Goal: Task Accomplishment & Management: Complete application form

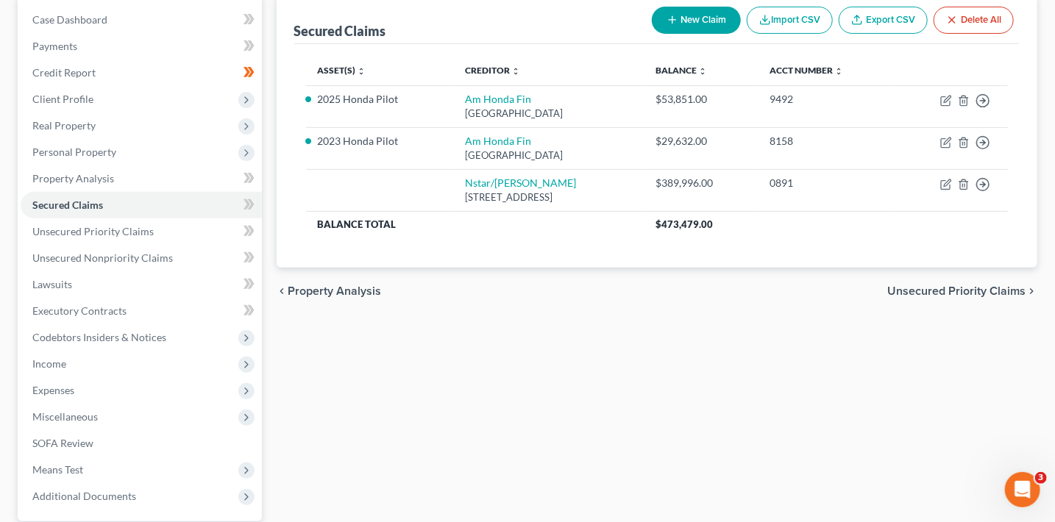
scroll to position [151, 0]
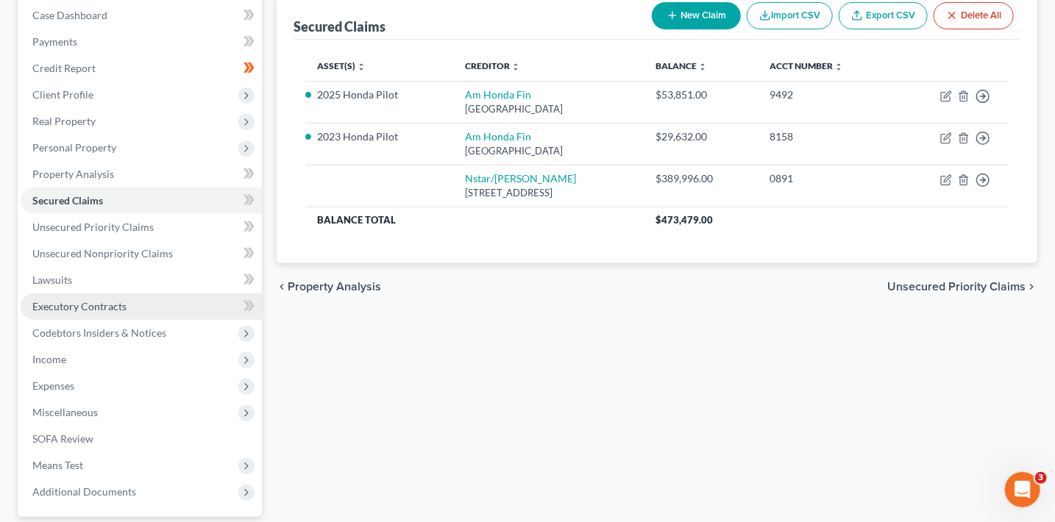
click at [115, 305] on span "Executory Contracts" at bounding box center [79, 306] width 94 height 13
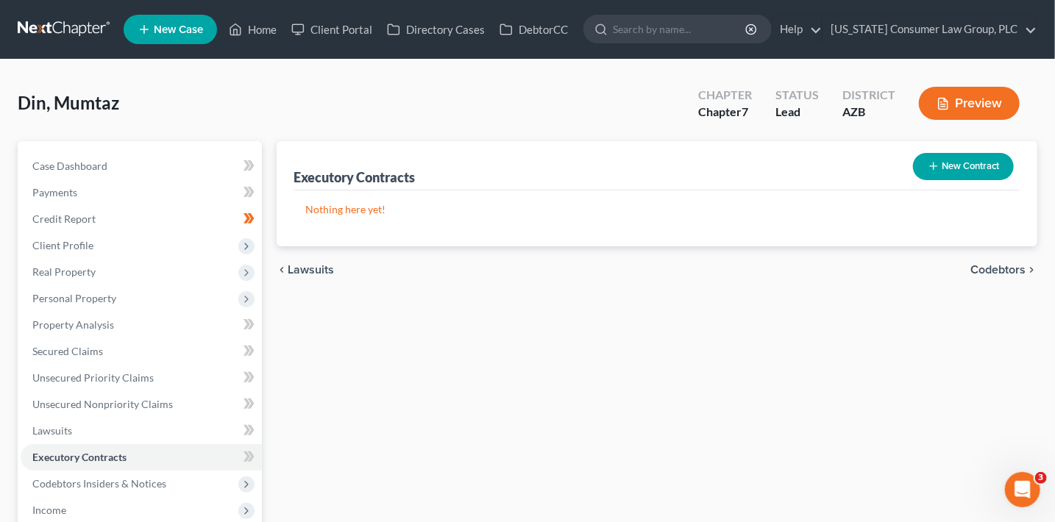
click at [970, 168] on button "New Contract" at bounding box center [963, 166] width 101 height 27
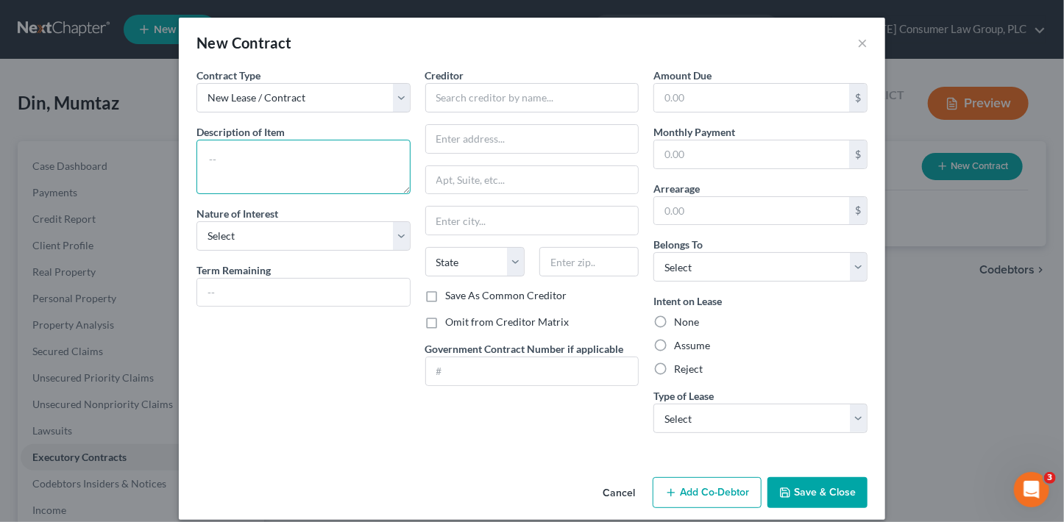
click at [282, 163] on textarea at bounding box center [303, 167] width 214 height 54
type textarea "Residential lease"
select select "3"
type input "1"
click at [302, 289] on input "text" at bounding box center [303, 293] width 213 height 28
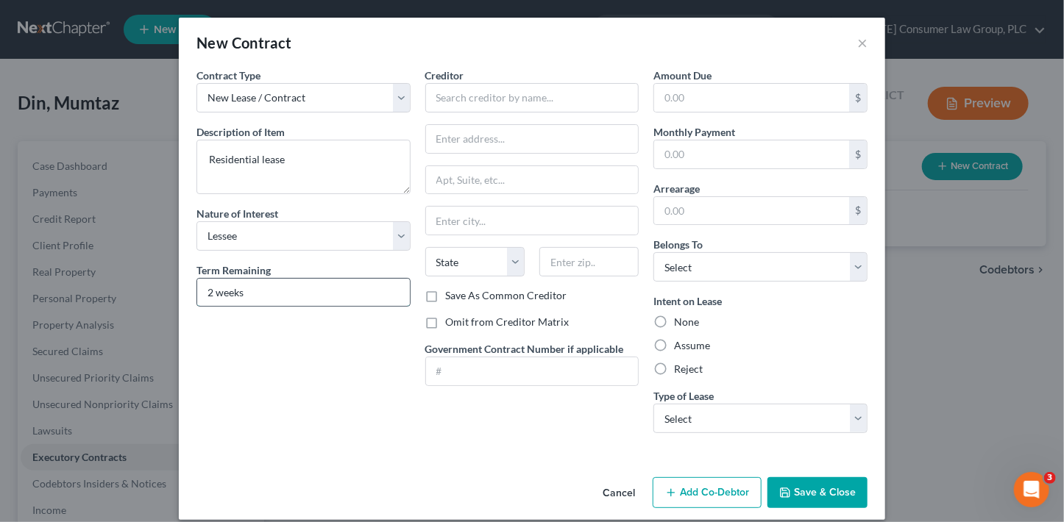
click at [259, 290] on input "2 weeks" at bounding box center [303, 293] width 213 height 28
drag, startPoint x: 259, startPoint y: 290, endPoint x: 188, endPoint y: 287, distance: 71.4
click at [189, 287] on div "Contract Type New Lease / Contract New Timeshare Description of non-residential…" at bounding box center [303, 256] width 229 height 377
type input "Month-to-month"
click at [471, 90] on input "text" at bounding box center [532, 97] width 214 height 29
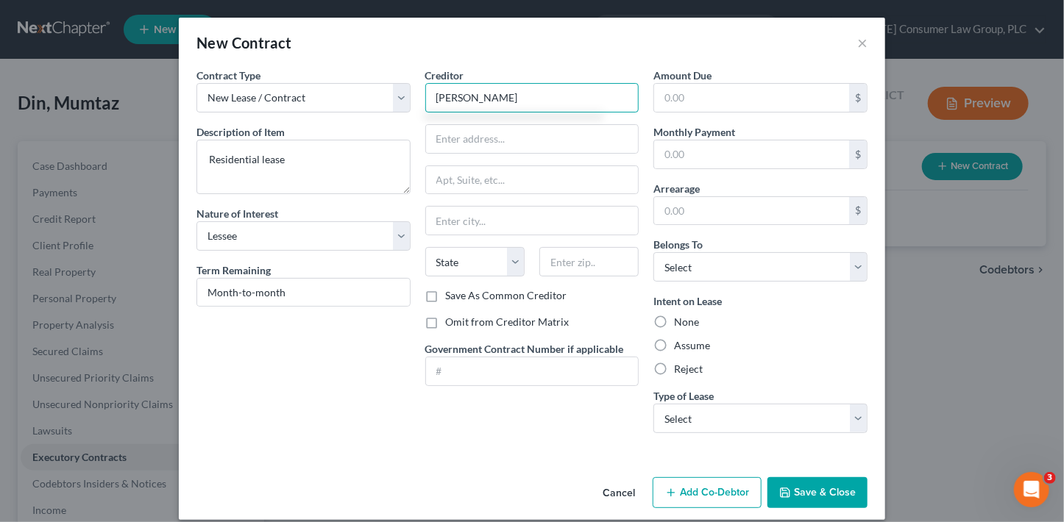
type input "Kashif Nazir"
click at [541, 135] on input "text" at bounding box center [532, 139] width 213 height 28
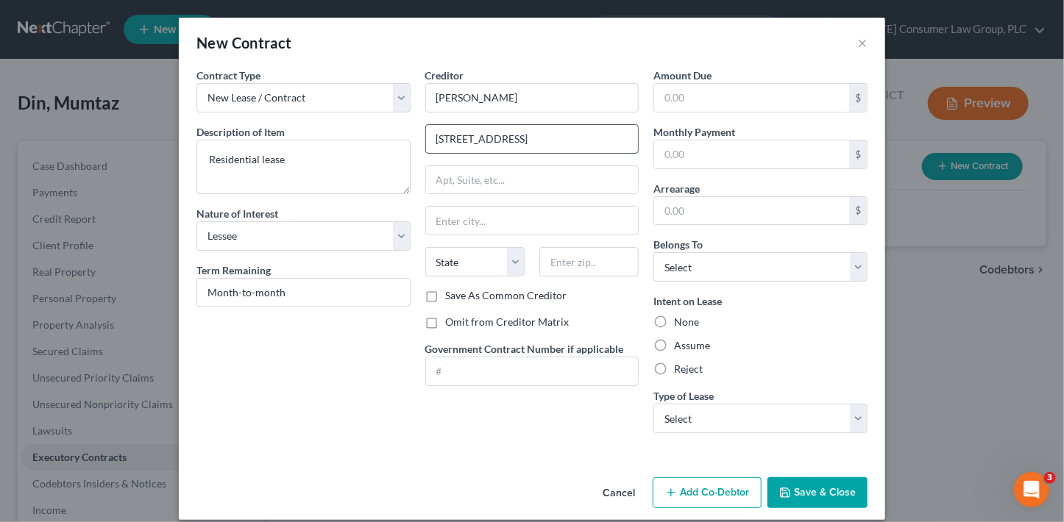
click at [507, 141] on input "9752 E. Siesmic Ave." at bounding box center [532, 139] width 213 height 28
type input "9752 E. Seismic Ave."
type input "85212"
type input "Mesa"
select select "3"
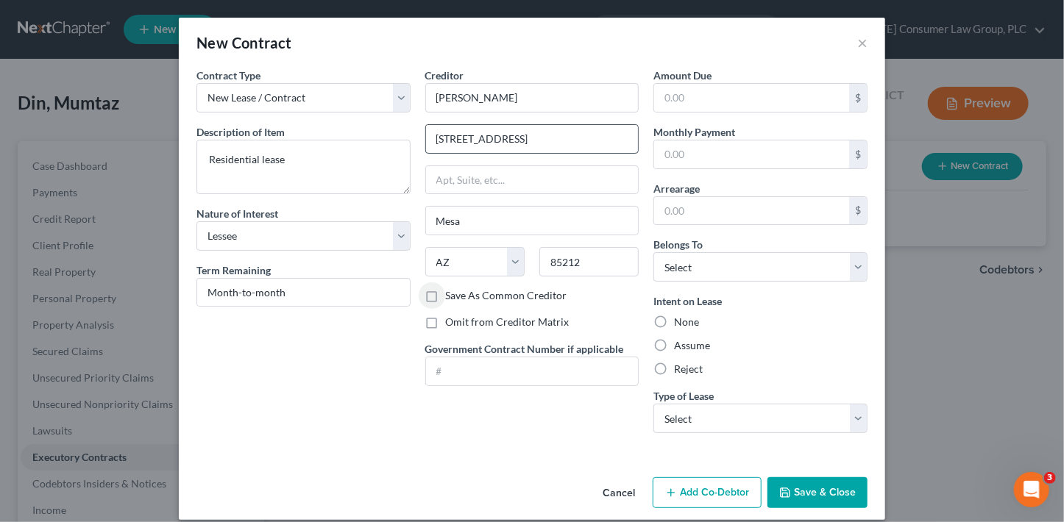
click at [452, 288] on input "Save As Common Creditor" at bounding box center [457, 293] width 10 height 10
checkbox input "false"
click at [500, 323] on label "Omit from Creditor Matrix" at bounding box center [508, 322] width 124 height 15
click at [461, 323] on input "Omit from Creditor Matrix" at bounding box center [457, 320] width 10 height 10
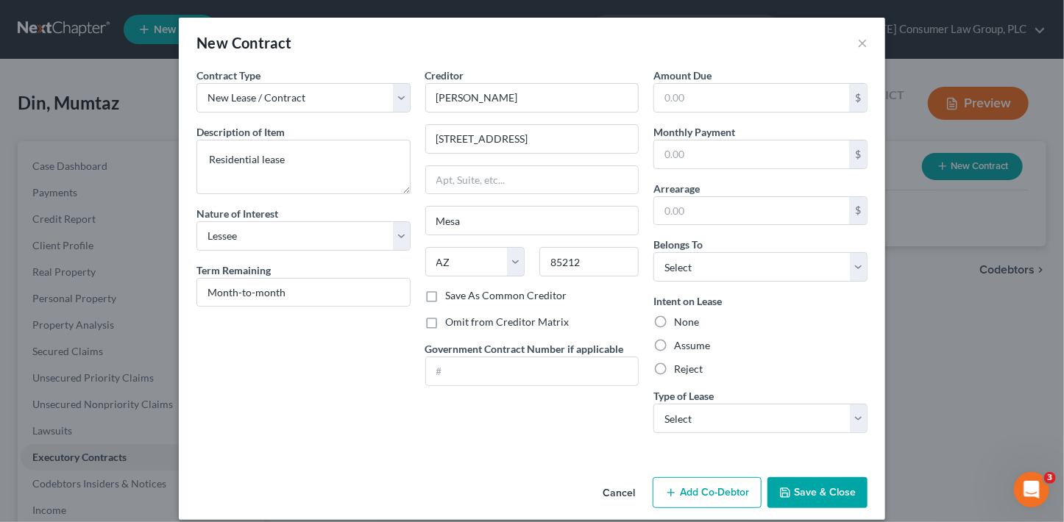
checkbox input "true"
click at [675, 159] on input "text" at bounding box center [751, 155] width 195 height 28
type input "3,000"
click at [675, 344] on label "Assume" at bounding box center [692, 345] width 36 height 15
click at [680, 344] on input "Assume" at bounding box center [685, 343] width 10 height 10
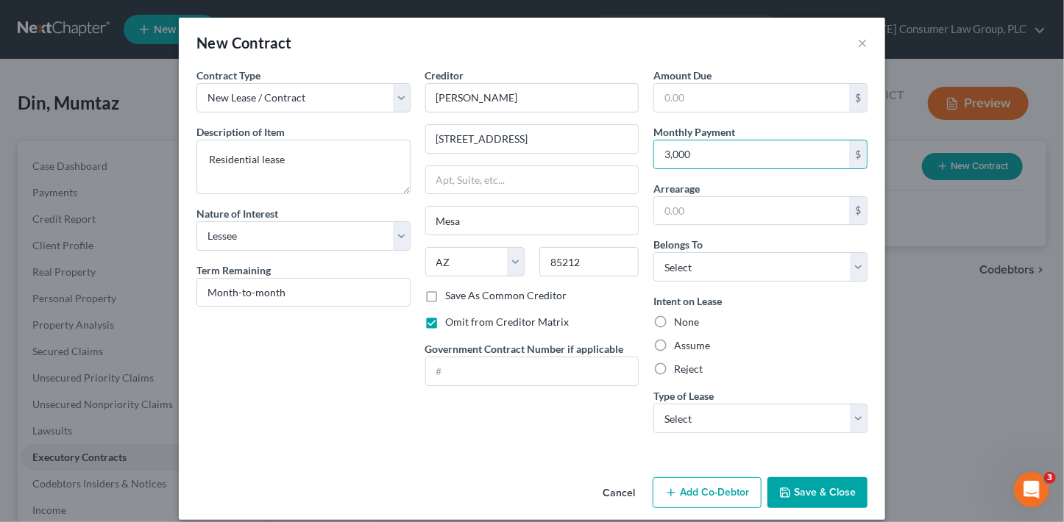
radio input "true"
click at [779, 417] on select "Select Real Estate Car Other" at bounding box center [760, 418] width 214 height 29
select select "0"
click at [653, 404] on select "Select Real Estate Car Other" at bounding box center [760, 418] width 214 height 29
click at [789, 274] on select "Select Debtor 1 Only Debtor 2 Only Debtor 1 And Debtor 2 Only At Least One Of T…" at bounding box center [760, 266] width 214 height 29
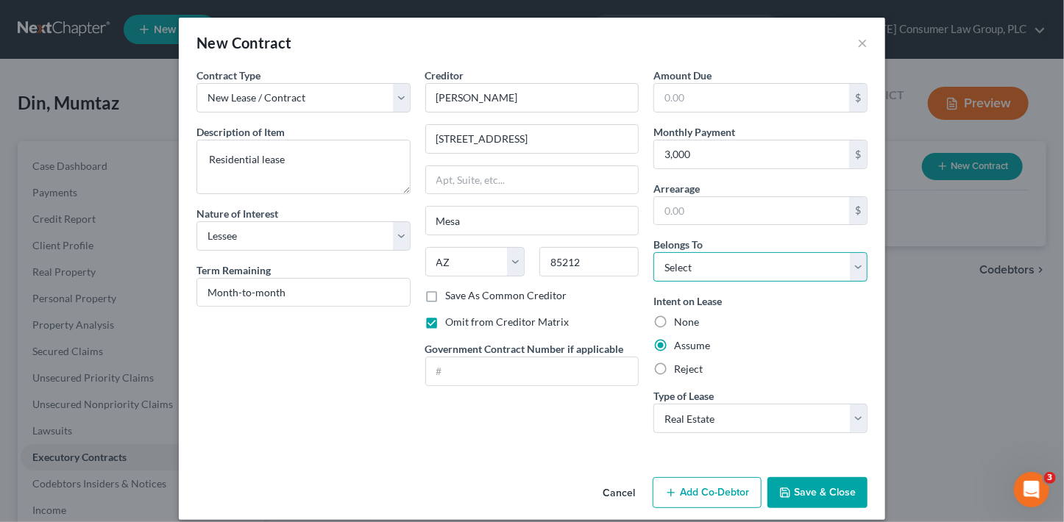
select select "3"
click at [653, 252] on select "Select Debtor 1 Only Debtor 2 Only Debtor 1 And Debtor 2 Only At Least One Of T…" at bounding box center [760, 266] width 214 height 29
click at [820, 493] on button "Save & Close" at bounding box center [817, 492] width 100 height 31
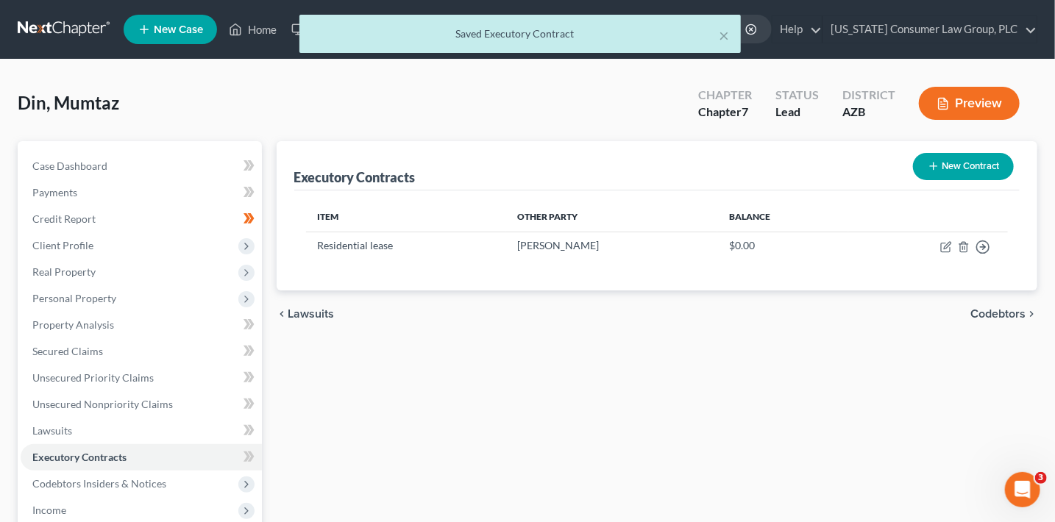
click at [935, 171] on icon "button" at bounding box center [934, 166] width 12 height 12
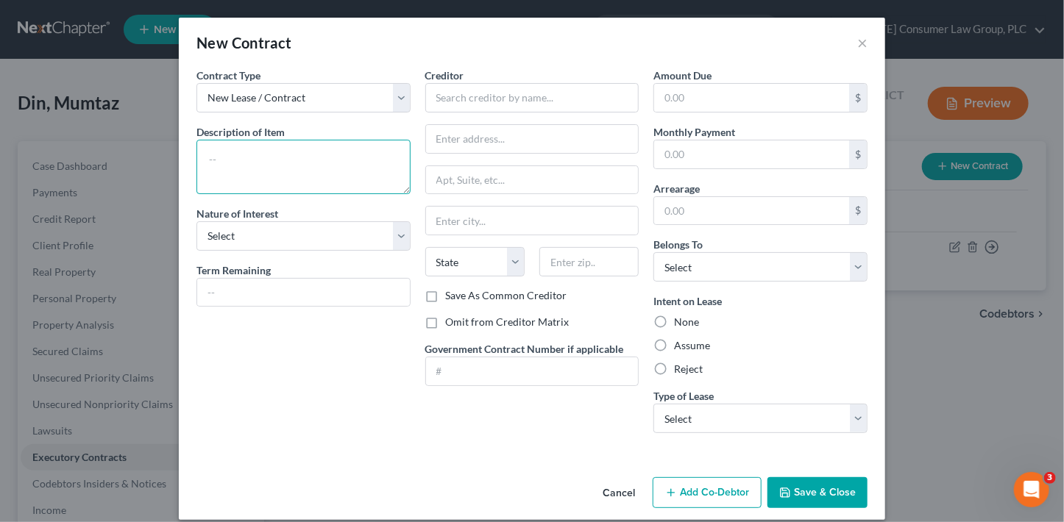
click at [268, 170] on textarea at bounding box center [303, 167] width 214 height 54
type textarea "Business premesis lease"
select select "3"
type input "O"
type input "24 months"
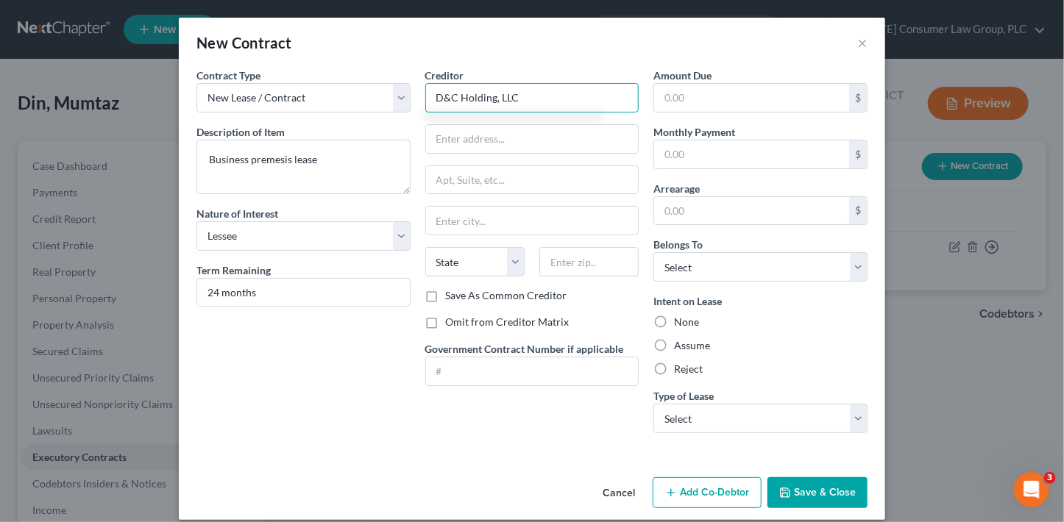
type input "D&C Holding, LLC"
click at [474, 142] on input "text" at bounding box center [532, 139] width 213 height 28
click at [538, 143] on input "text" at bounding box center [532, 139] width 213 height 28
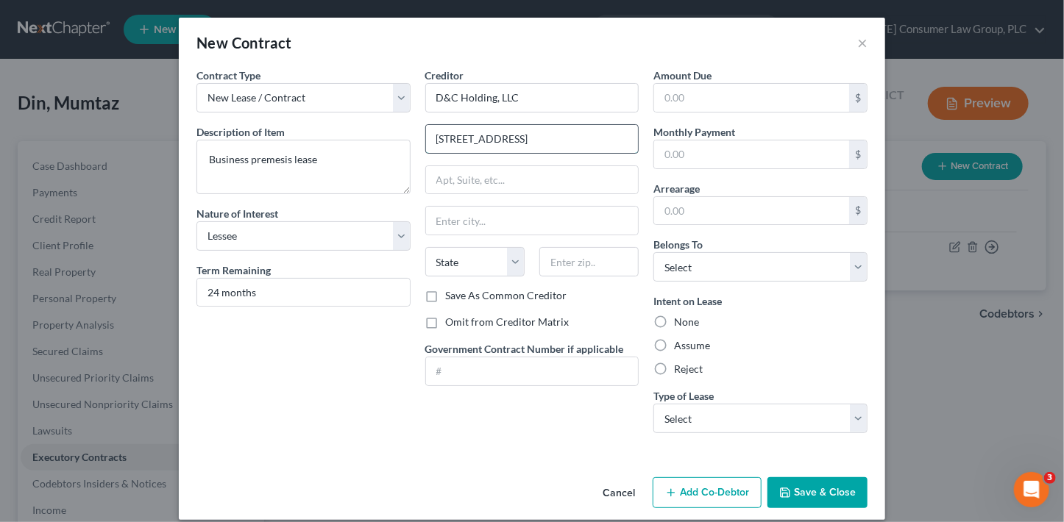
type input "1112 Montecito Dr."
type input "91776"
type input "San Gabriel"
select select "4"
click at [680, 152] on input "text" at bounding box center [751, 155] width 195 height 28
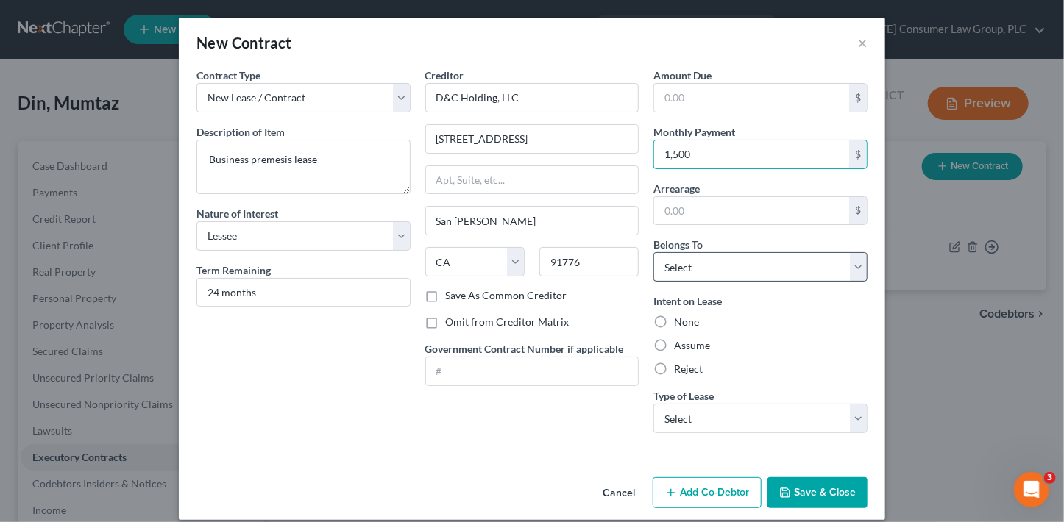
type input "1,500"
click at [731, 270] on select "Select Debtor 1 Only Debtor 2 Only Debtor 1 And Debtor 2 Only At Least One Of T…" at bounding box center [760, 266] width 214 height 29
select select "3"
click at [653, 252] on select "Select Debtor 1 Only Debtor 2 Only Debtor 1 And Debtor 2 Only At Least One Of T…" at bounding box center [760, 266] width 214 height 29
click at [685, 372] on label "Reject" at bounding box center [688, 369] width 29 height 15
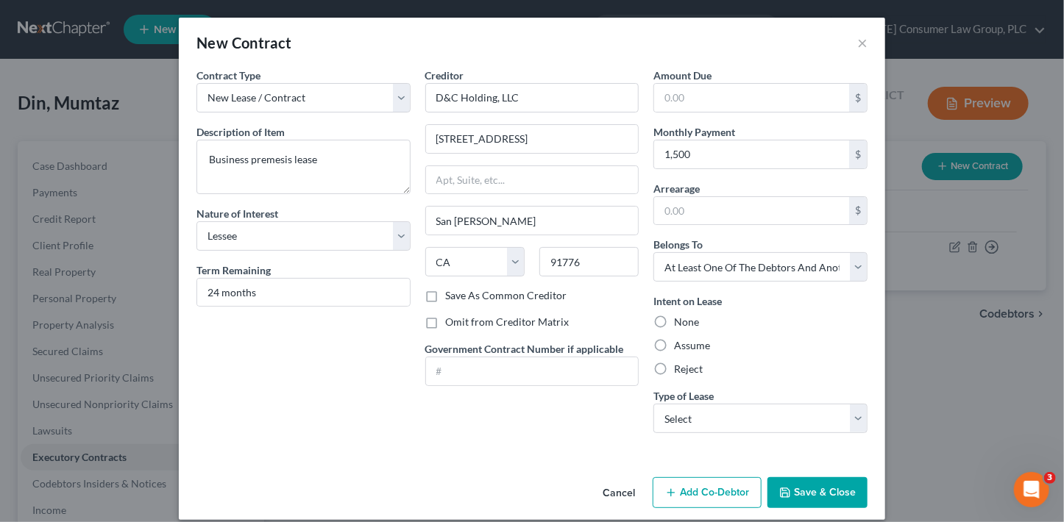
click at [685, 372] on input "Reject" at bounding box center [685, 367] width 10 height 10
radio input "true"
click at [739, 413] on select "Select Real Estate Car Other" at bounding box center [760, 418] width 214 height 29
select select "2"
click at [653, 404] on select "Select Real Estate Car Other" at bounding box center [760, 418] width 214 height 29
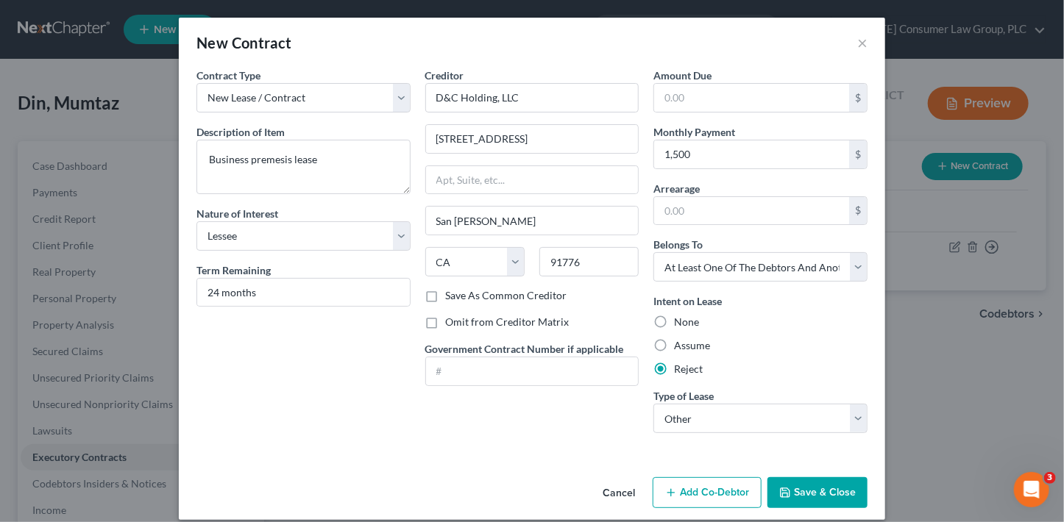
click at [822, 495] on button "Save & Close" at bounding box center [817, 492] width 100 height 31
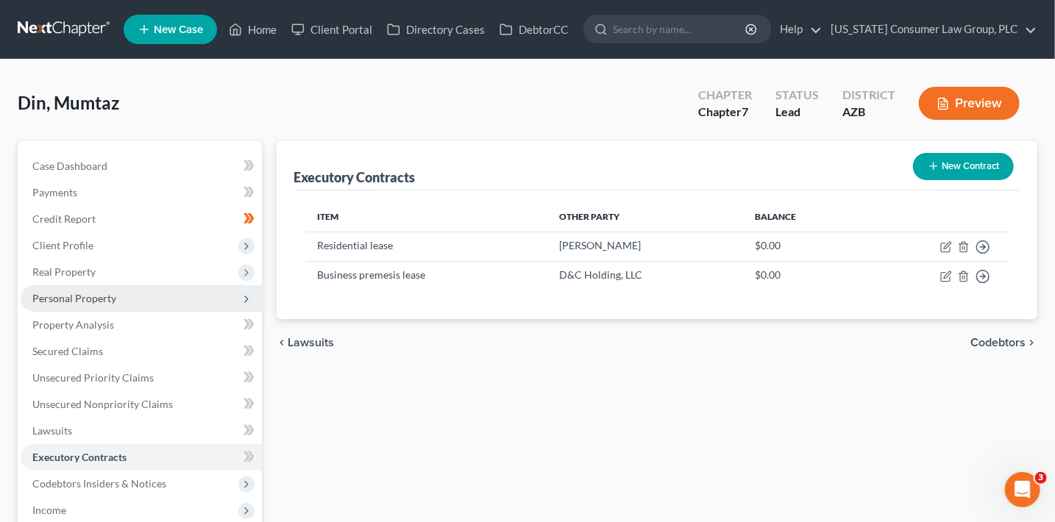
click at [81, 299] on span "Personal Property" at bounding box center [74, 298] width 84 height 13
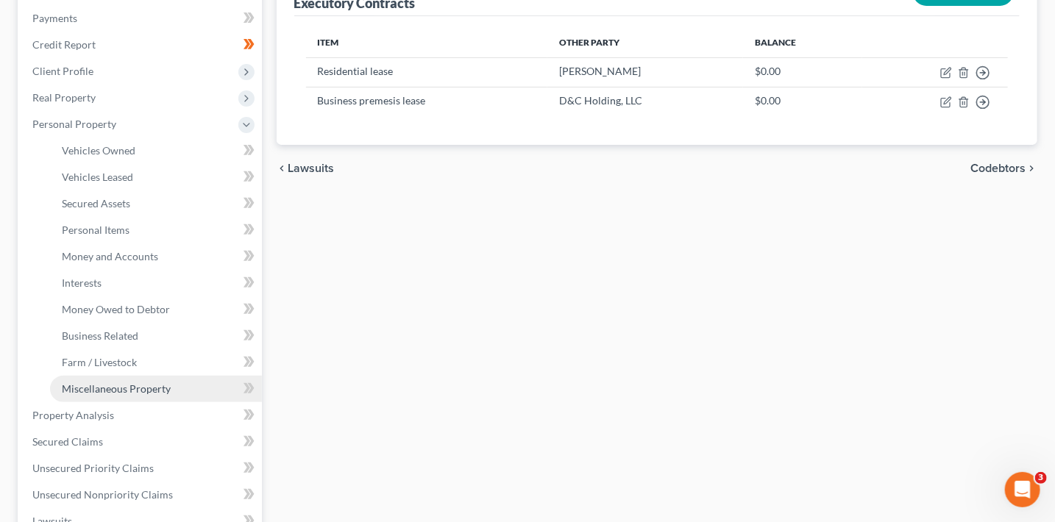
click at [121, 387] on span "Miscellaneous Property" at bounding box center [116, 389] width 109 height 13
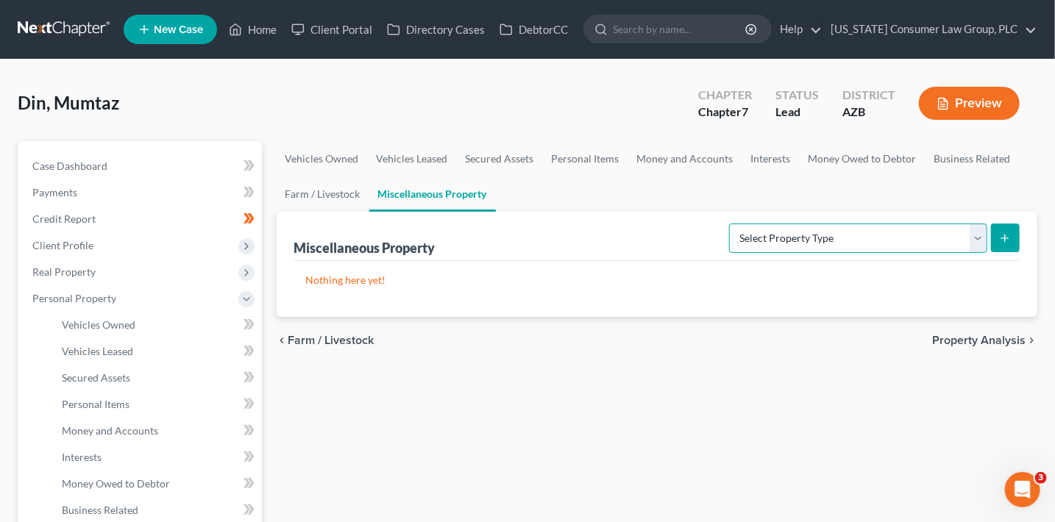
click at [859, 233] on select "Select Property Type Assigned for Creditor Benefit Within 1 Year (SOFA: 12) Hol…" at bounding box center [858, 238] width 258 height 29
select select "transferred"
click at [729, 224] on select "Select Property Type Assigned for Creditor Benefit Within 1 Year (SOFA: 12) Hol…" at bounding box center [858, 238] width 258 height 29
click at [1013, 236] on button "submit" at bounding box center [1005, 238] width 29 height 29
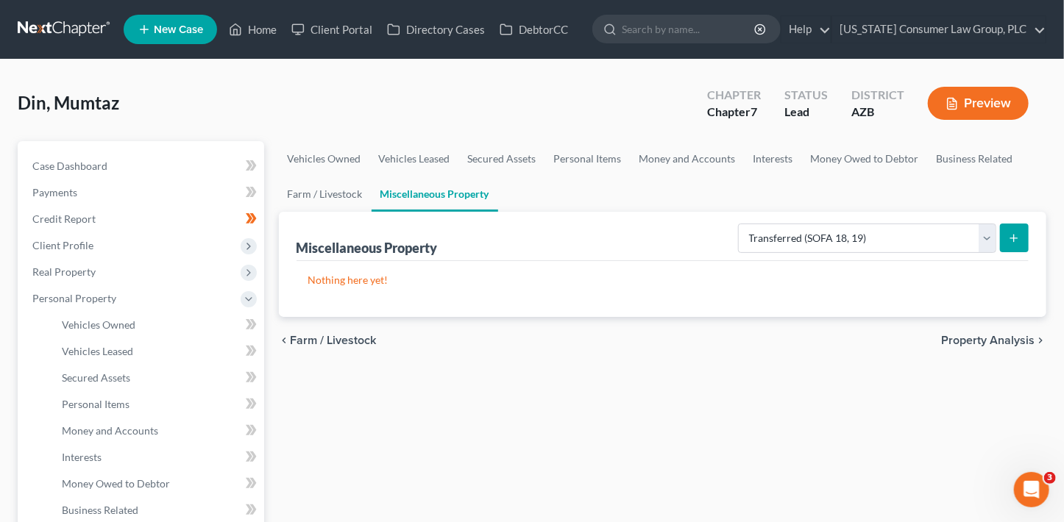
select select "Ordinary (within 2 years)"
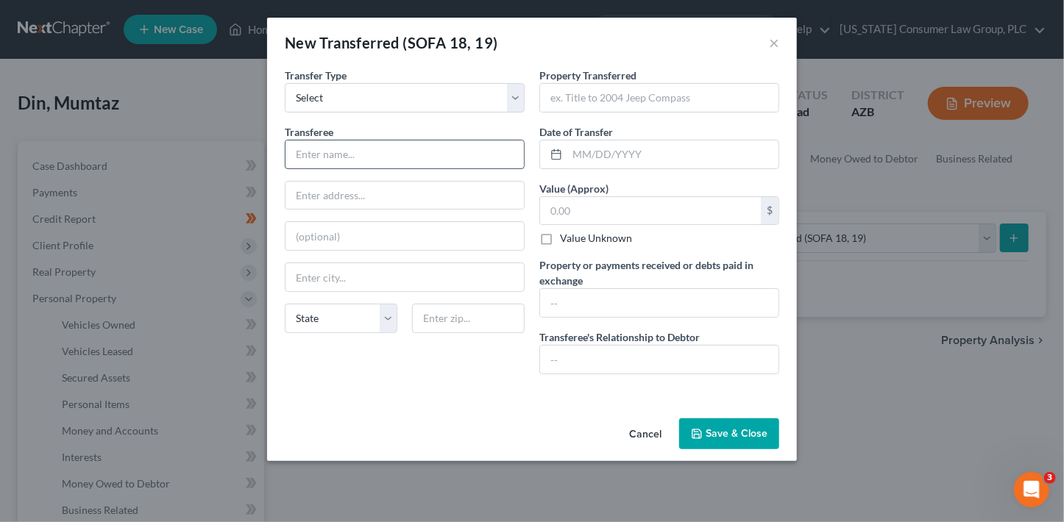
click at [377, 154] on input "text" at bounding box center [404, 155] width 238 height 28
type input "Kashif Nazir"
click at [488, 202] on input "text" at bounding box center [404, 196] width 238 height 28
type input "9752 E. Seismic Ave."
type input "85212"
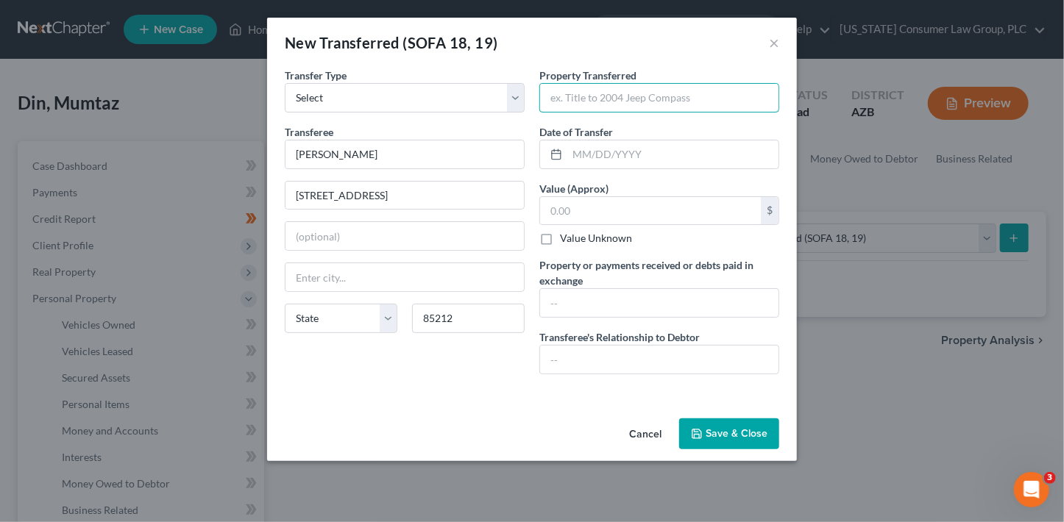
type input "Mesa"
click at [600, 96] on input "text" at bounding box center [659, 98] width 238 height 28
type input "9916 E. Medina Avenue, Mesa, AZ 85209"
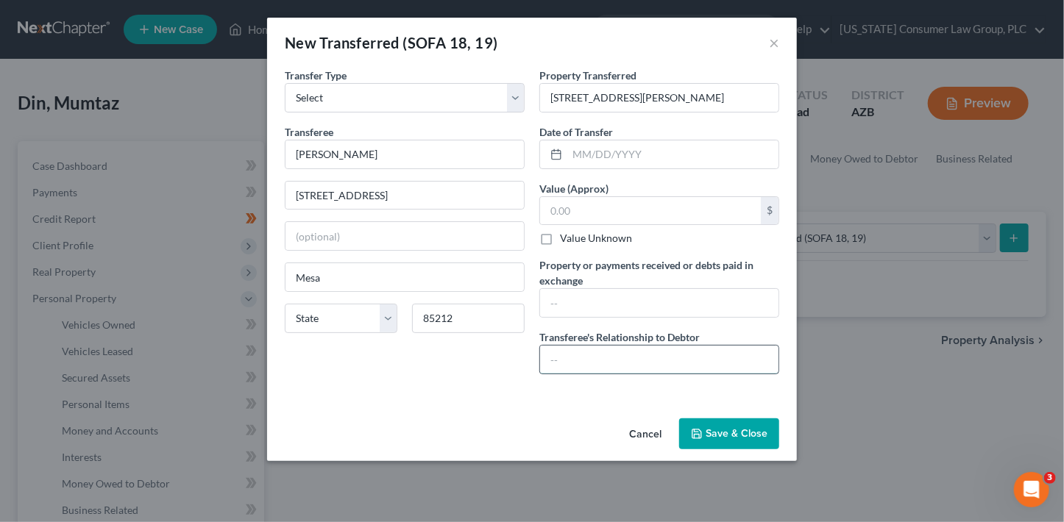
click at [602, 355] on input "text" at bounding box center [659, 360] width 238 height 28
type input "Buyer/Landlord"
click at [751, 419] on button "Save & Close" at bounding box center [729, 434] width 100 height 31
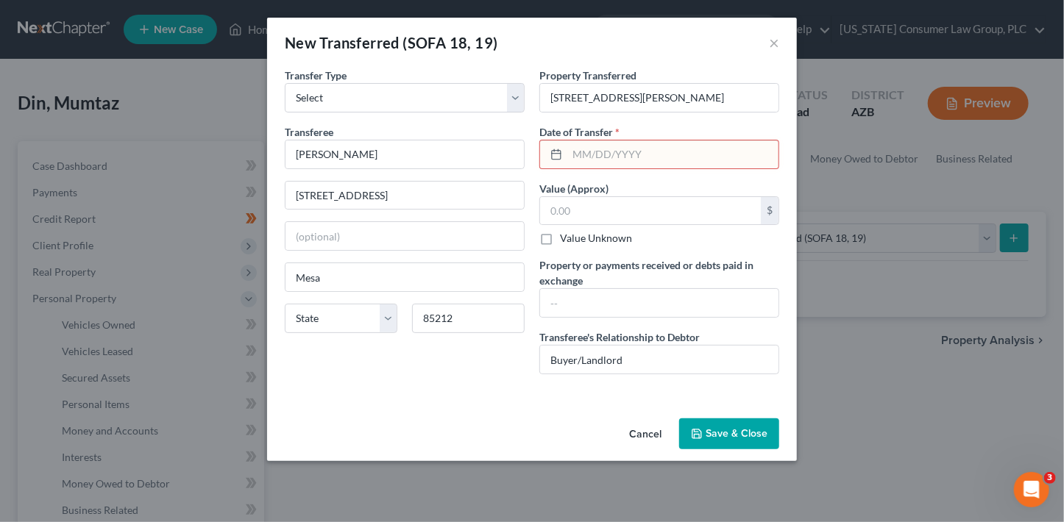
click at [590, 159] on input "text" at bounding box center [672, 155] width 211 height 28
type input "10/24/2024"
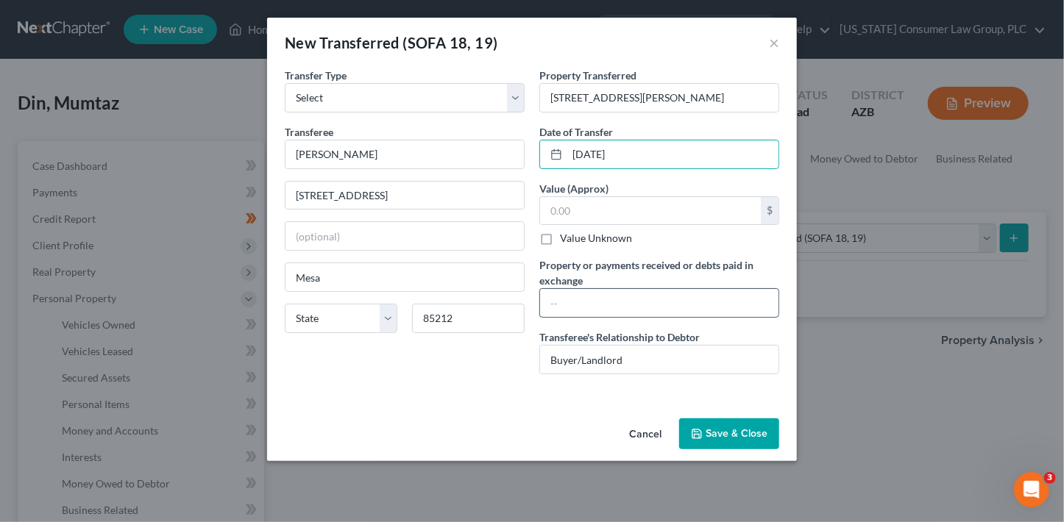
click at [579, 301] on input "text" at bounding box center [659, 303] width 238 height 28
paste input "Conveyed by Special Warranty Deed (Record #20240574153) for $10 and other valua…"
type input "Conveyed by Special Warranty Deed (Record #20240574153) for $10 and other valua…"
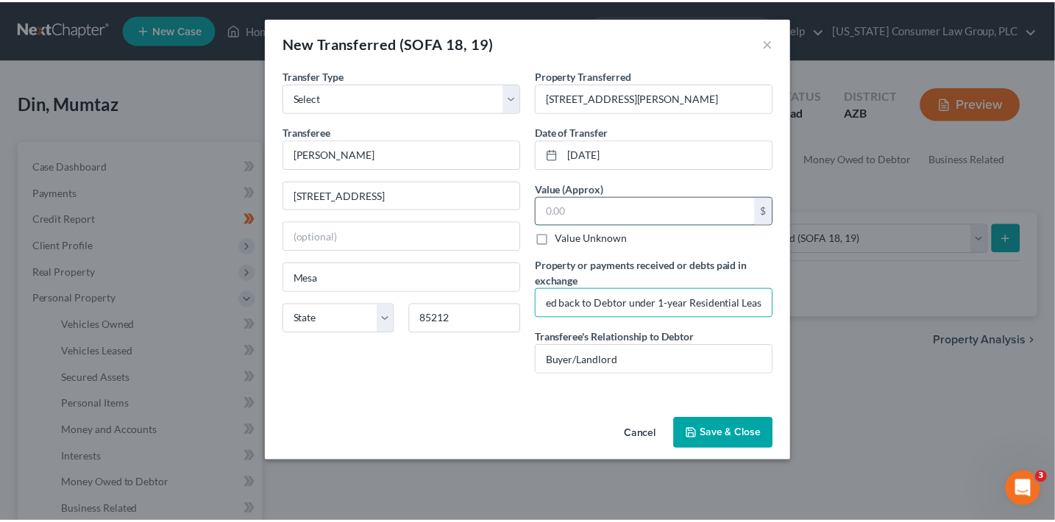
scroll to position [0, 0]
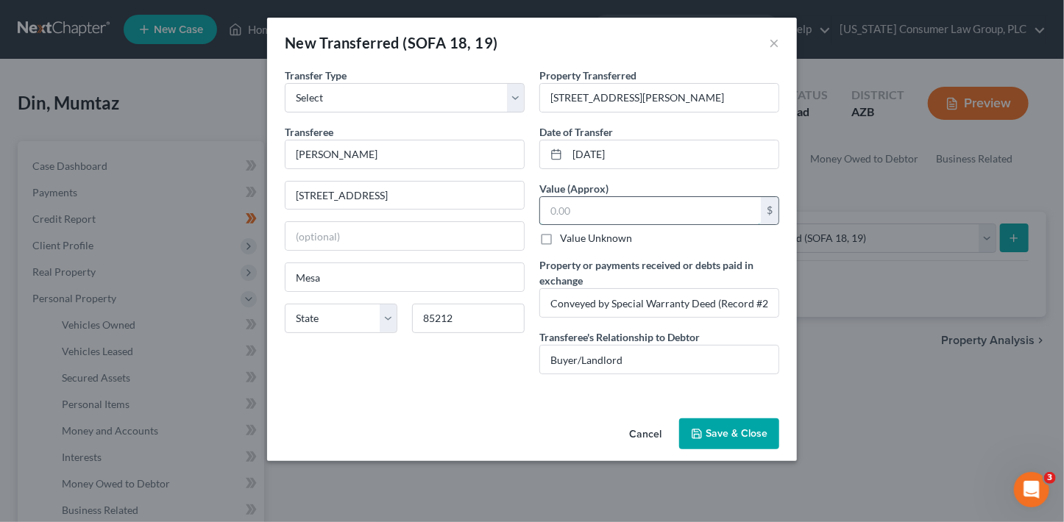
click at [597, 205] on input "text" at bounding box center [650, 211] width 221 height 28
click at [586, 209] on input "text" at bounding box center [650, 211] width 221 height 28
type input "549,500"
click at [718, 435] on button "Save & Close" at bounding box center [729, 434] width 100 height 31
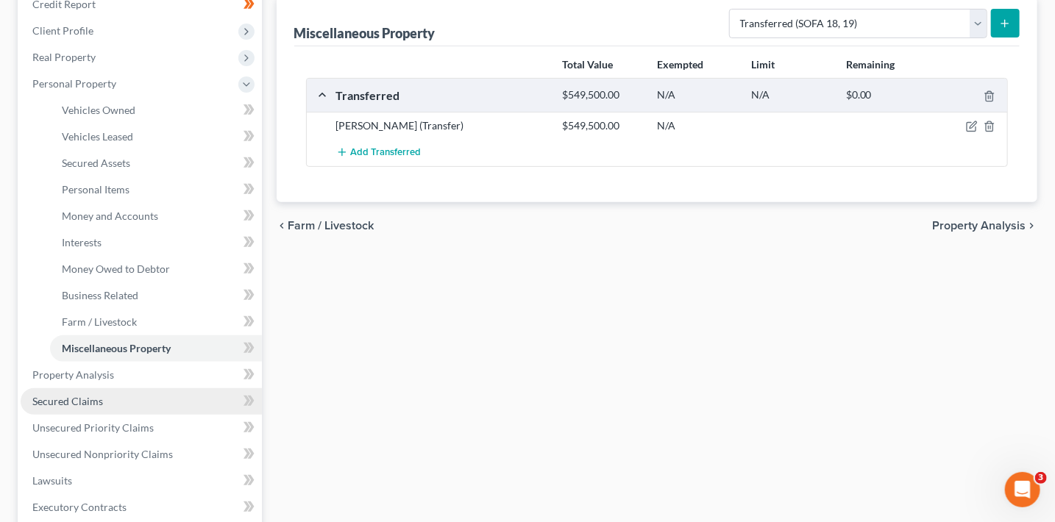
click at [119, 399] on link "Secured Claims" at bounding box center [141, 401] width 241 height 26
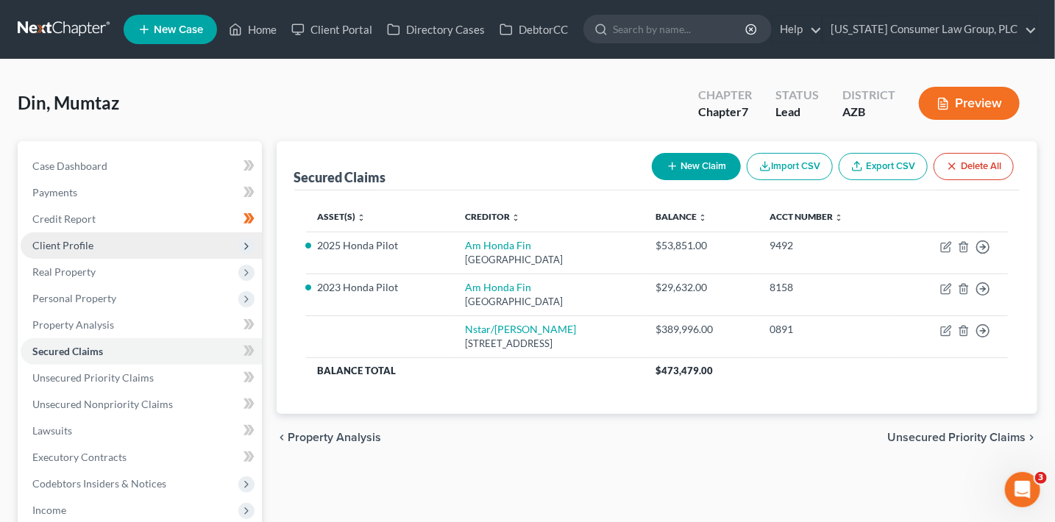
click at [85, 244] on span "Client Profile" at bounding box center [62, 245] width 61 height 13
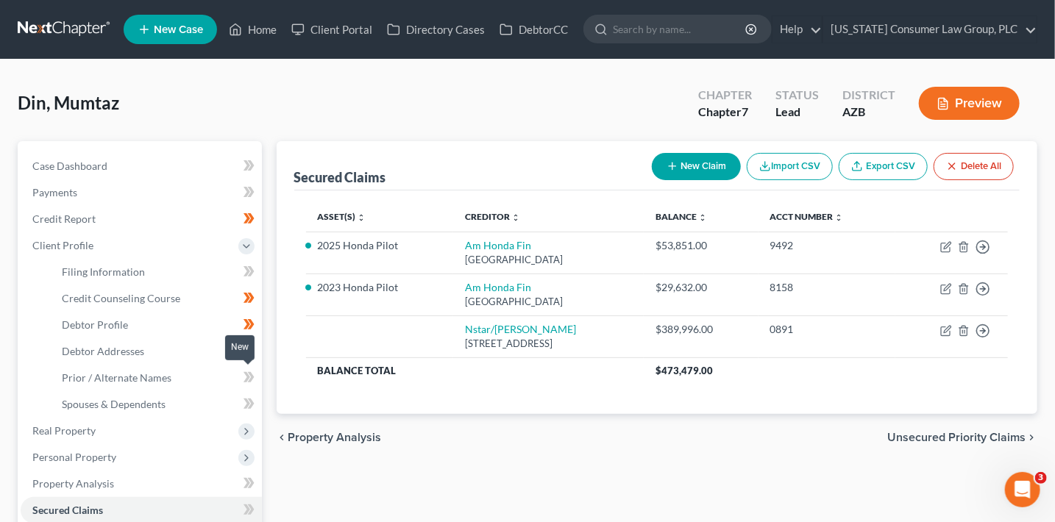
click at [257, 380] on span at bounding box center [249, 380] width 26 height 22
click at [260, 31] on link "Home" at bounding box center [252, 29] width 63 height 26
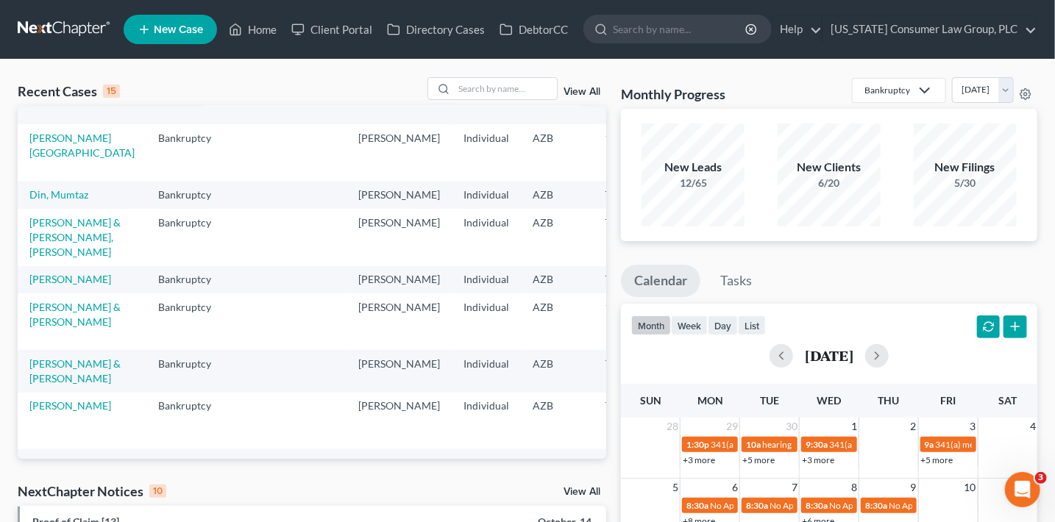
scroll to position [372, 0]
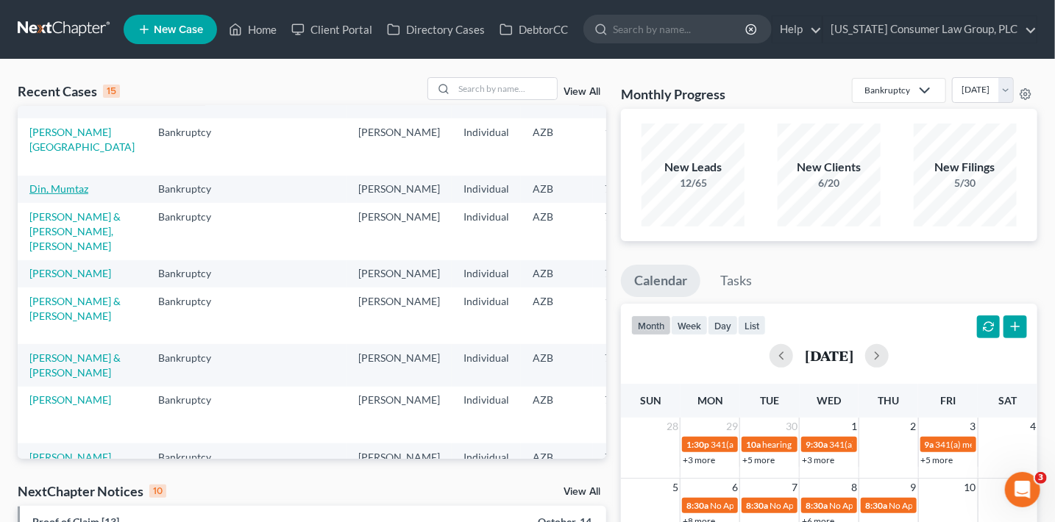
click at [34, 195] on link "Din, Mumtaz" at bounding box center [58, 188] width 59 height 13
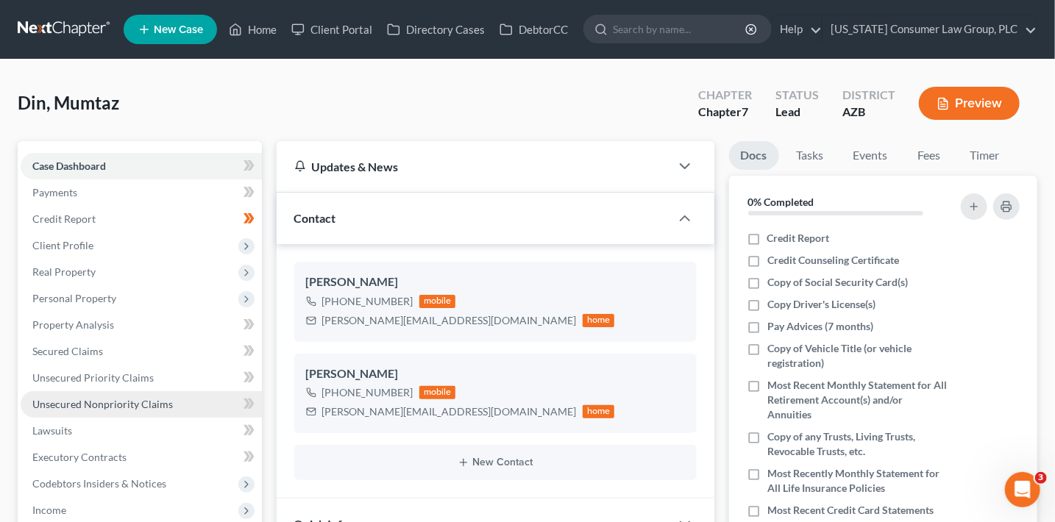
click at [152, 404] on span "Unsecured Nonpriority Claims" at bounding box center [102, 404] width 141 height 13
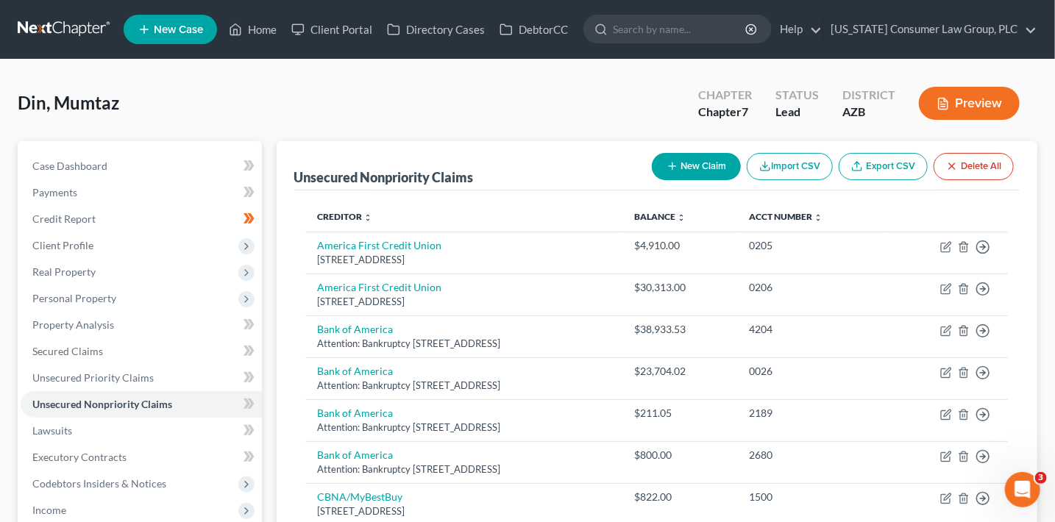
click at [685, 159] on button "New Claim" at bounding box center [696, 166] width 89 height 27
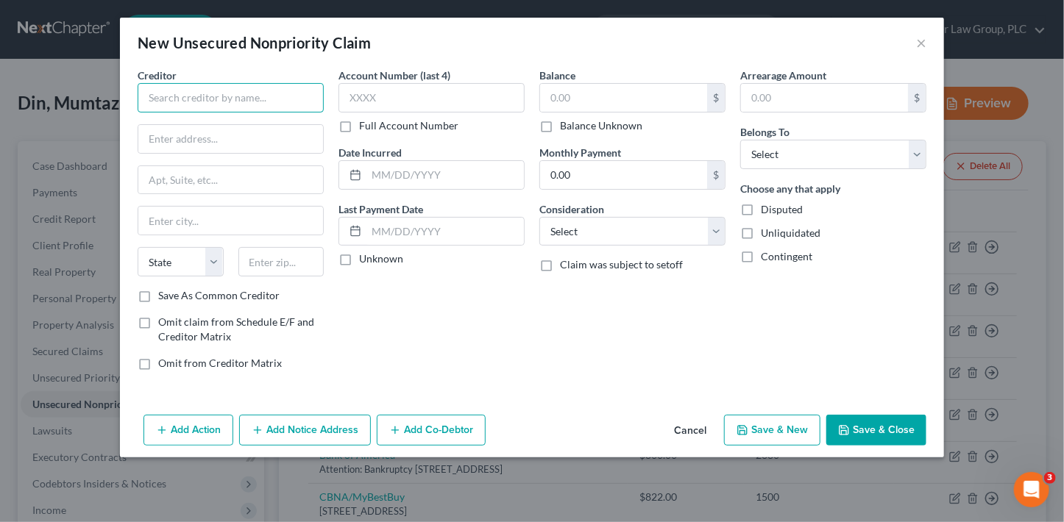
click at [268, 90] on input "text" at bounding box center [231, 97] width 186 height 29
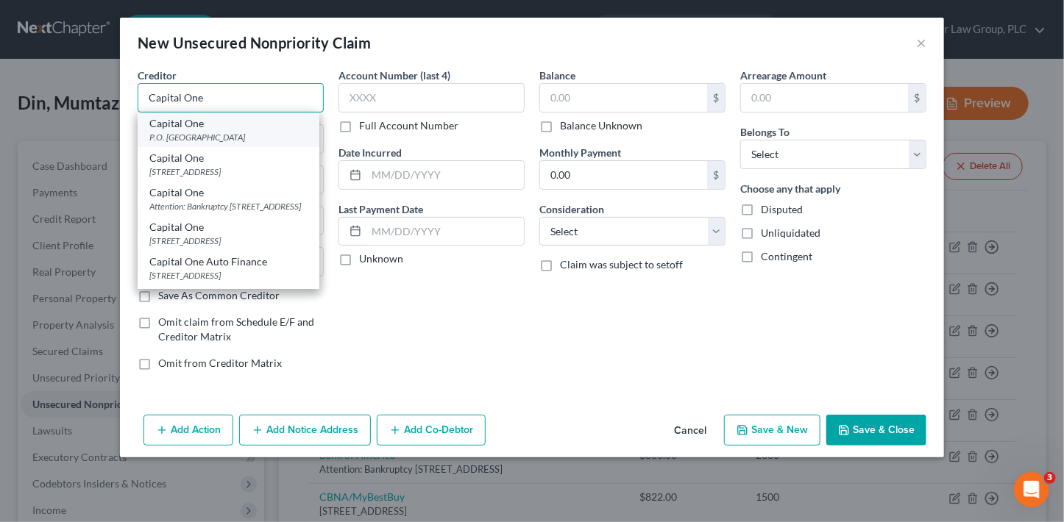
type input "Capital One"
click at [300, 127] on div "Capital One" at bounding box center [228, 123] width 158 height 15
type input "P.O. Box 85520"
type input "Richmond"
select select "48"
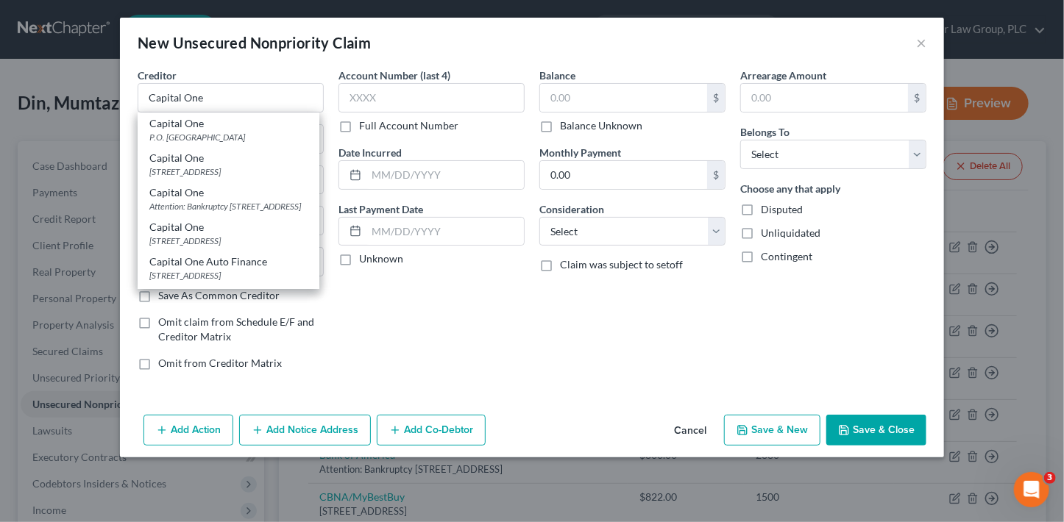
type input "23285"
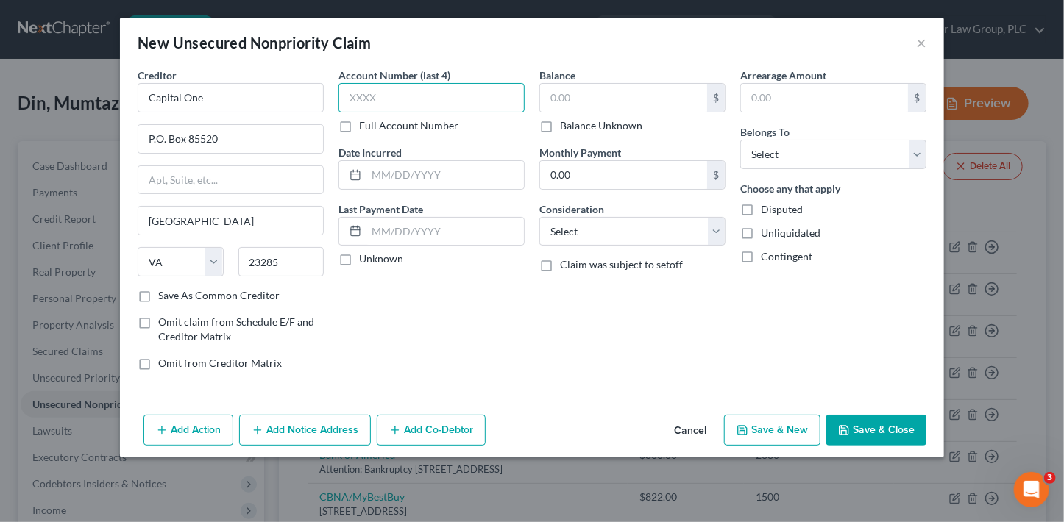
click at [408, 98] on input "text" at bounding box center [431, 97] width 186 height 29
type input "8954"
click at [641, 95] on input "text" at bounding box center [623, 98] width 167 height 28
type input "10"
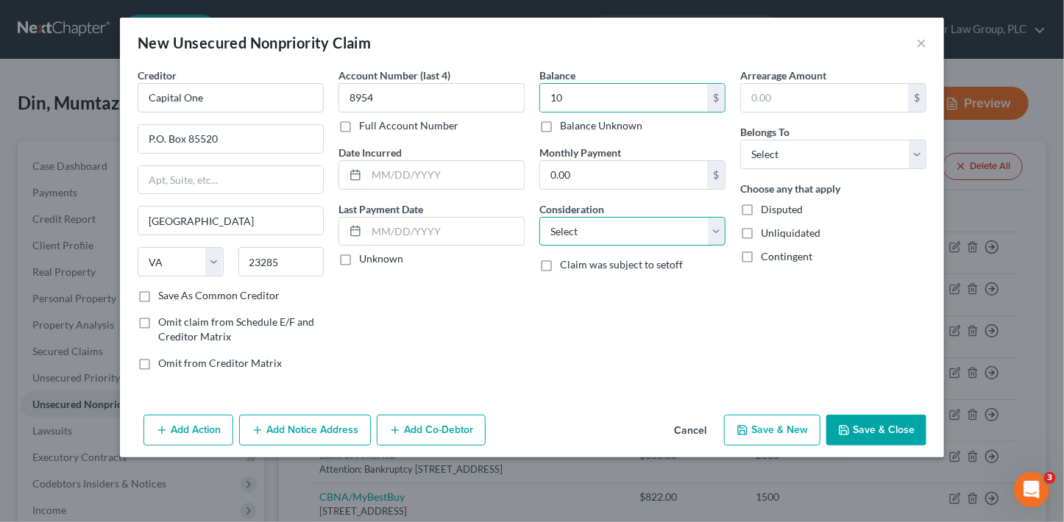
click at [616, 236] on select "Select Cable / Satellite Services Collection Agency Credit Card Debt Debt Couns…" at bounding box center [632, 231] width 186 height 29
select select "2"
click at [539, 217] on select "Select Cable / Satellite Services Collection Agency Credit Card Debt Debt Couns…" at bounding box center [632, 231] width 186 height 29
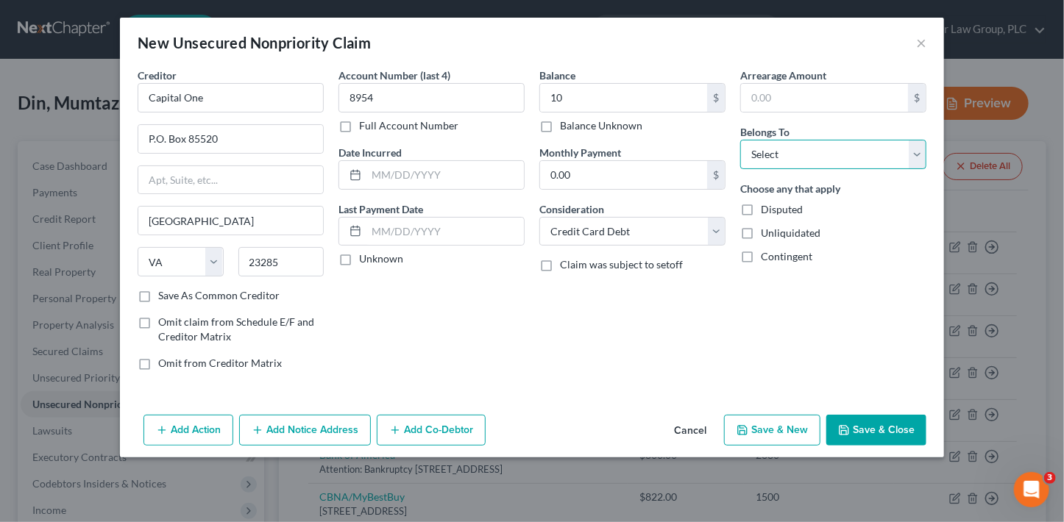
click at [856, 150] on select "Select Debtor 1 Only Debtor 2 Only Debtor 1 And Debtor 2 Only At Least One Of T…" at bounding box center [833, 154] width 186 height 29
select select "0"
click at [740, 140] on select "Select Debtor 1 Only Debtor 2 Only Debtor 1 And Debtor 2 Only At Least One Of T…" at bounding box center [833, 154] width 186 height 29
click at [895, 427] on button "Save & Close" at bounding box center [876, 430] width 100 height 31
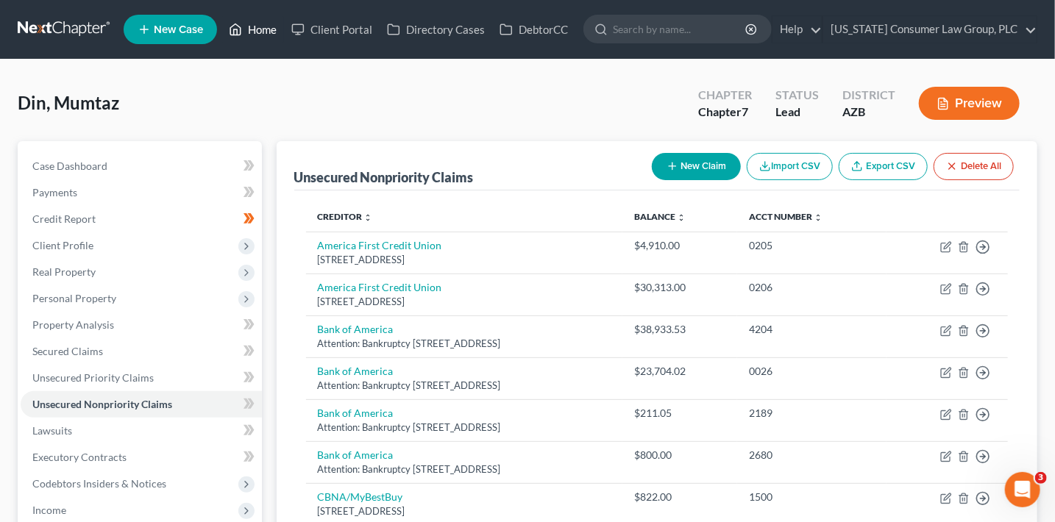
click at [269, 26] on link "Home" at bounding box center [252, 29] width 63 height 26
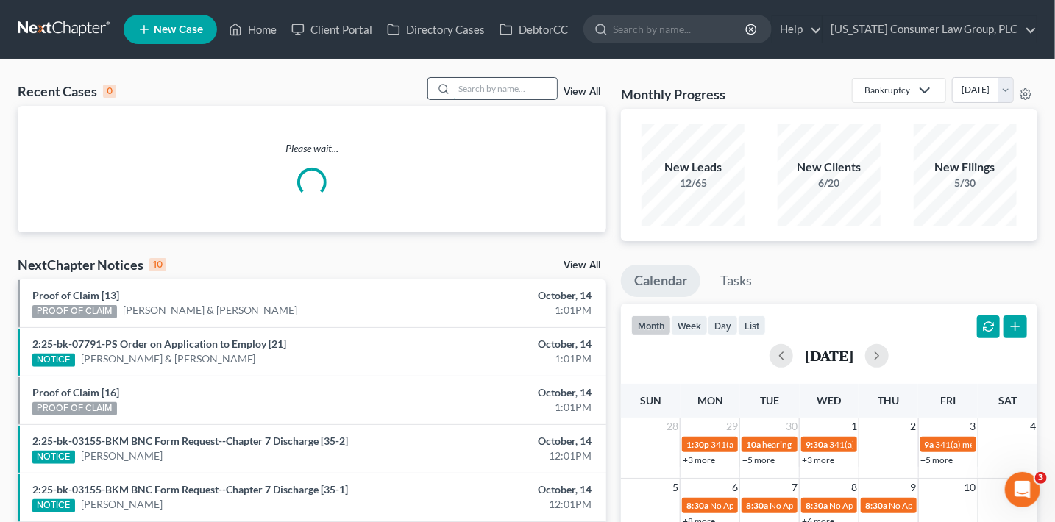
click at [506, 91] on input "search" at bounding box center [505, 88] width 103 height 21
type input "baza"
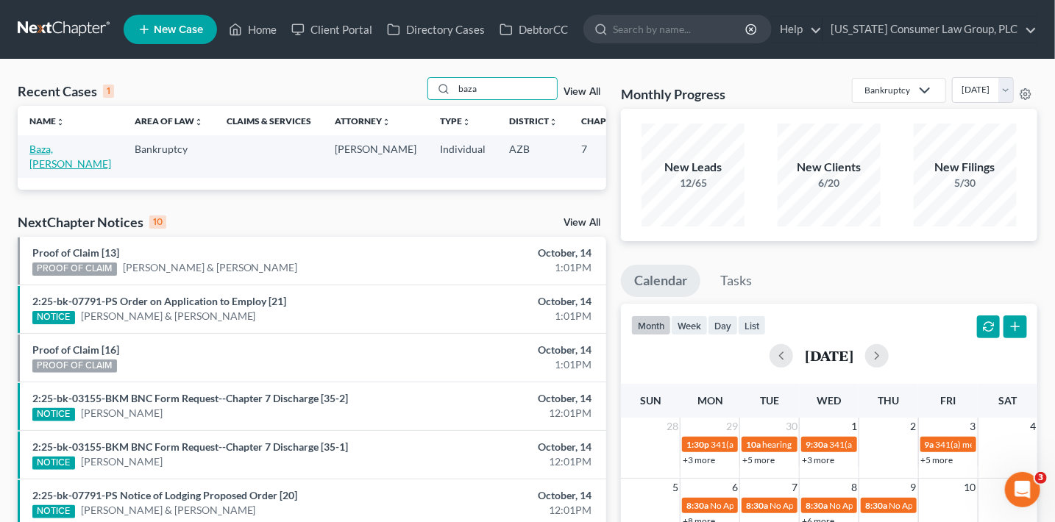
click at [53, 166] on link "Baza, [PERSON_NAME]" at bounding box center [70, 156] width 82 height 27
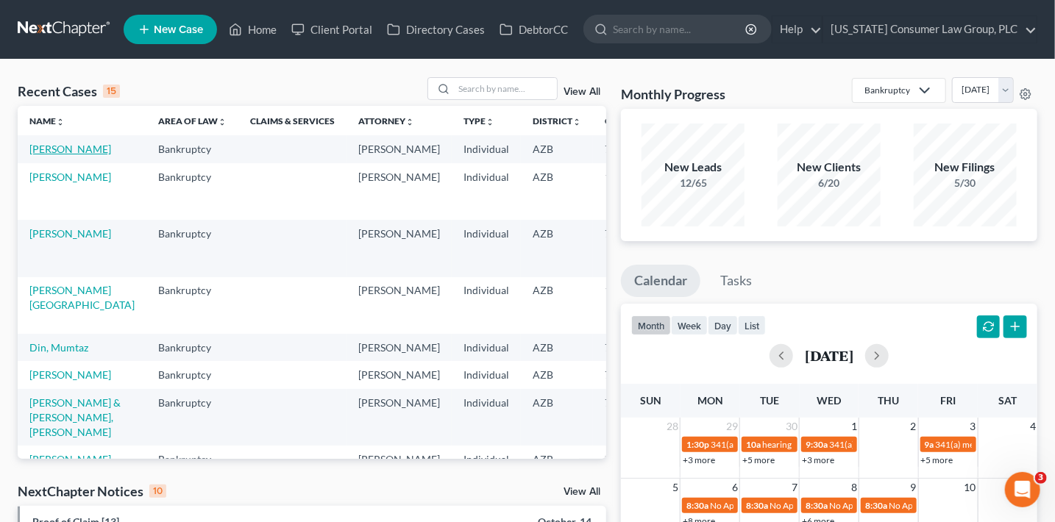
click at [51, 155] on link "Herrick, Lucille" at bounding box center [70, 149] width 82 height 13
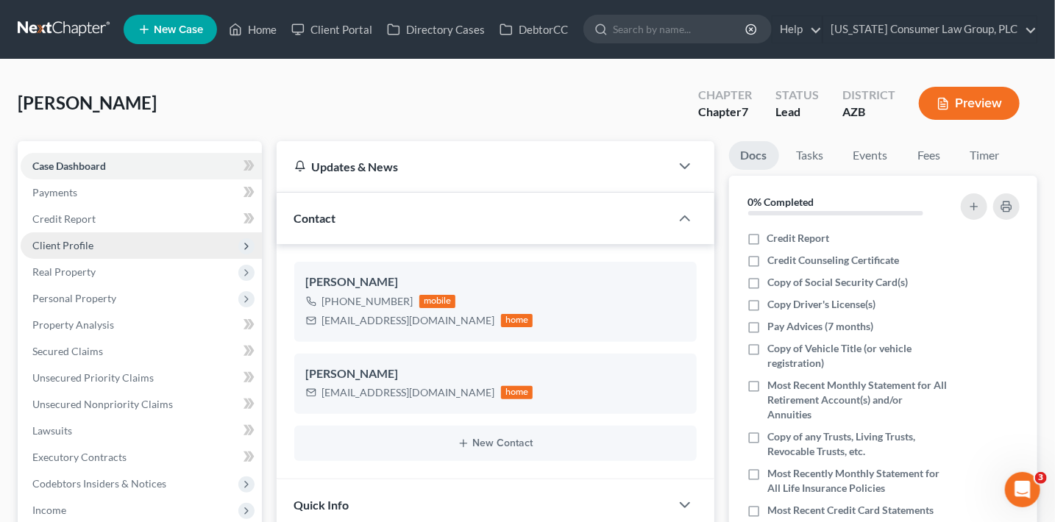
click at [90, 249] on span "Client Profile" at bounding box center [62, 245] width 61 height 13
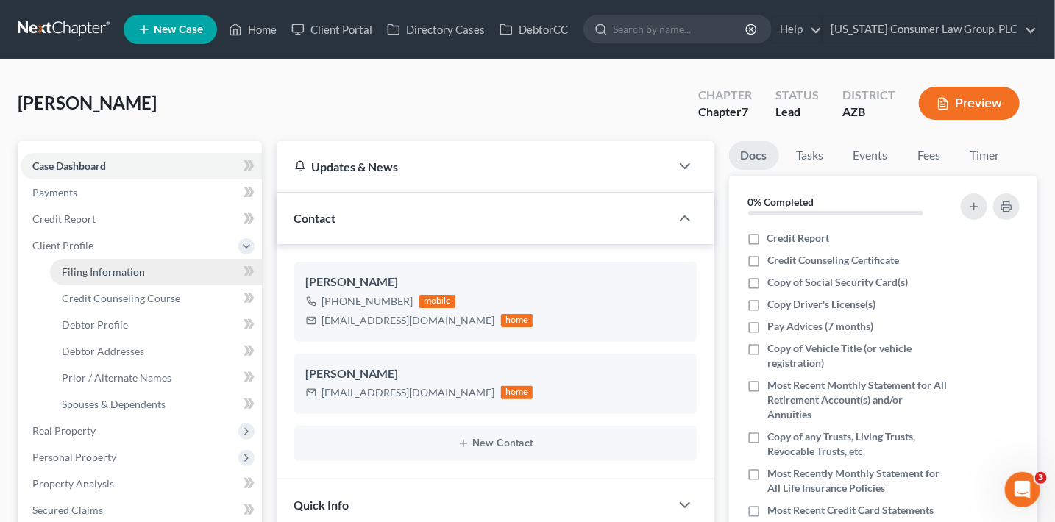
click at [109, 275] on span "Filing Information" at bounding box center [103, 272] width 83 height 13
select select "1"
select select "0"
select select "3"
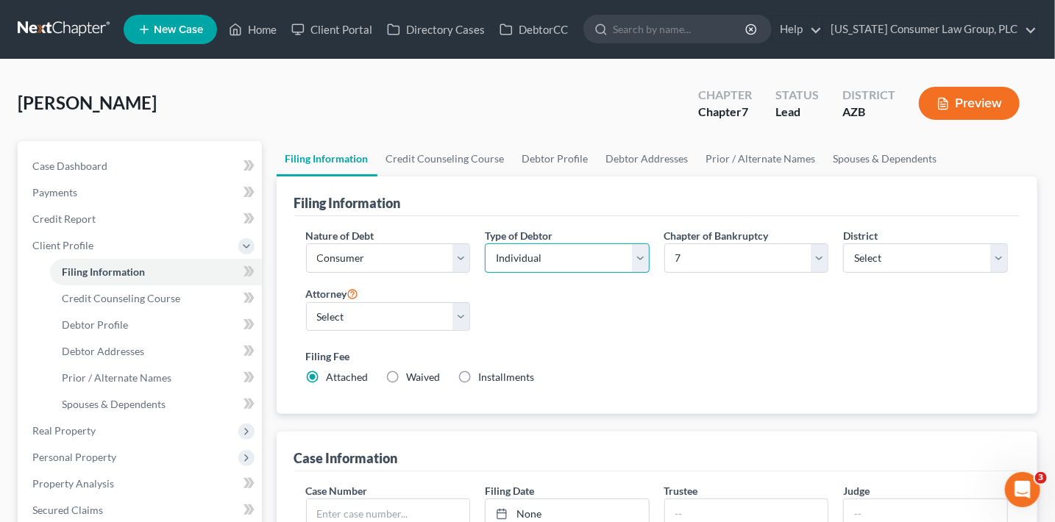
click at [595, 257] on select "Select Individual Joint" at bounding box center [567, 258] width 165 height 29
select select "1"
click at [485, 273] on select "Select Individual Joint" at bounding box center [567, 258] width 165 height 29
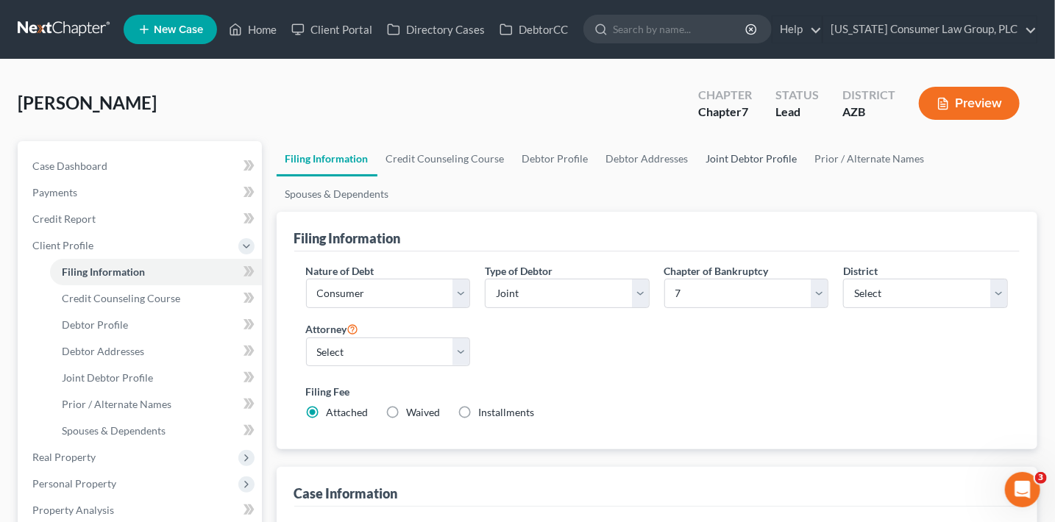
click at [716, 154] on link "Joint Debtor Profile" at bounding box center [751, 158] width 109 height 35
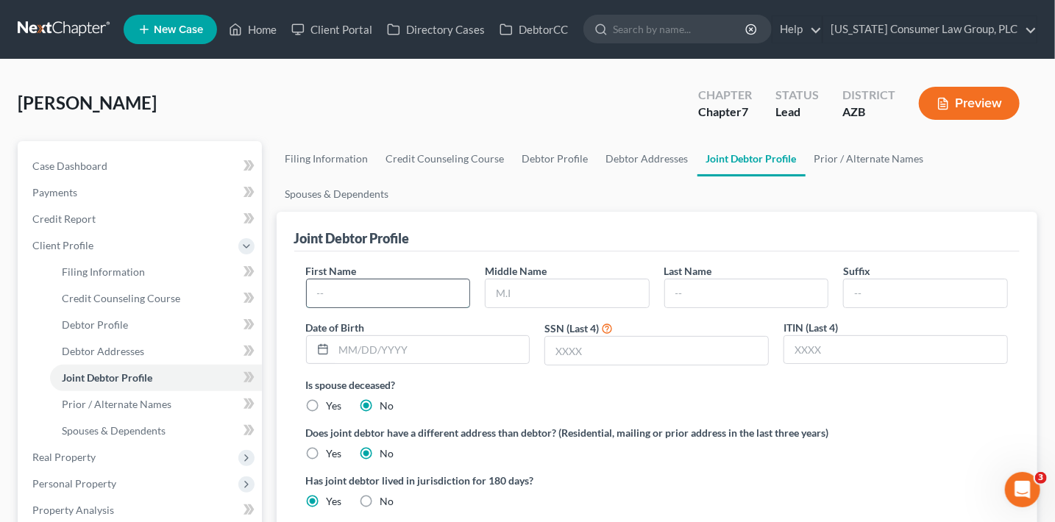
click at [388, 293] on input "text" at bounding box center [388, 294] width 163 height 28
type input "Fred"
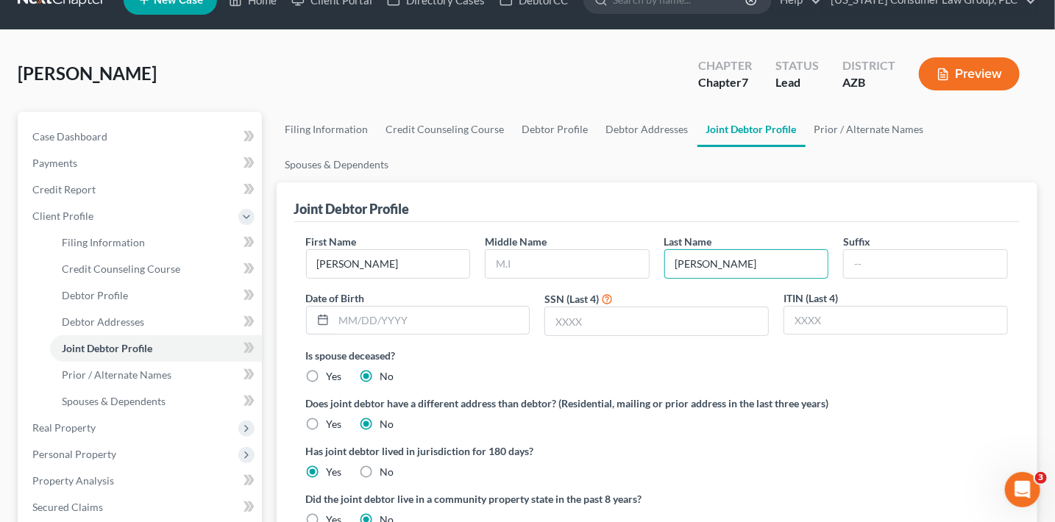
scroll to position [44, 0]
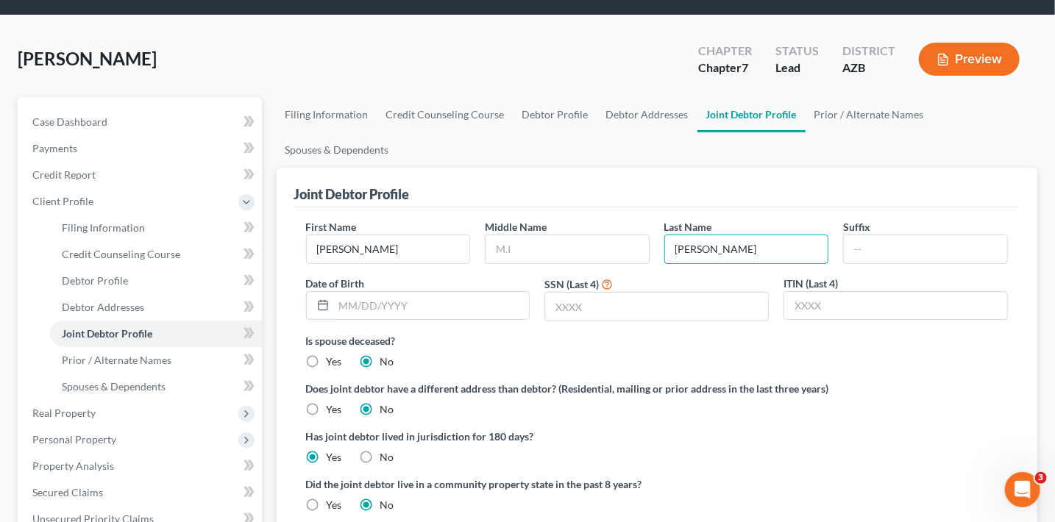
type input "Herrick"
click at [327, 500] on label "Yes" at bounding box center [334, 505] width 15 height 15
click at [333, 500] on input "Yes" at bounding box center [338, 503] width 10 height 10
radio input "true"
radio input "false"
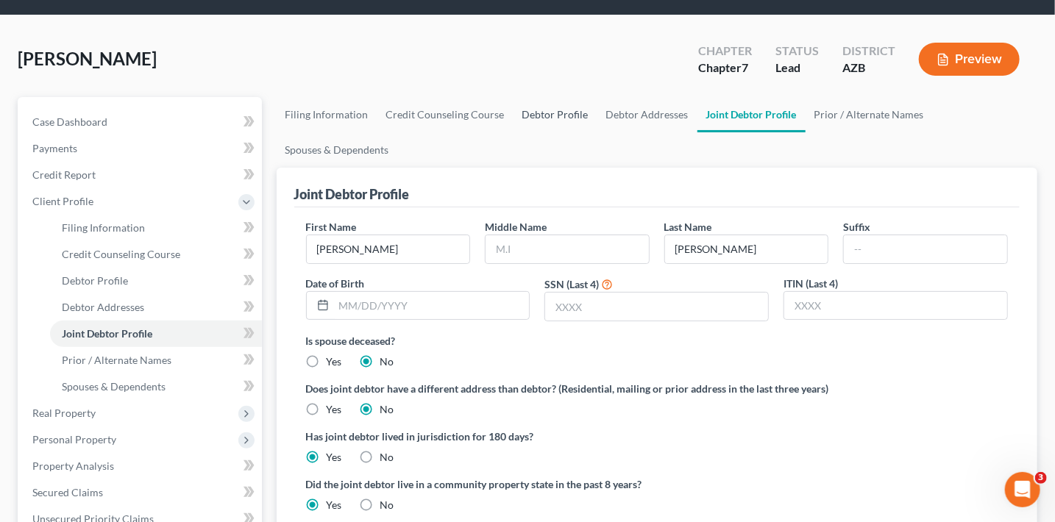
click at [534, 118] on link "Debtor Profile" at bounding box center [555, 114] width 84 height 35
select select "1"
select select "0"
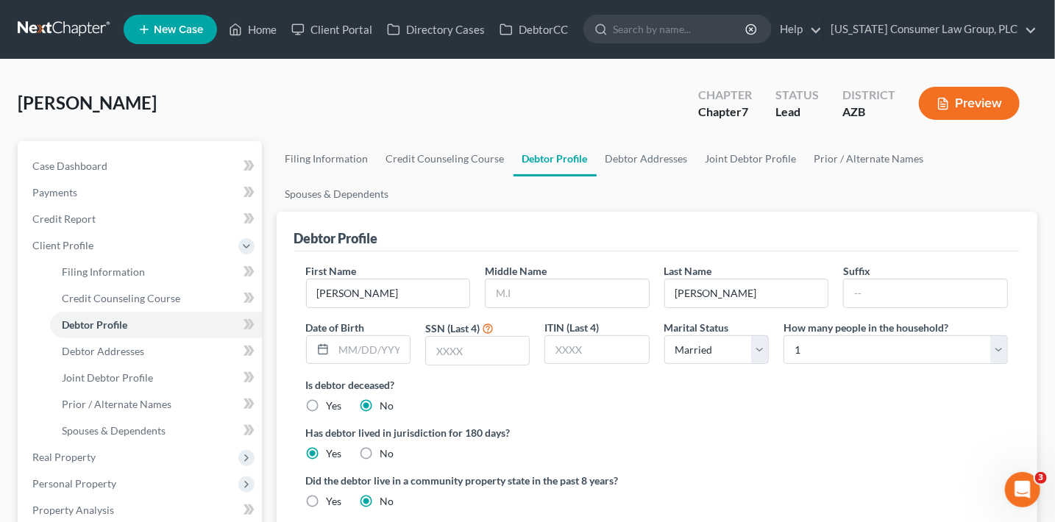
click at [327, 496] on label "Yes" at bounding box center [334, 501] width 15 height 15
click at [333, 496] on input "Yes" at bounding box center [338, 499] width 10 height 10
radio input "true"
radio input "false"
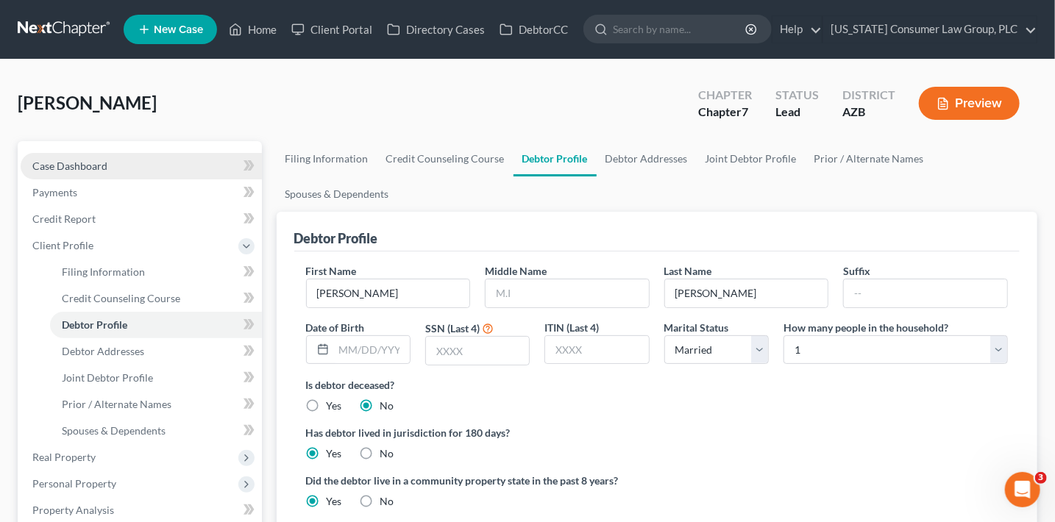
click at [130, 156] on link "Case Dashboard" at bounding box center [141, 166] width 241 height 26
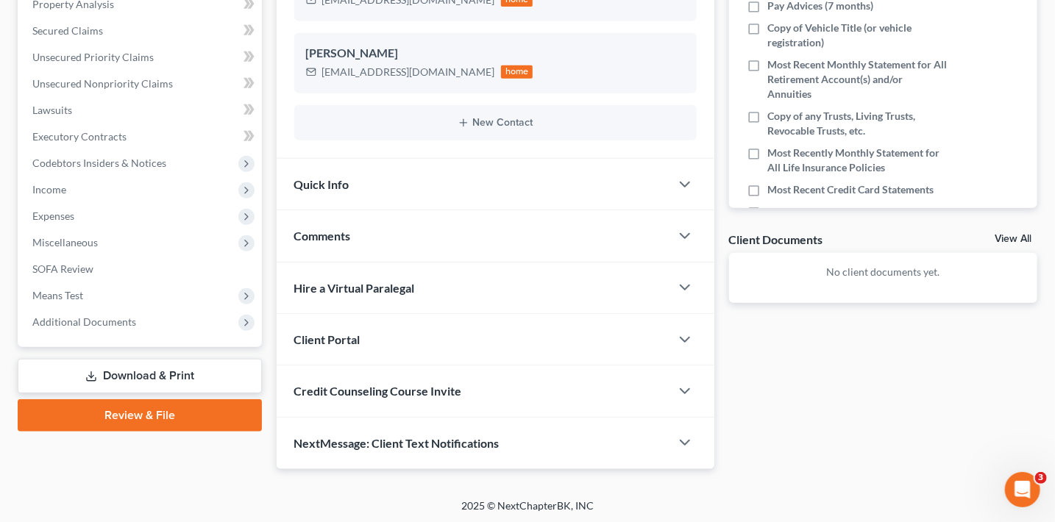
scroll to position [321, 0]
click at [402, 402] on div "Credit Counseling Course Invite" at bounding box center [474, 390] width 394 height 51
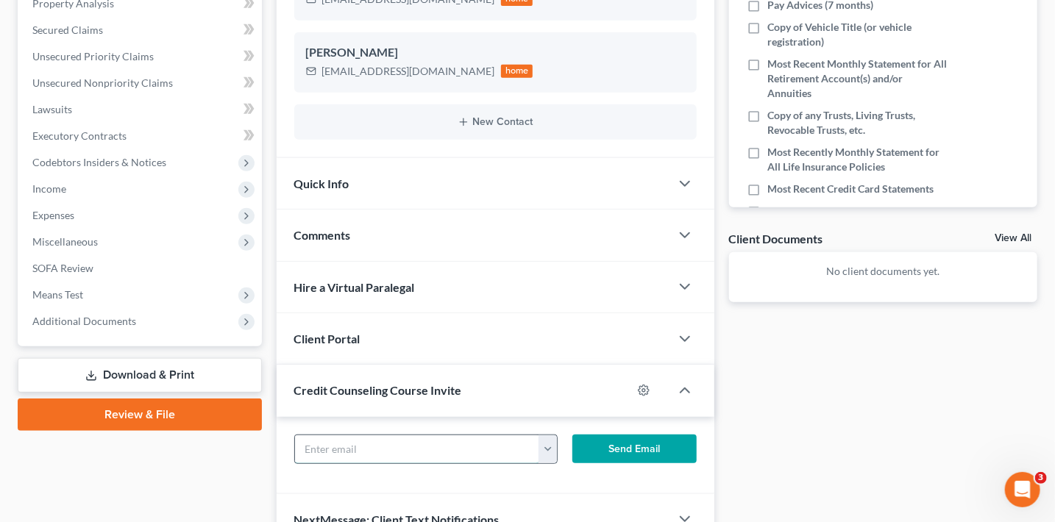
click at [408, 449] on input "text" at bounding box center [417, 450] width 245 height 28
paste input "fredherrick@hotmail.com"
type input "fredherrick@hotmail.com"
click at [598, 438] on button "Send Email" at bounding box center [634, 449] width 124 height 29
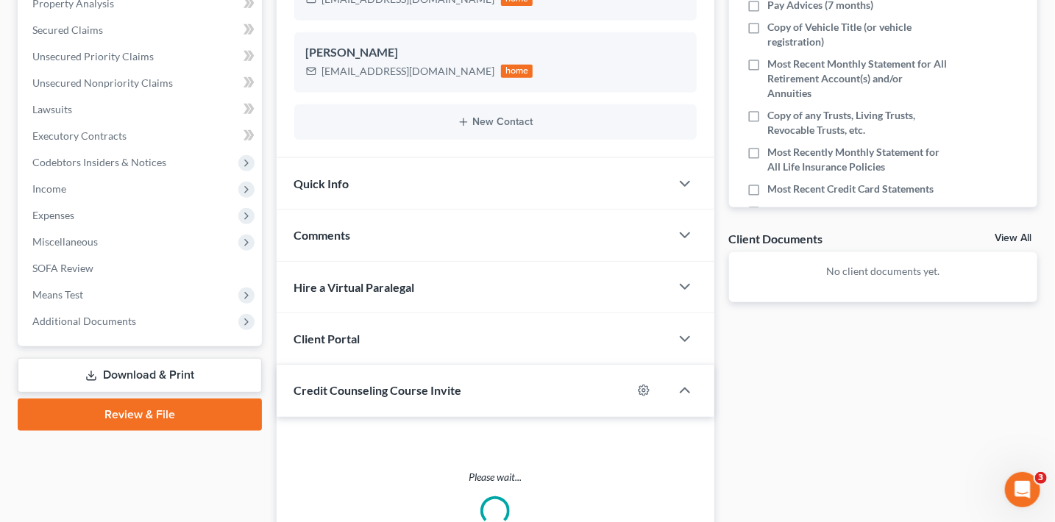
click at [430, 349] on div "Client Portal" at bounding box center [474, 338] width 394 height 51
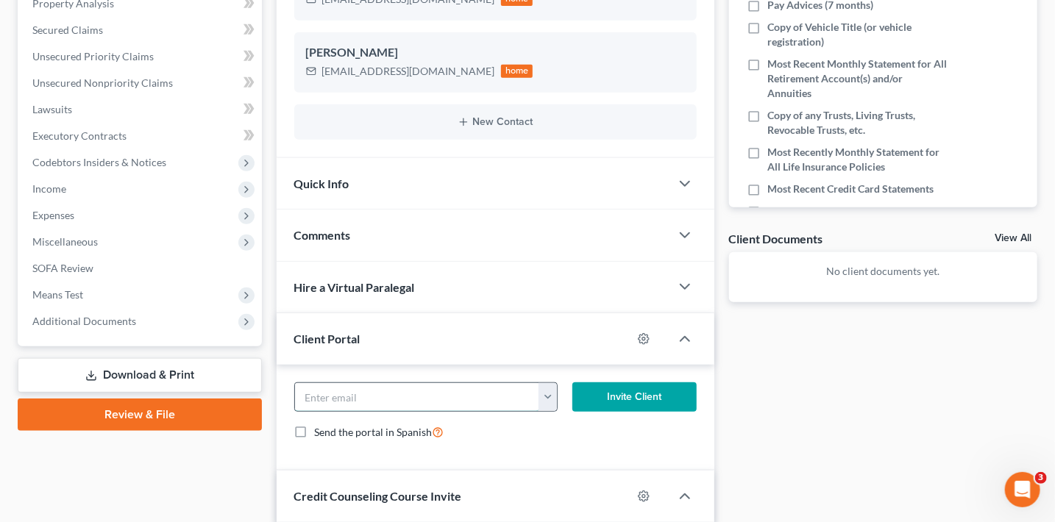
click at [402, 391] on input "email" at bounding box center [417, 397] width 245 height 28
paste input "fredherrick@hotmail.com"
type input "fredherrick@hotmail.com"
click at [637, 391] on button "Invite Client" at bounding box center [634, 397] width 124 height 29
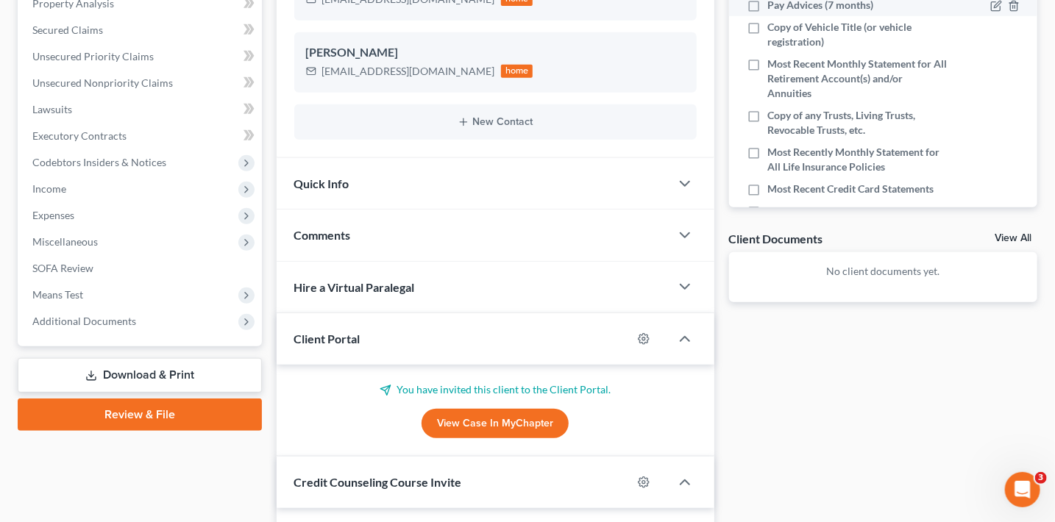
scroll to position [0, 0]
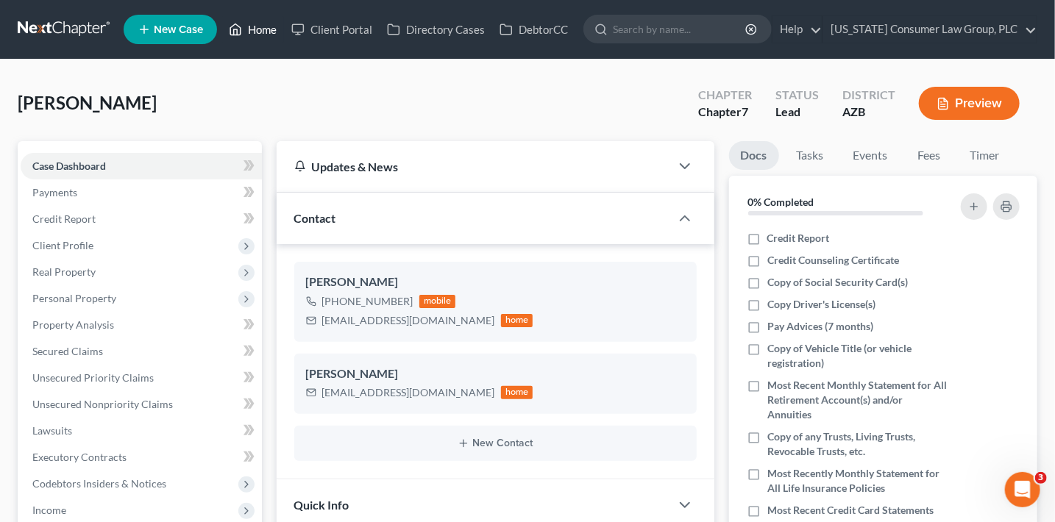
click at [250, 31] on link "Home" at bounding box center [252, 29] width 63 height 26
click at [251, 34] on link "Home" at bounding box center [252, 29] width 63 height 26
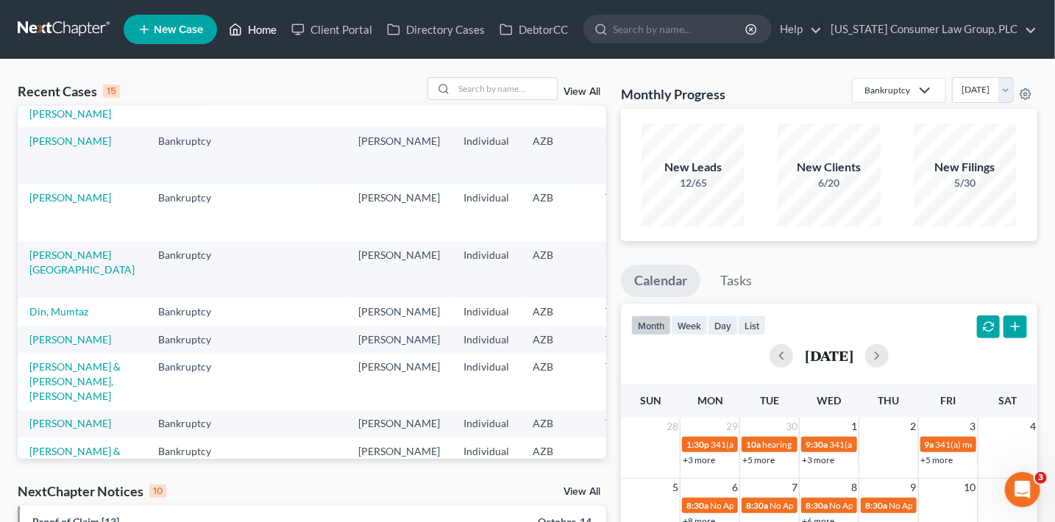
scroll to position [128, 0]
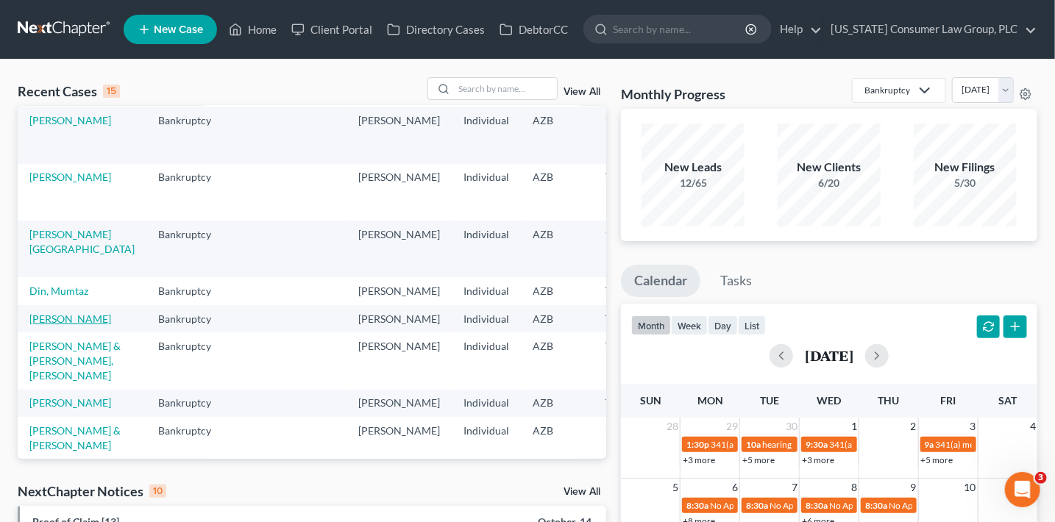
click at [61, 325] on link "[PERSON_NAME]" at bounding box center [70, 319] width 82 height 13
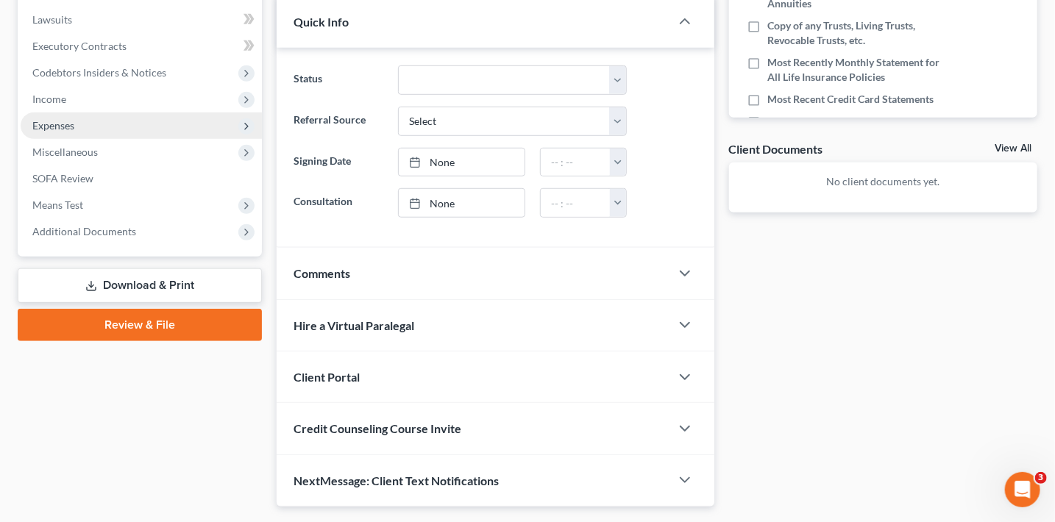
scroll to position [448, 0]
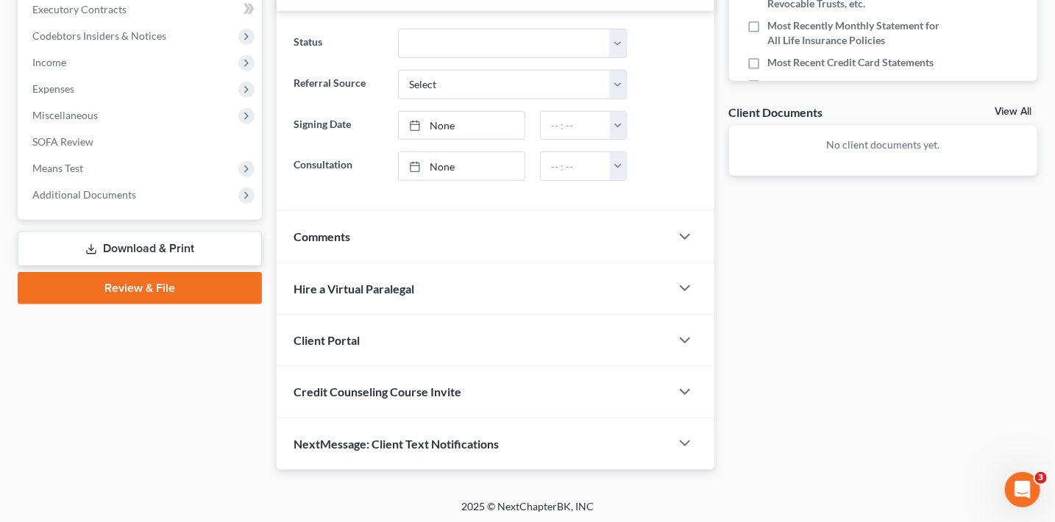
click at [438, 391] on span "Credit Counseling Course Invite" at bounding box center [378, 392] width 168 height 14
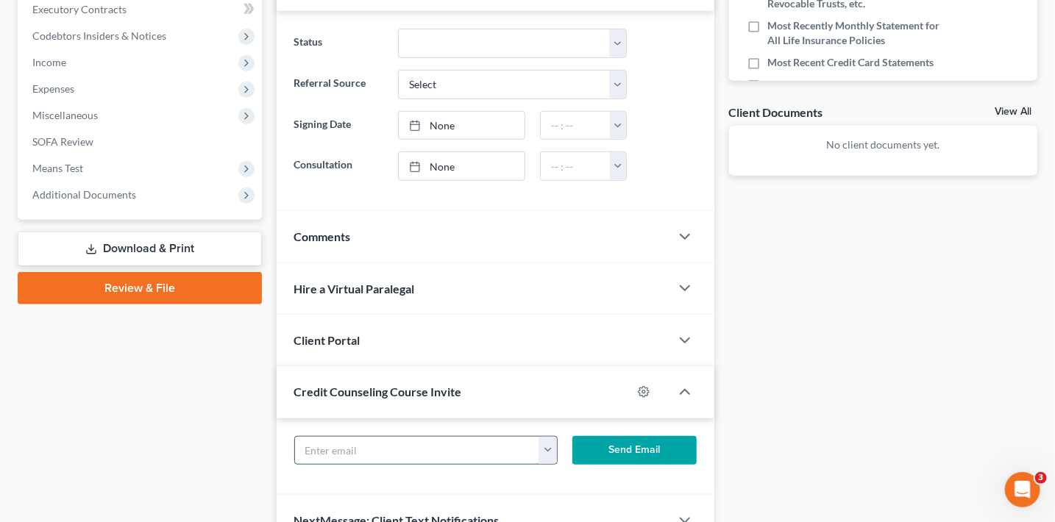
click at [380, 445] on input "text" at bounding box center [417, 451] width 245 height 28
paste input "[EMAIL_ADDRESS][DOMAIN_NAME]"
type input "[EMAIL_ADDRESS][DOMAIN_NAME]"
click at [600, 446] on button "Send Email" at bounding box center [634, 450] width 124 height 29
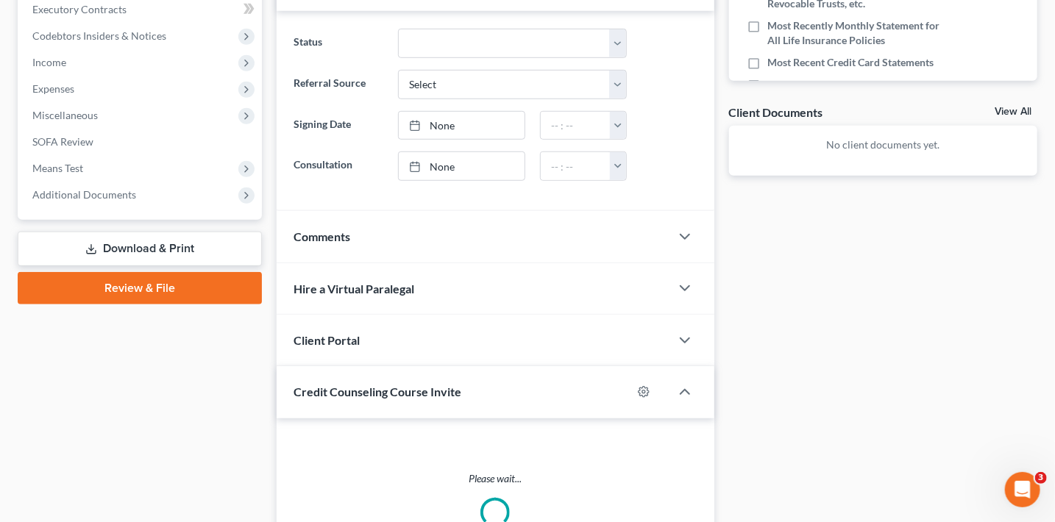
click at [453, 333] on div "Client Portal" at bounding box center [474, 340] width 394 height 51
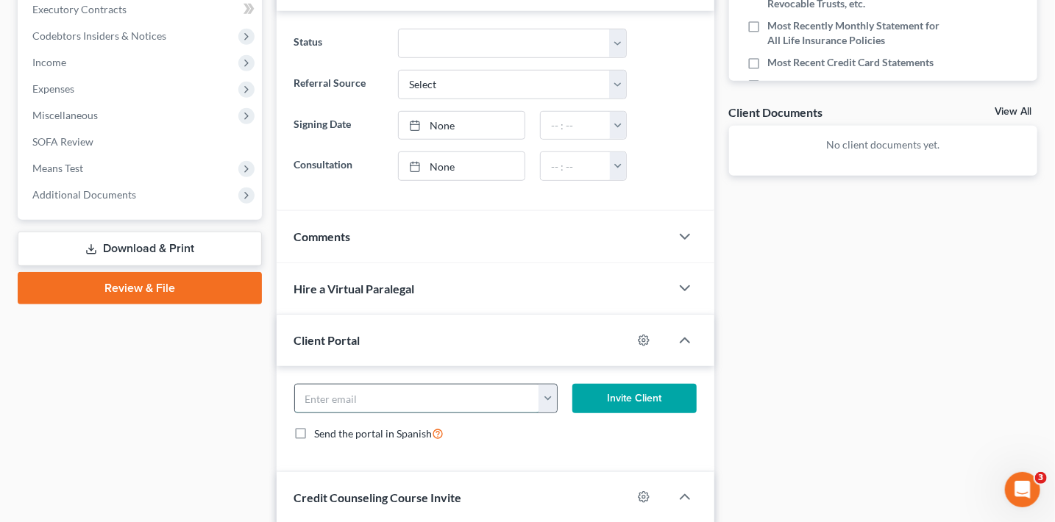
click at [364, 401] on input "email" at bounding box center [417, 399] width 245 height 28
paste input "[EMAIL_ADDRESS][DOMAIN_NAME]"
type input "[EMAIL_ADDRESS][DOMAIN_NAME]"
click at [655, 392] on button "Invite Client" at bounding box center [634, 398] width 124 height 29
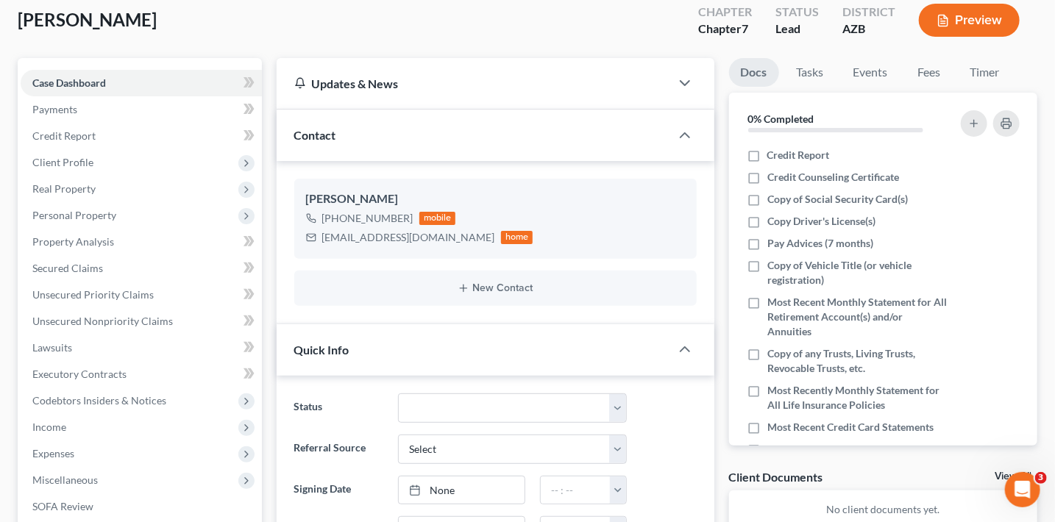
scroll to position [0, 0]
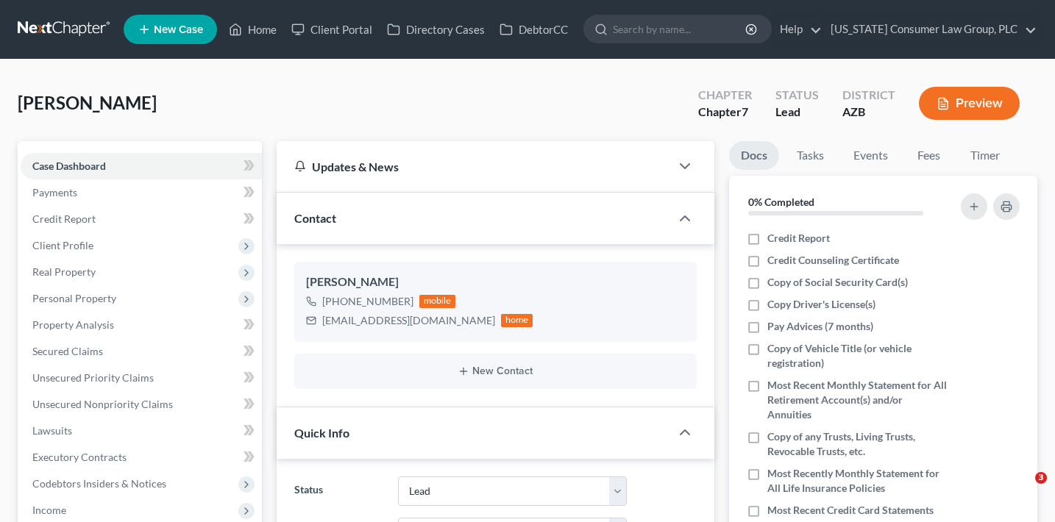
select select "8"
click at [252, 32] on link "Home" at bounding box center [252, 29] width 63 height 26
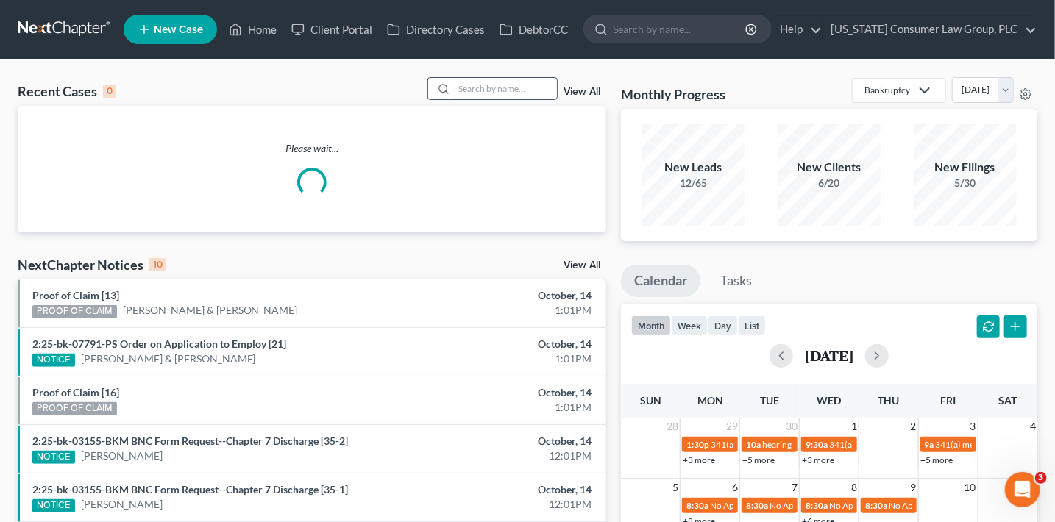
click at [501, 94] on input "search" at bounding box center [505, 88] width 103 height 21
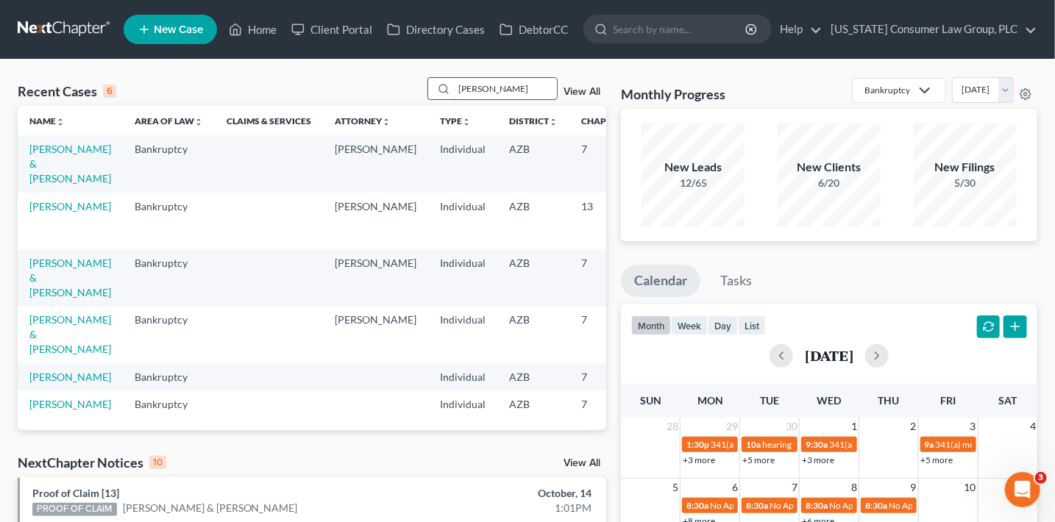
type input "[PERSON_NAME]"
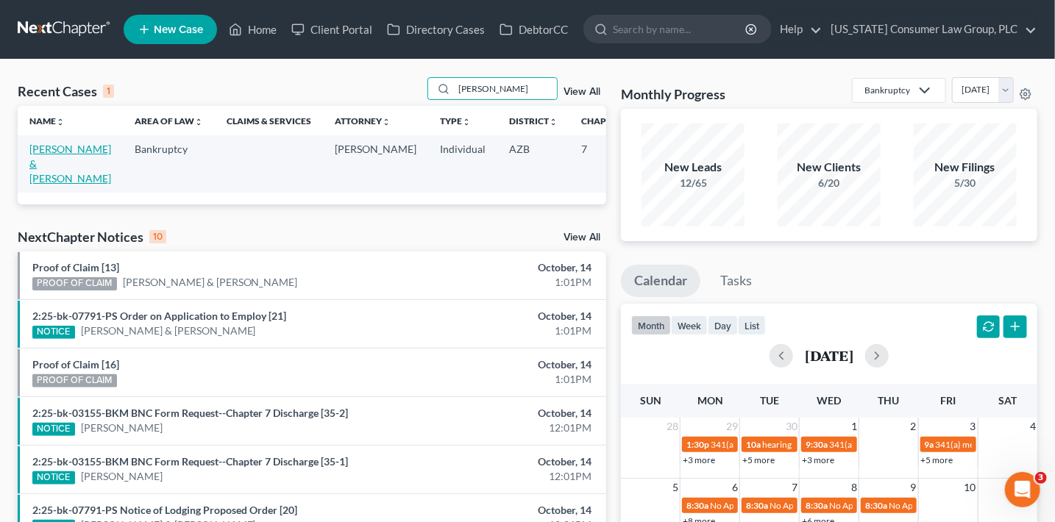
click at [33, 154] on link "[PERSON_NAME] & [PERSON_NAME]" at bounding box center [70, 164] width 82 height 42
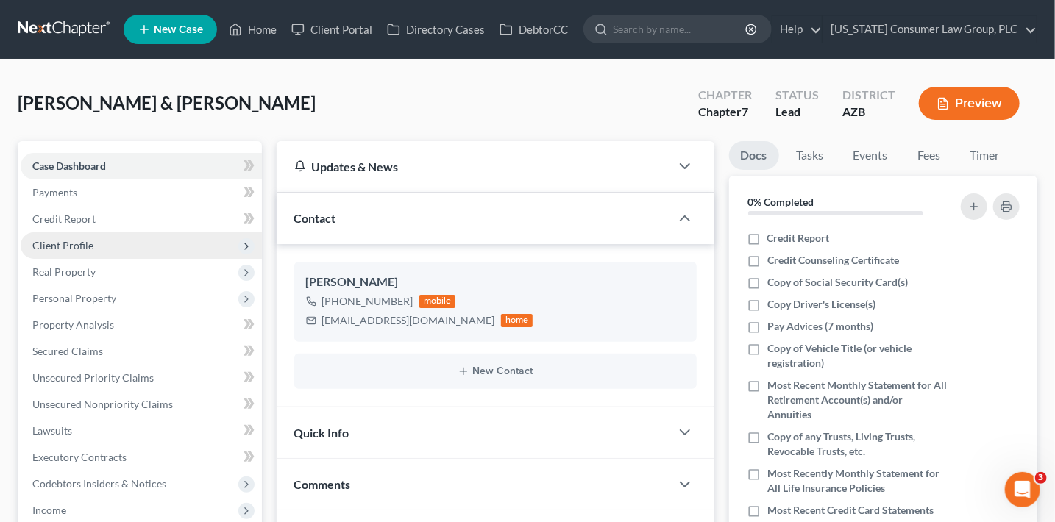
click at [83, 244] on span "Client Profile" at bounding box center [62, 245] width 61 height 13
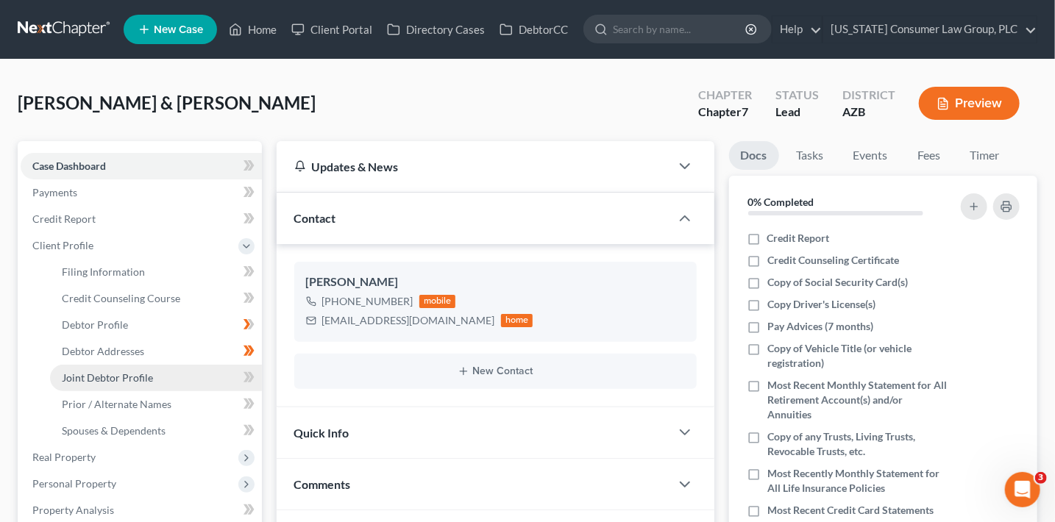
click at [152, 374] on link "Joint Debtor Profile" at bounding box center [156, 378] width 212 height 26
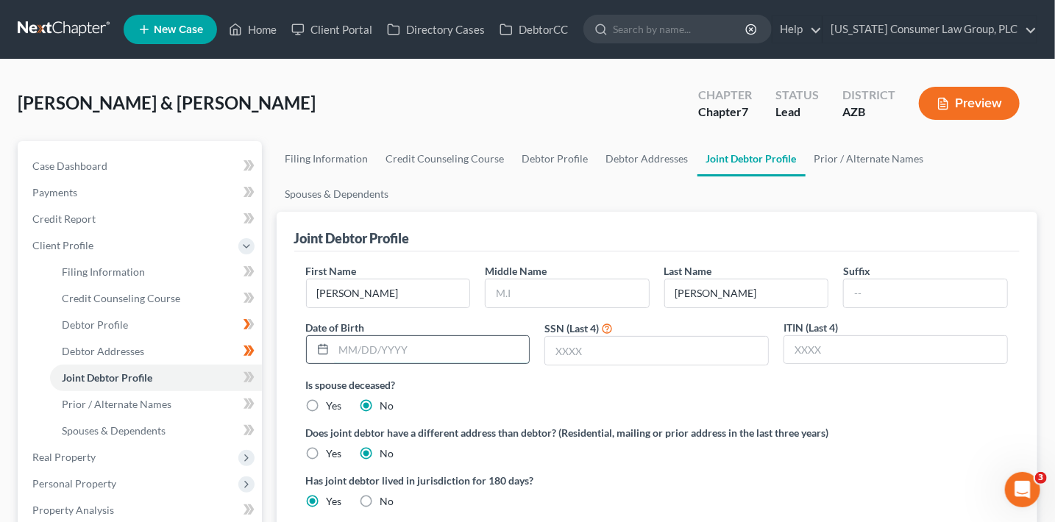
click at [426, 354] on input "text" at bounding box center [432, 350] width 196 height 28
click at [575, 355] on input "text" at bounding box center [656, 351] width 223 height 28
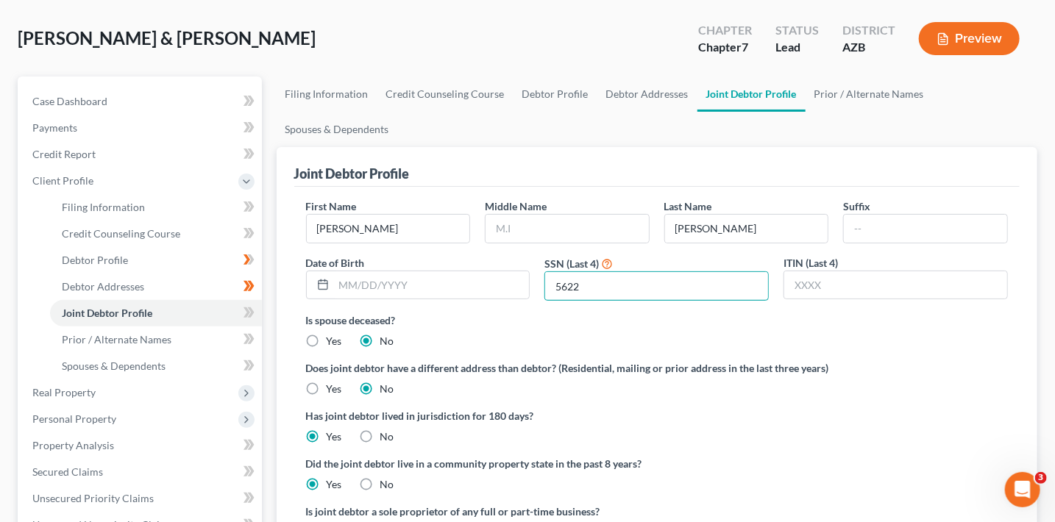
scroll to position [82, 0]
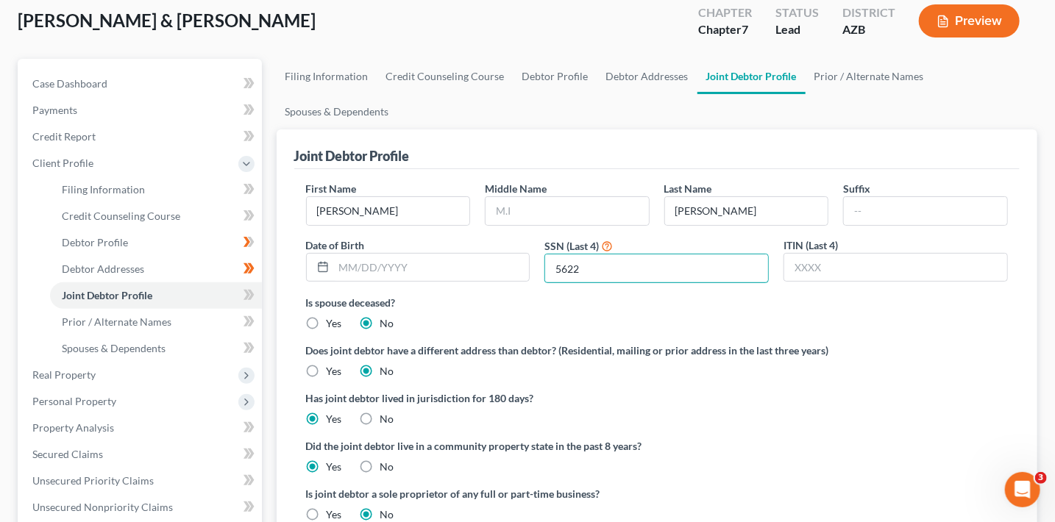
type input "5622"
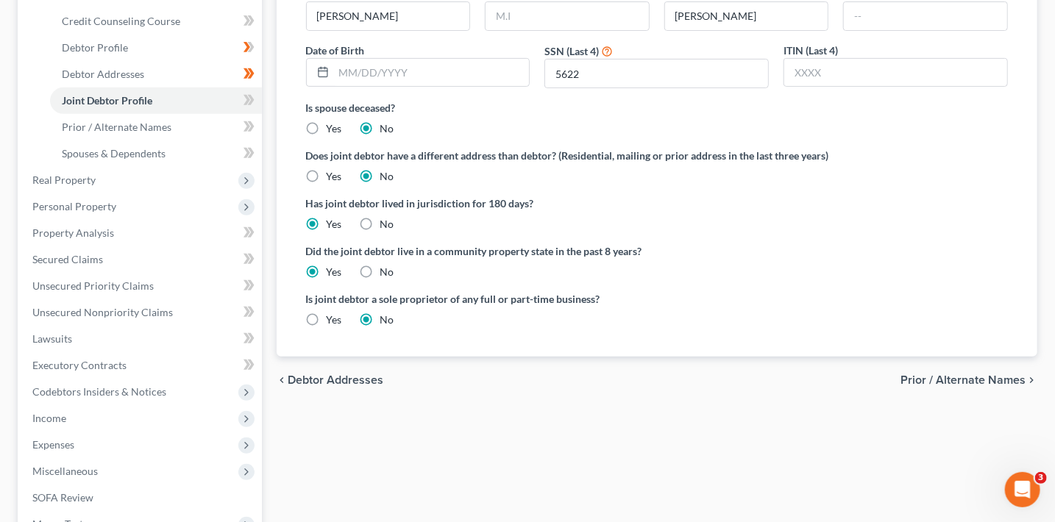
scroll to position [340, 0]
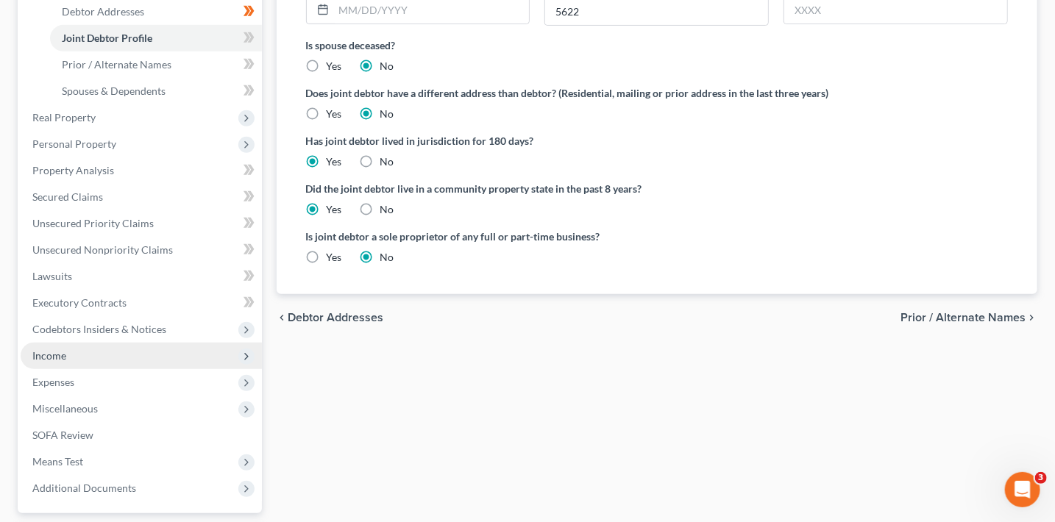
click at [68, 352] on span "Income" at bounding box center [141, 356] width 241 height 26
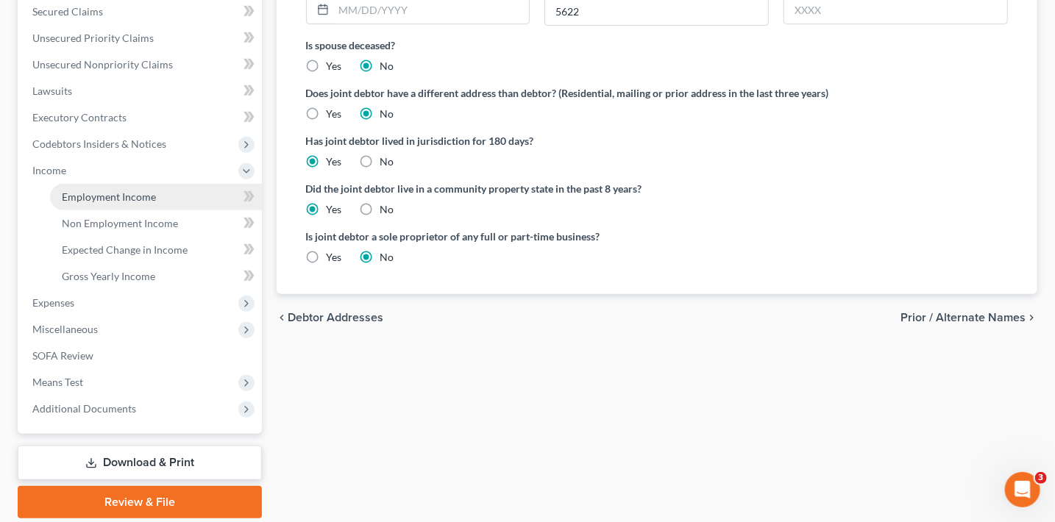
click at [103, 196] on span "Employment Income" at bounding box center [109, 197] width 94 height 13
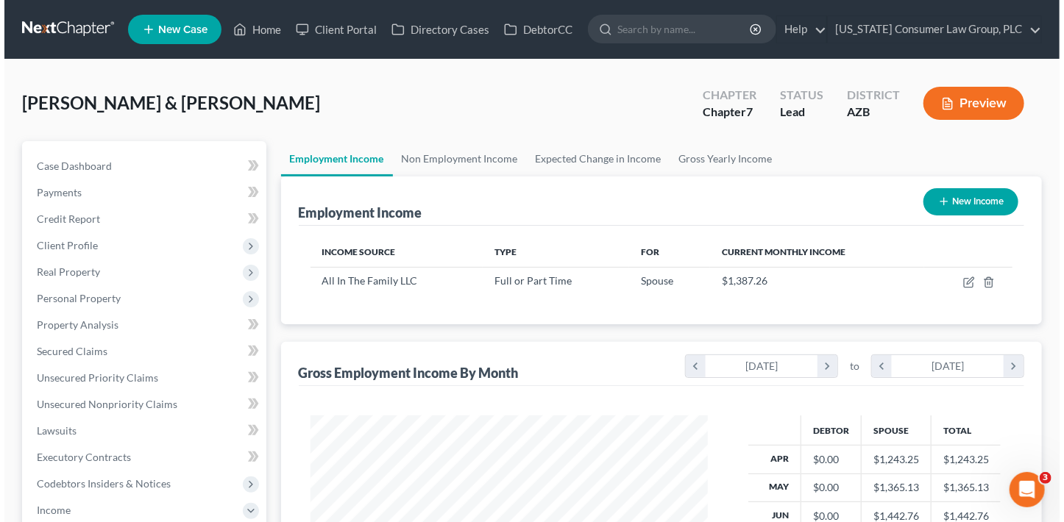
scroll to position [262, 427]
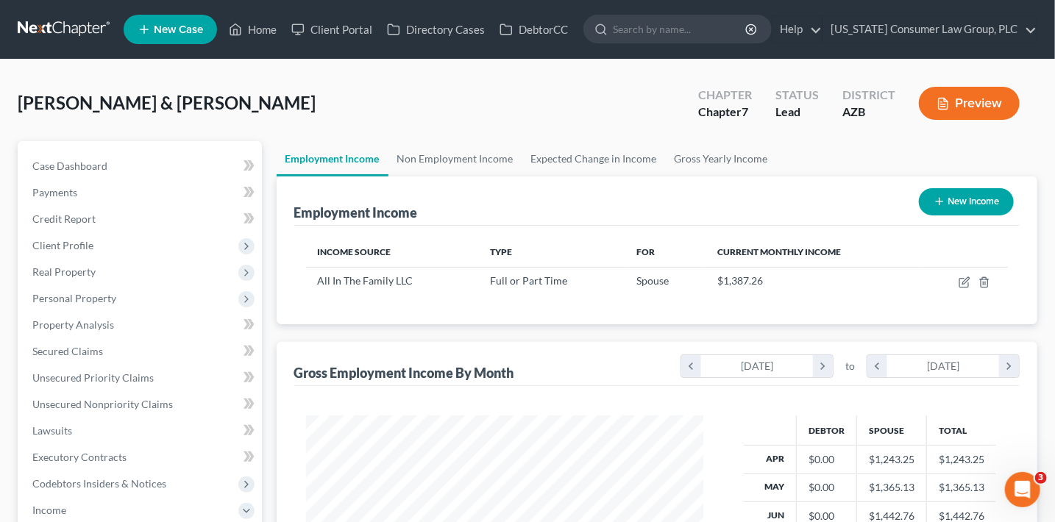
click at [955, 209] on button "New Income" at bounding box center [966, 201] width 95 height 27
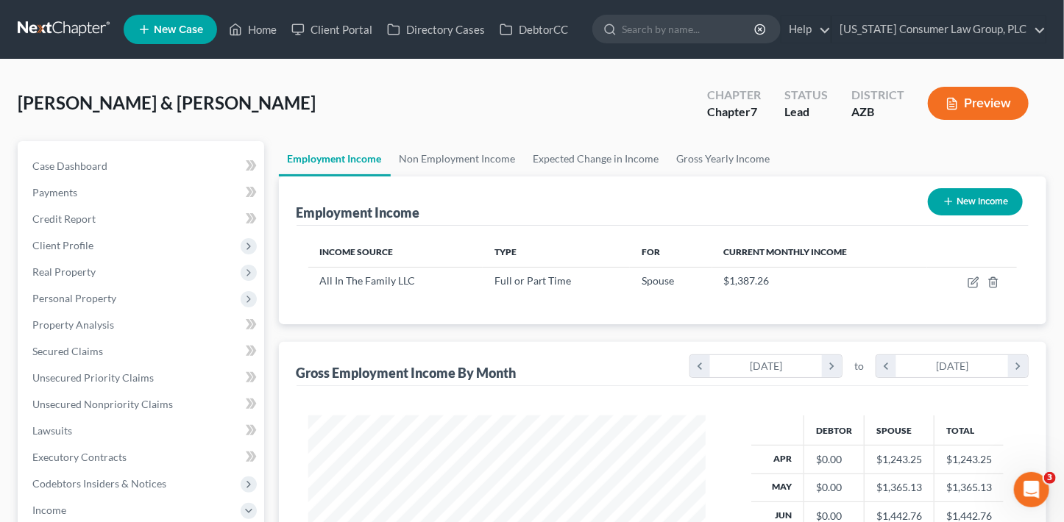
select select "0"
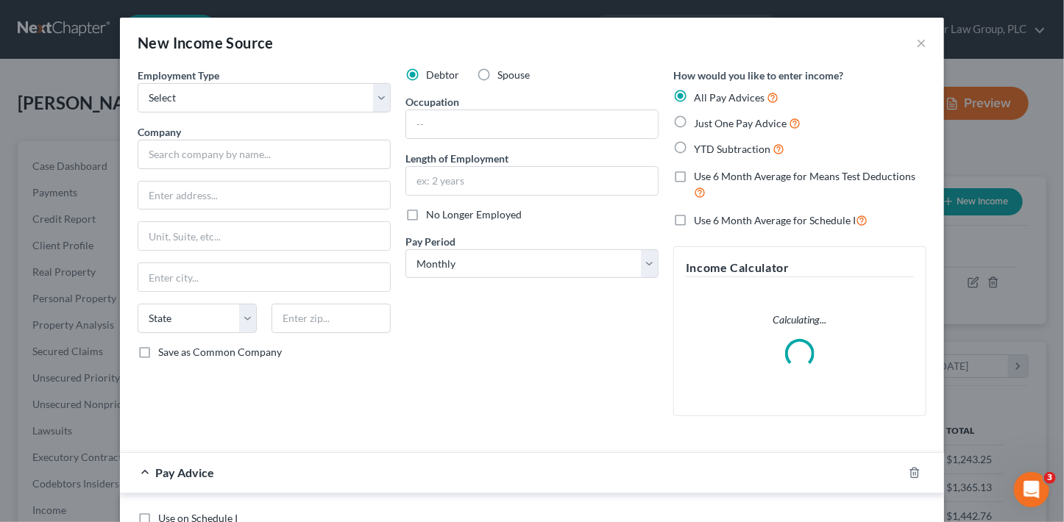
scroll to position [262, 430]
click at [284, 96] on select "Select Full or [DEMOGRAPHIC_DATA] Employment Self Employment" at bounding box center [264, 97] width 253 height 29
select select "1"
click at [138, 83] on select "Select Full or [DEMOGRAPHIC_DATA] Employment Self Employment" at bounding box center [264, 97] width 253 height 29
click at [285, 161] on input "text" at bounding box center [264, 154] width 253 height 29
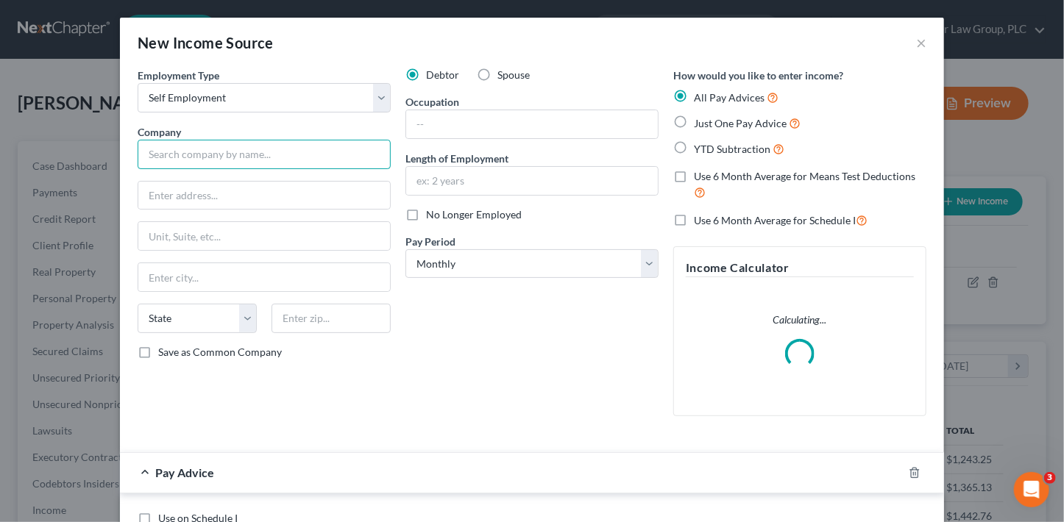
click at [285, 161] on input "text" at bounding box center [264, 154] width 253 height 29
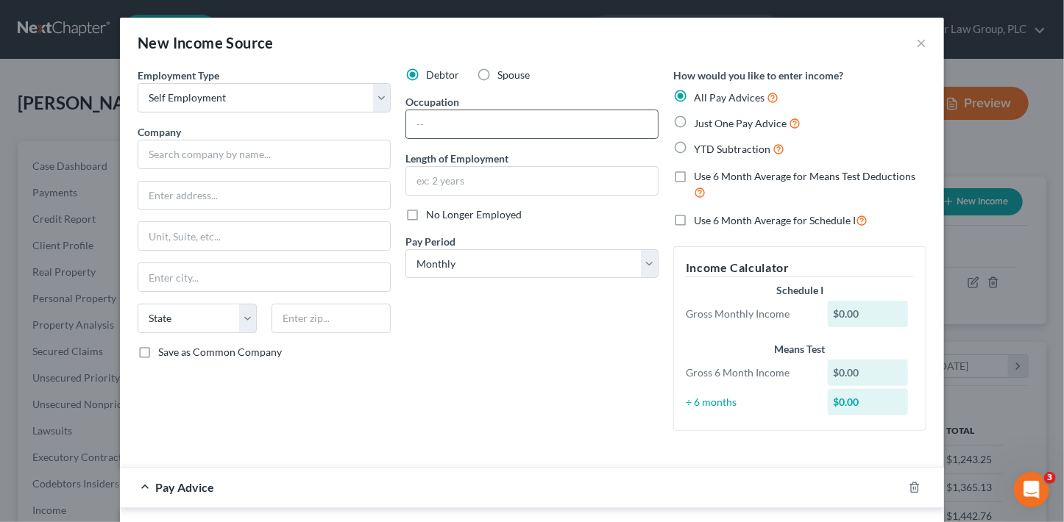
click at [460, 129] on input "text" at bounding box center [532, 124] width 252 height 28
type input "Adjunct Instructor"
click at [533, 189] on input "text" at bounding box center [532, 181] width 252 height 28
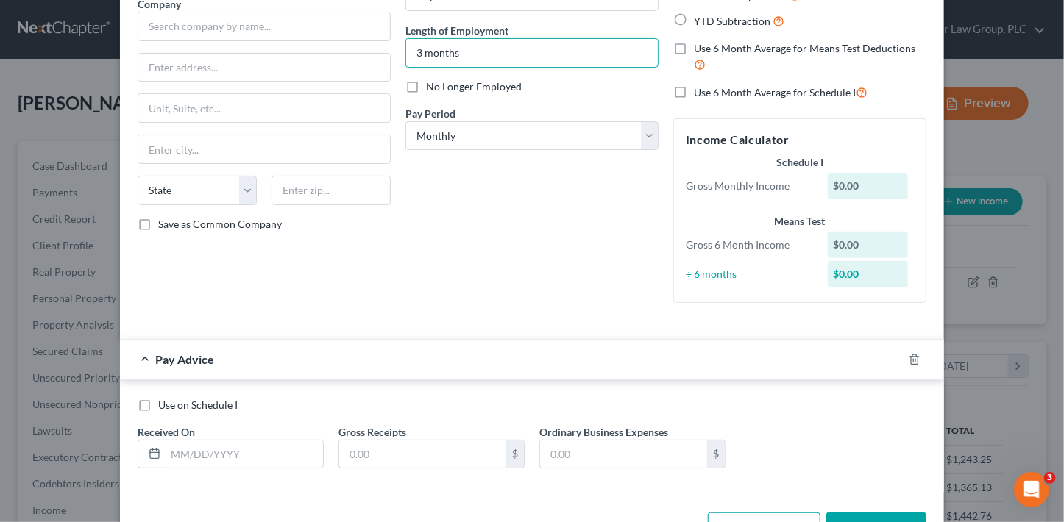
scroll to position [129, 0]
type input "3 months"
click at [459, 123] on select "Select Monthly Twice Monthly Every Other Week Weekly" at bounding box center [531, 134] width 253 height 29
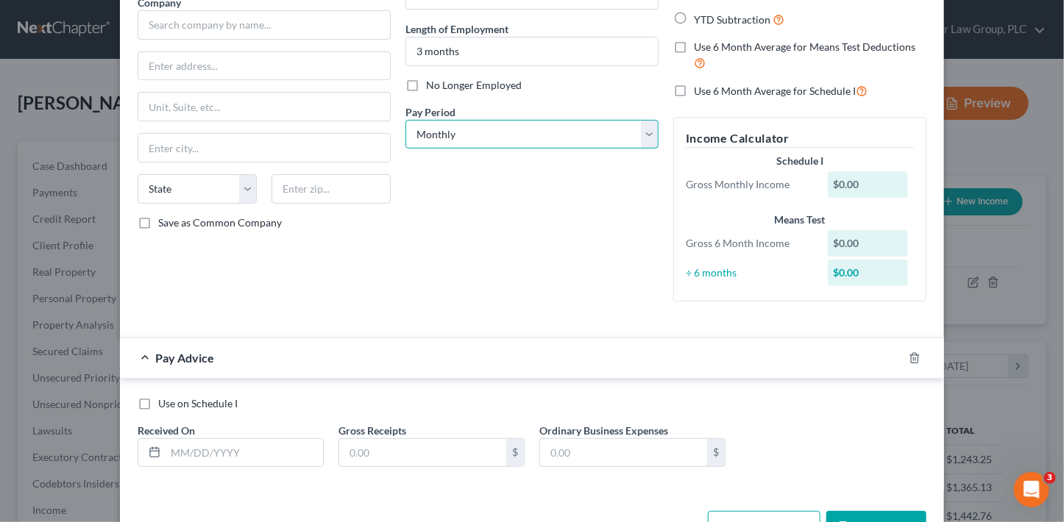
select select "3"
click at [405, 120] on select "Select Monthly Twice Monthly Every Other Week Weekly" at bounding box center [531, 134] width 253 height 29
click at [288, 452] on input "text" at bounding box center [244, 453] width 157 height 28
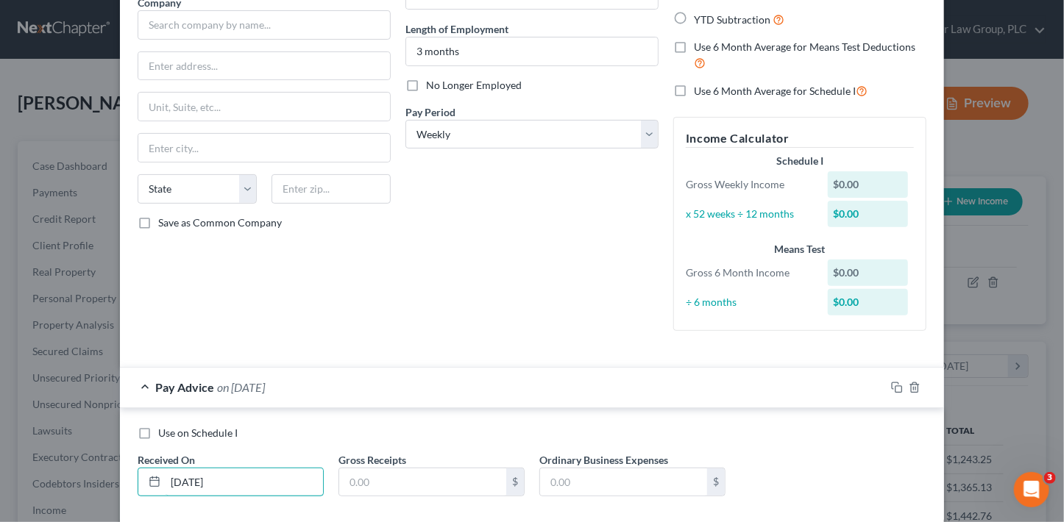
type input "[DATE]"
type input "650"
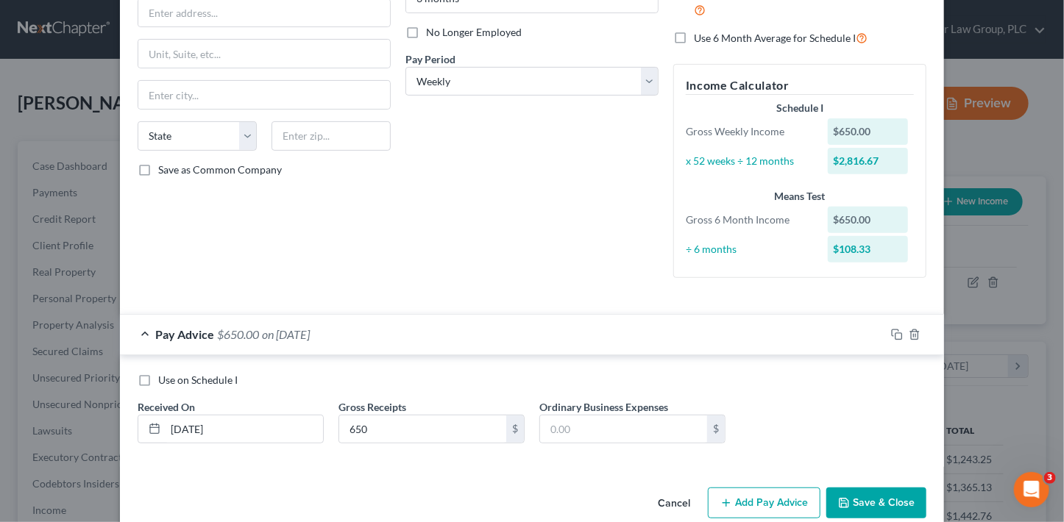
scroll to position [207, 0]
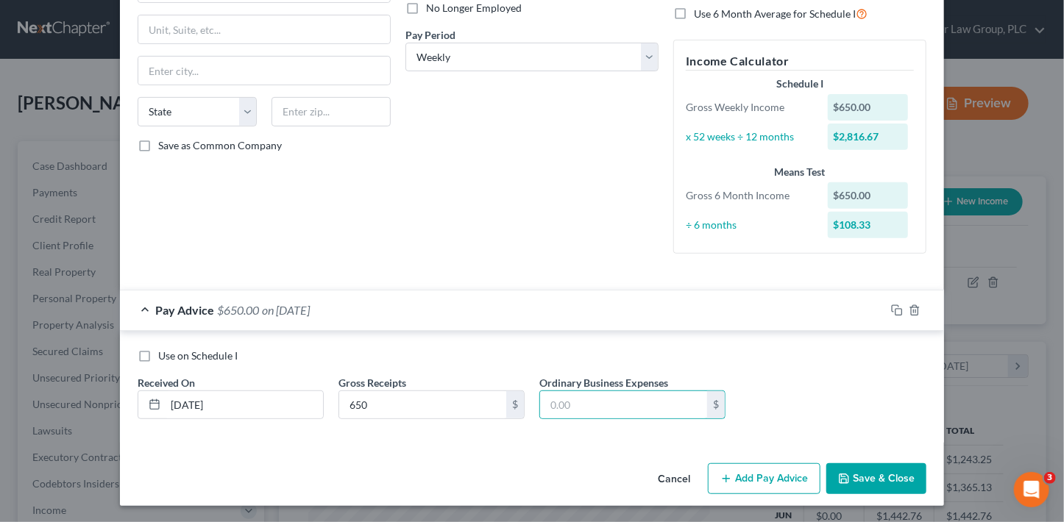
click at [779, 474] on button "Add Pay Advice" at bounding box center [764, 478] width 113 height 31
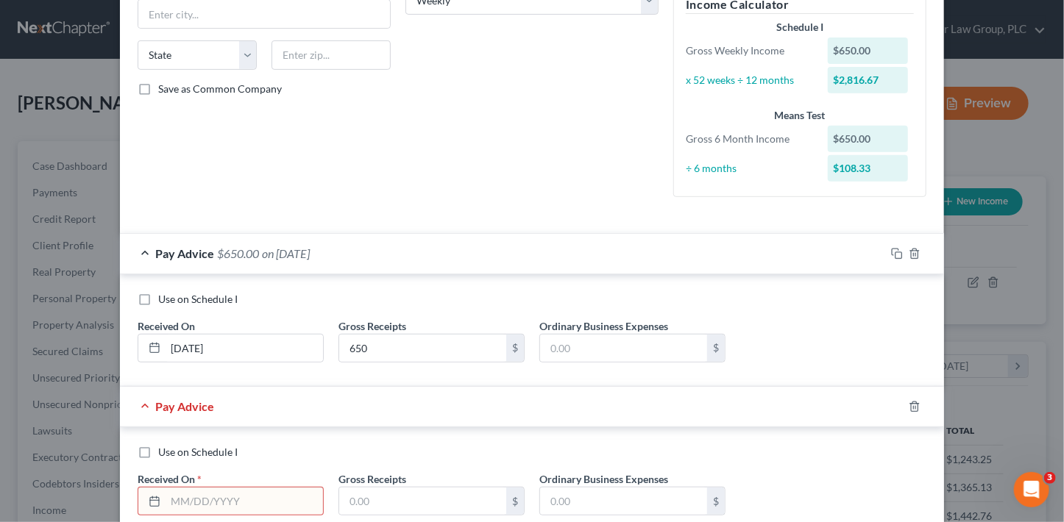
scroll to position [360, 0]
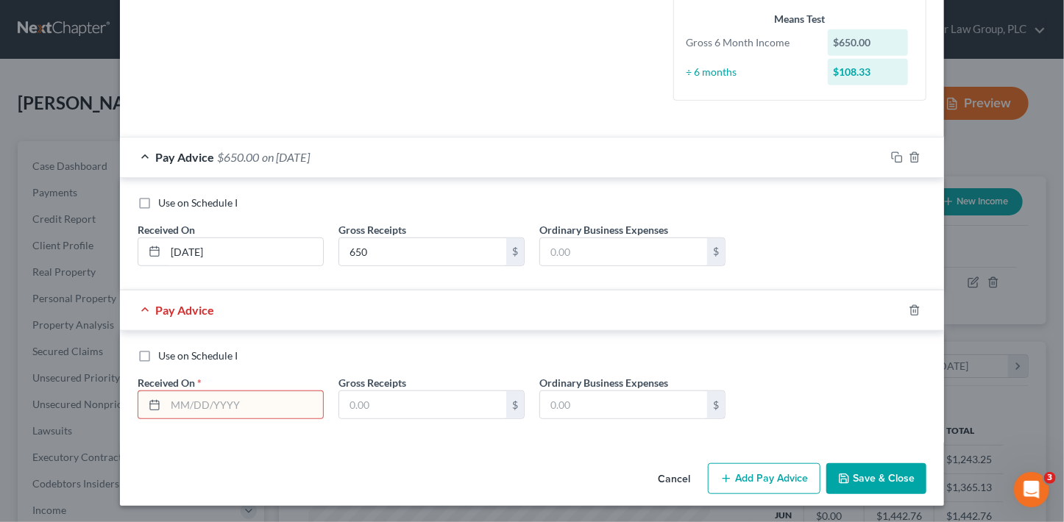
click at [274, 402] on input "text" at bounding box center [244, 405] width 157 height 28
type input "[DATE]"
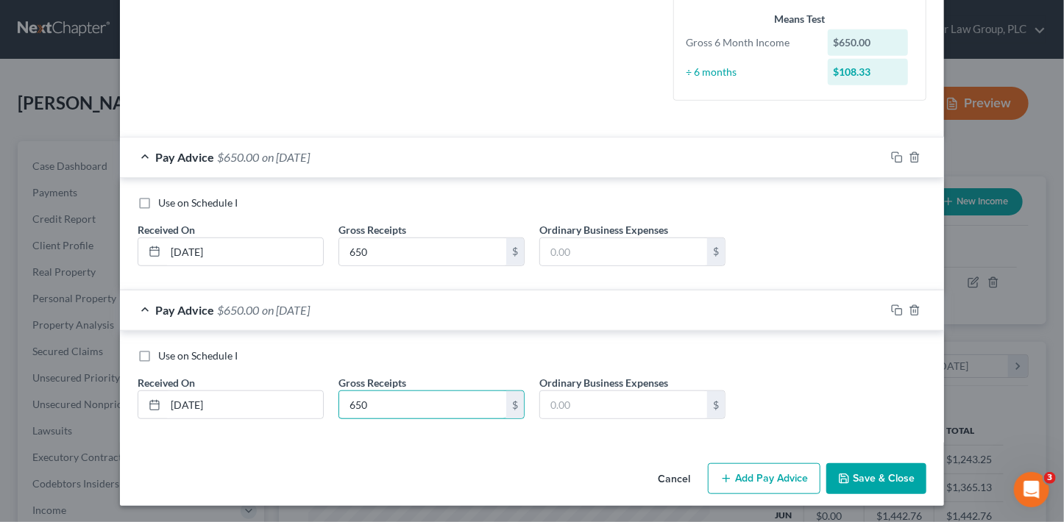
type input "650"
click at [794, 475] on button "Add Pay Advice" at bounding box center [764, 478] width 113 height 31
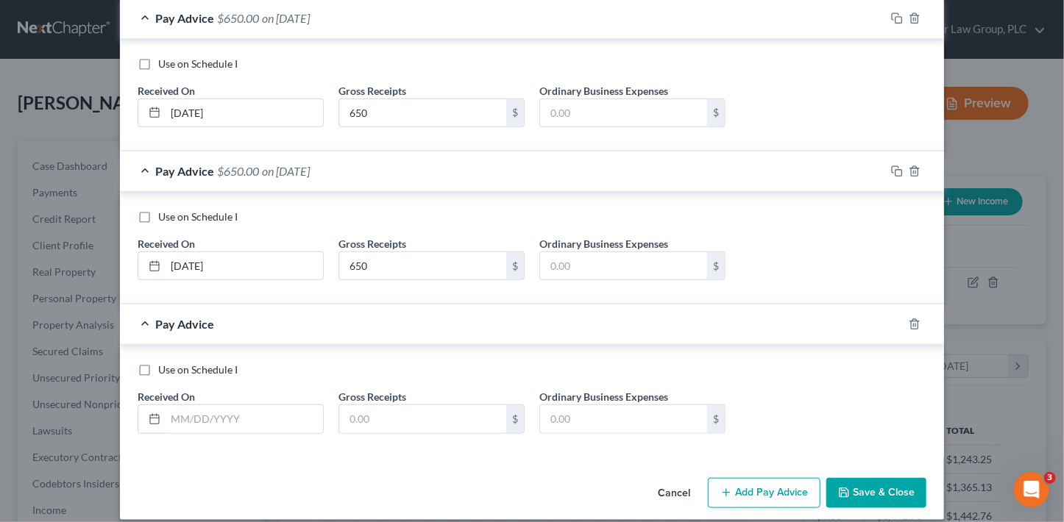
scroll to position [512, 0]
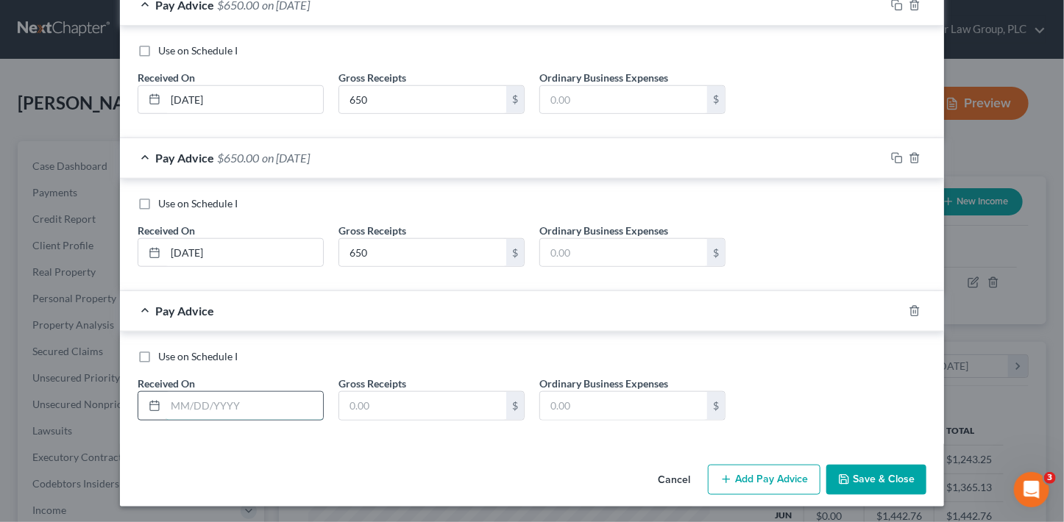
click at [270, 405] on input "text" at bounding box center [244, 406] width 157 height 28
type input "[DATE]"
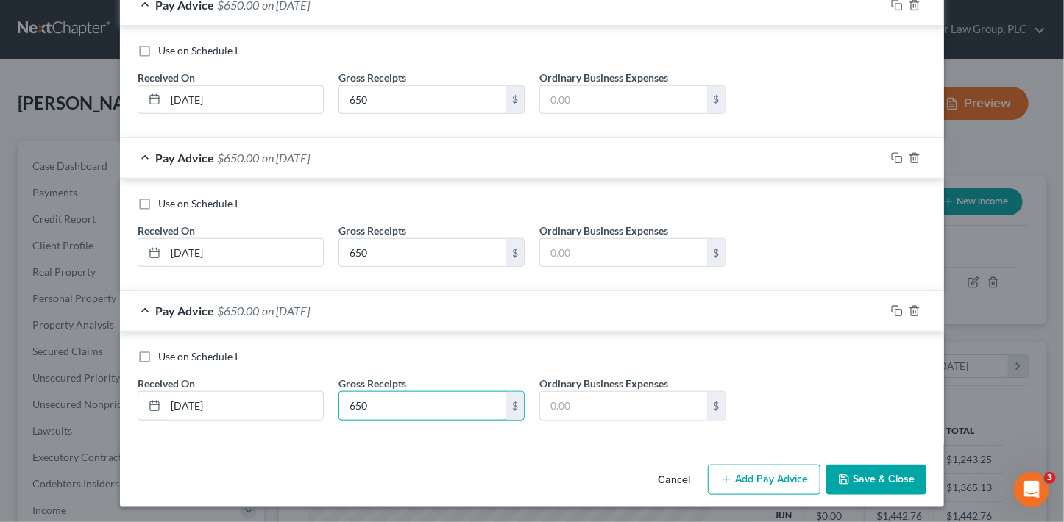
type input "650"
click at [743, 476] on button "Add Pay Advice" at bounding box center [764, 480] width 113 height 31
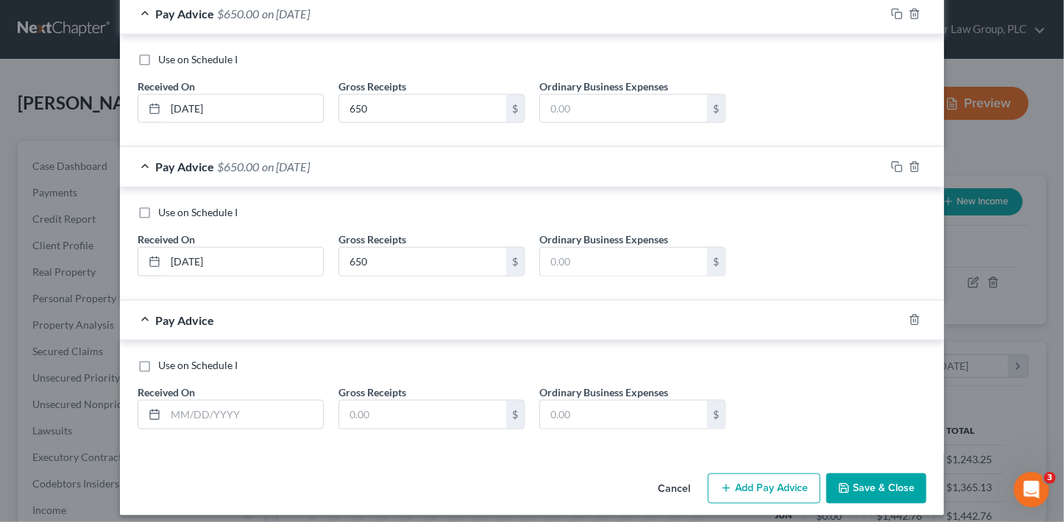
scroll to position [665, 0]
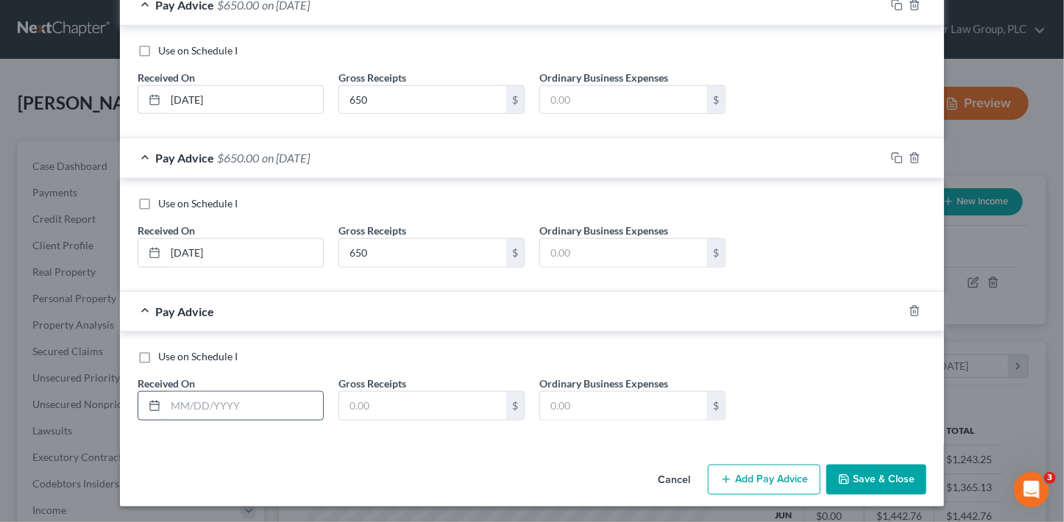
click at [213, 404] on input "text" at bounding box center [244, 406] width 157 height 28
type input "[DATE]"
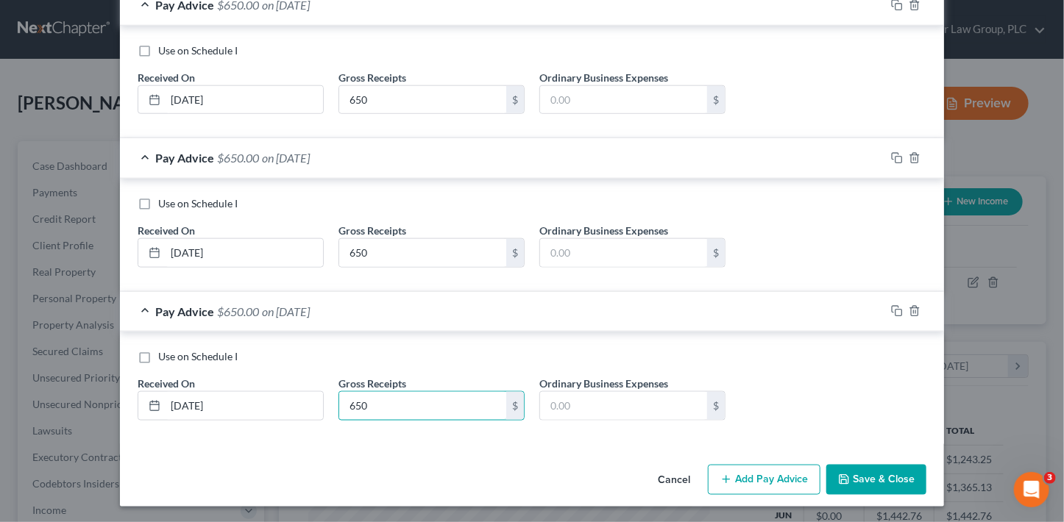
type input "650"
click at [758, 476] on button "Add Pay Advice" at bounding box center [764, 480] width 113 height 31
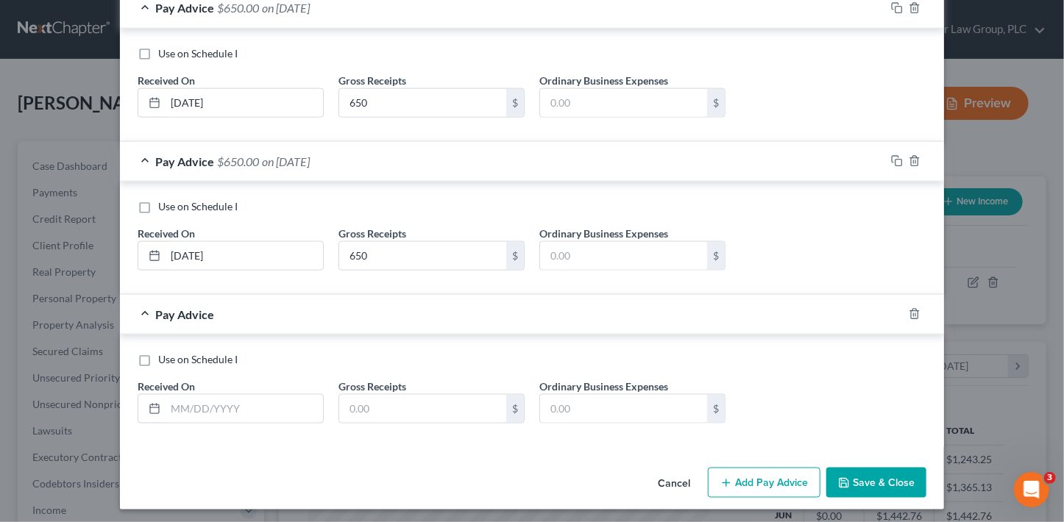
scroll to position [817, 0]
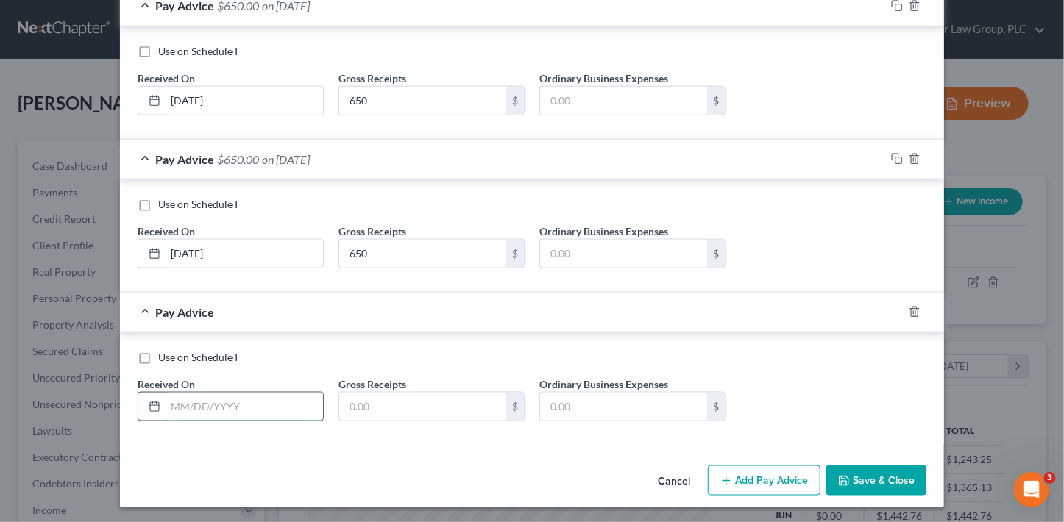
click at [285, 408] on input "text" at bounding box center [244, 407] width 157 height 28
type input "[DATE]"
type input "650"
click at [768, 481] on button "Add Pay Advice" at bounding box center [764, 481] width 113 height 31
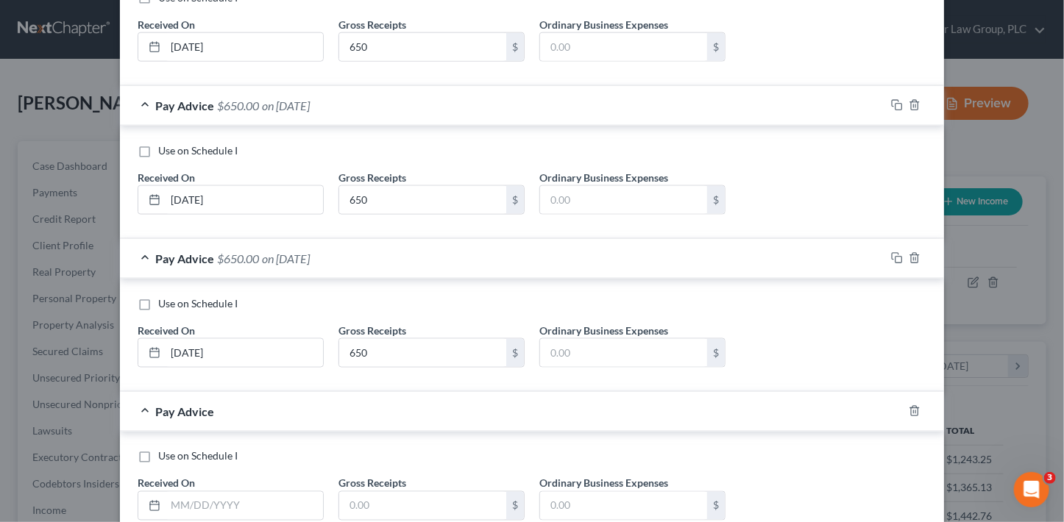
scroll to position [970, 0]
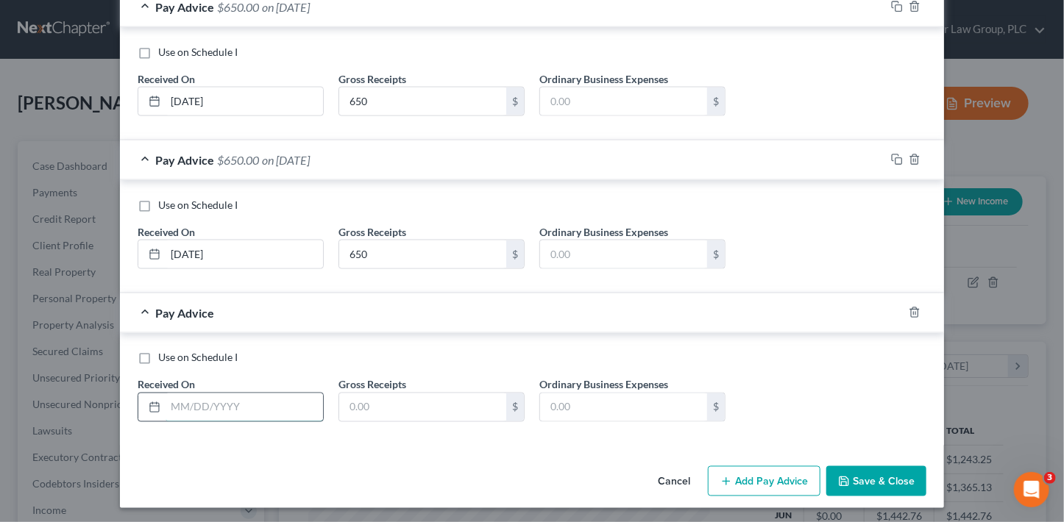
click at [260, 406] on input "text" at bounding box center [244, 408] width 157 height 28
type input "[DATE]"
type input "650"
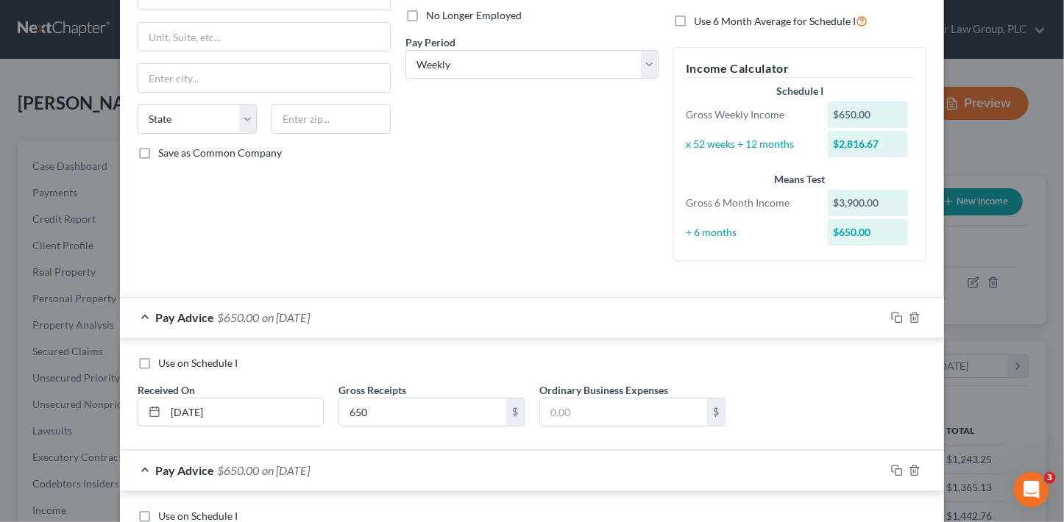
scroll to position [147, 0]
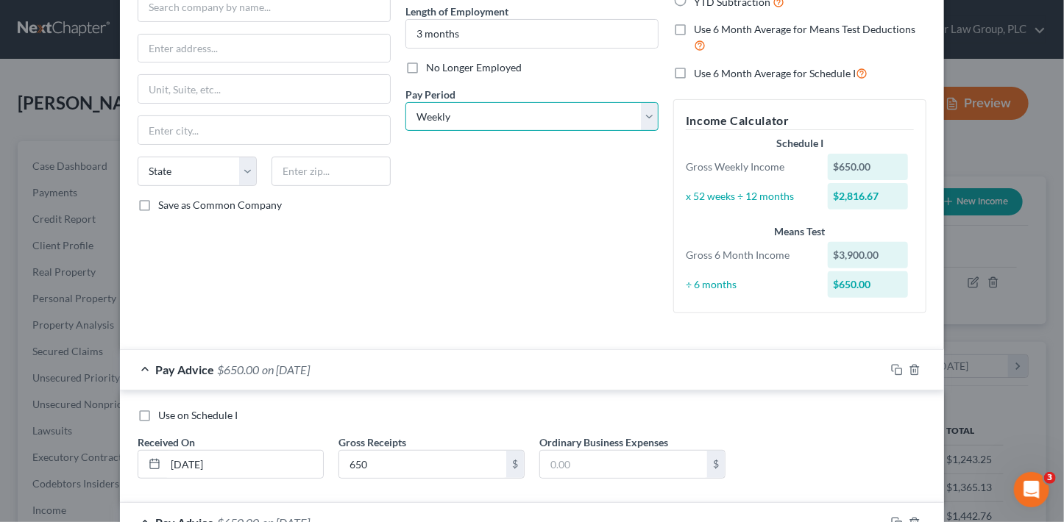
click at [476, 118] on select "Select Monthly Twice Monthly Every Other Week Weekly" at bounding box center [531, 116] width 253 height 29
select select "2"
click at [405, 102] on select "Select Monthly Twice Monthly Every Other Week Weekly" at bounding box center [531, 116] width 253 height 29
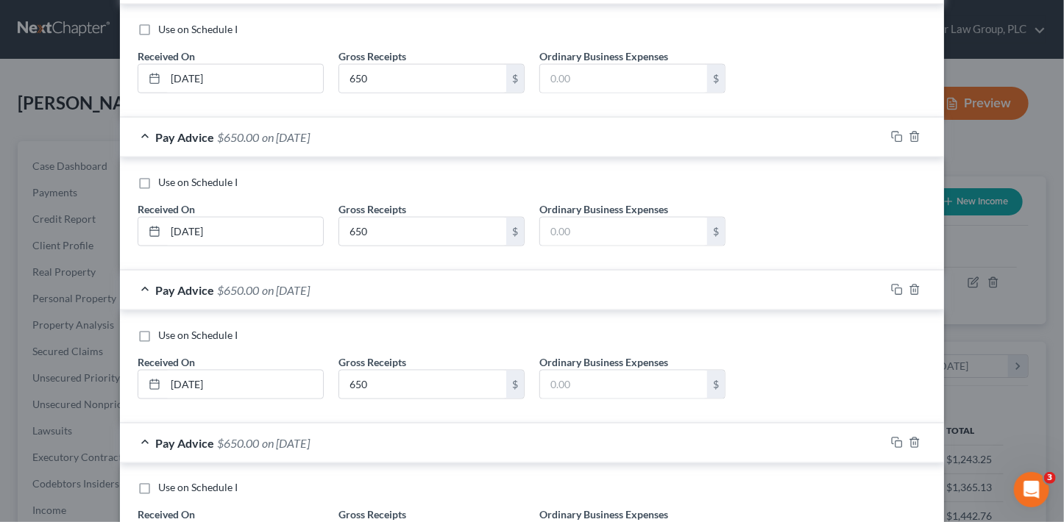
scroll to position [970, 0]
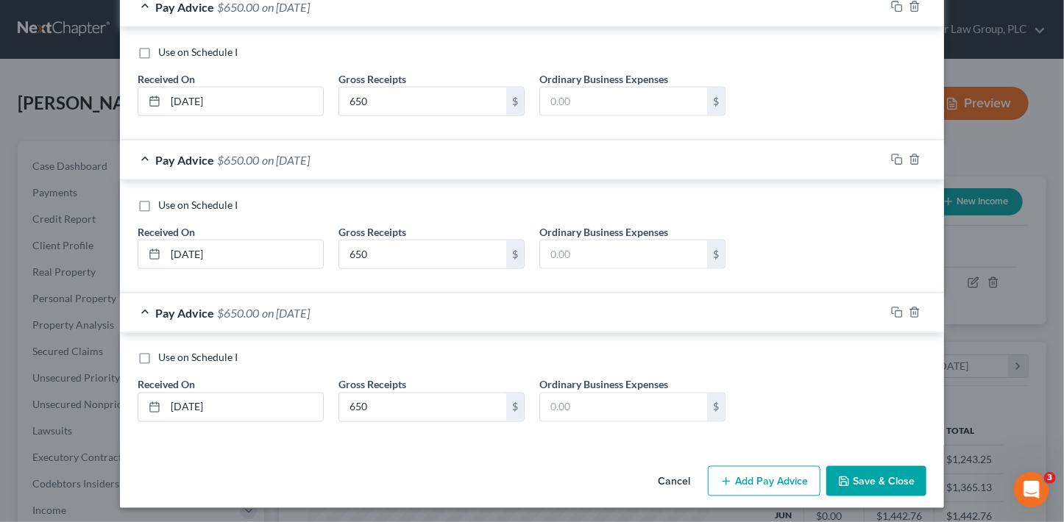
click at [888, 482] on button "Save & Close" at bounding box center [876, 481] width 100 height 31
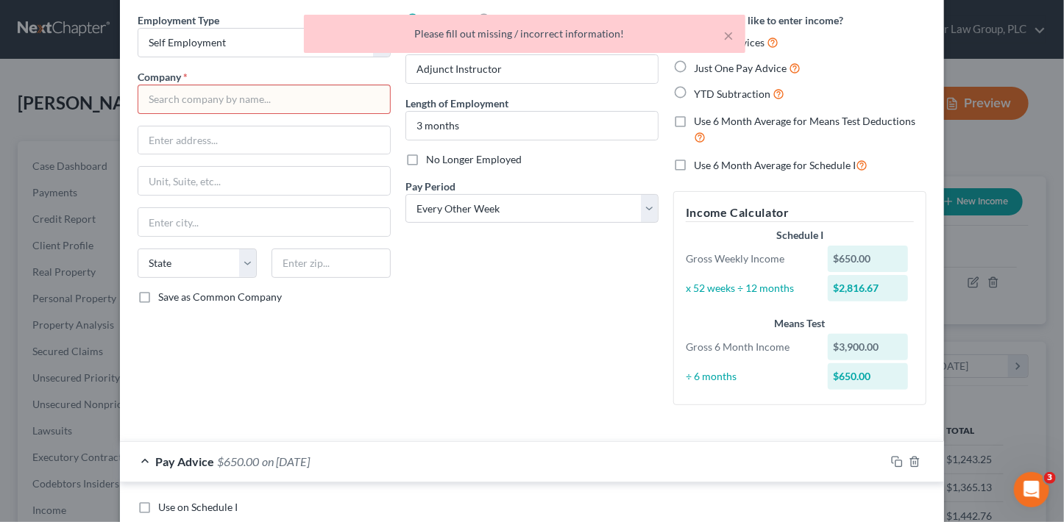
scroll to position [0, 0]
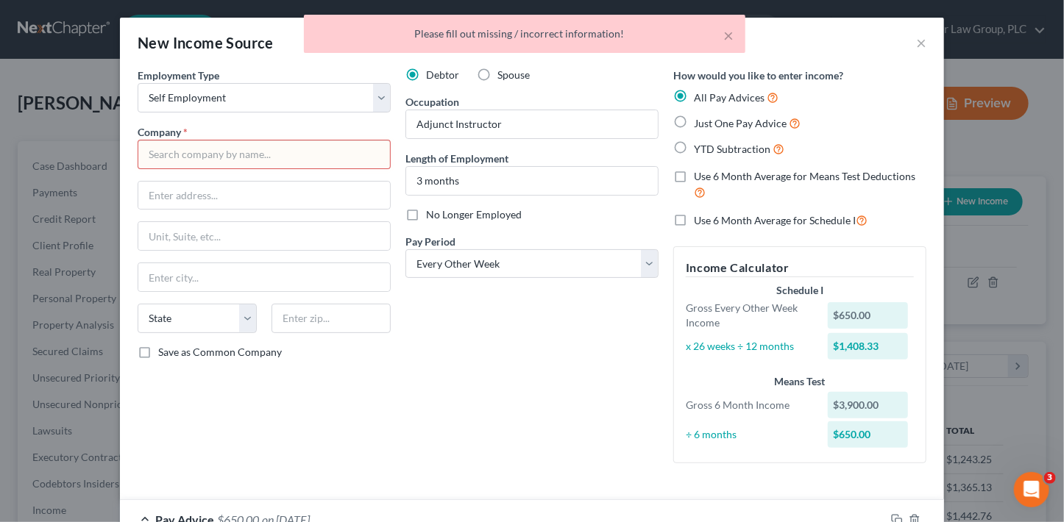
click at [236, 152] on input "text" at bounding box center [264, 154] width 253 height 29
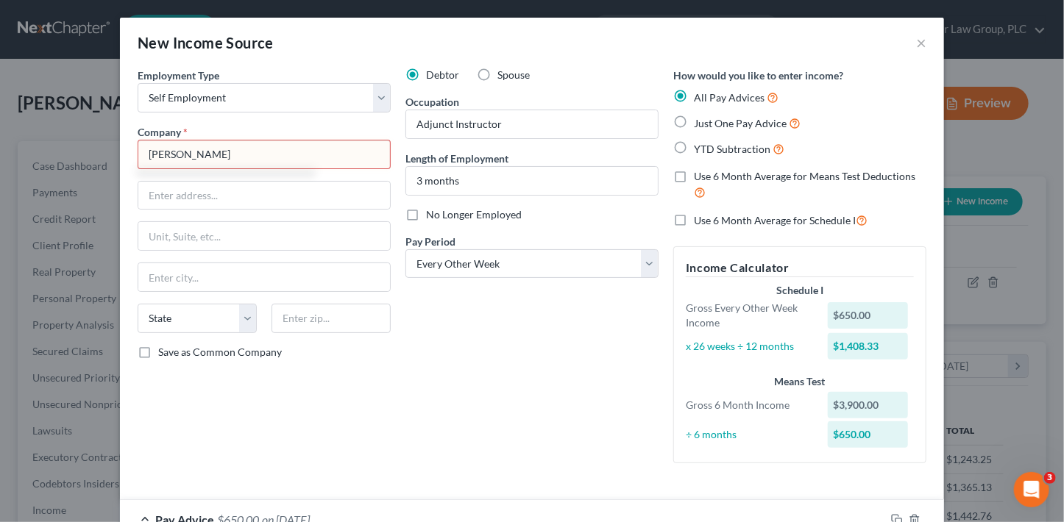
type input "[PERSON_NAME]"
click at [500, 380] on div "Debtor Spouse Occupation Adjunct Instructor Length of Employment 3 months No Lo…" at bounding box center [532, 272] width 268 height 408
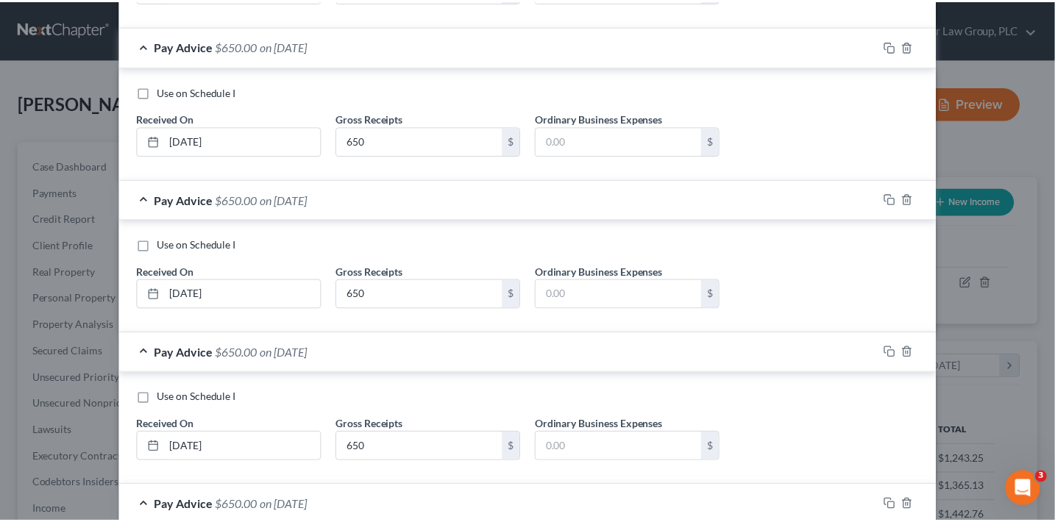
scroll to position [973, 0]
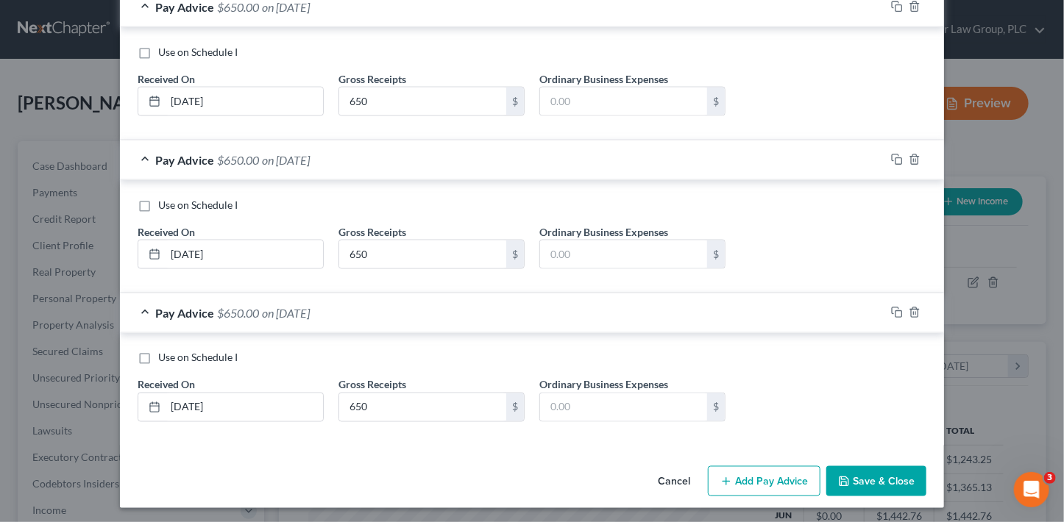
click at [917, 491] on button "Save & Close" at bounding box center [876, 481] width 100 height 31
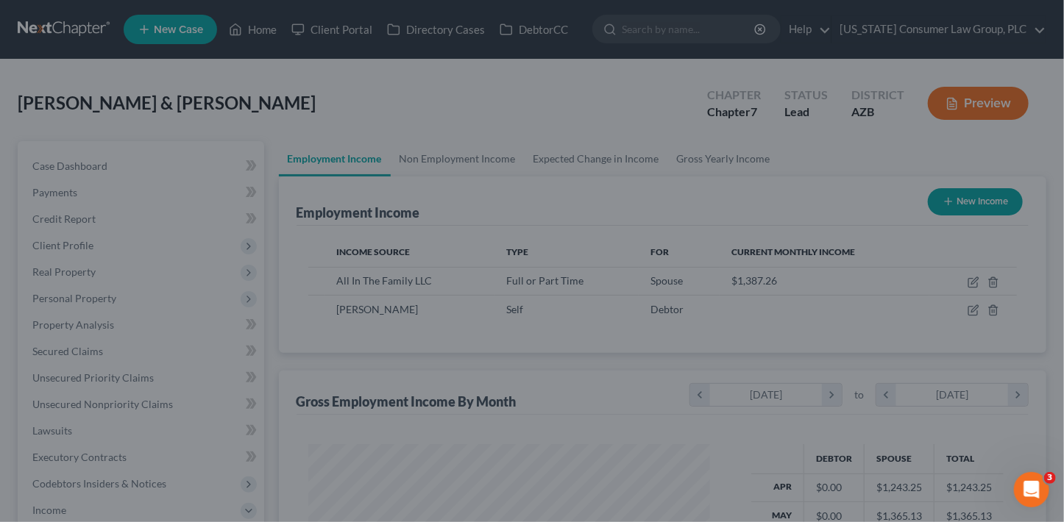
click at [907, 486] on div "New Income Source × Employment Type * Select Full or [DEMOGRAPHIC_DATA] Employm…" at bounding box center [532, 261] width 1064 height 522
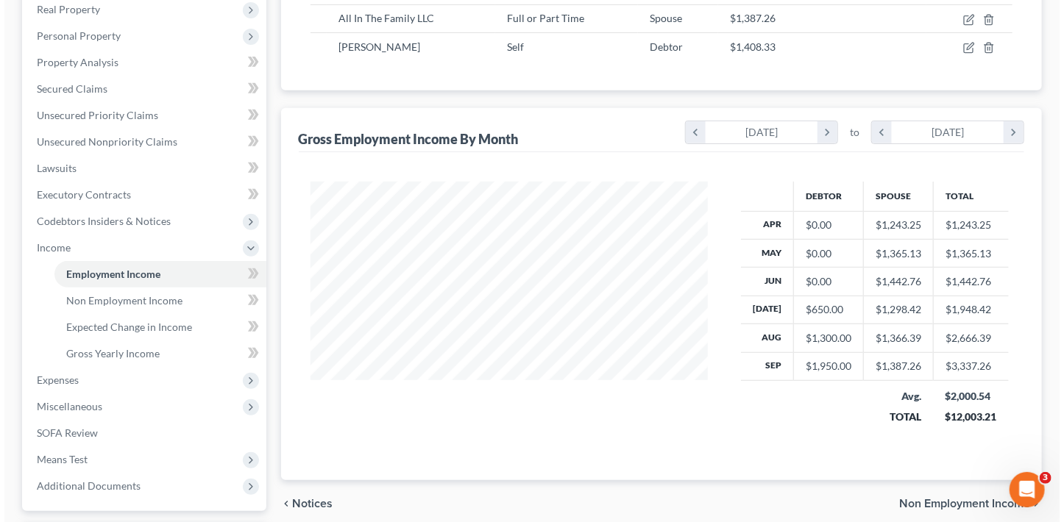
scroll to position [41, 0]
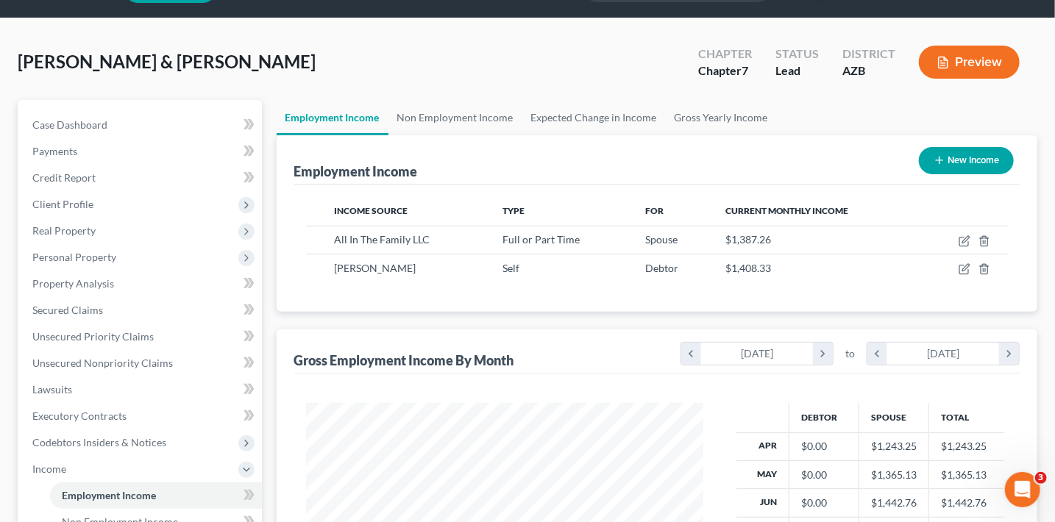
click at [966, 155] on button "New Income" at bounding box center [966, 160] width 95 height 27
select select "0"
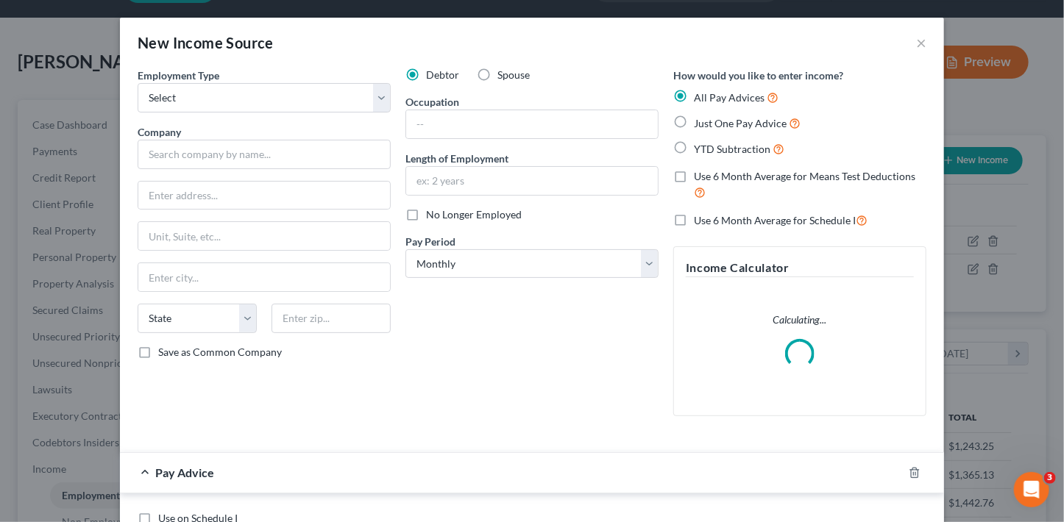
scroll to position [262, 430]
click at [277, 97] on select "Select Full or [DEMOGRAPHIC_DATA] Employment Self Employment" at bounding box center [264, 97] width 253 height 29
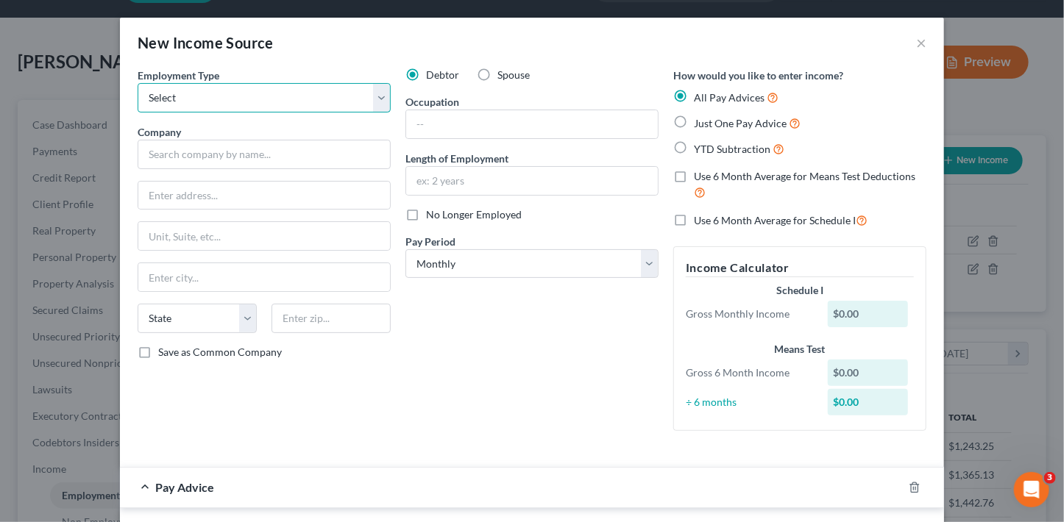
select select "1"
click at [138, 83] on select "Select Full or [DEMOGRAPHIC_DATA] Employment Self Employment" at bounding box center [264, 97] width 253 height 29
click at [263, 157] on input "text" at bounding box center [264, 154] width 253 height 29
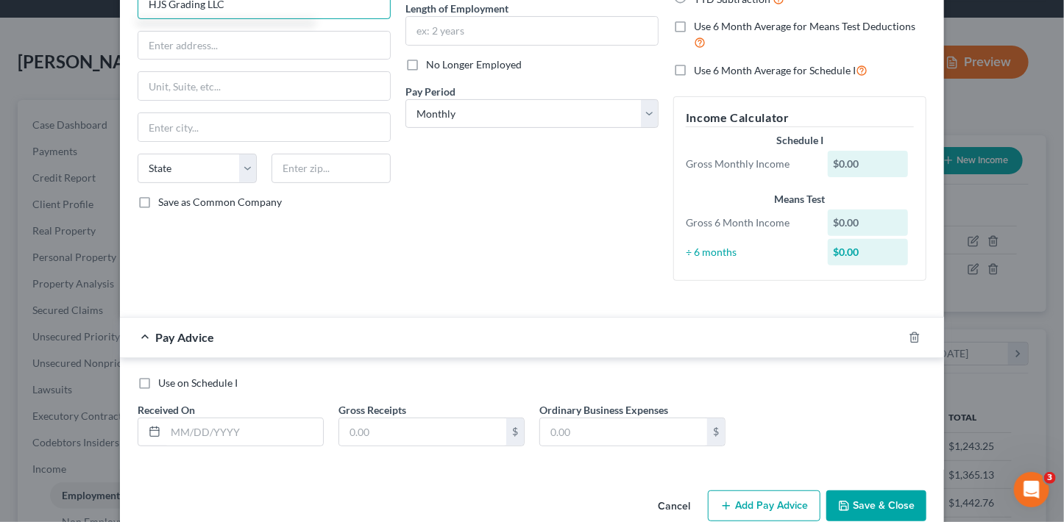
scroll to position [177, 0]
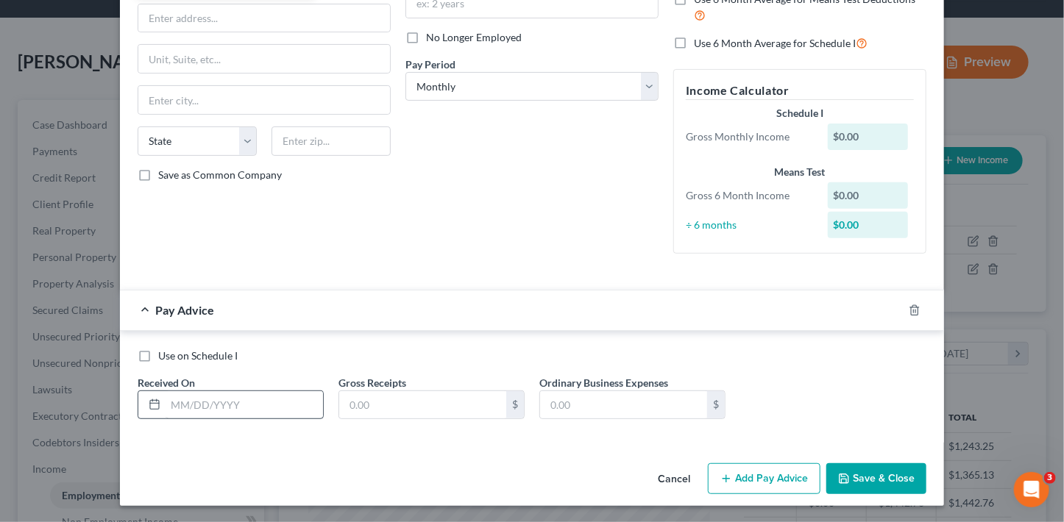
type input "HJS Grading LLC"
click at [291, 402] on input "text" at bounding box center [244, 405] width 157 height 28
type input "8776.53"
drag, startPoint x: 249, startPoint y: 411, endPoint x: 104, endPoint y: 383, distance: 147.0
click at [120, 387] on div "Use on Schedule I Received On * 8776.53 Gross Receipts $ Ordinary Business Expe…" at bounding box center [532, 387] width 824 height 113
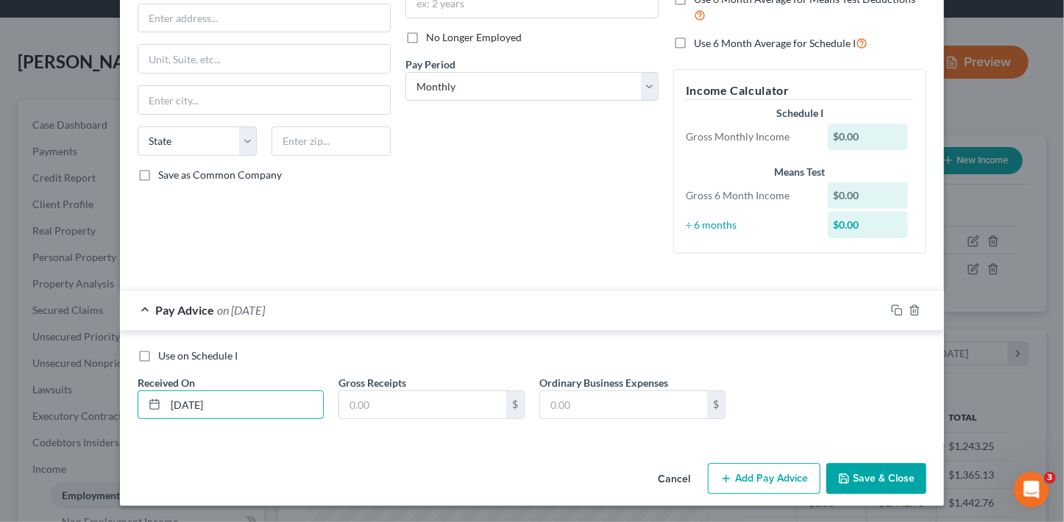
type input "[DATE]"
paste input "8776.53"
type input "8,776.53"
type input "1,360.52"
click at [781, 474] on button "Add Pay Advice" at bounding box center [764, 478] width 113 height 31
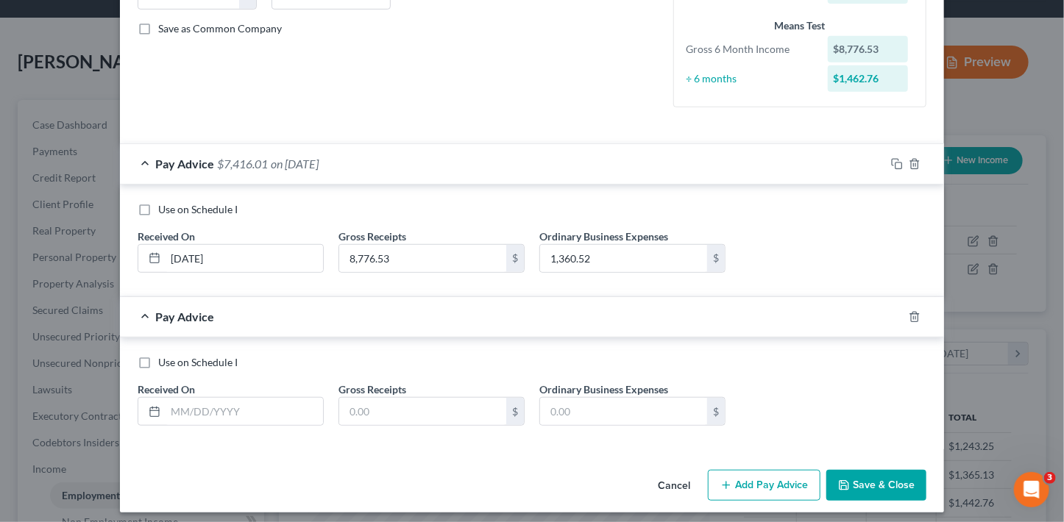
scroll to position [330, 0]
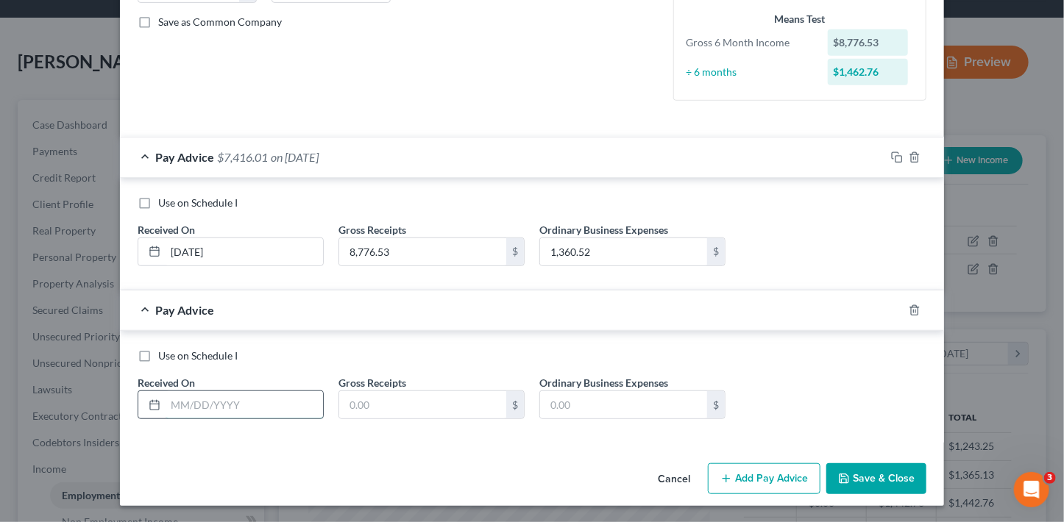
click at [290, 405] on input "text" at bounding box center [244, 405] width 157 height 28
type input "[DATE]"
type input "6,032.88"
type input "873.59"
drag, startPoint x: 781, startPoint y: 494, endPoint x: 783, endPoint y: 486, distance: 9.1
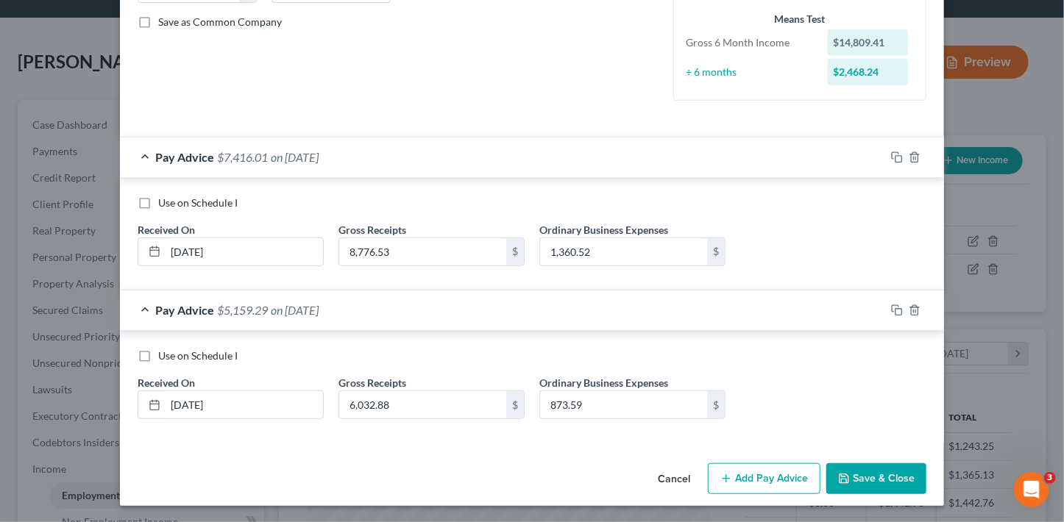
click at [781, 491] on div "Cancel Add Pay Advice Save & Close" at bounding box center [532, 482] width 824 height 49
click at [783, 481] on button "Add Pay Advice" at bounding box center [764, 478] width 113 height 31
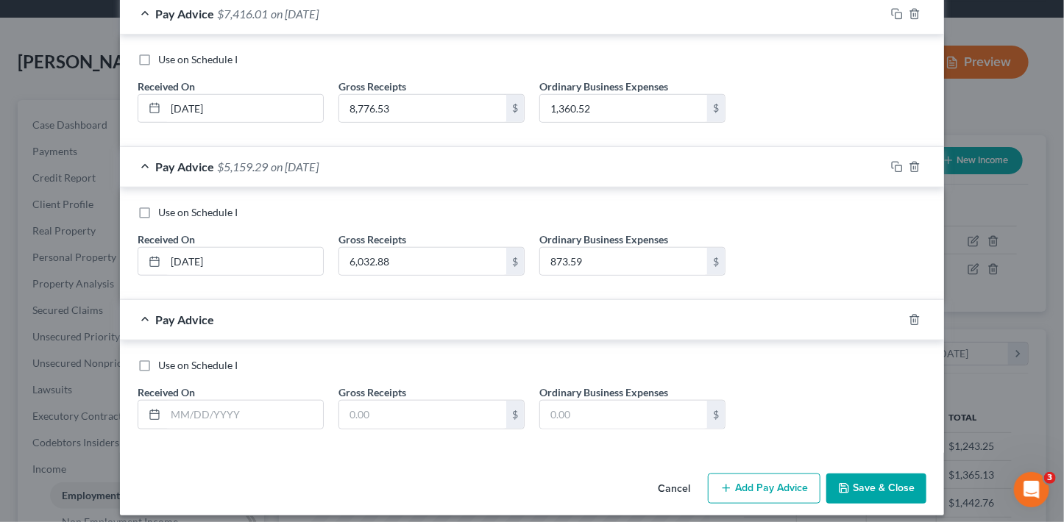
scroll to position [483, 0]
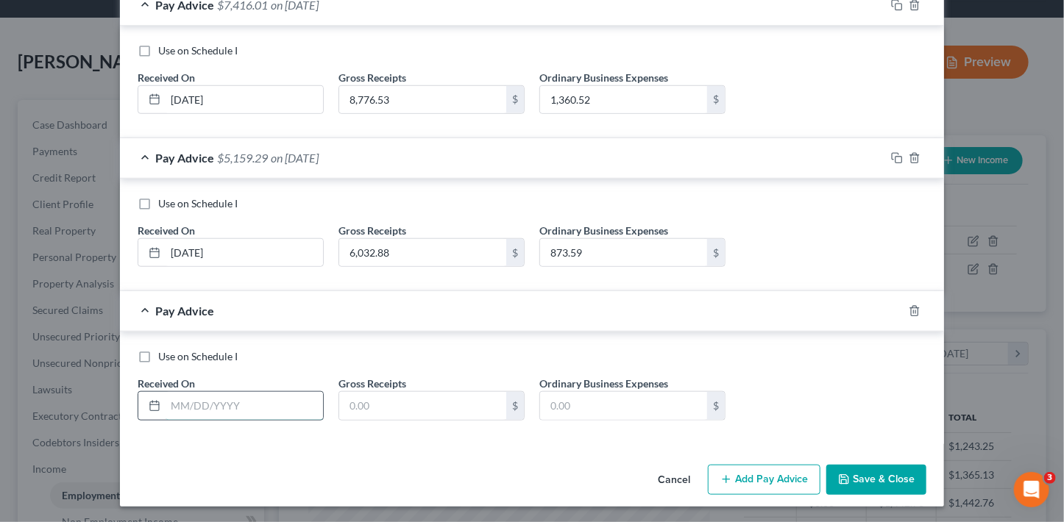
click at [244, 405] on input "text" at bounding box center [244, 406] width 157 height 28
type input "[DATE]"
type input "12,275.71"
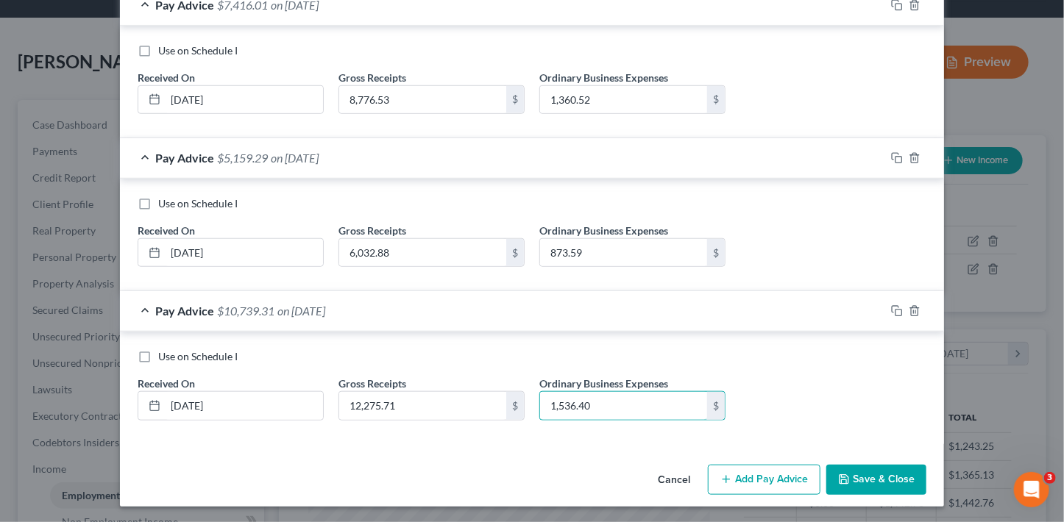
type input "1,536.40"
click at [760, 476] on button "Add Pay Advice" at bounding box center [764, 480] width 113 height 31
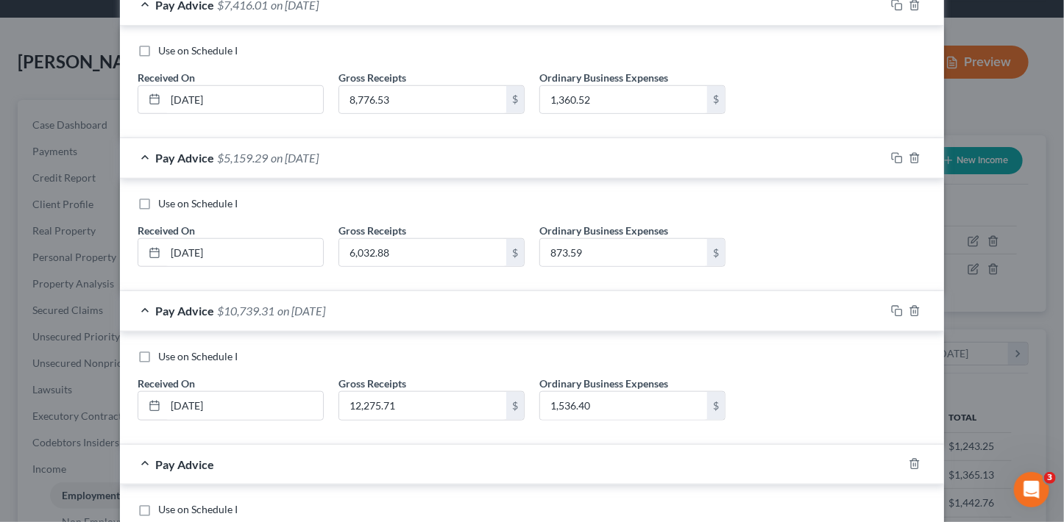
scroll to position [636, 0]
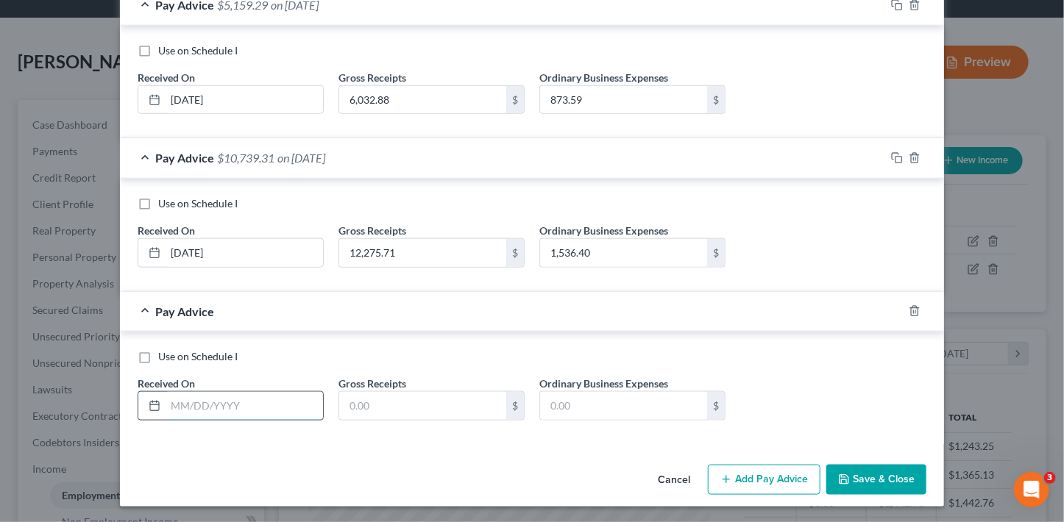
click at [221, 407] on input "text" at bounding box center [244, 406] width 157 height 28
type input "[DATE]"
type input "13,080.36"
type input "1"
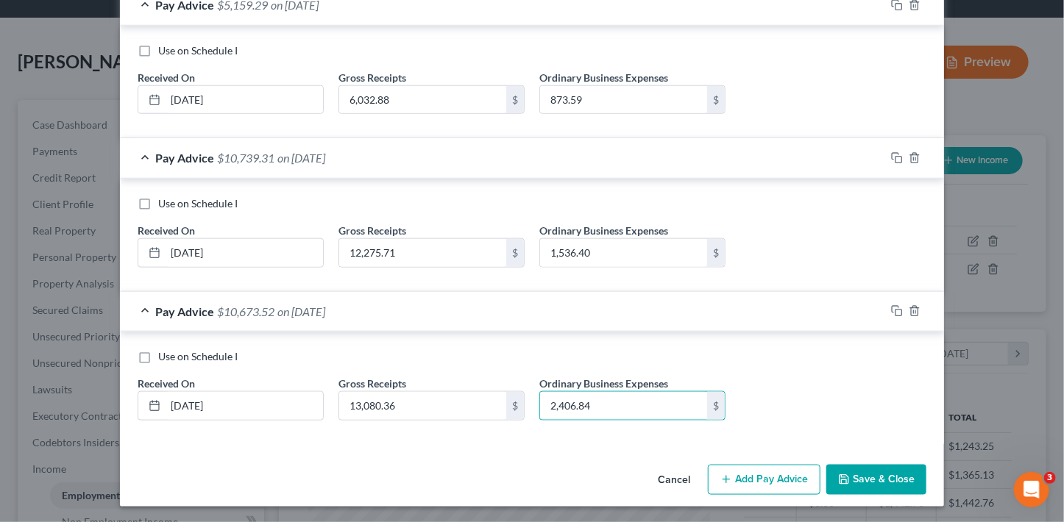
type input "2,406.84"
click at [767, 465] on button "Add Pay Advice" at bounding box center [764, 480] width 113 height 31
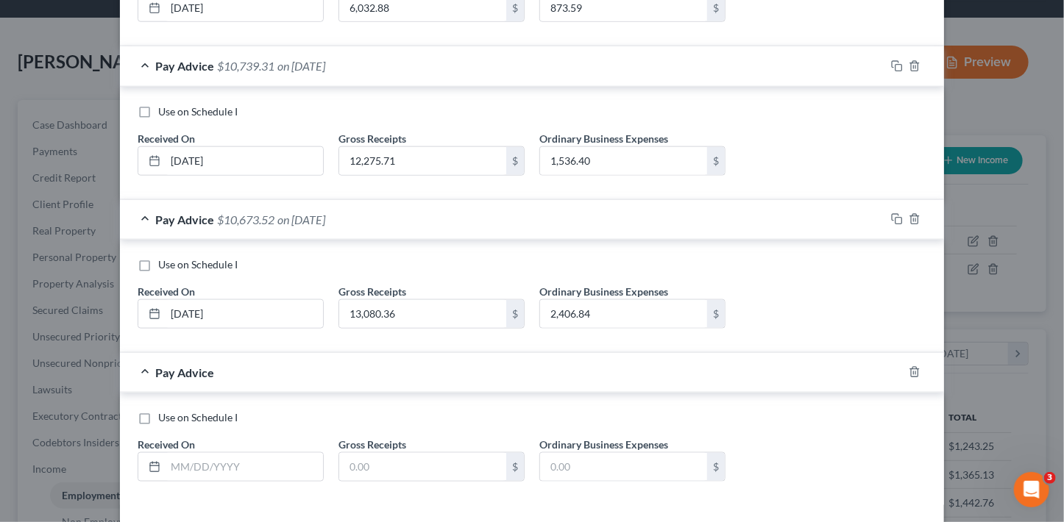
scroll to position [749, 0]
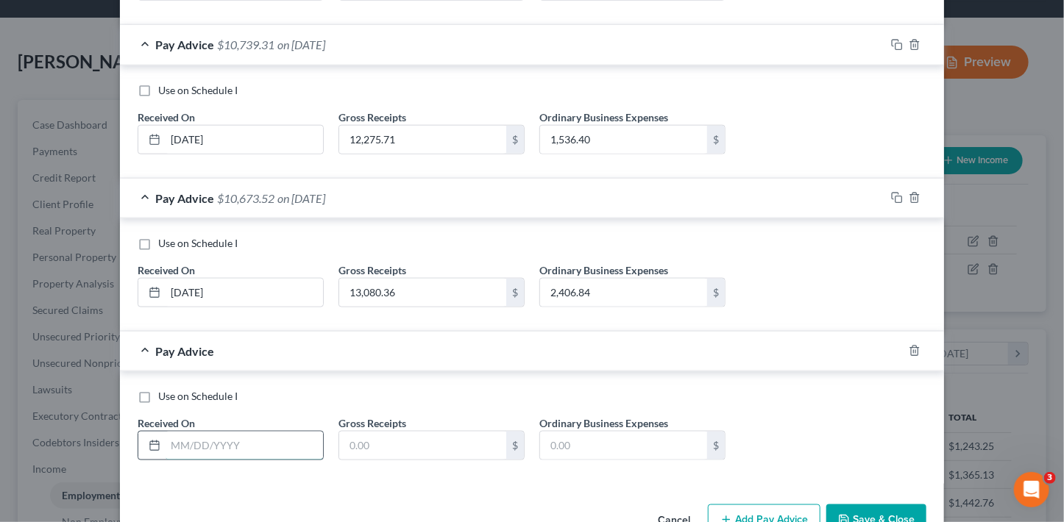
click at [255, 444] on input "text" at bounding box center [244, 446] width 157 height 28
type input "[DATE]"
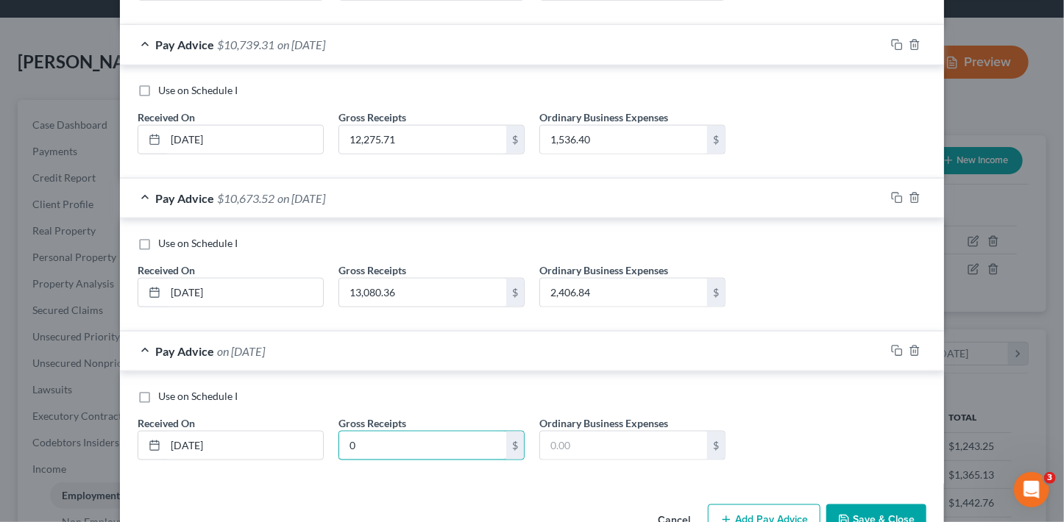
type input "0"
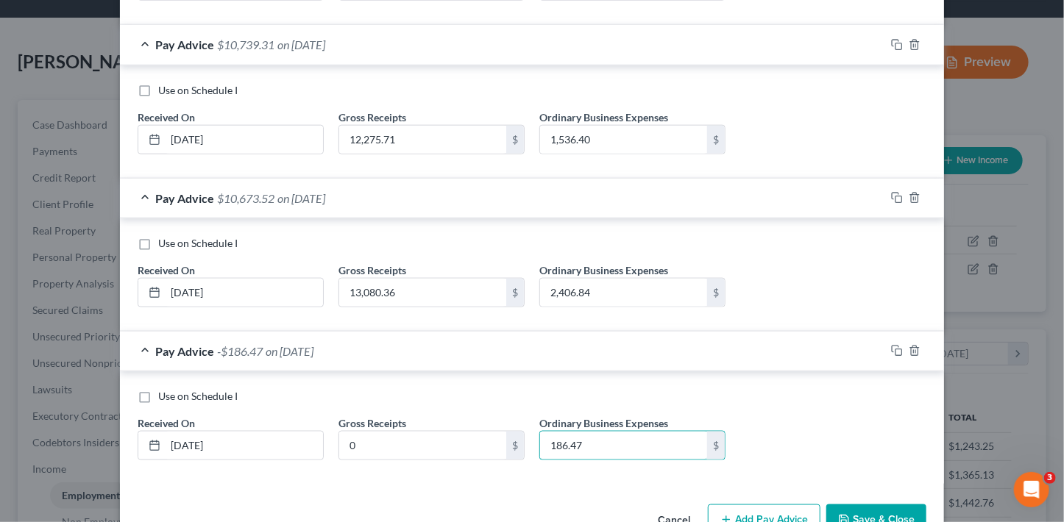
type input "186.47"
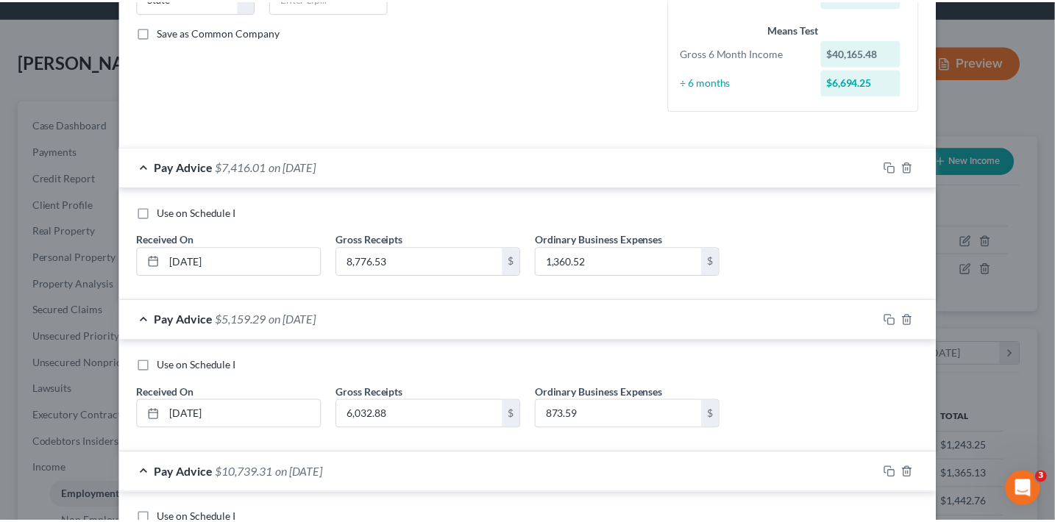
scroll to position [788, 0]
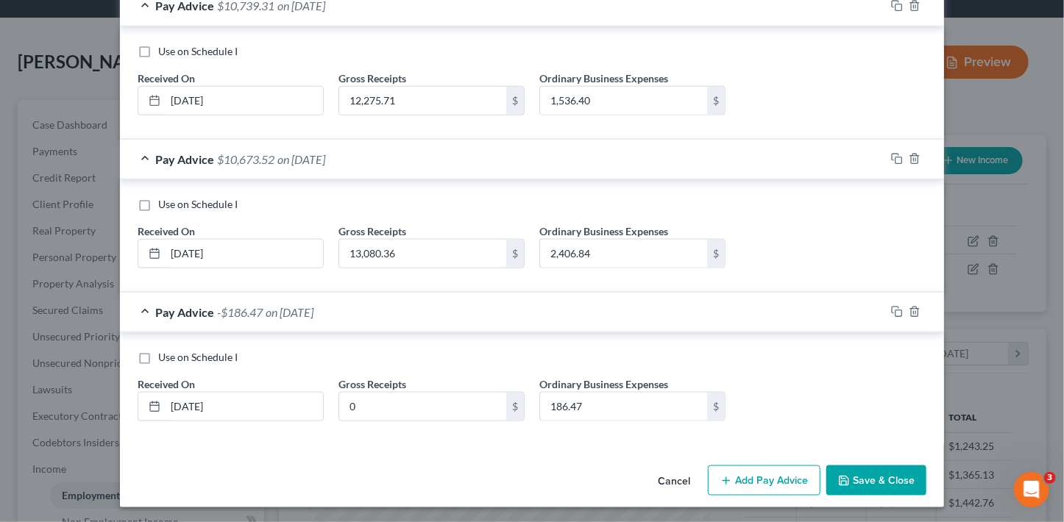
click at [875, 477] on button "Save & Close" at bounding box center [876, 481] width 100 height 31
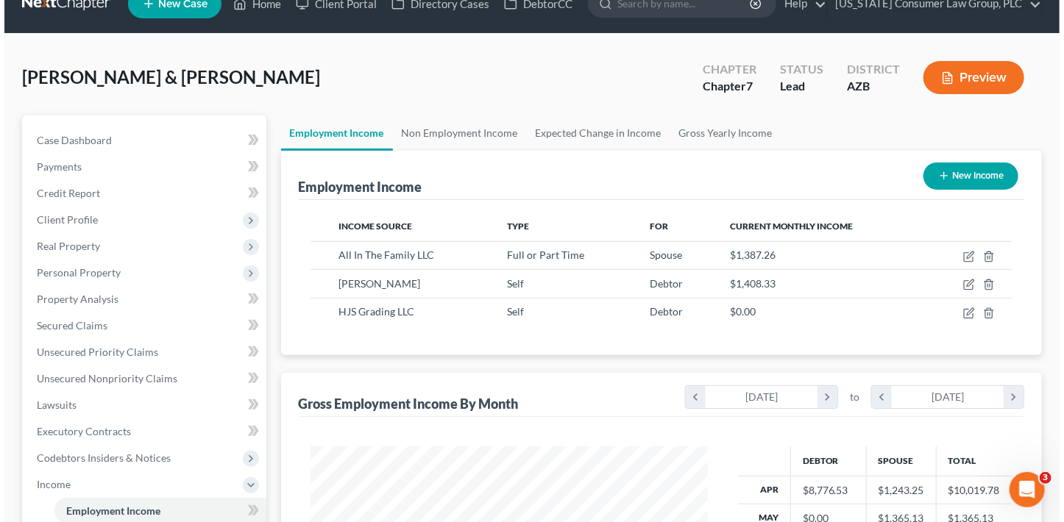
scroll to position [24, 0]
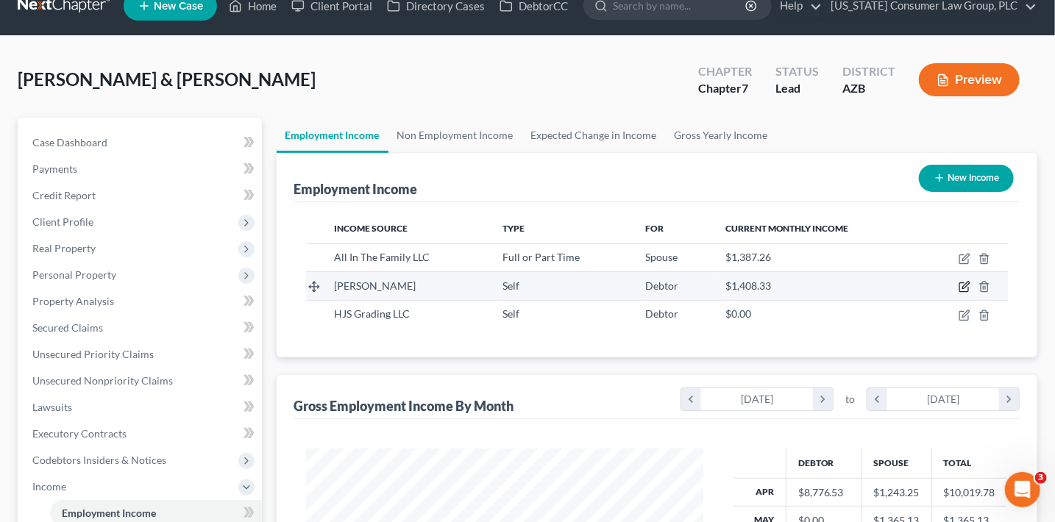
click at [961, 283] on icon "button" at bounding box center [963, 287] width 9 height 9
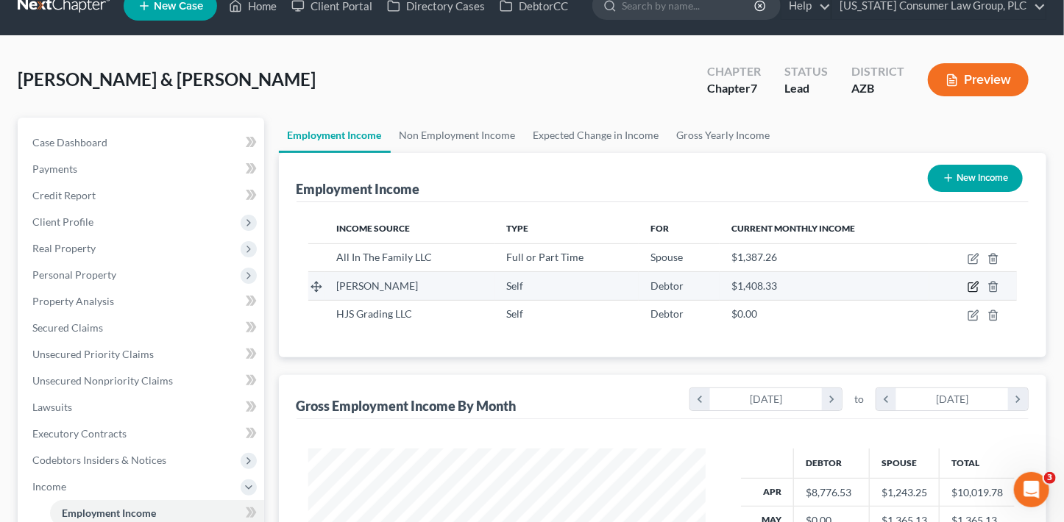
scroll to position [262, 430]
select select "1"
select select "2"
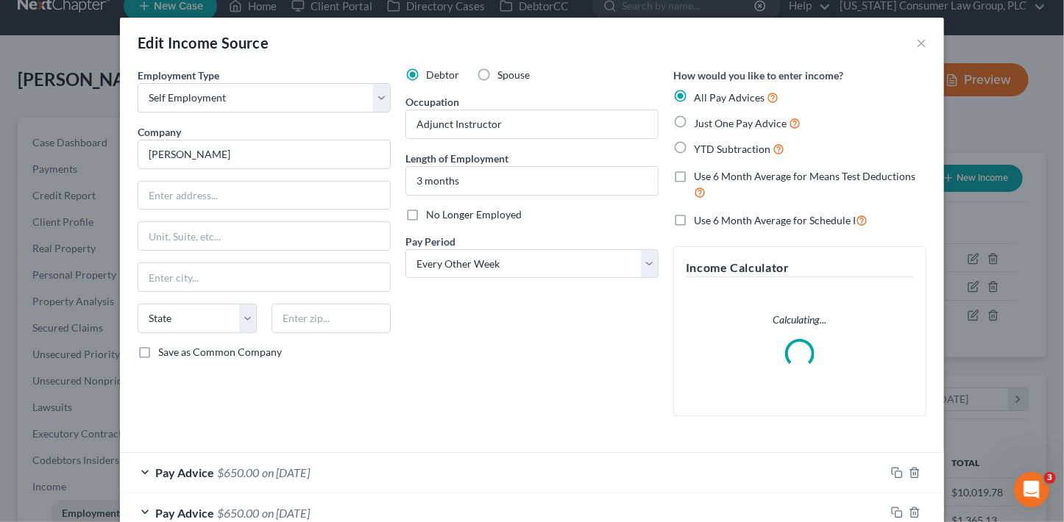
click at [497, 68] on label "Spouse" at bounding box center [513, 75] width 32 height 15
click at [503, 68] on input "Spouse" at bounding box center [508, 73] width 10 height 10
radio input "true"
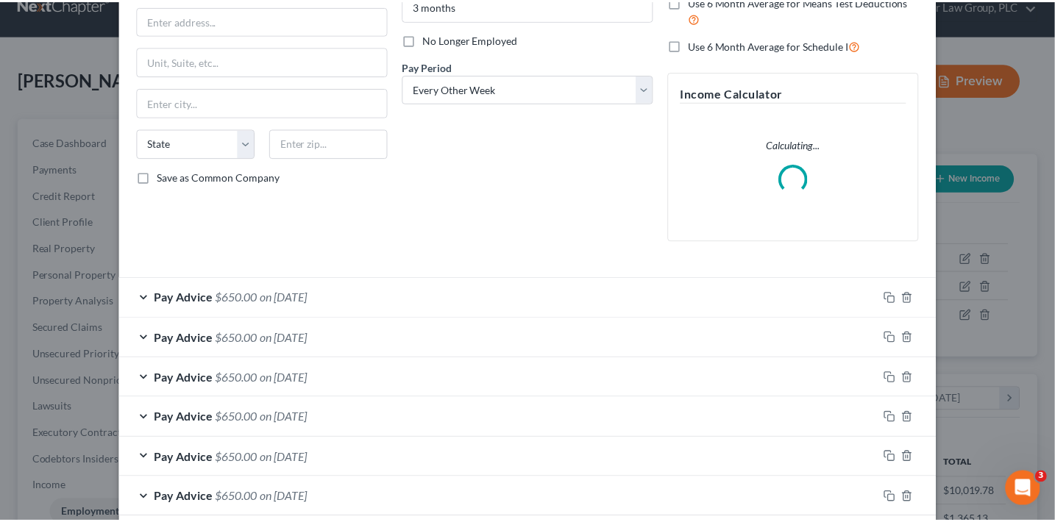
scroll to position [250, 0]
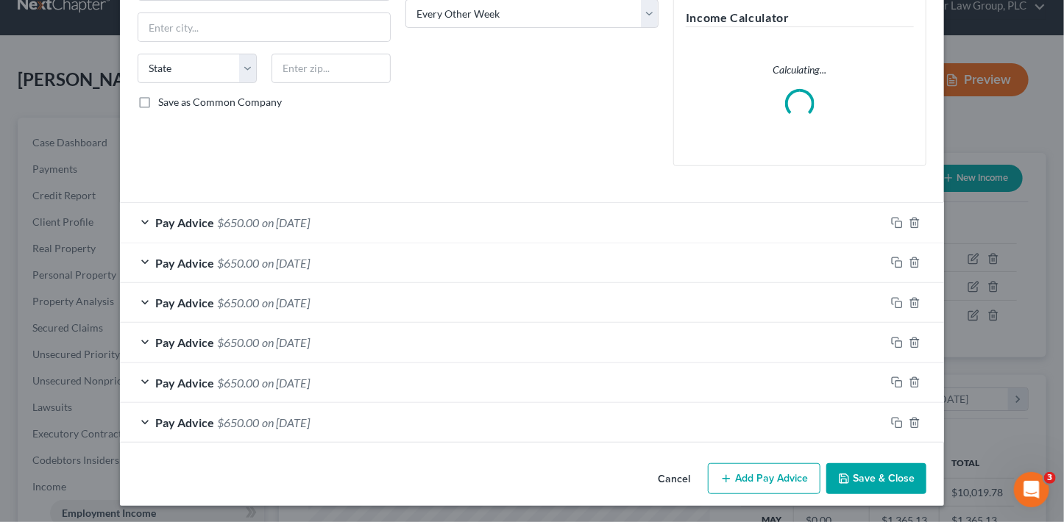
click at [878, 481] on button "Save & Close" at bounding box center [876, 478] width 100 height 31
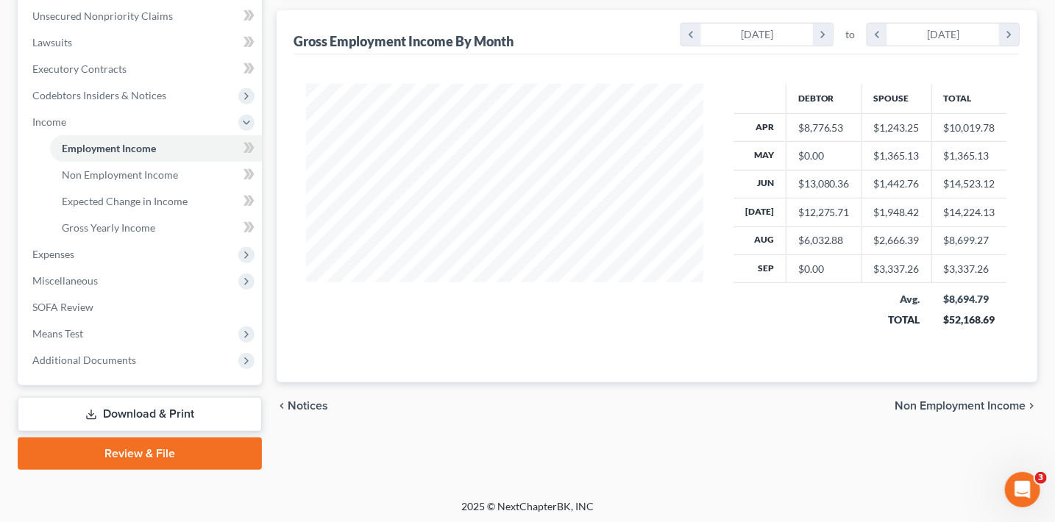
scroll to position [391, 0]
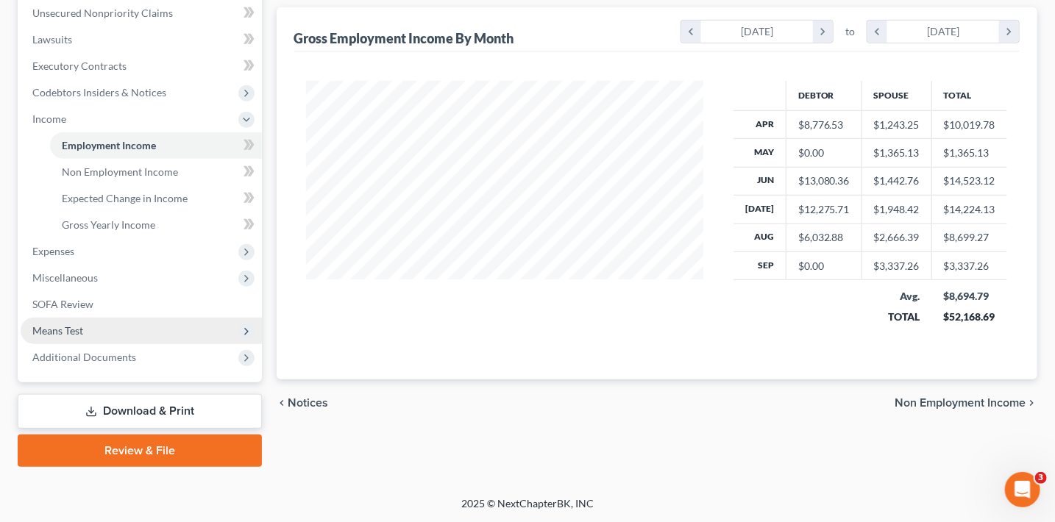
click at [128, 333] on span "Means Test" at bounding box center [141, 331] width 241 height 26
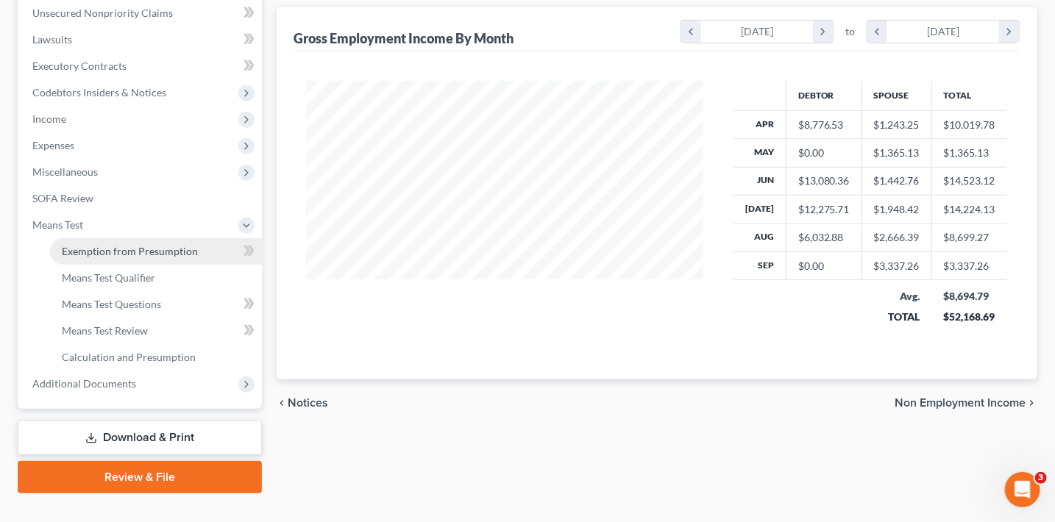
click at [177, 257] on link "Exemption from Presumption" at bounding box center [156, 251] width 212 height 26
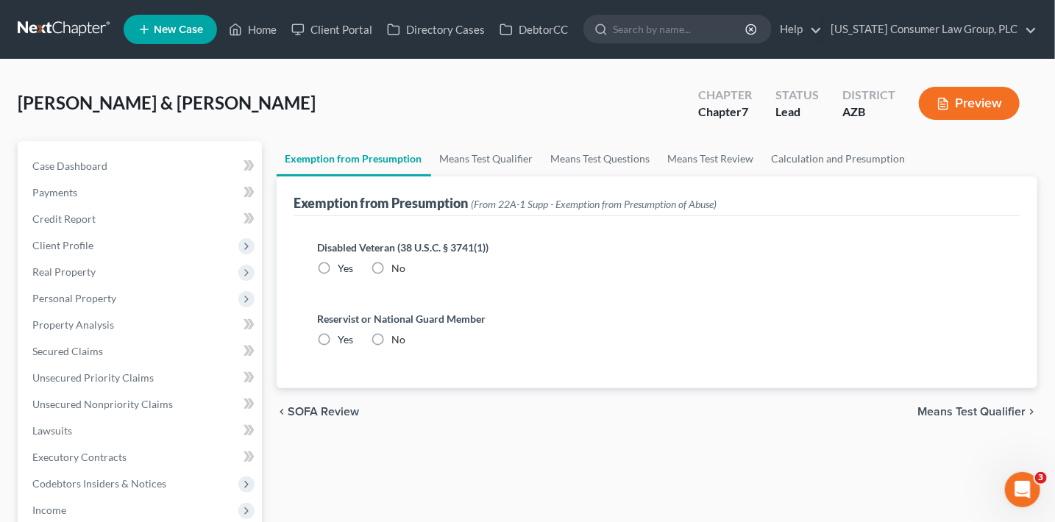
click at [392, 266] on label "No" at bounding box center [399, 268] width 14 height 15
click at [398, 266] on input "No" at bounding box center [403, 266] width 10 height 10
radio input "true"
click at [391, 340] on div "No" at bounding box center [389, 340] width 35 height 15
click at [392, 338] on label "No" at bounding box center [399, 340] width 14 height 15
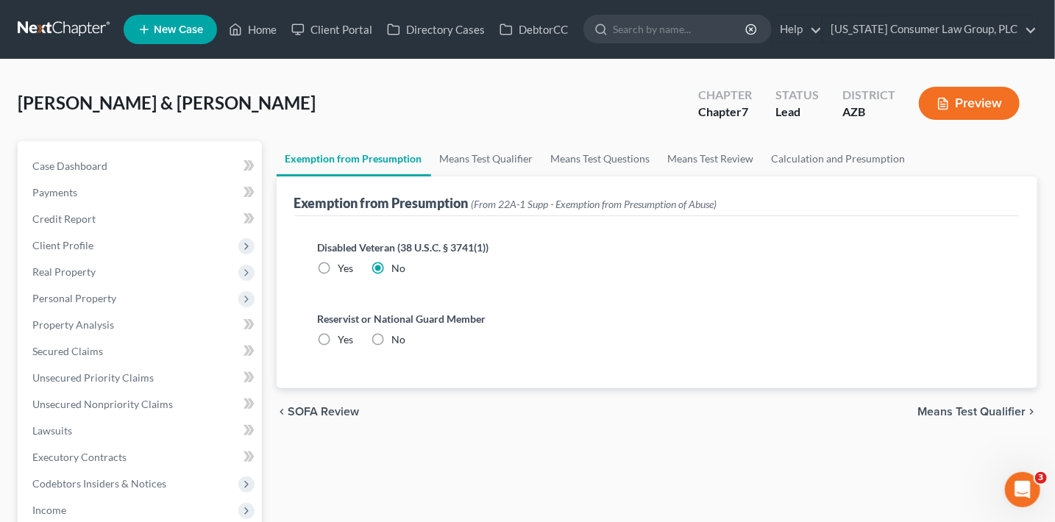
click at [398, 338] on input "No" at bounding box center [403, 338] width 10 height 10
radio input "true"
click at [484, 161] on link "Means Test Qualifier" at bounding box center [486, 158] width 111 height 35
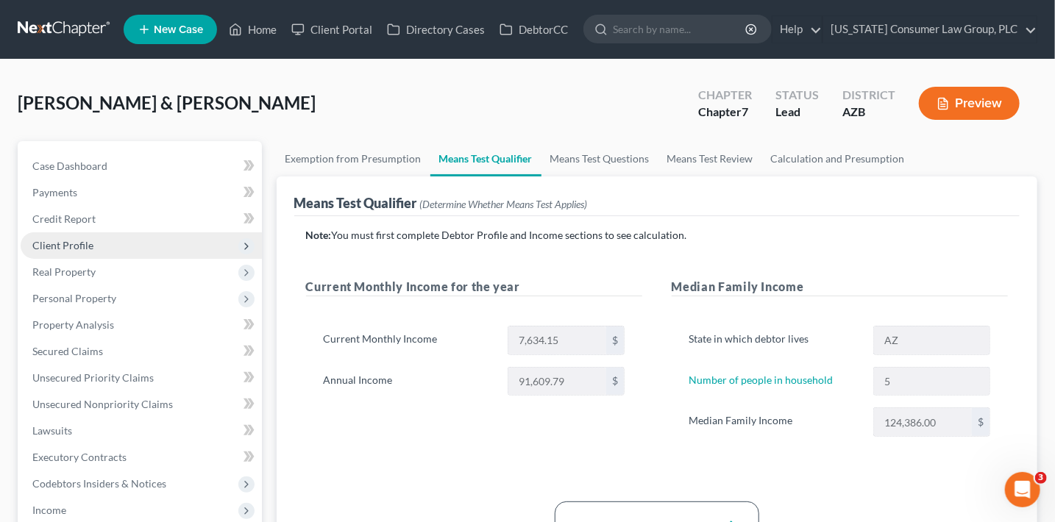
click at [82, 239] on span "Client Profile" at bounding box center [62, 245] width 61 height 13
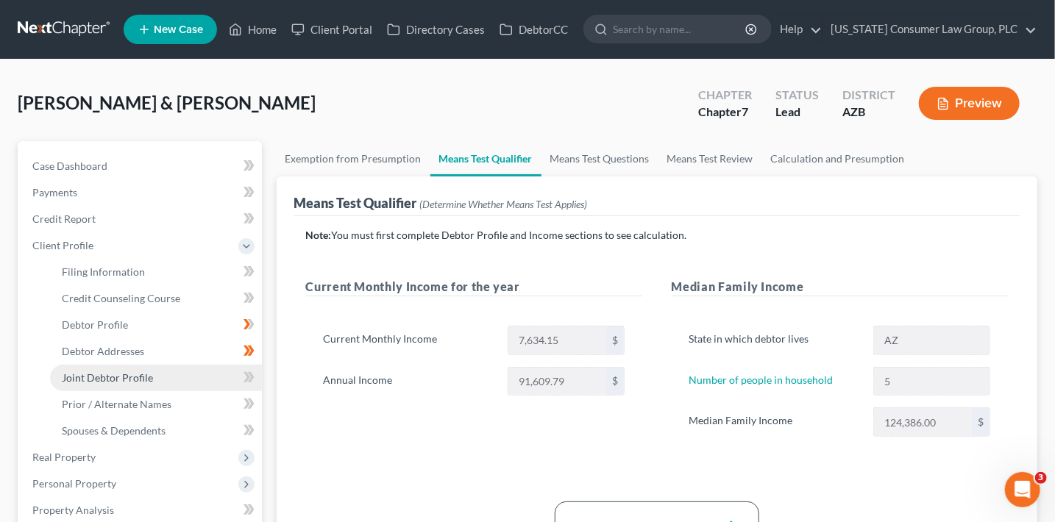
click at [164, 379] on link "Joint Debtor Profile" at bounding box center [156, 378] width 212 height 26
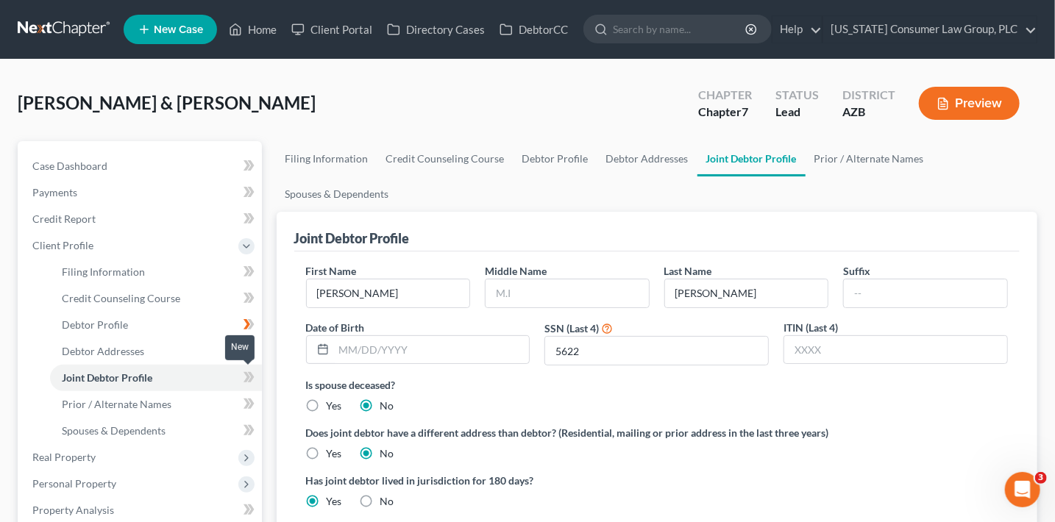
click at [247, 383] on icon at bounding box center [249, 378] width 11 height 18
click at [511, 294] on input "text" at bounding box center [567, 294] width 163 height 28
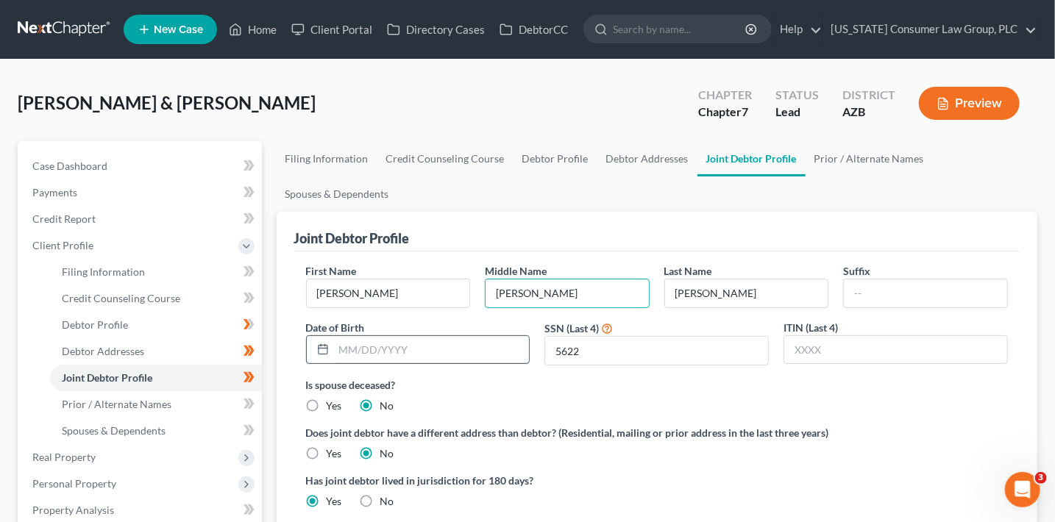
type input "[PERSON_NAME]"
click at [458, 358] on input "text" at bounding box center [432, 350] width 196 height 28
type input "0"
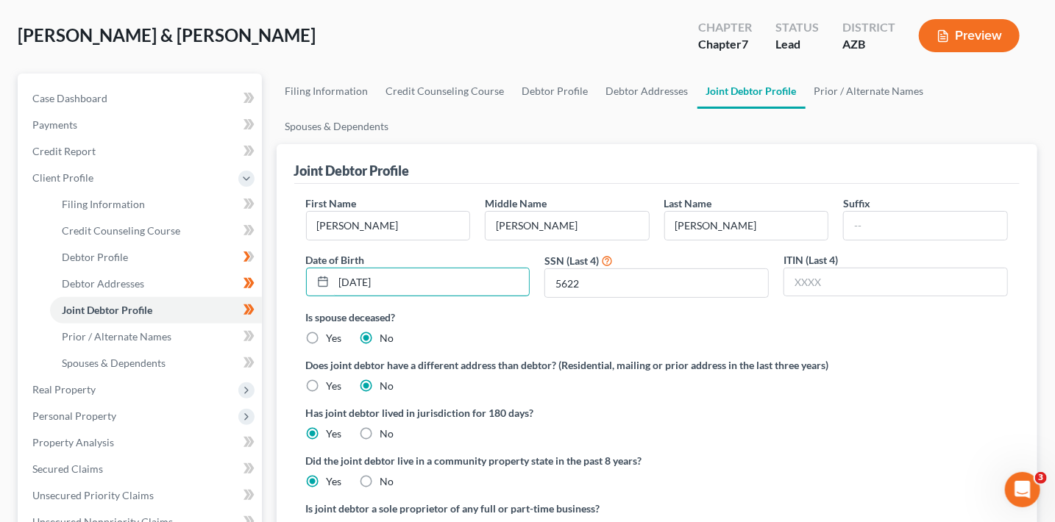
scroll to position [71, 0]
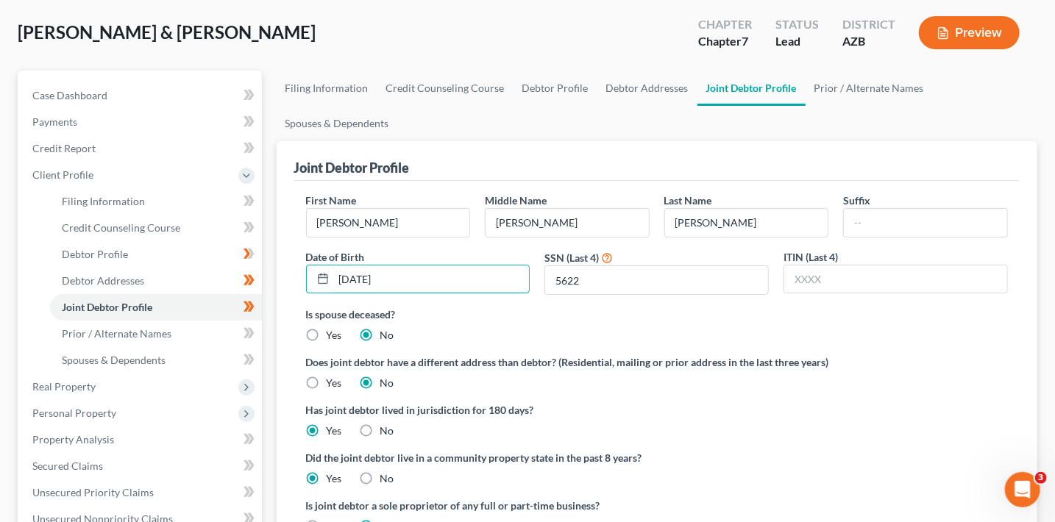
type input "[DATE]"
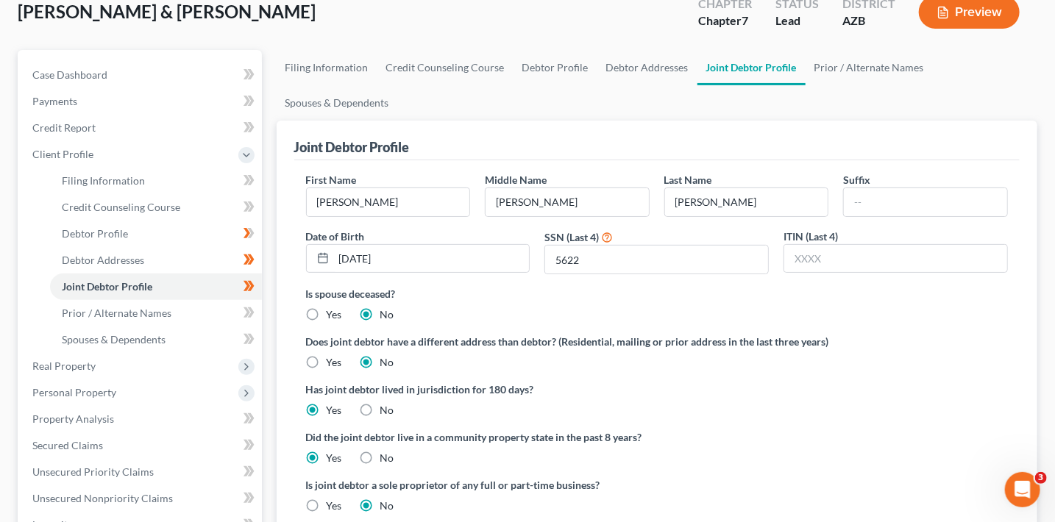
scroll to position [92, 0]
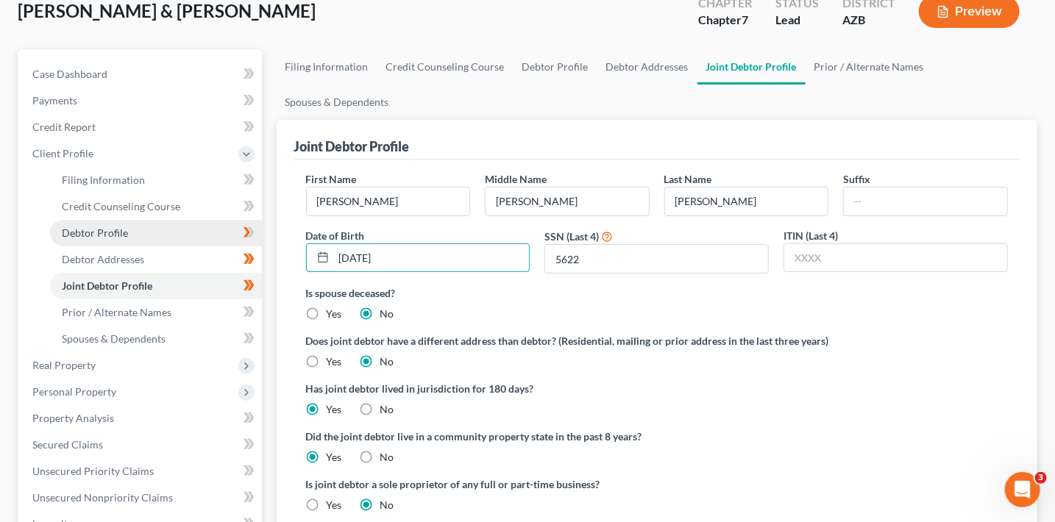
click at [186, 232] on link "Debtor Profile" at bounding box center [156, 233] width 212 height 26
select select "1"
select select "4"
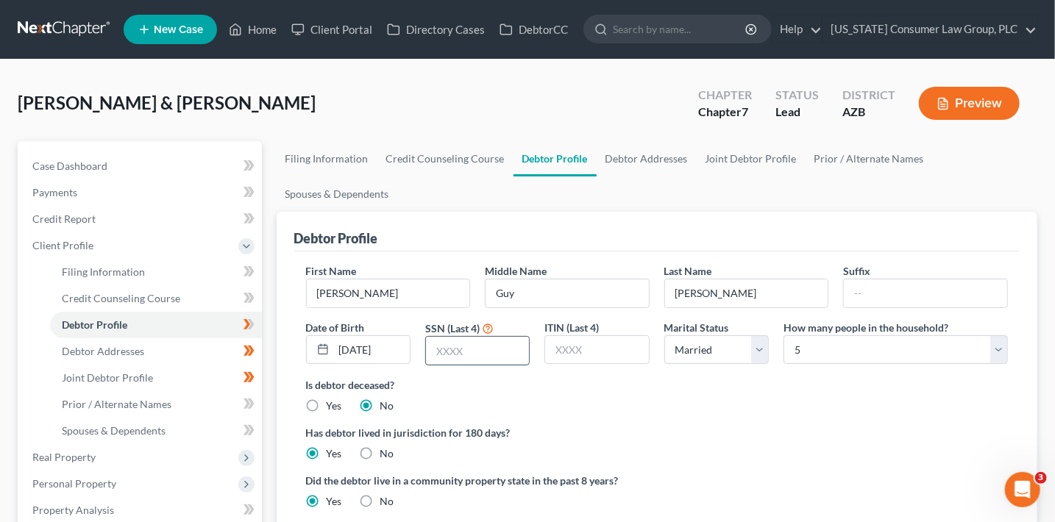
click at [471, 351] on input "text" at bounding box center [477, 351] width 103 height 28
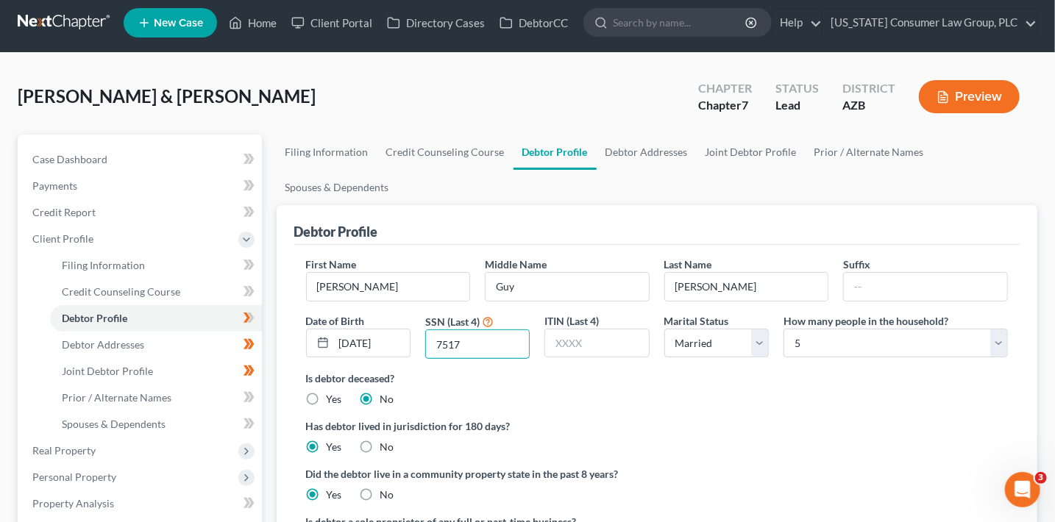
scroll to position [15, 0]
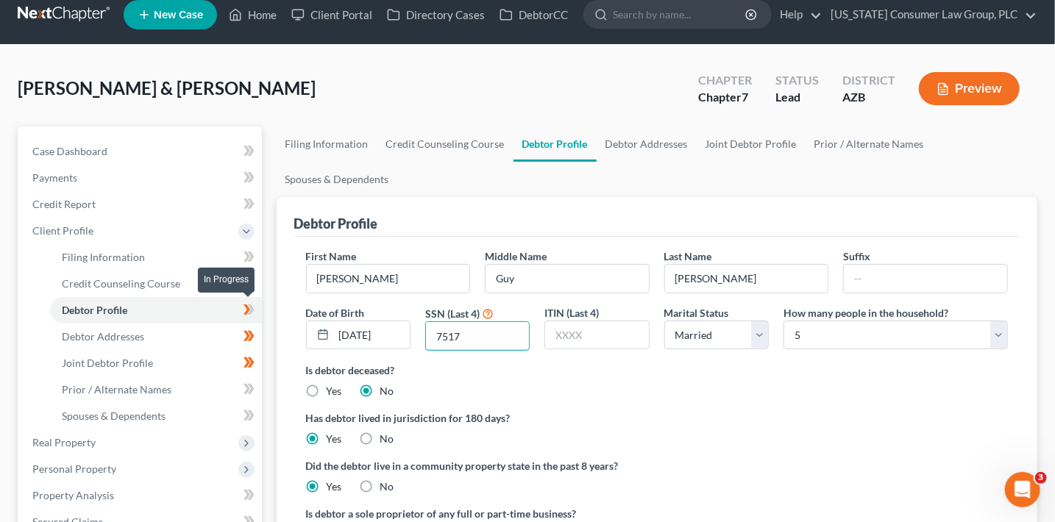
type input "7517"
click at [256, 308] on span at bounding box center [249, 312] width 26 height 22
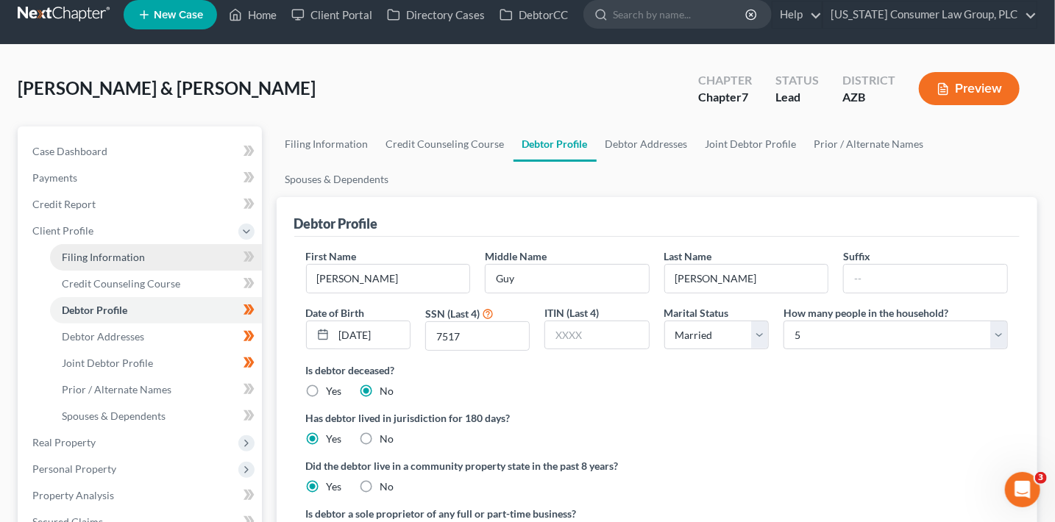
click at [202, 259] on link "Filing Information" at bounding box center [156, 257] width 212 height 26
select select "1"
select select "0"
select select "4"
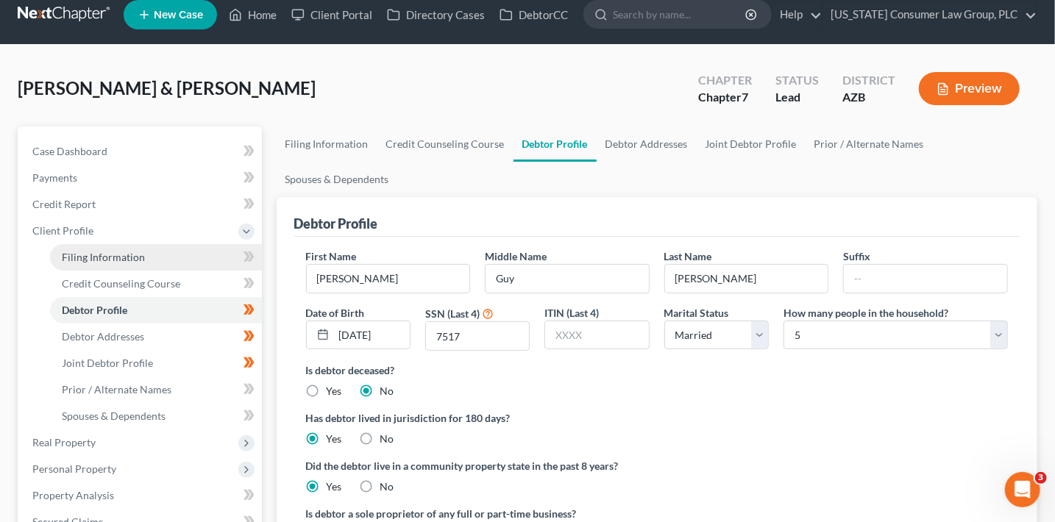
select select "0"
select select "3"
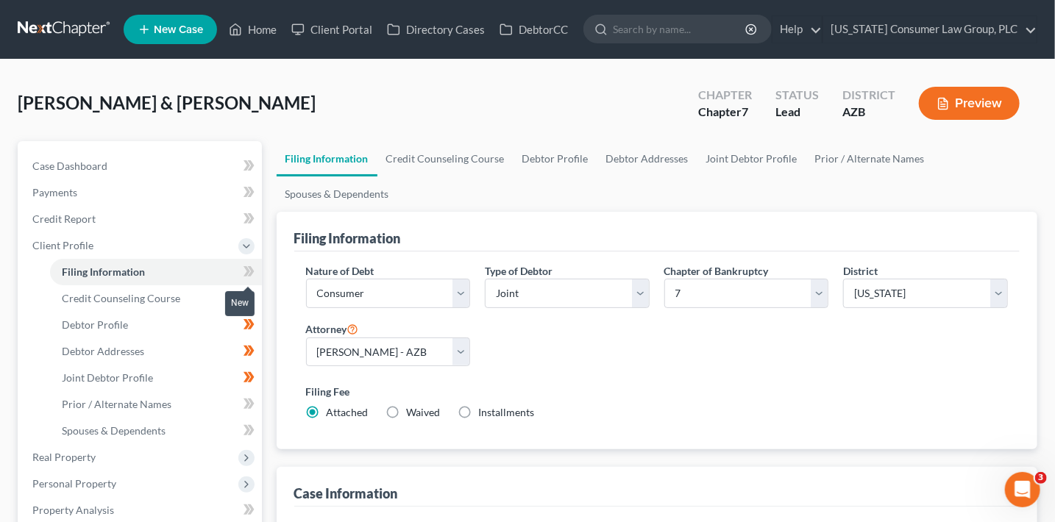
click at [253, 274] on icon at bounding box center [249, 272] width 11 height 18
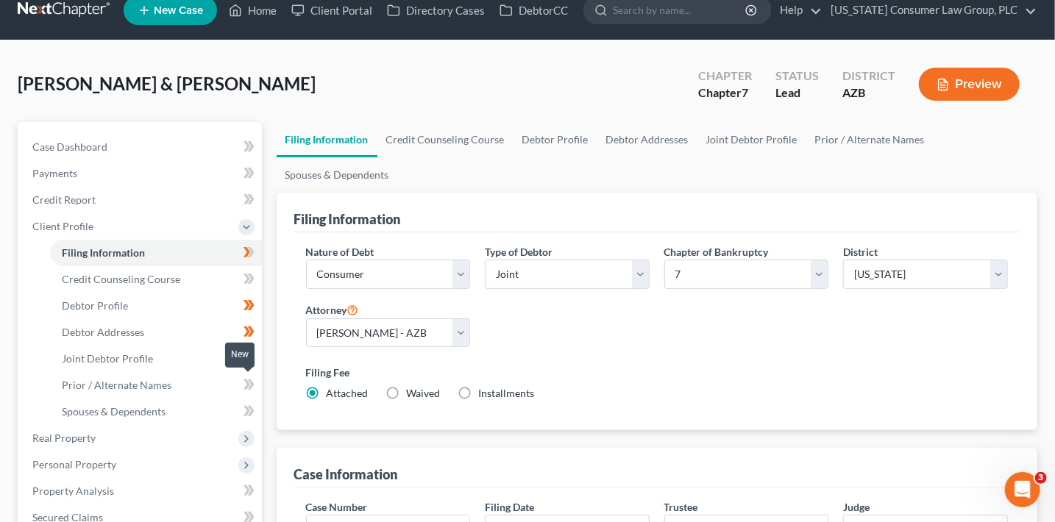
scroll to position [23, 0]
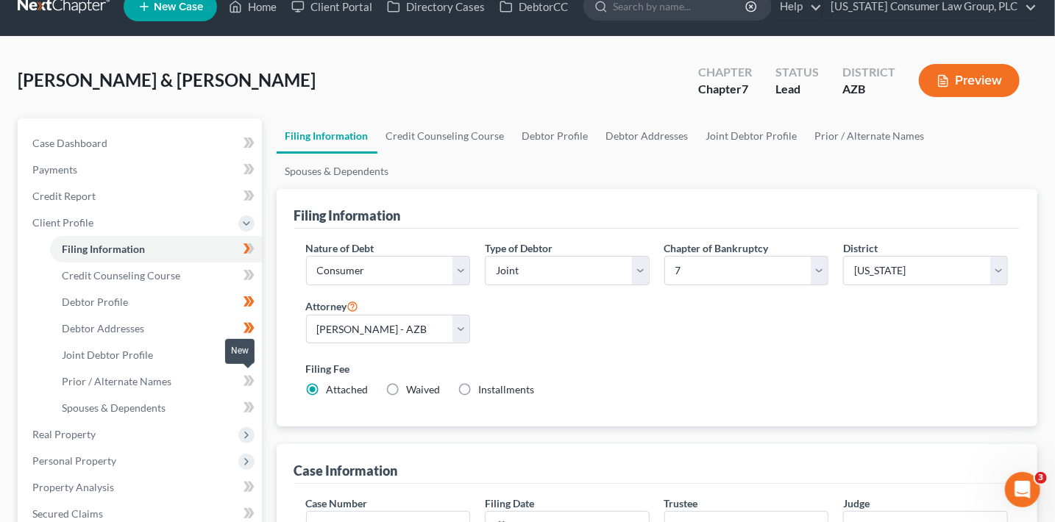
click at [255, 386] on span at bounding box center [249, 383] width 26 height 22
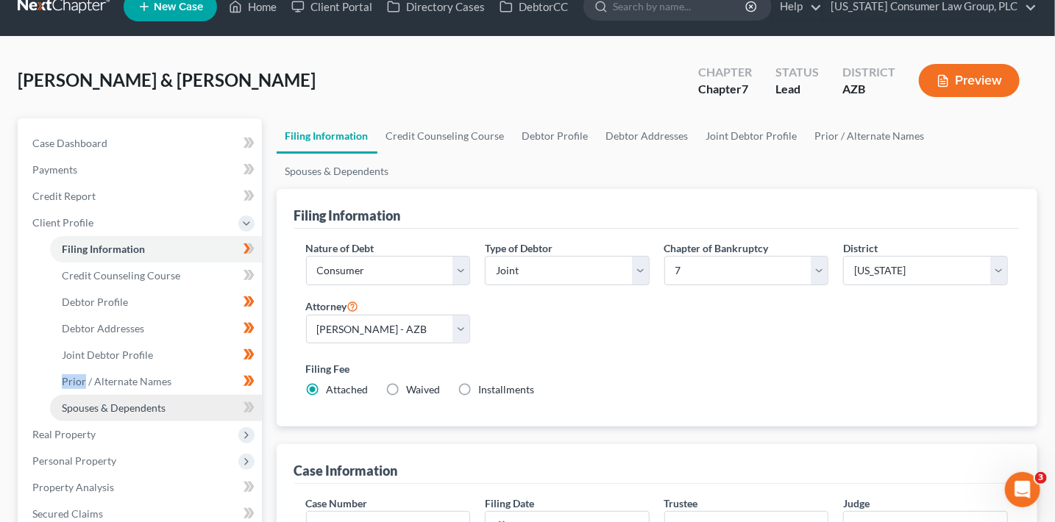
click at [197, 402] on link "Spouses & Dependents" at bounding box center [156, 408] width 212 height 26
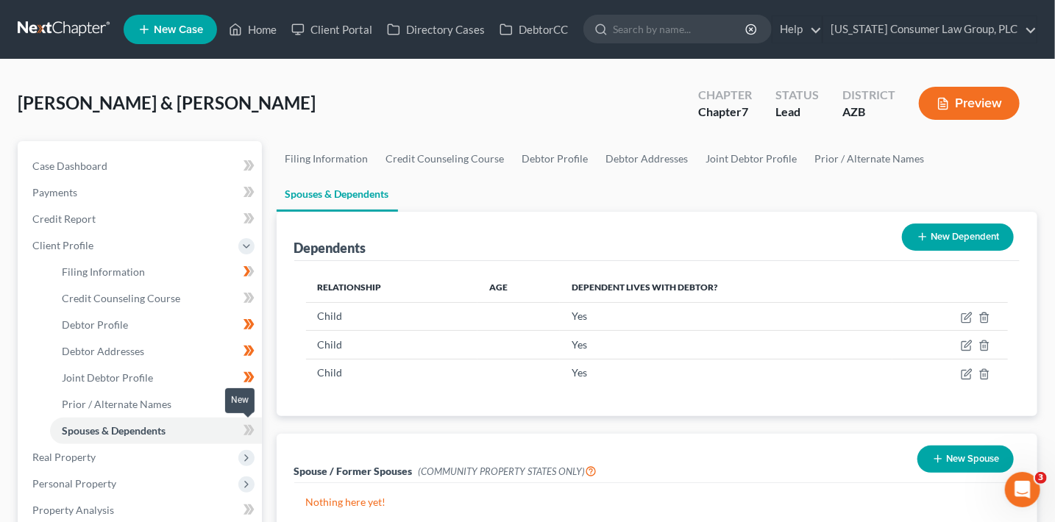
click at [255, 431] on span at bounding box center [249, 433] width 26 height 22
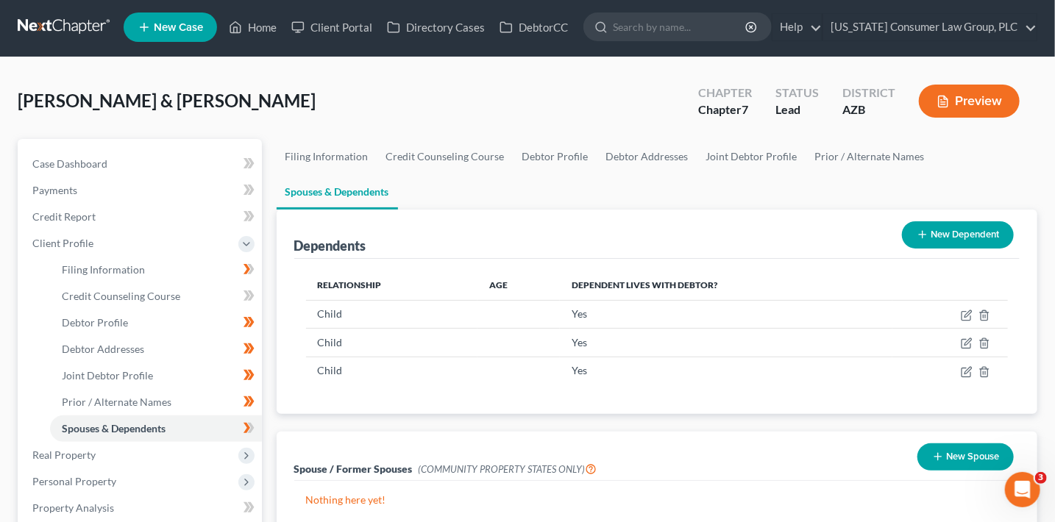
scroll to position [5, 0]
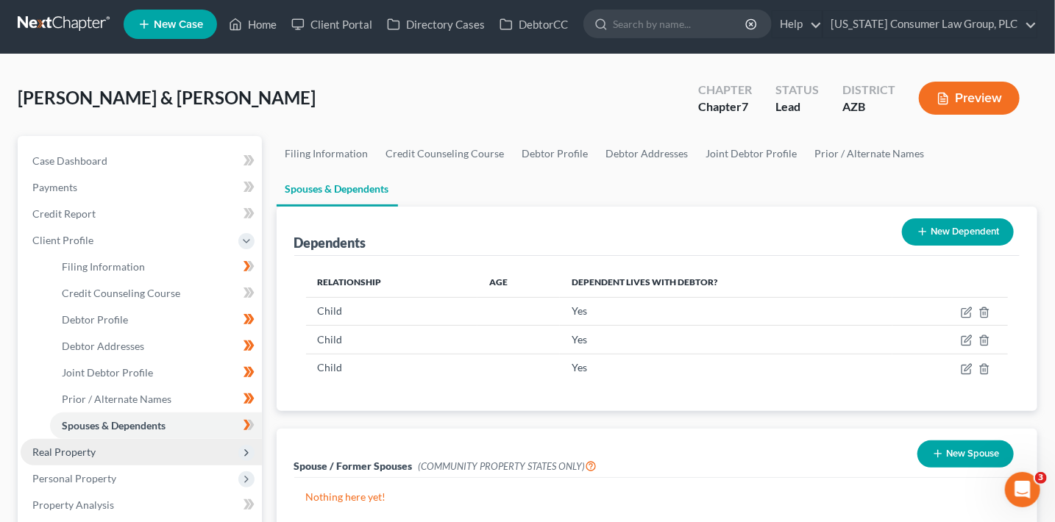
click at [96, 449] on span "Real Property" at bounding box center [141, 452] width 241 height 26
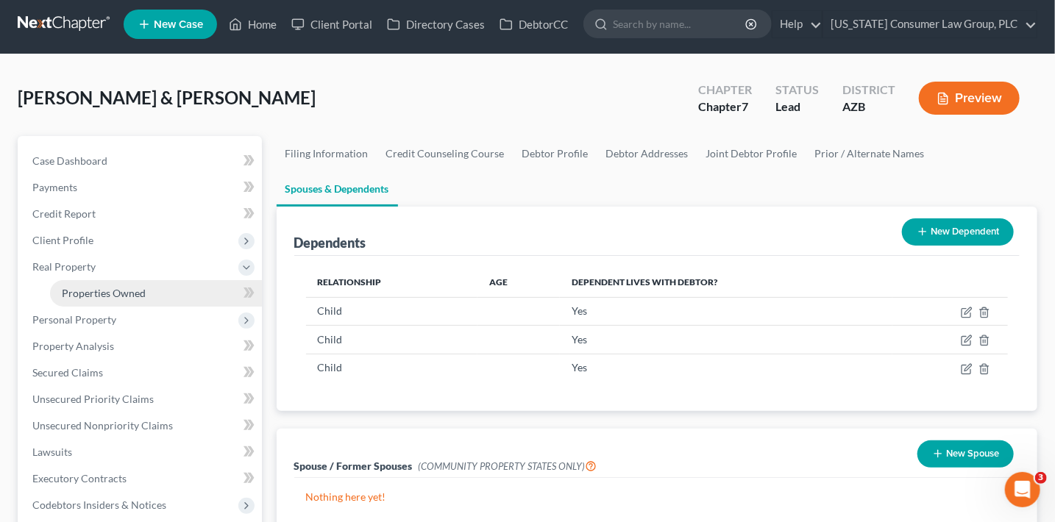
click at [144, 300] on link "Properties Owned" at bounding box center [156, 293] width 212 height 26
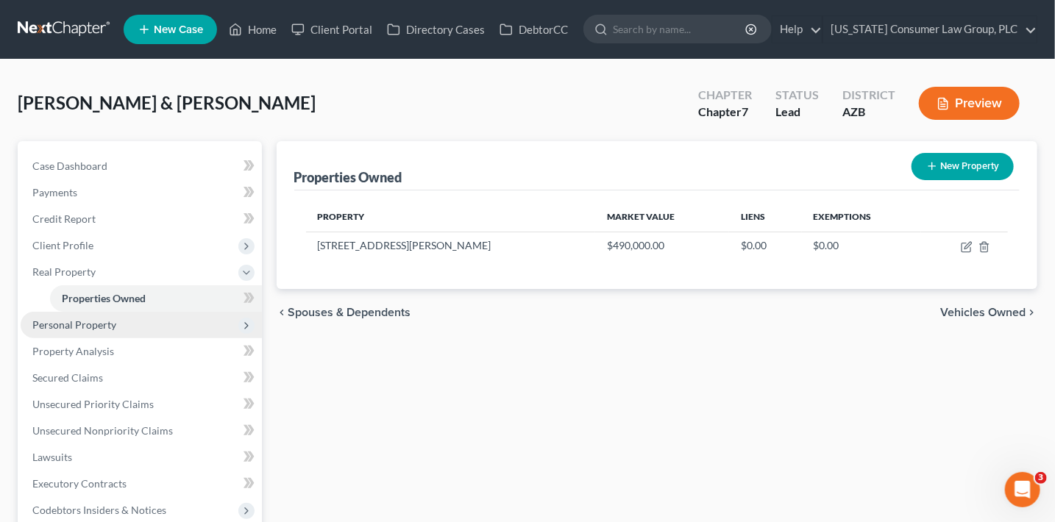
click at [153, 327] on span "Personal Property" at bounding box center [141, 325] width 241 height 26
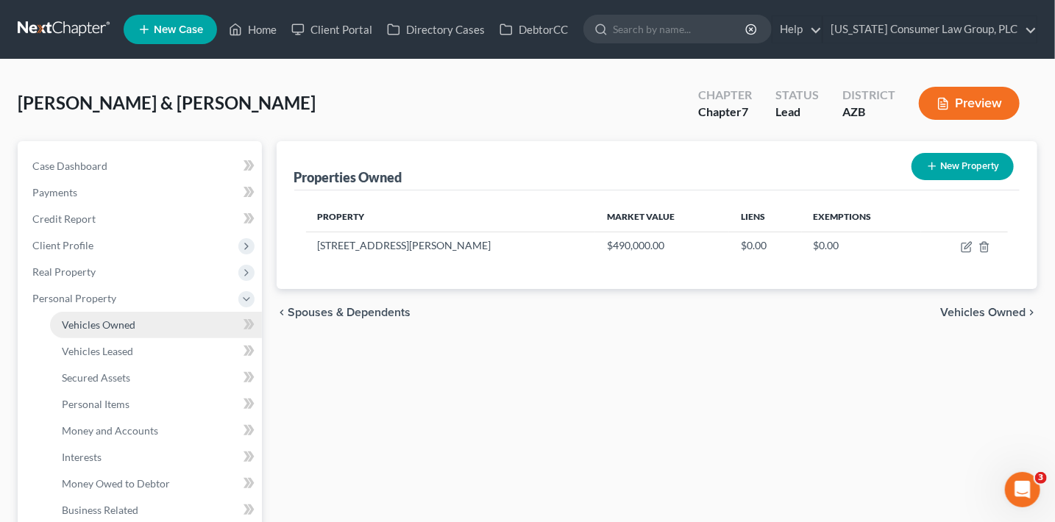
click at [154, 313] on link "Vehicles Owned" at bounding box center [156, 325] width 212 height 26
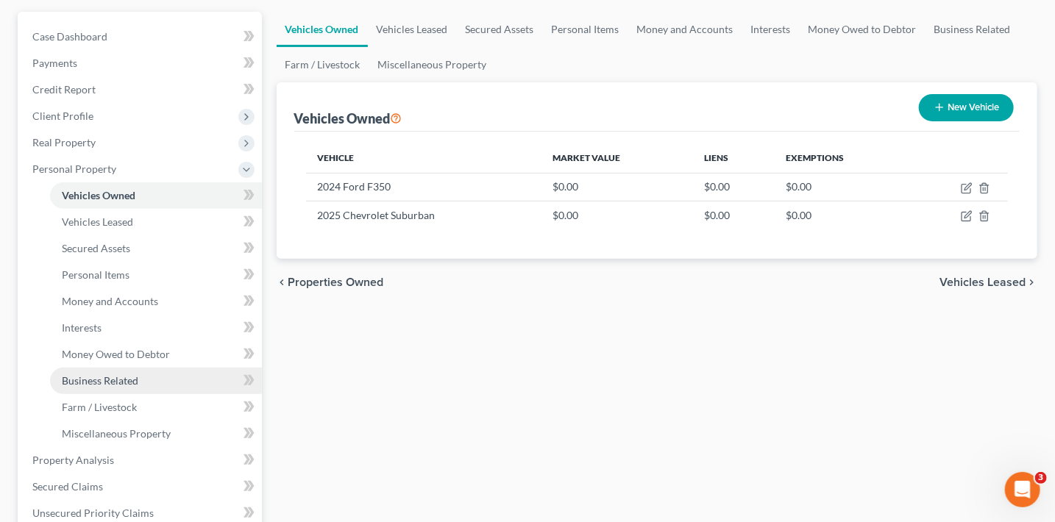
scroll to position [216, 0]
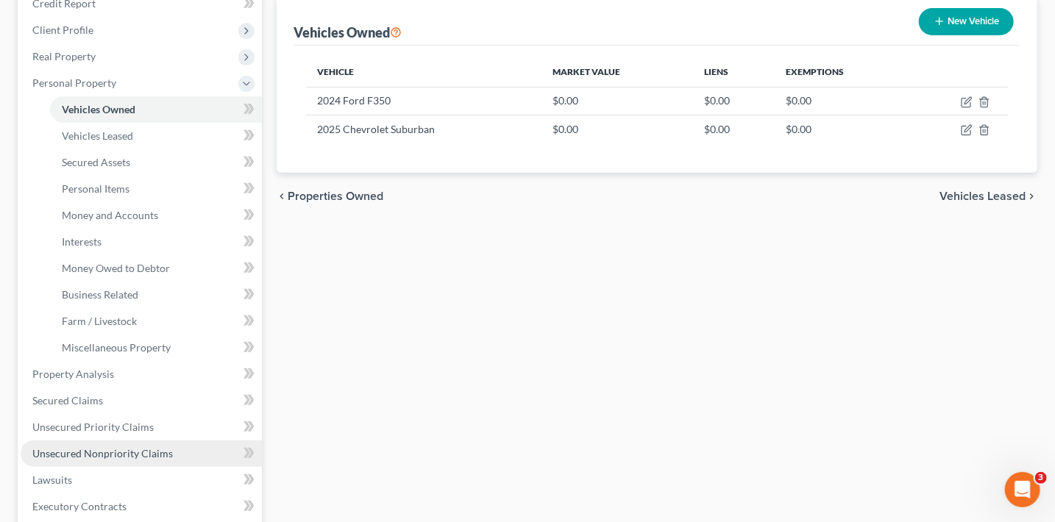
click at [140, 452] on span "Unsecured Nonpriority Claims" at bounding box center [102, 453] width 141 height 13
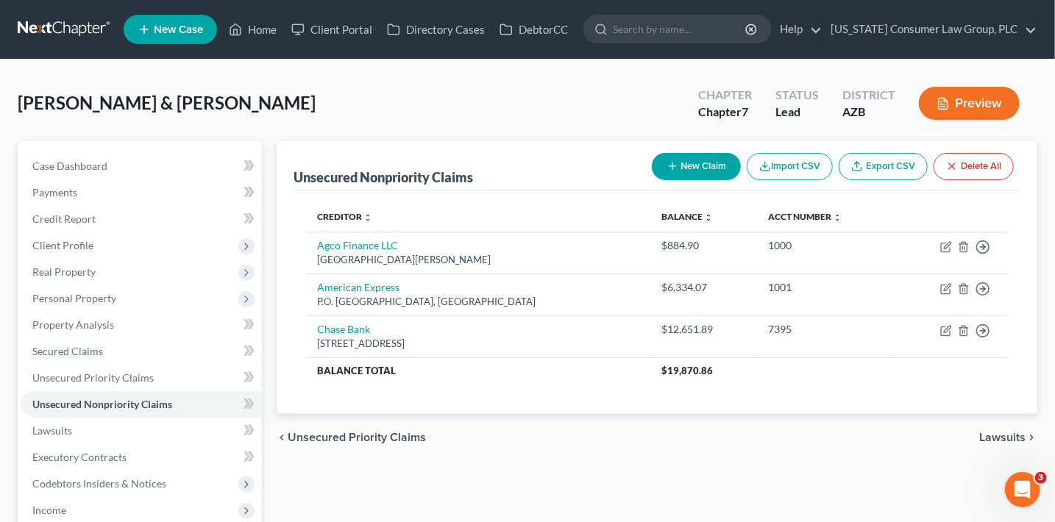
click at [713, 163] on button "New Claim" at bounding box center [696, 166] width 89 height 27
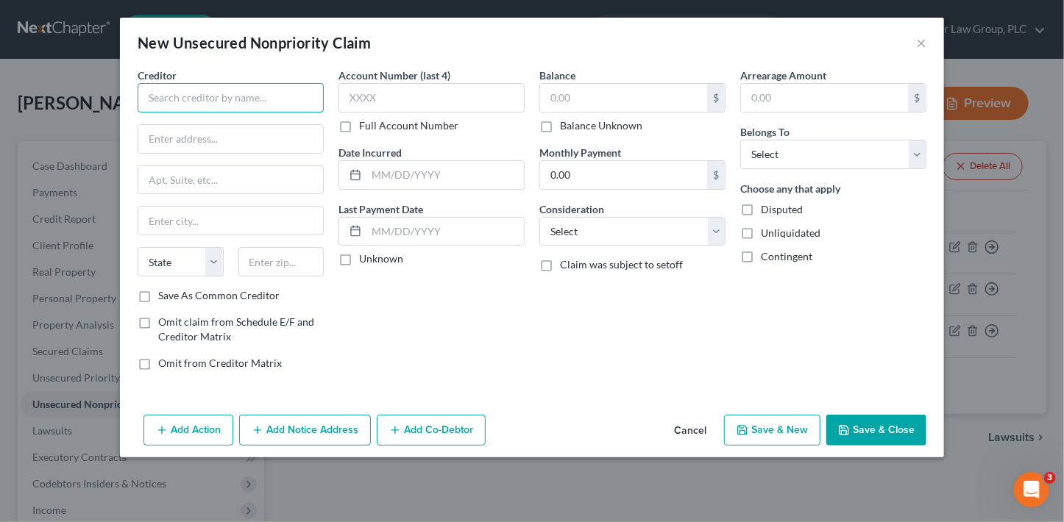
click at [215, 97] on input "text" at bounding box center [231, 97] width 186 height 29
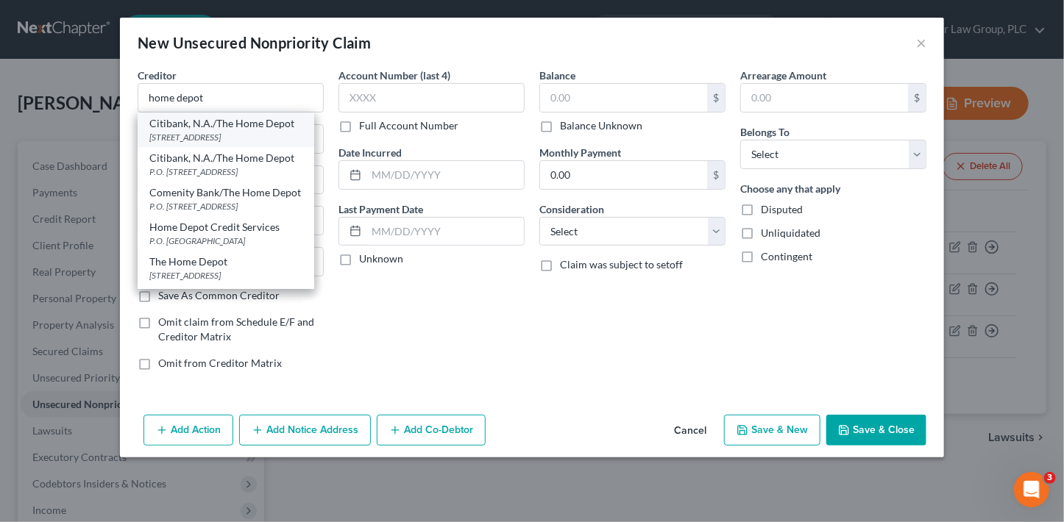
click at [224, 124] on div "Citibank, N.A./The Home Depot" at bounding box center [225, 123] width 153 height 15
type input "Citibank, N.A./The Home Depot"
type input "PO Box 790345"
type input "[GEOGRAPHIC_DATA]"
select select "43"
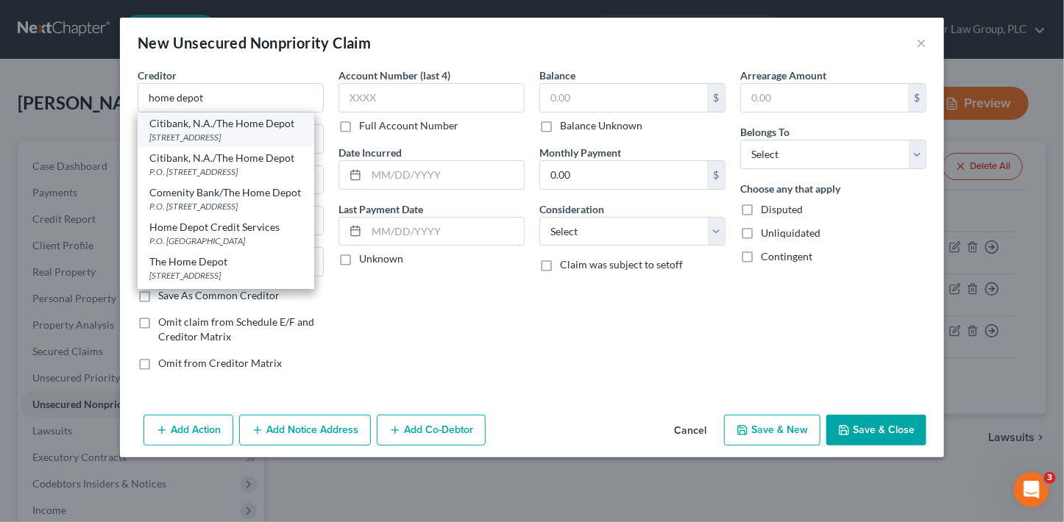
type input "83179"
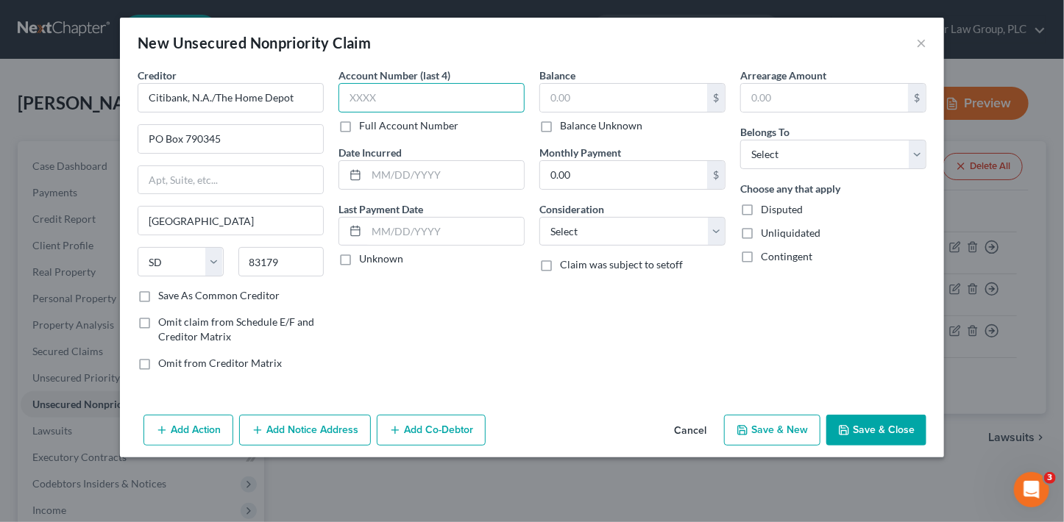
click at [383, 96] on input "text" at bounding box center [431, 97] width 186 height 29
type input "7862"
click at [561, 93] on input "text" at bounding box center [623, 98] width 167 height 28
type input "4,004.43"
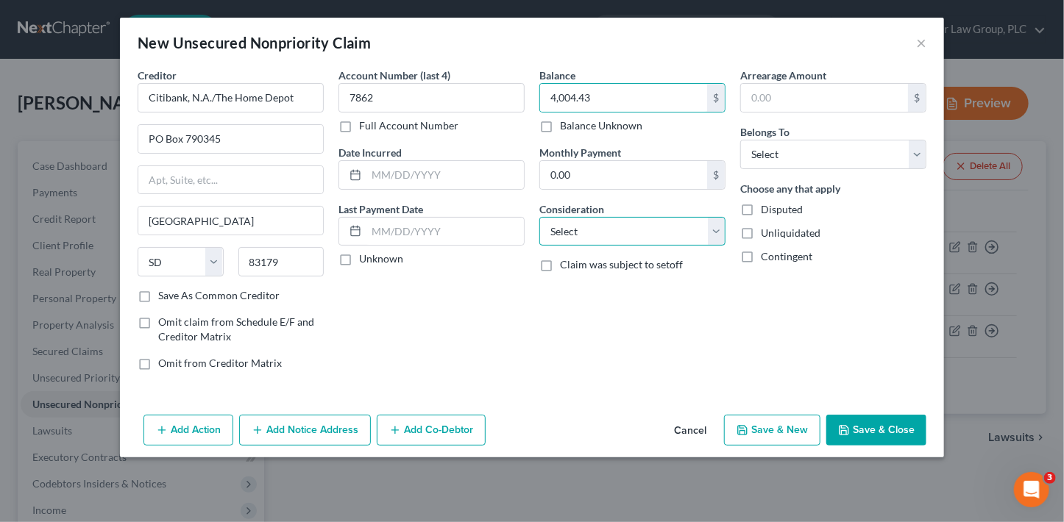
click at [580, 236] on select "Select Cable / Satellite Services Collection Agency Credit Card Debt Debt Couns…" at bounding box center [632, 231] width 186 height 29
select select "2"
click at [539, 217] on select "Select Cable / Satellite Services Collection Agency Credit Card Debt Debt Couns…" at bounding box center [632, 231] width 186 height 29
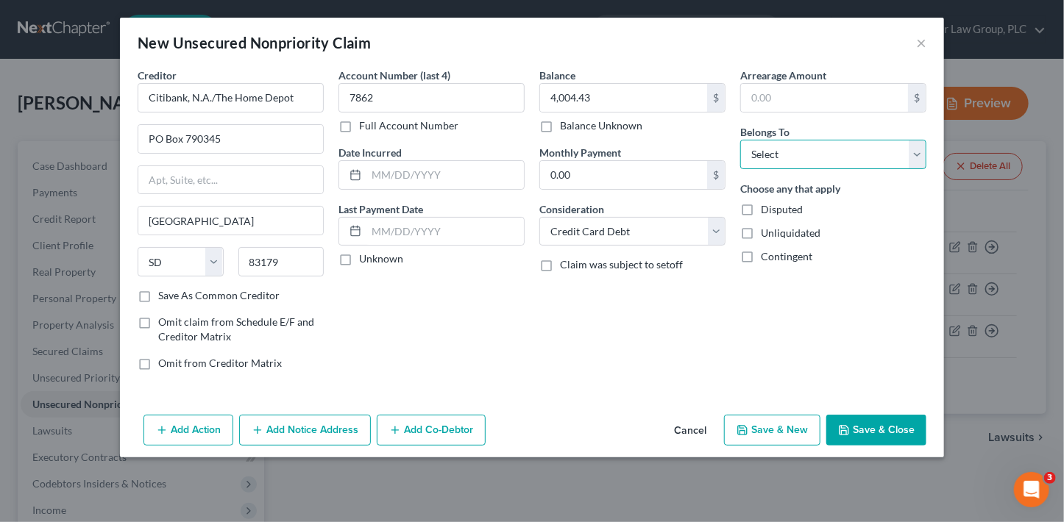
click at [794, 142] on select "Select Debtor 1 Only Debtor 2 Only Debtor 1 And Debtor 2 Only At Least One Of T…" at bounding box center [833, 154] width 186 height 29
select select "0"
click at [740, 140] on select "Select Debtor 1 Only Debtor 2 Only Debtor 1 And Debtor 2 Only At Least One Of T…" at bounding box center [833, 154] width 186 height 29
click at [876, 428] on button "Save & Close" at bounding box center [876, 430] width 100 height 31
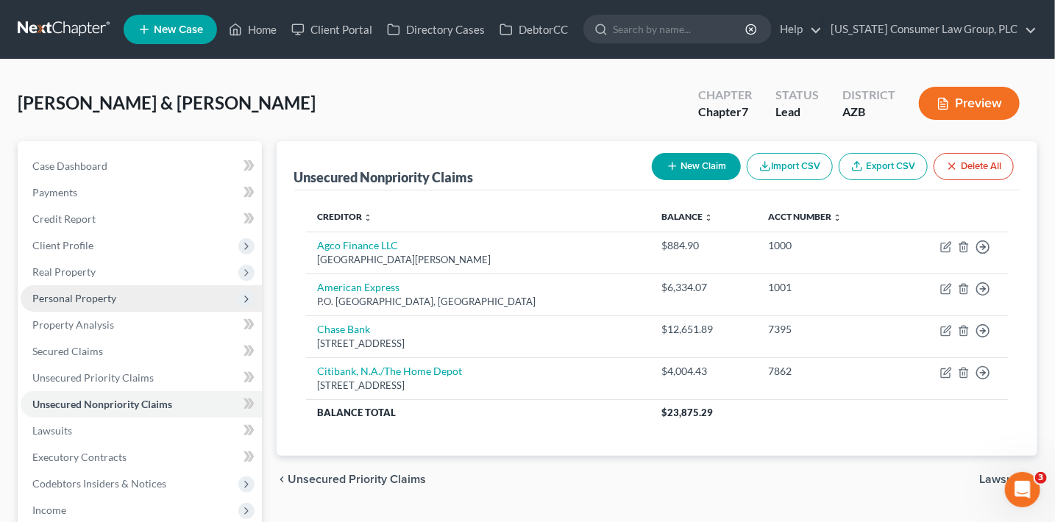
click at [95, 298] on span "Personal Property" at bounding box center [74, 298] width 84 height 13
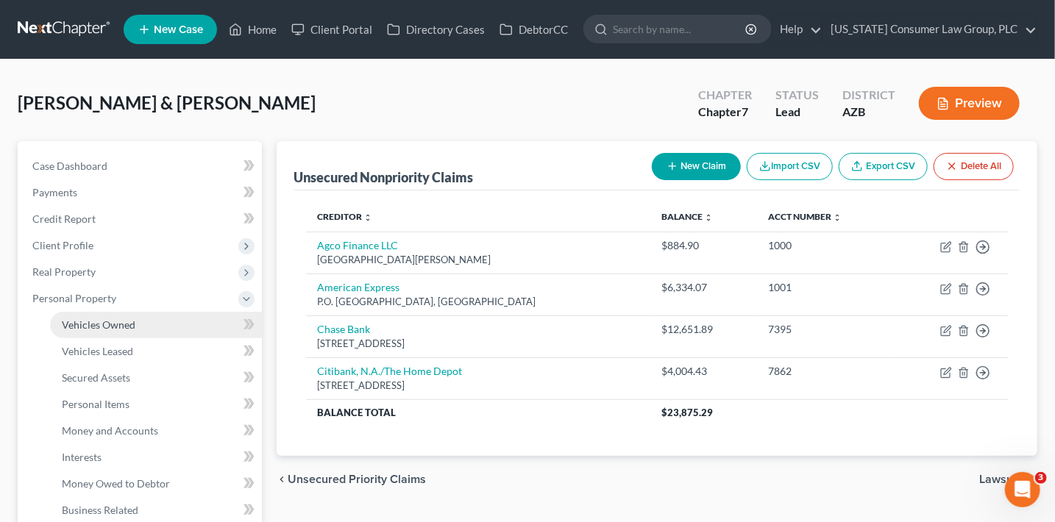
click at [138, 330] on link "Vehicles Owned" at bounding box center [156, 325] width 212 height 26
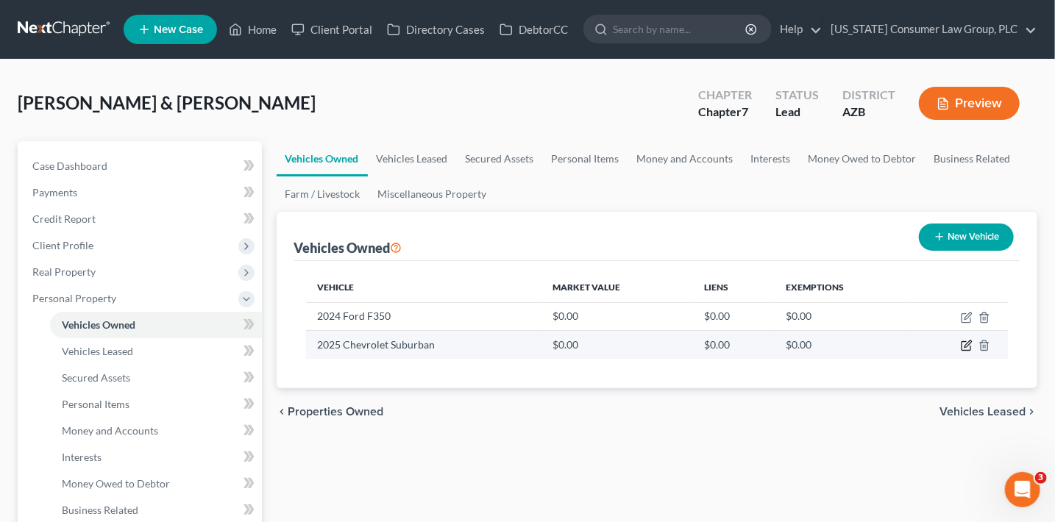
click at [963, 345] on icon "button" at bounding box center [967, 346] width 12 height 12
select select "0"
select select "1"
select select "3"
select select "2"
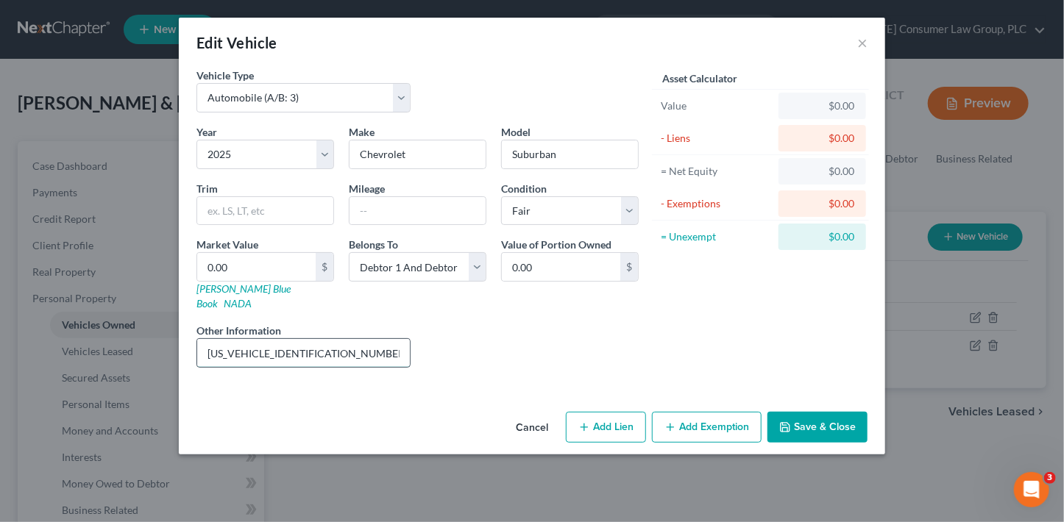
click at [324, 339] on input "[US_VEHICLE_IDENTIFICATION_NUMBER]" at bounding box center [303, 353] width 213 height 28
click at [206, 285] on link "[PERSON_NAME] Blue Book" at bounding box center [243, 295] width 94 height 27
click at [252, 297] on link "NADA" at bounding box center [238, 303] width 28 height 13
click at [226, 290] on link "[PERSON_NAME] Blue Book" at bounding box center [243, 295] width 94 height 27
click at [254, 266] on input "0.00" at bounding box center [256, 267] width 118 height 28
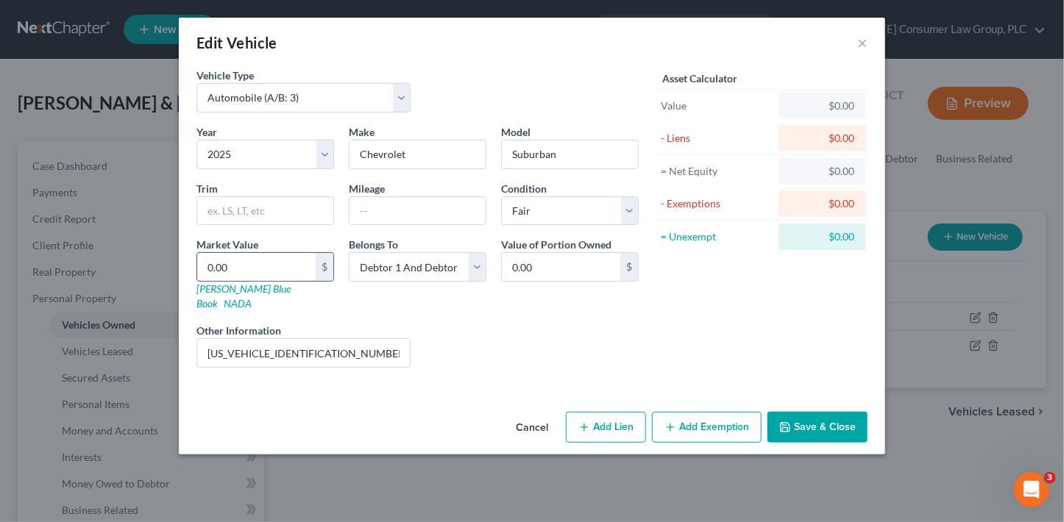
type input "7"
type input "7.00"
type input "74"
type input "74.00"
type input "740"
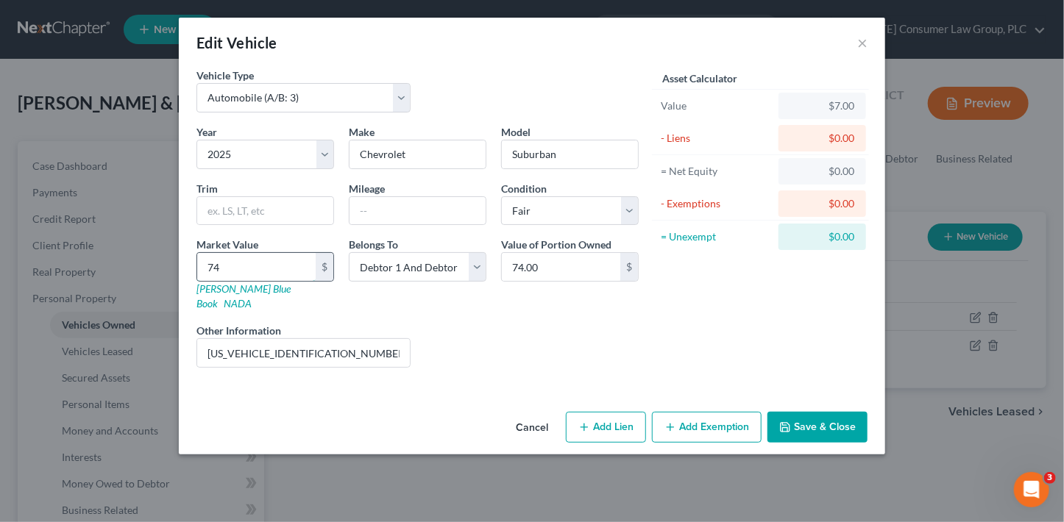
type input "740.00"
type input "7405"
type input "7,405.00"
type input "7,4058"
type input "74,058.00"
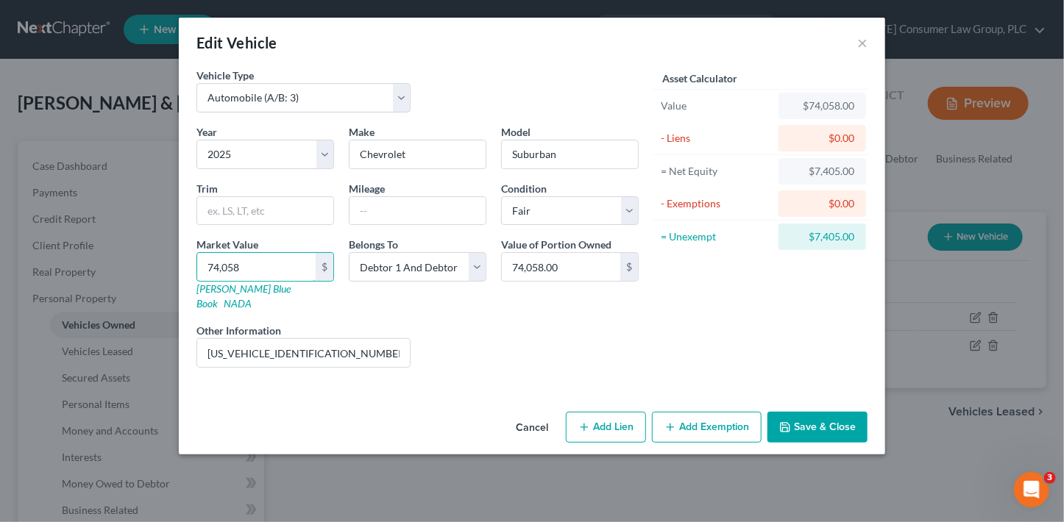
type input "74,058"
click at [607, 412] on button "Add Lien" at bounding box center [606, 427] width 80 height 31
select select "2"
select select "0"
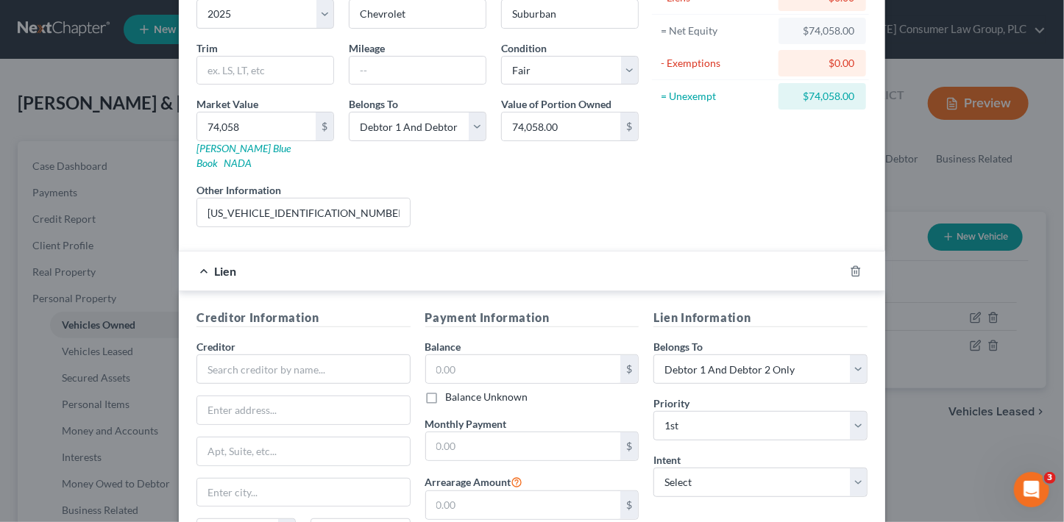
scroll to position [182, 0]
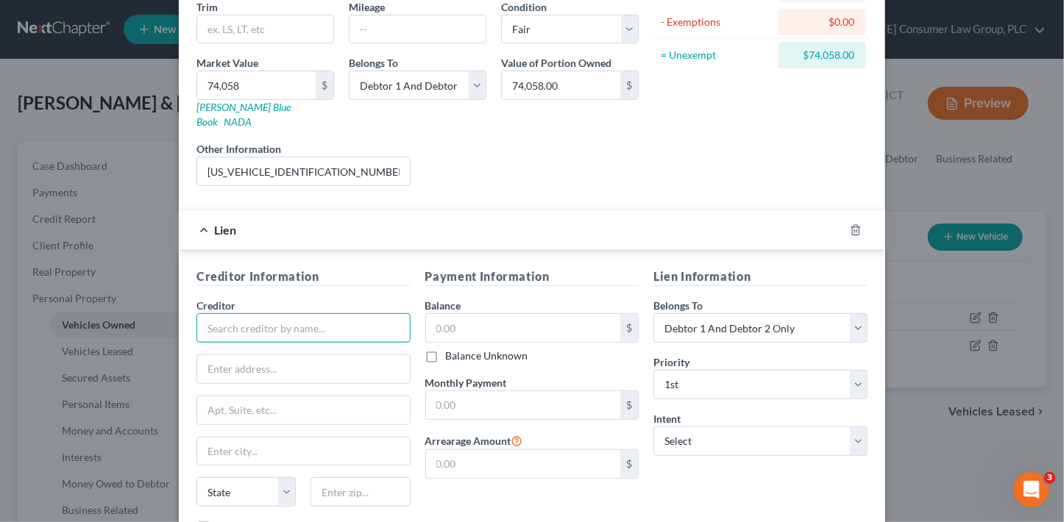
click at [374, 313] on input "text" at bounding box center [303, 327] width 214 height 29
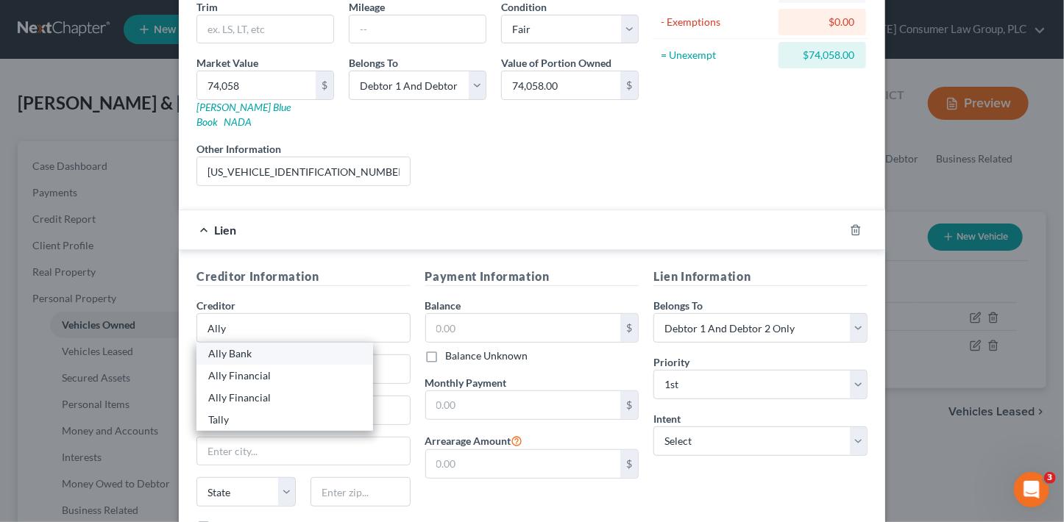
click at [324, 346] on div "Ally Bank" at bounding box center [284, 353] width 153 height 15
type input "Ally Bank"
type input "PO Box 9222"
type input "Old Bethpage"
select select "35"
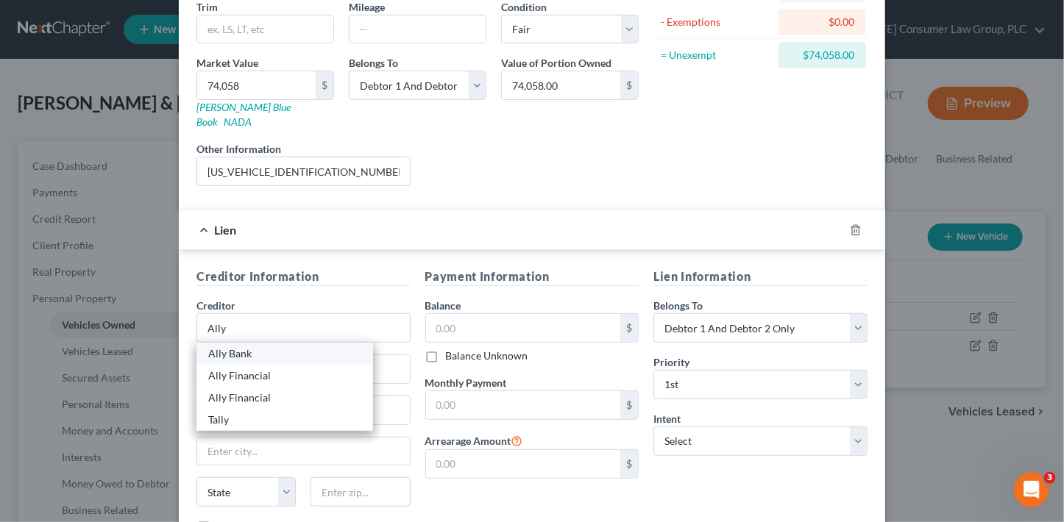
type input "11804"
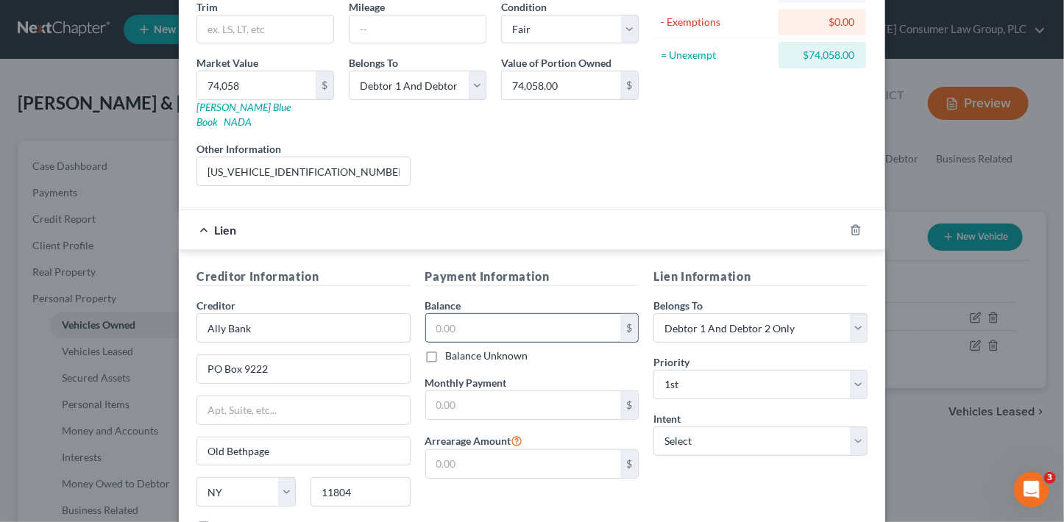
click at [471, 314] on input "text" at bounding box center [523, 328] width 195 height 28
type input "2,383"
drag, startPoint x: 405, startPoint y: 299, endPoint x: 392, endPoint y: 299, distance: 13.3
click at [398, 299] on div "Creditor Information Creditor * [GEOGRAPHIC_DATA] [GEOGRAPHIC_DATA] [US_STATE][…" at bounding box center [532, 406] width 686 height 277
type input "99,440.58"
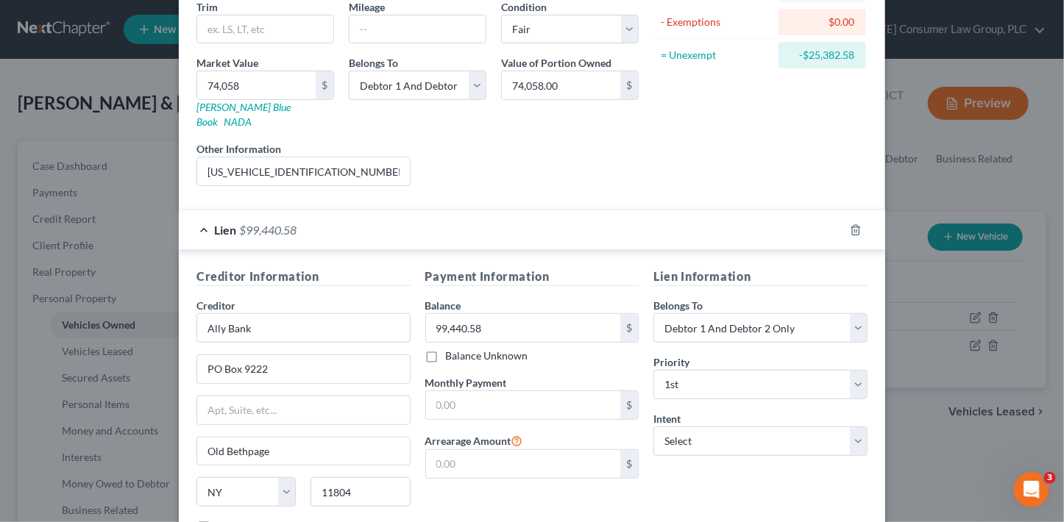
click at [493, 375] on label "Monthly Payment" at bounding box center [466, 382] width 82 height 15
click at [487, 391] on input "text" at bounding box center [523, 405] width 195 height 28
type input "1,902.68"
click at [546, 450] on input "text" at bounding box center [523, 464] width 195 height 28
type input "3,805.36"
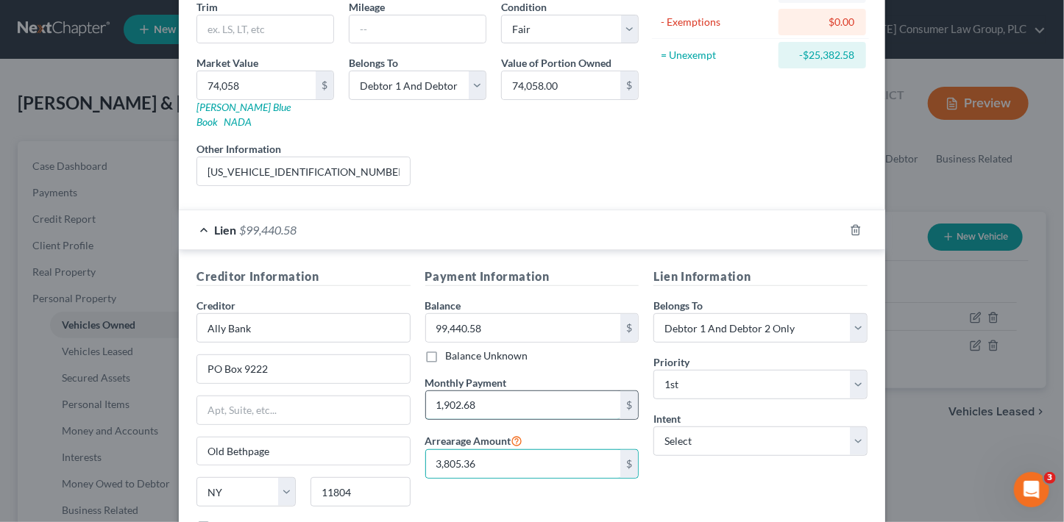
click at [525, 393] on input "1,902.68" at bounding box center [523, 405] width 195 height 28
click at [725, 429] on select "Select Surrender Redeem Reaffirm Avoid Other" at bounding box center [760, 441] width 214 height 29
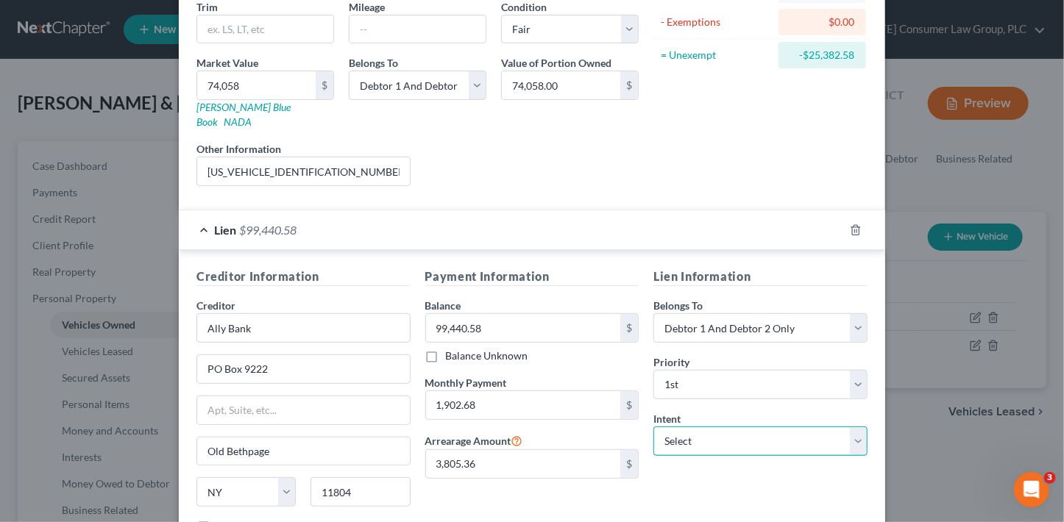
select select "0"
click at [653, 427] on select "Select Surrender Redeem Reaffirm Avoid Other" at bounding box center [760, 441] width 214 height 29
click at [756, 464] on div "Lien Information Belongs To * Select Debtor 1 Only Debtor 2 Only Debtor 1 And D…" at bounding box center [760, 406] width 229 height 277
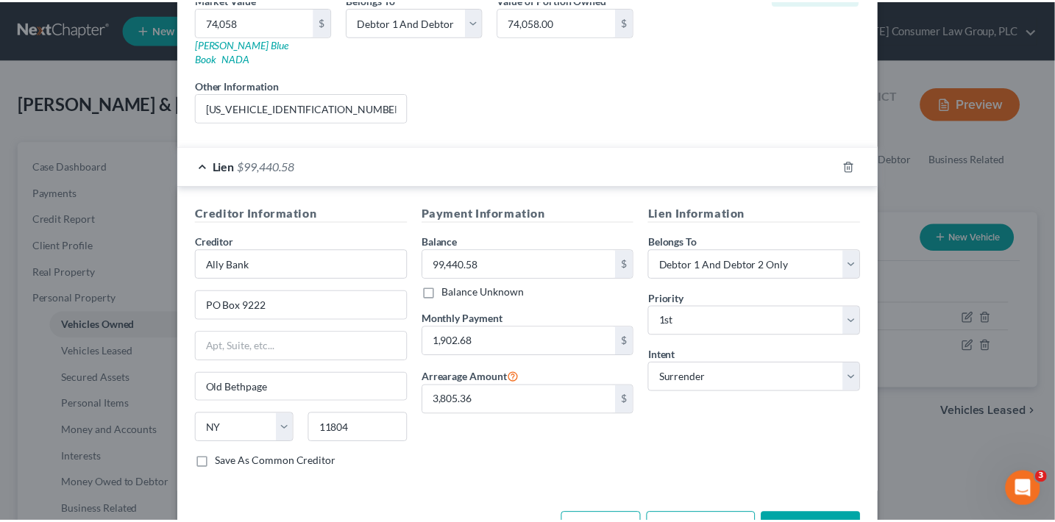
scroll to position [280, 0]
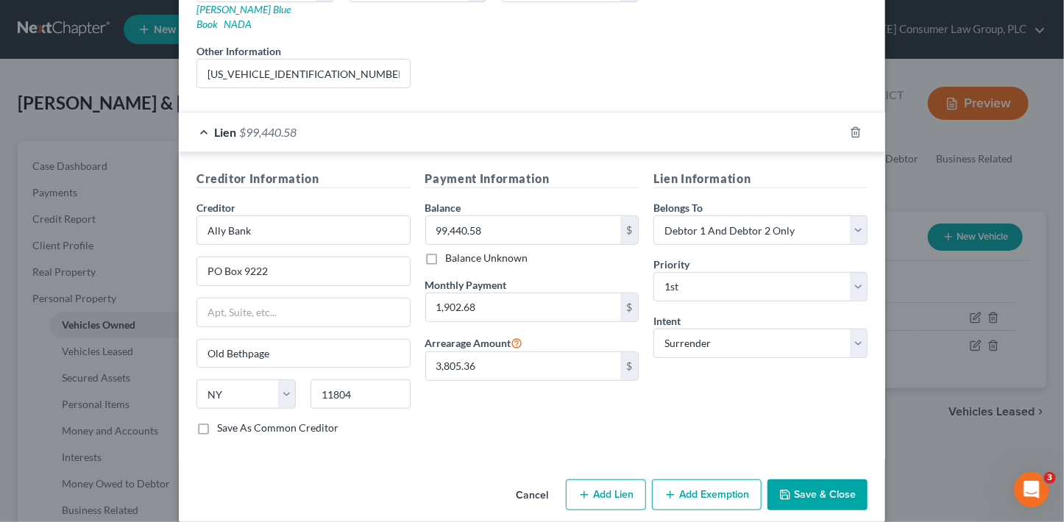
click at [833, 480] on button "Save & Close" at bounding box center [817, 495] width 100 height 31
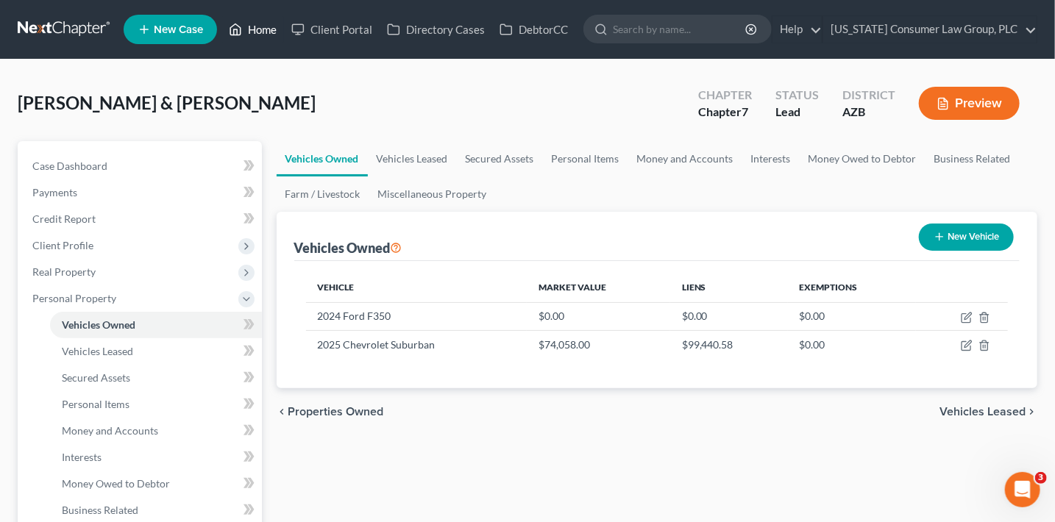
click at [263, 31] on link "Home" at bounding box center [252, 29] width 63 height 26
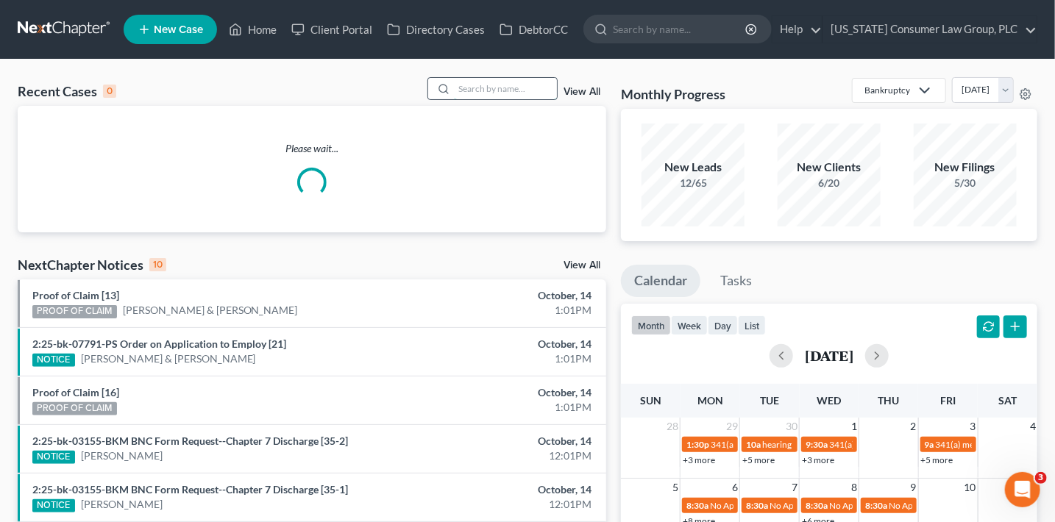
click at [471, 89] on input "search" at bounding box center [505, 88] width 103 height 21
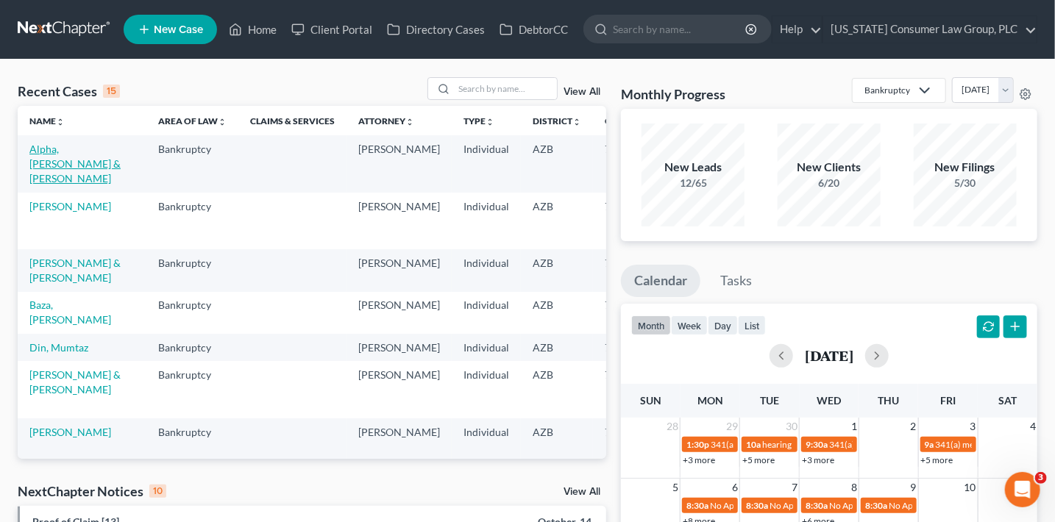
click at [58, 163] on link "Alpha, [PERSON_NAME] & [PERSON_NAME]" at bounding box center [74, 164] width 91 height 42
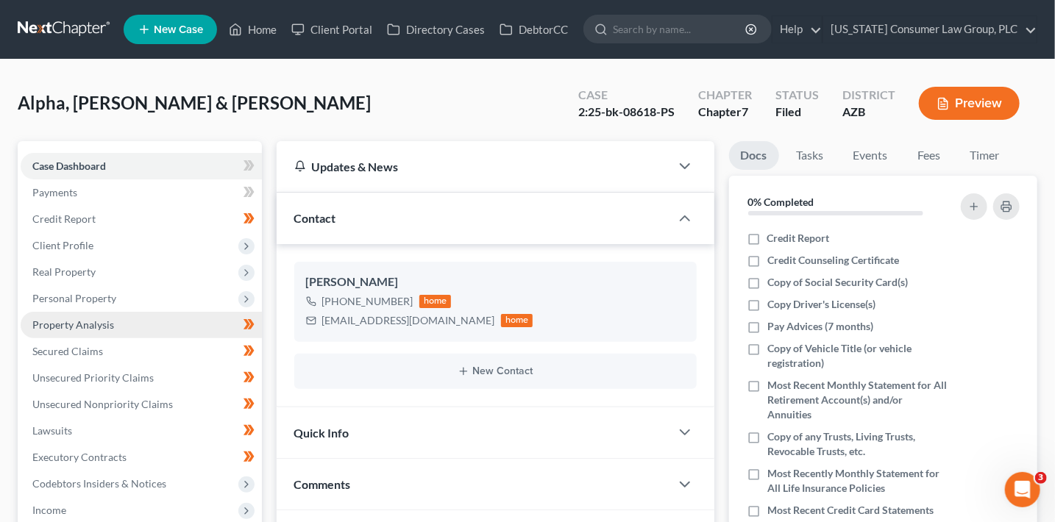
click at [82, 324] on span "Property Analysis" at bounding box center [73, 325] width 82 height 13
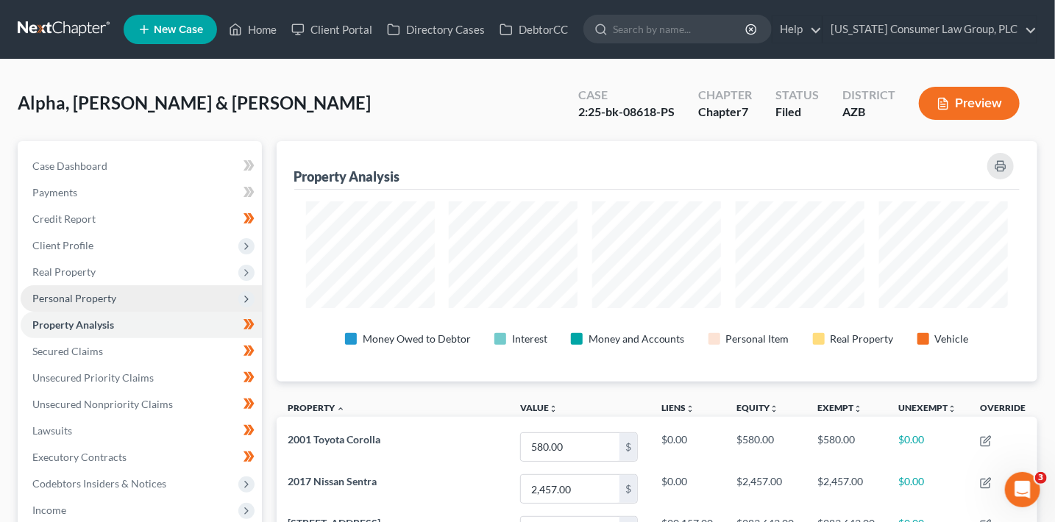
click at [106, 307] on span "Personal Property" at bounding box center [141, 298] width 241 height 26
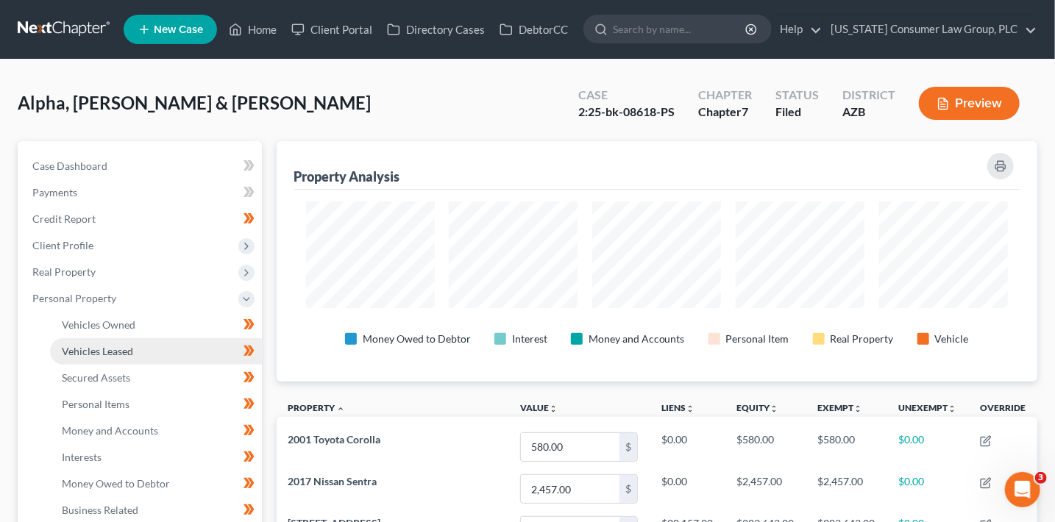
click at [114, 345] on span "Vehicles Leased" at bounding box center [97, 351] width 71 height 13
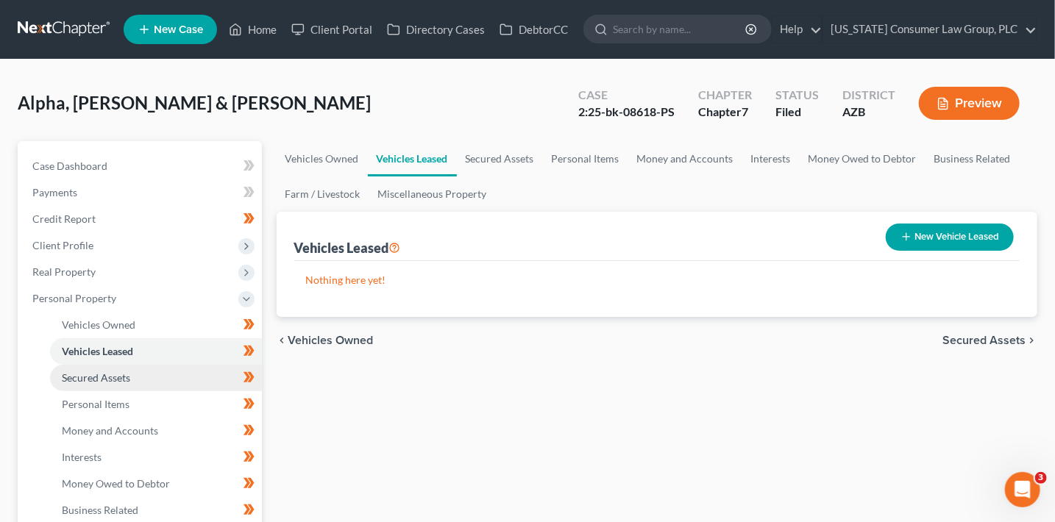
click at [119, 378] on span "Secured Assets" at bounding box center [96, 378] width 68 height 13
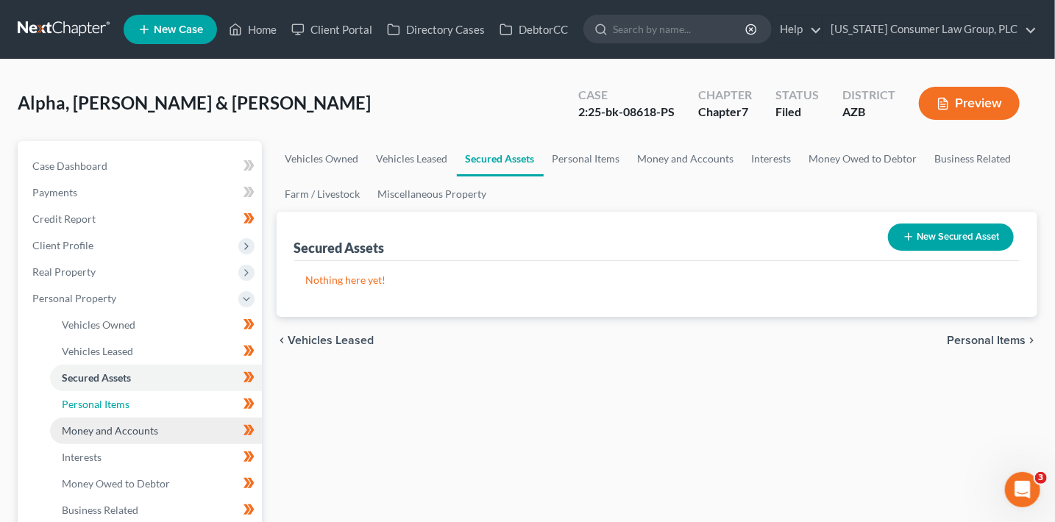
drag, startPoint x: 127, startPoint y: 410, endPoint x: 131, endPoint y: 421, distance: 11.2
click at [127, 410] on link "Personal Items" at bounding box center [156, 404] width 212 height 26
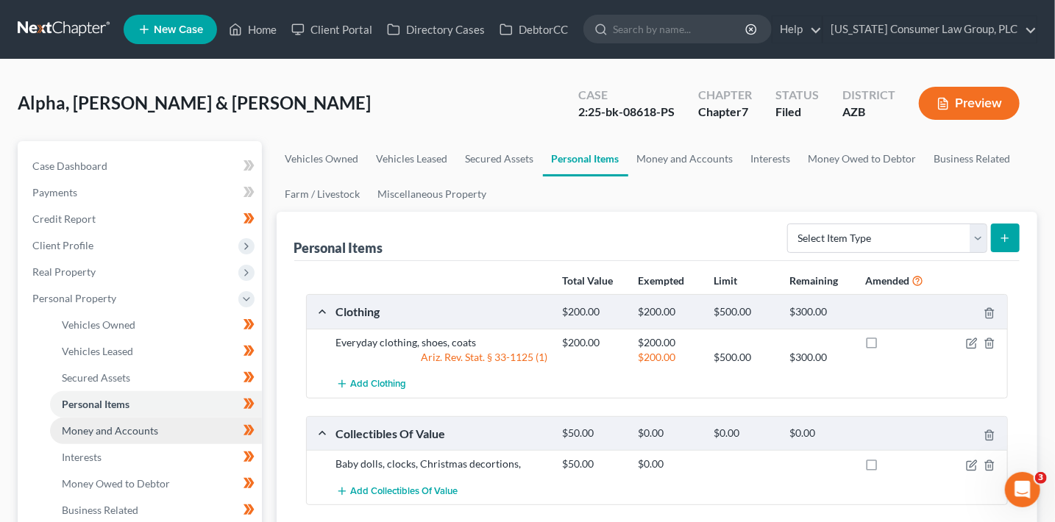
click at [139, 438] on link "Money and Accounts" at bounding box center [156, 431] width 212 height 26
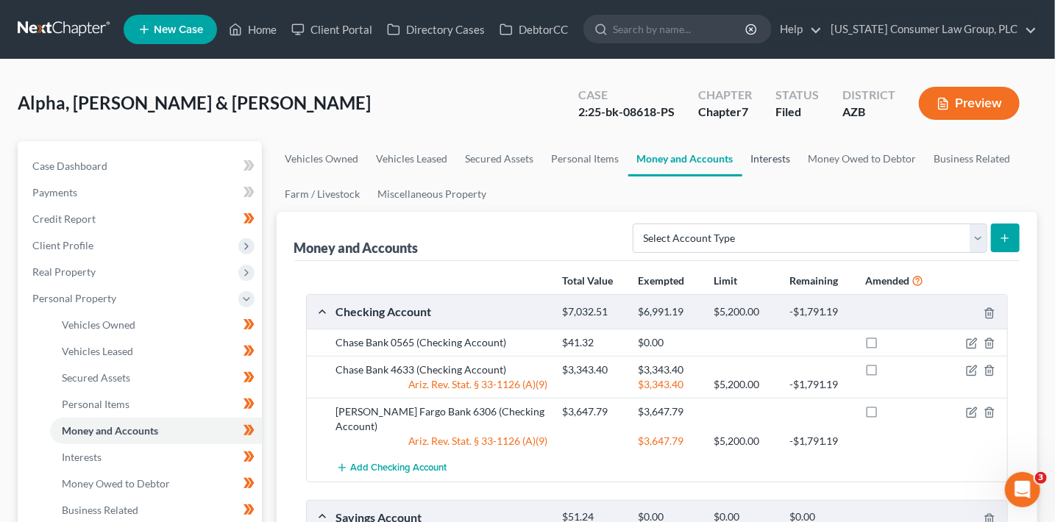
click at [776, 155] on link "Interests" at bounding box center [770, 158] width 57 height 35
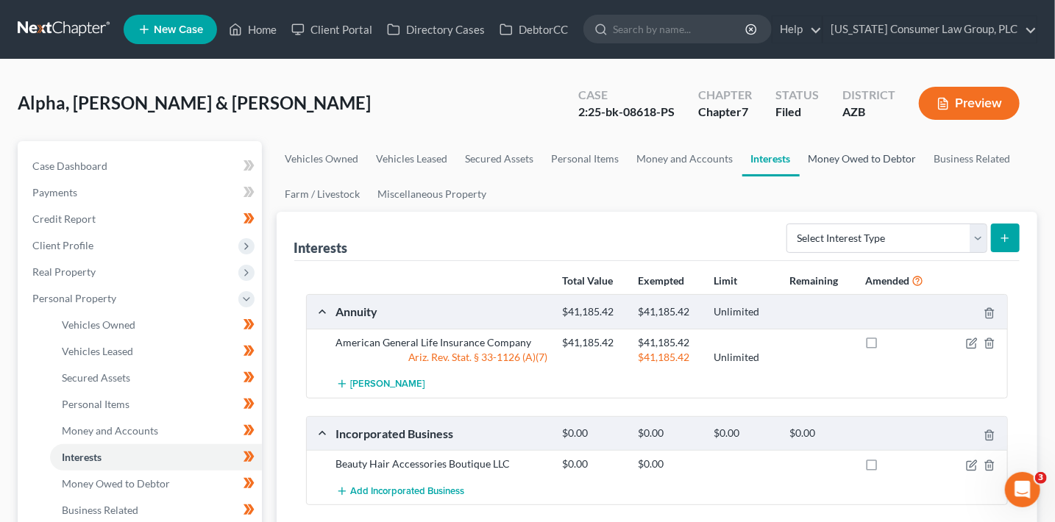
click at [875, 163] on link "Money Owed to Debtor" at bounding box center [863, 158] width 126 height 35
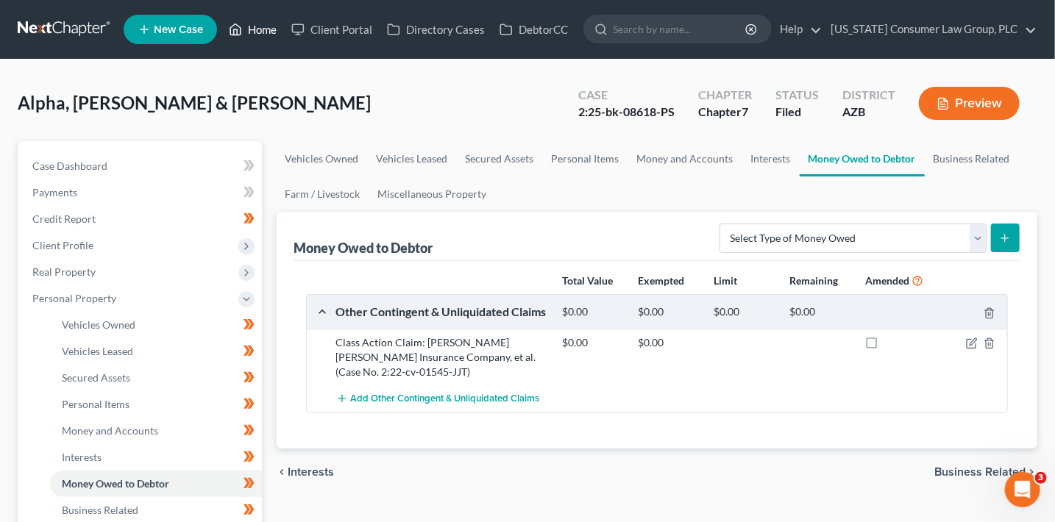
click at [272, 34] on link "Home" at bounding box center [252, 29] width 63 height 26
click at [267, 31] on link "Home" at bounding box center [252, 29] width 63 height 26
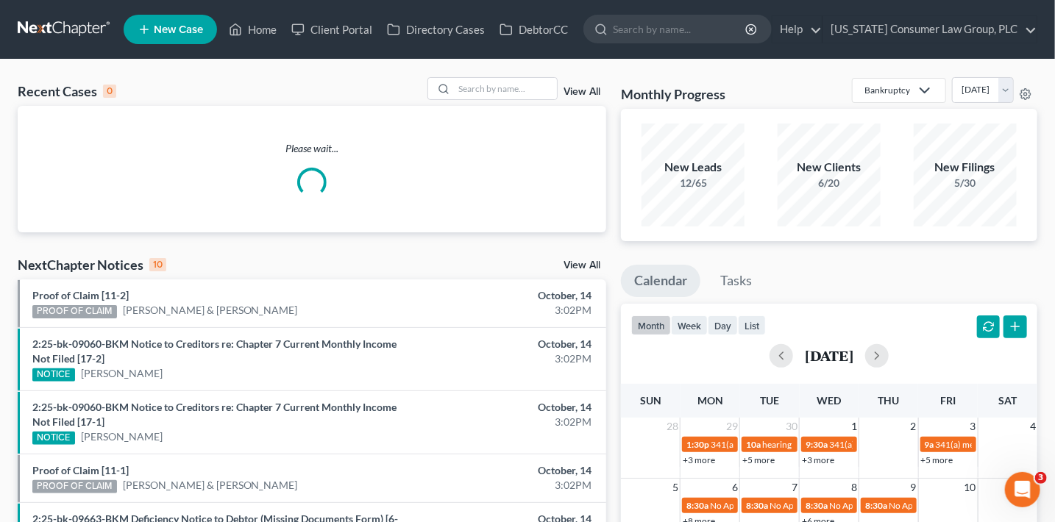
click at [492, 100] on div "Recent Cases 0 View All" at bounding box center [312, 91] width 589 height 29
click at [491, 88] on input "search" at bounding box center [505, 88] width 103 height 21
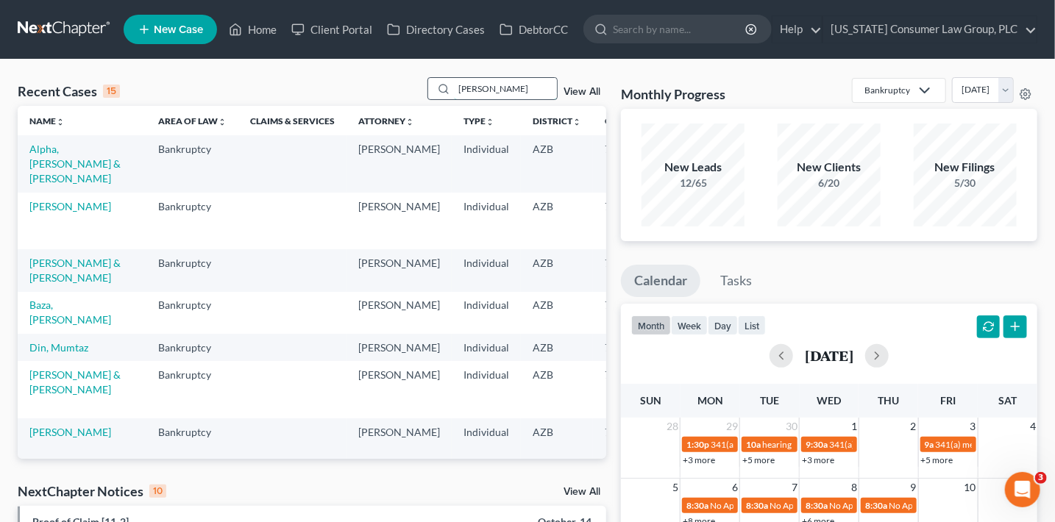
type input "[PERSON_NAME]"
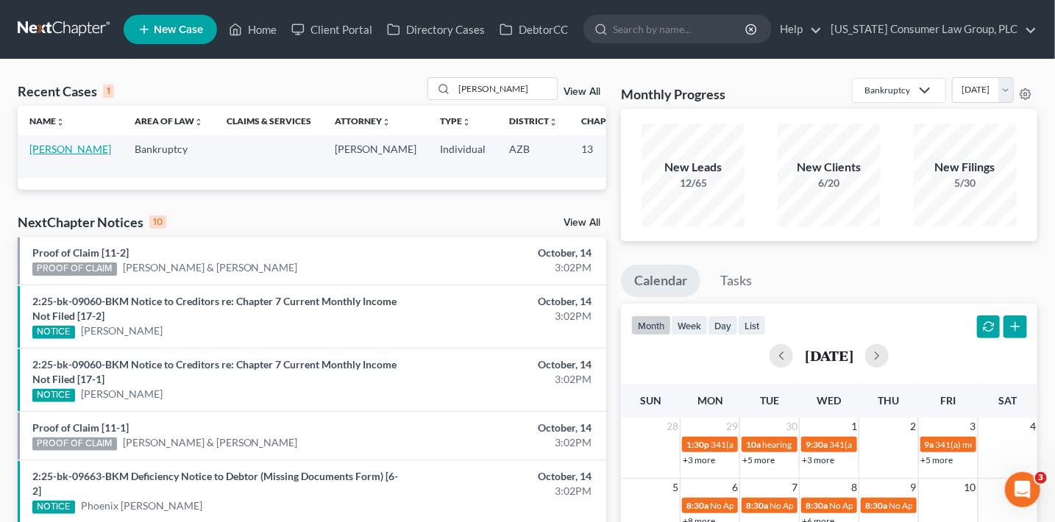
click at [49, 155] on link "[PERSON_NAME]" at bounding box center [70, 149] width 82 height 13
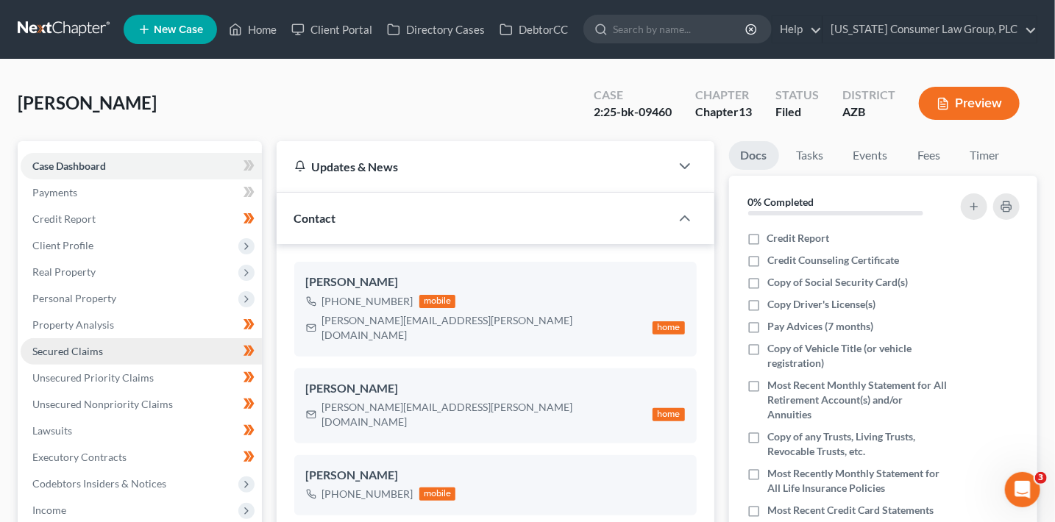
click at [93, 352] on span "Secured Claims" at bounding box center [67, 351] width 71 height 13
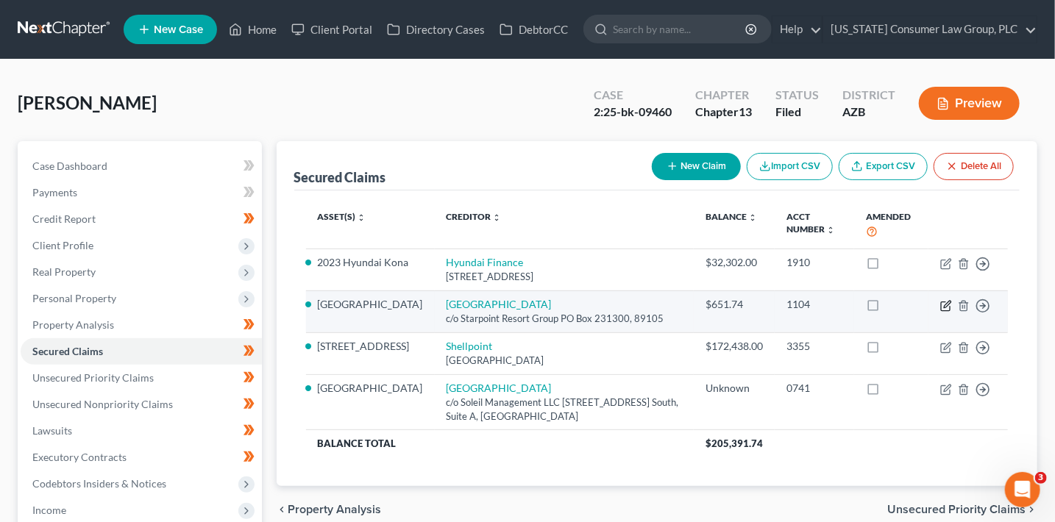
click at [946, 308] on icon "button" at bounding box center [946, 306] width 12 height 12
select select "0"
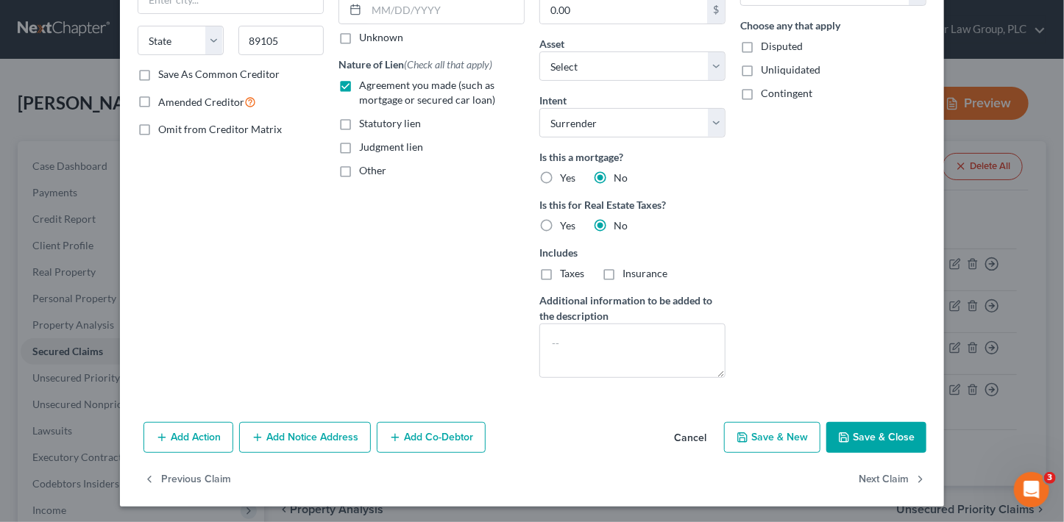
scroll to position [222, 0]
click at [888, 433] on button "Save & Close" at bounding box center [876, 437] width 100 height 31
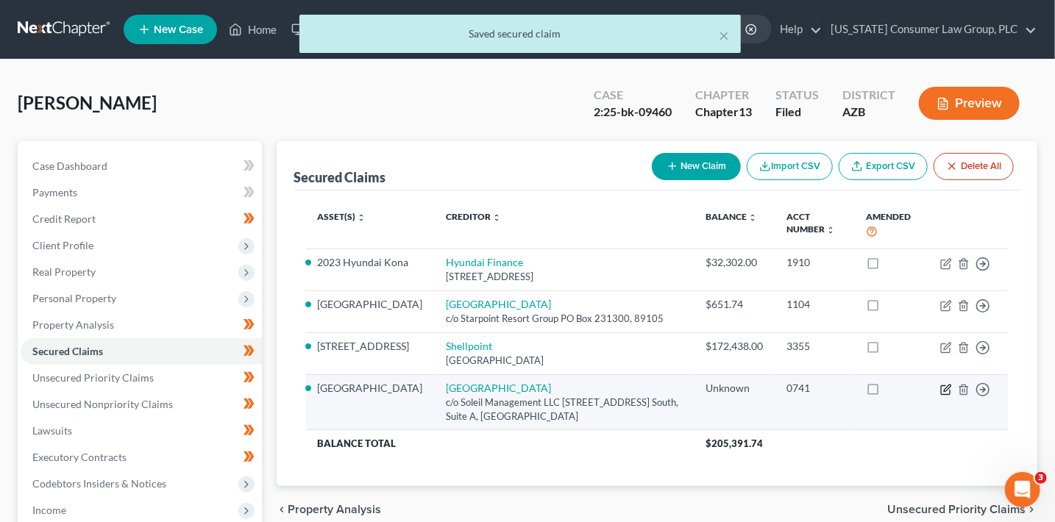
click at [947, 391] on icon "button" at bounding box center [946, 390] width 12 height 12
select select "31"
select select "0"
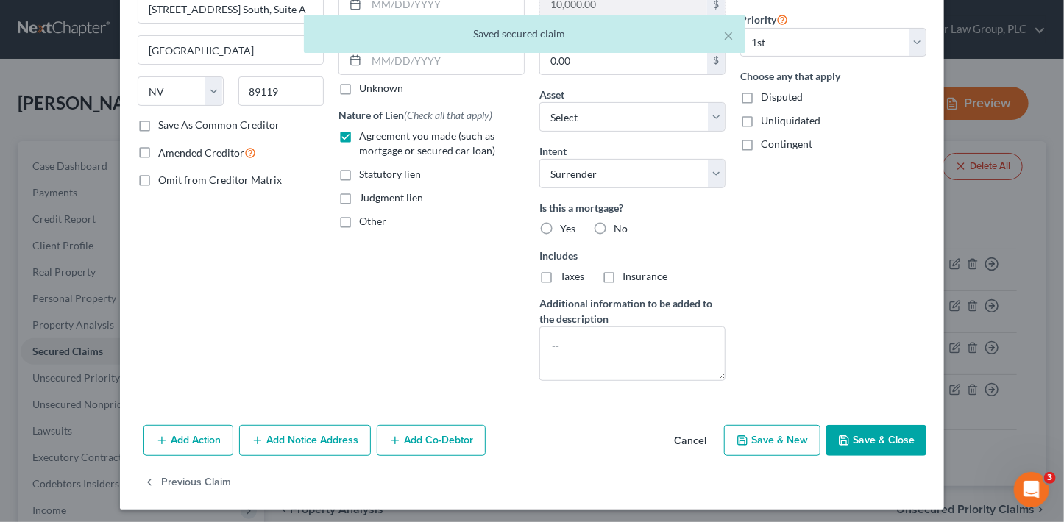
scroll to position [174, 0]
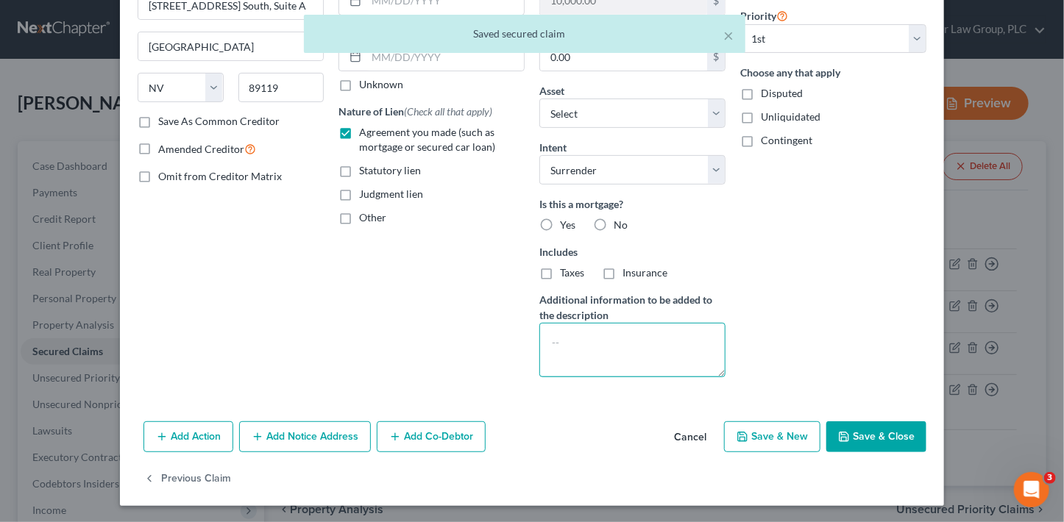
click at [681, 344] on textarea at bounding box center [632, 350] width 186 height 54
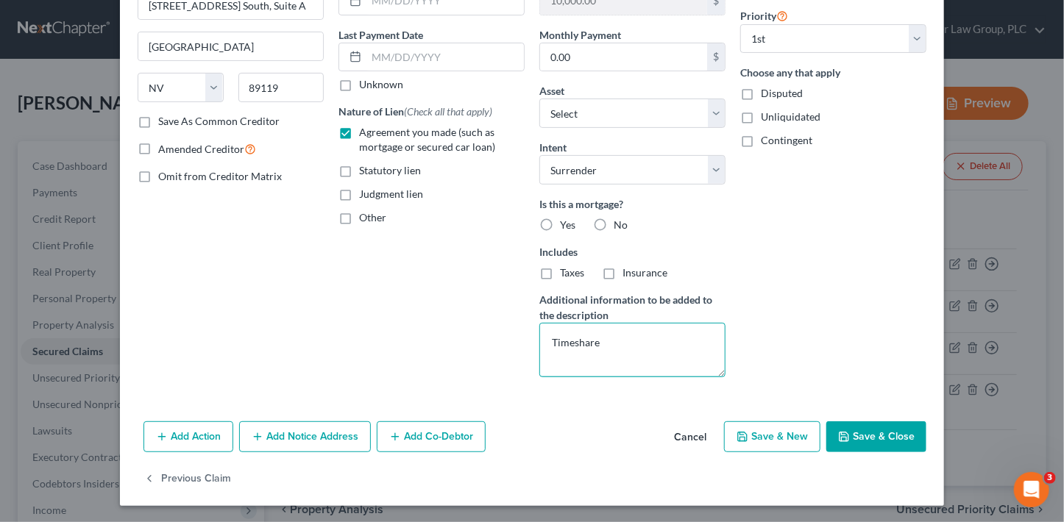
type textarea "Timeshare"
click at [896, 449] on div "Add Action Add Notice Address Add Co-Debtor Cancel Save & New Save & Close" at bounding box center [532, 440] width 824 height 49
click at [892, 441] on button "Save & Close" at bounding box center [876, 437] width 100 height 31
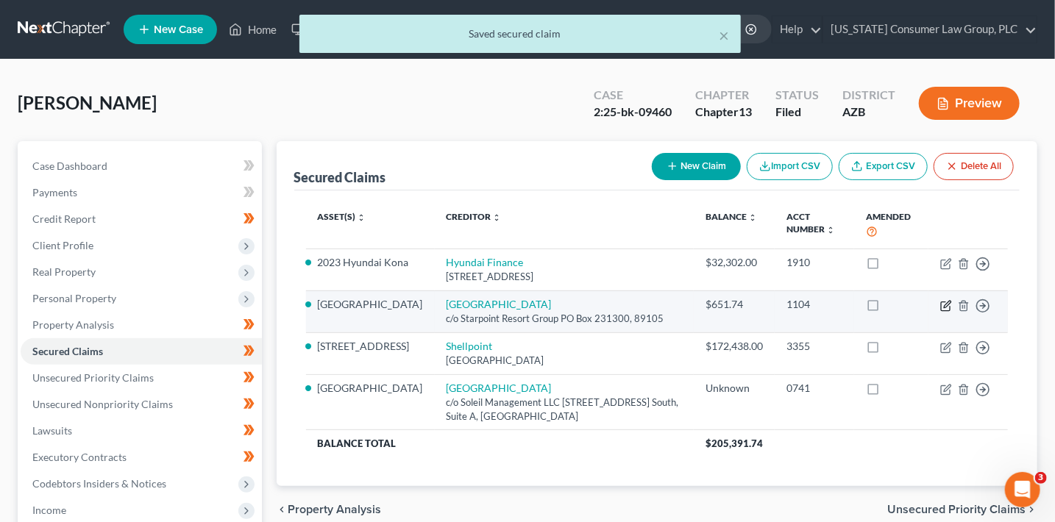
click at [942, 305] on icon "button" at bounding box center [946, 306] width 12 height 12
select select "0"
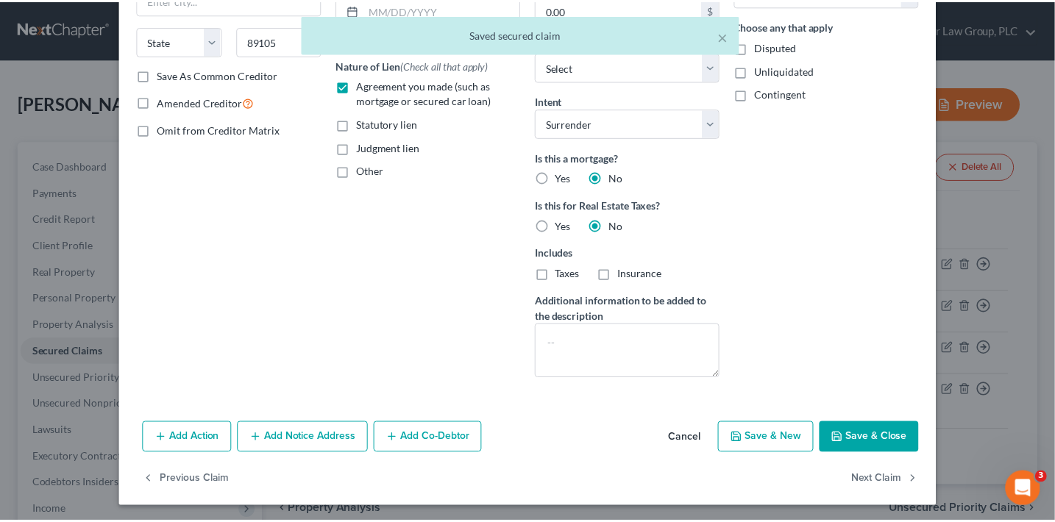
scroll to position [222, 0]
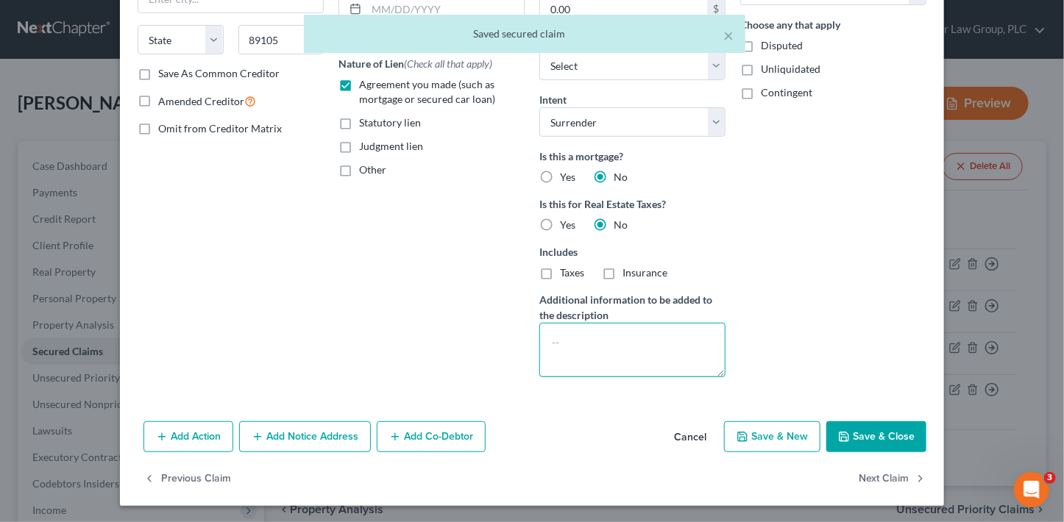
click at [594, 336] on textarea at bounding box center [632, 350] width 186 height 54
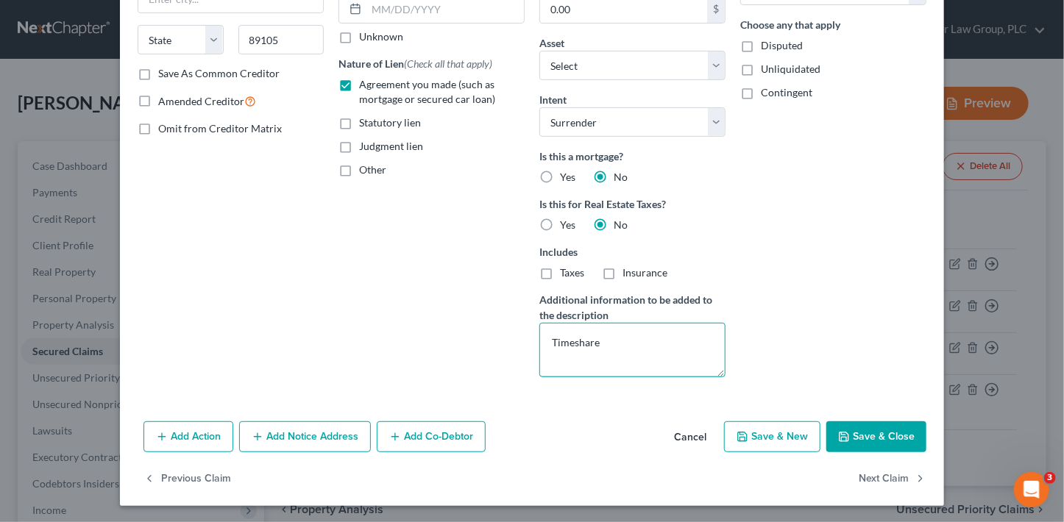
type textarea "Timeshare"
click at [882, 436] on button "Save & Close" at bounding box center [876, 437] width 100 height 31
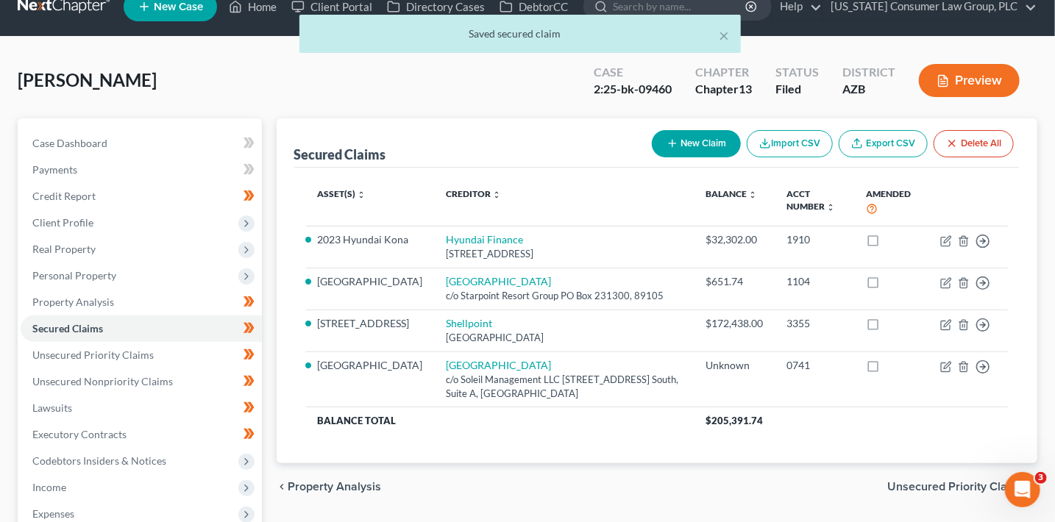
scroll to position [312, 0]
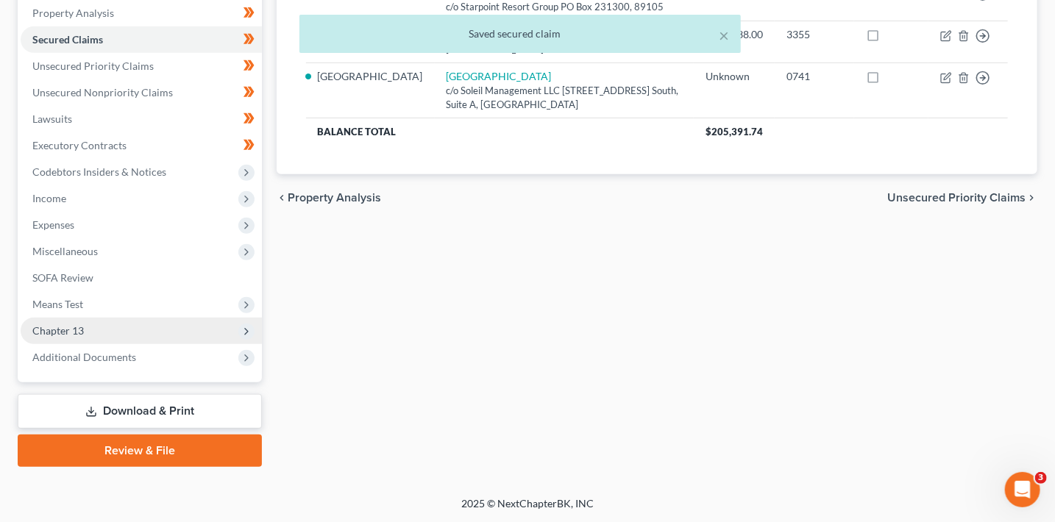
click at [97, 338] on span "Chapter 13" at bounding box center [141, 331] width 241 height 26
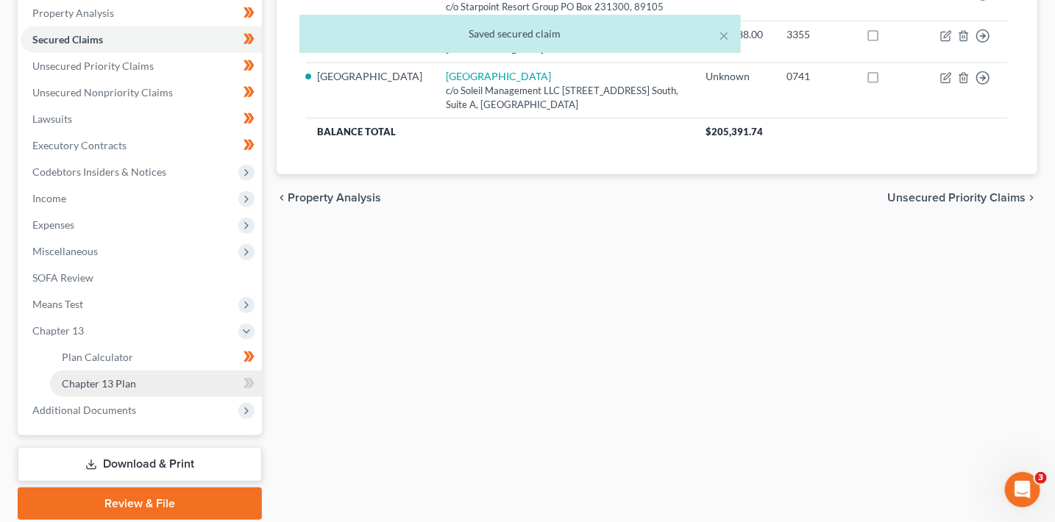
click at [113, 391] on link "Chapter 13 Plan" at bounding box center [156, 384] width 212 height 26
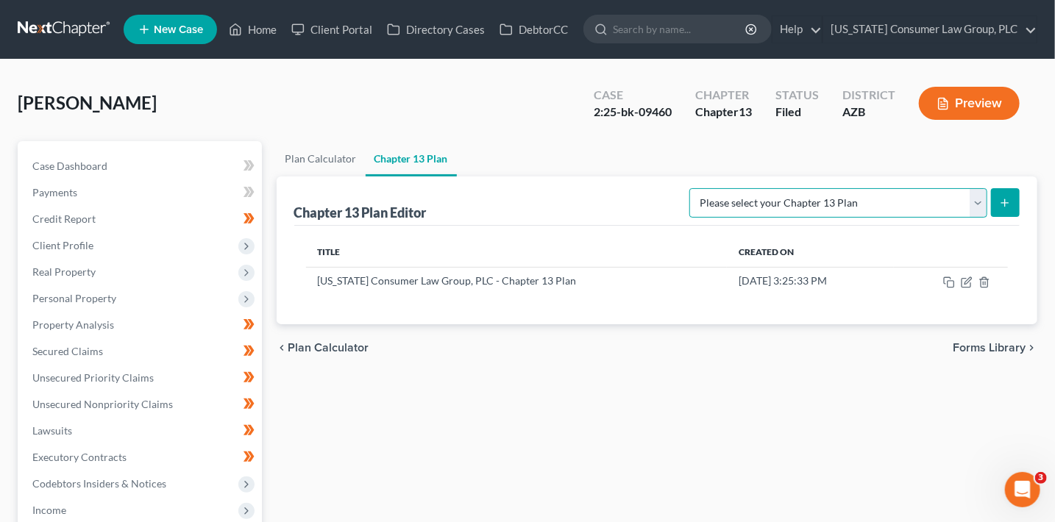
click at [872, 204] on select "Please select your Chapter 13 Plan [US_STATE] Consumer Law Group, PLC - Chapter…" at bounding box center [838, 202] width 298 height 29
select select "0"
click at [710, 188] on select "Please select your Chapter 13 Plan [US_STATE] Consumer Law Group, PLC - Chapter…" at bounding box center [838, 202] width 298 height 29
click at [1004, 200] on icon "submit" at bounding box center [1005, 203] width 12 height 12
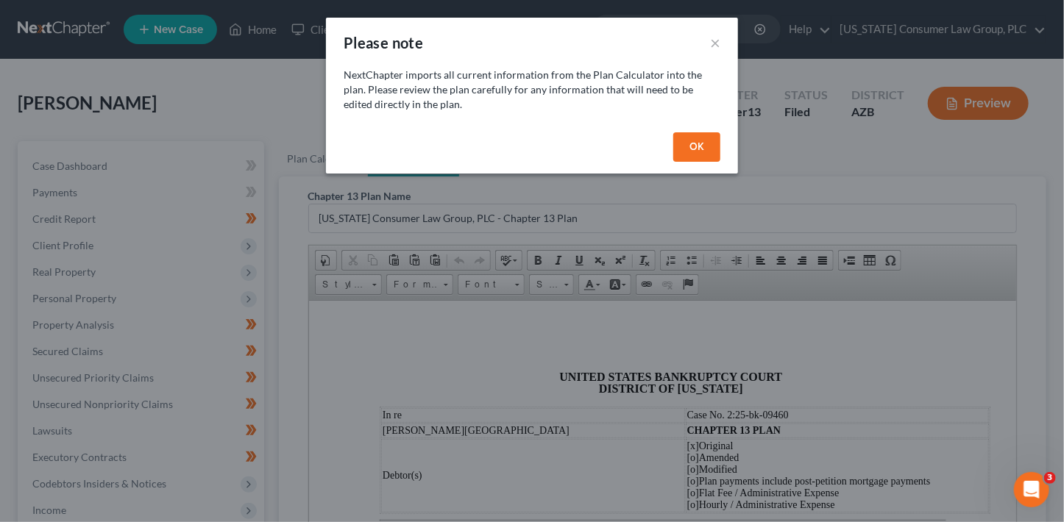
click at [701, 143] on button "OK" at bounding box center [696, 146] width 47 height 29
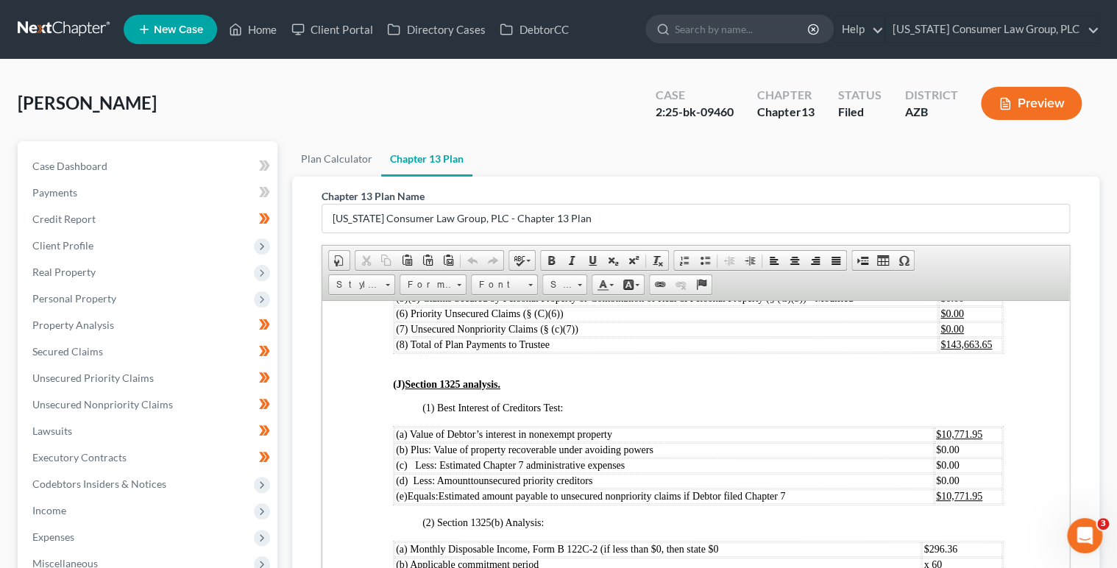
scroll to position [3989, 0]
click at [270, 29] on link "Home" at bounding box center [252, 29] width 63 height 26
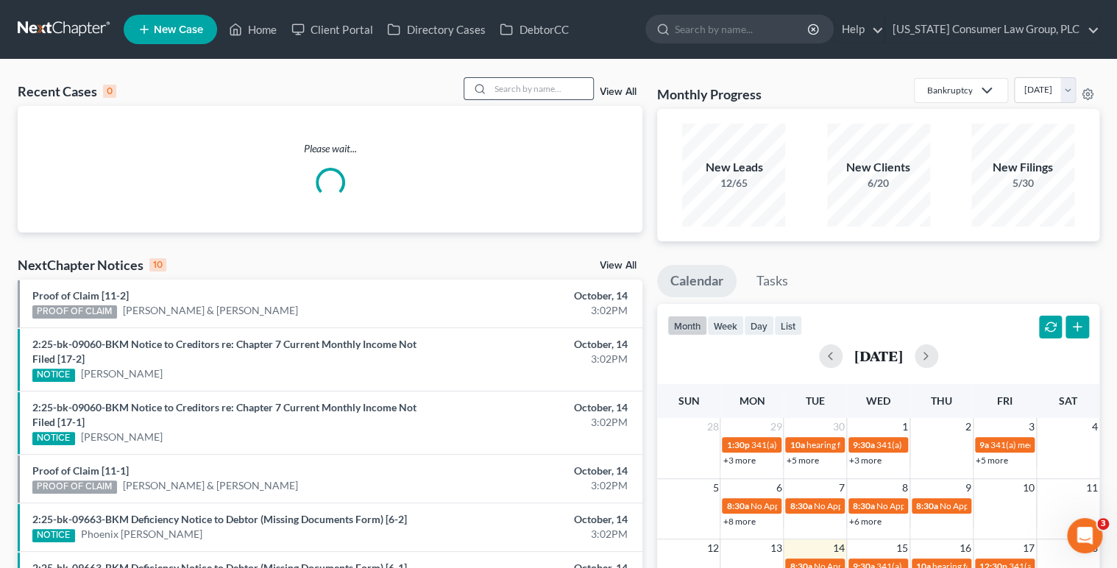
click at [530, 83] on input "search" at bounding box center [541, 88] width 103 height 21
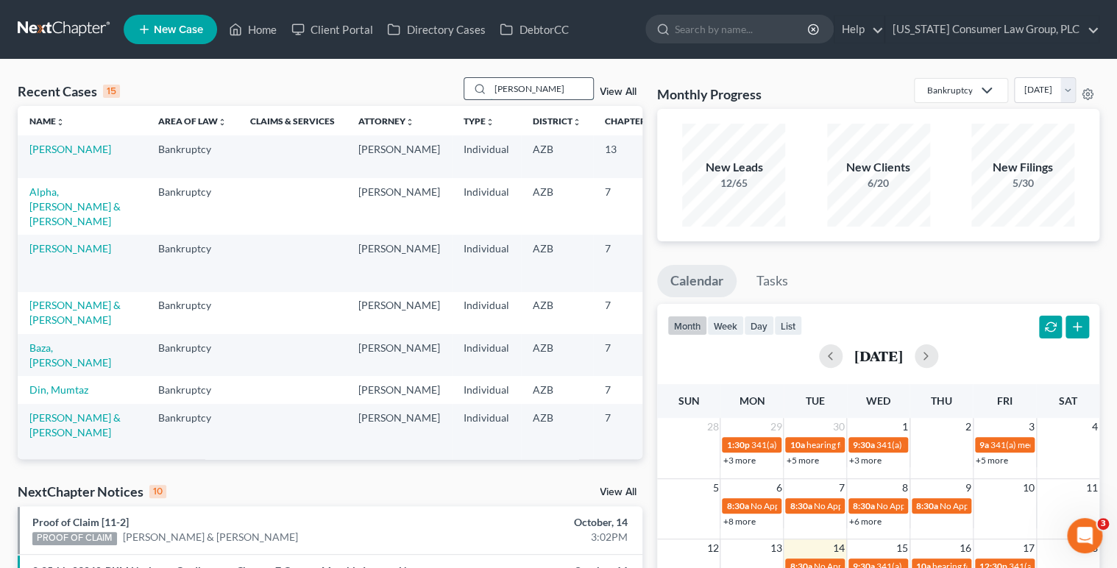
type input "[PERSON_NAME]"
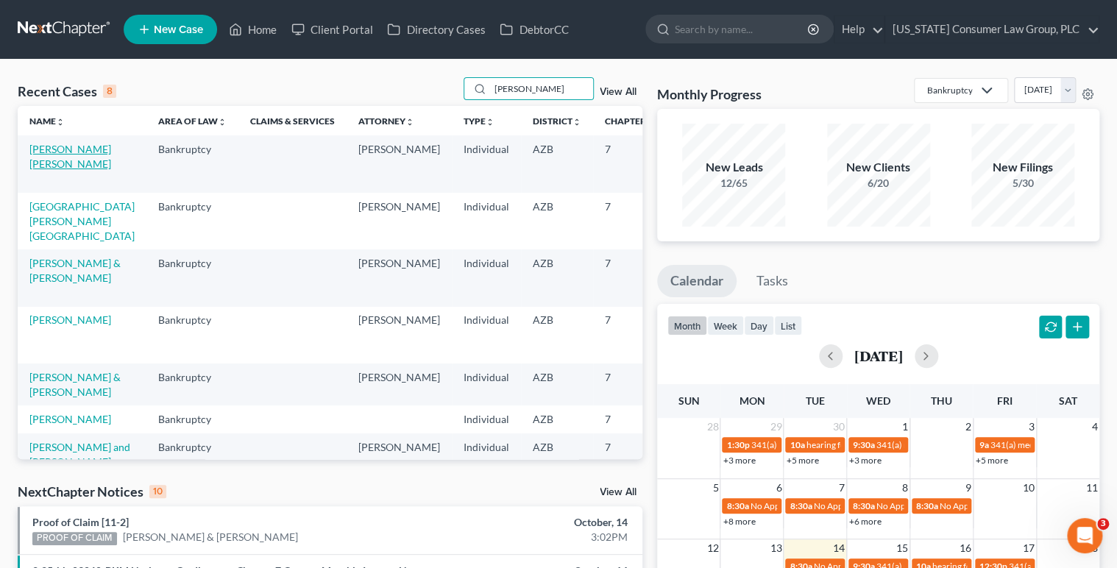
click at [53, 170] on link "[PERSON_NAME] [PERSON_NAME]" at bounding box center [70, 156] width 82 height 27
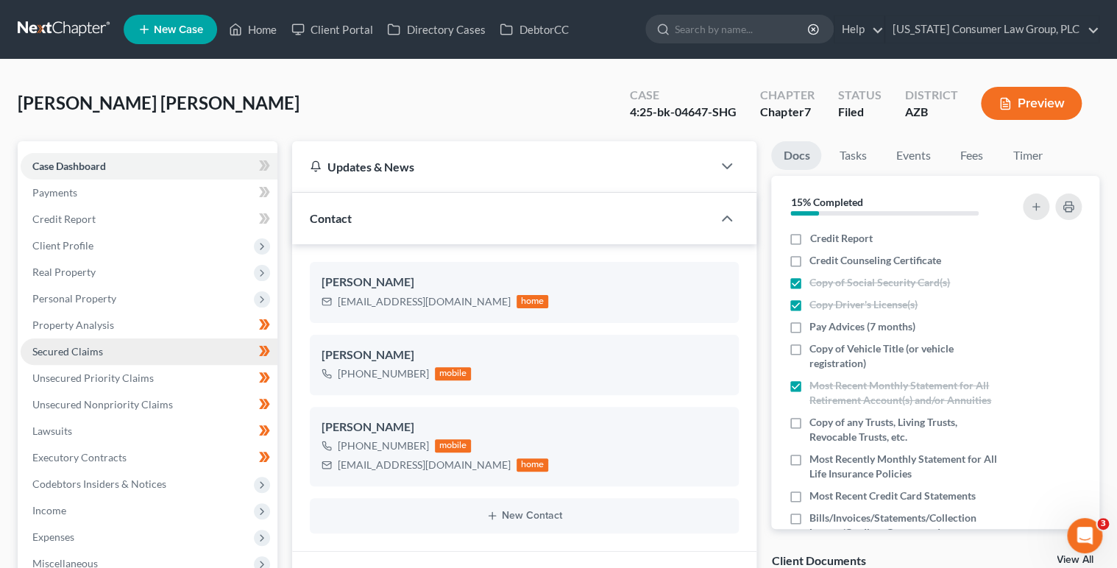
click at [98, 350] on span "Secured Claims" at bounding box center [67, 351] width 71 height 13
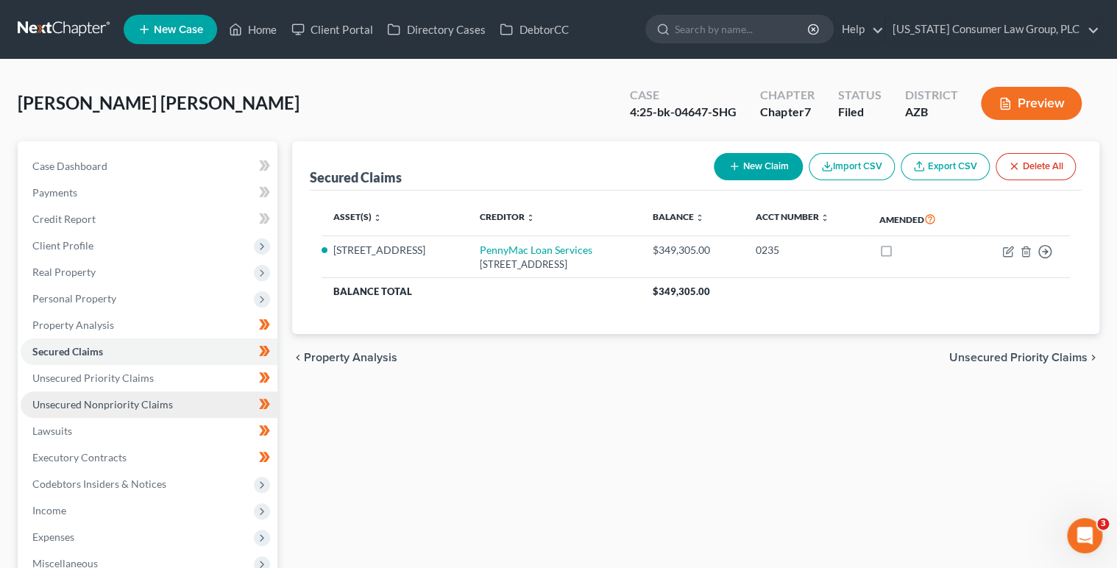
click at [143, 407] on span "Unsecured Nonpriority Claims" at bounding box center [102, 404] width 141 height 13
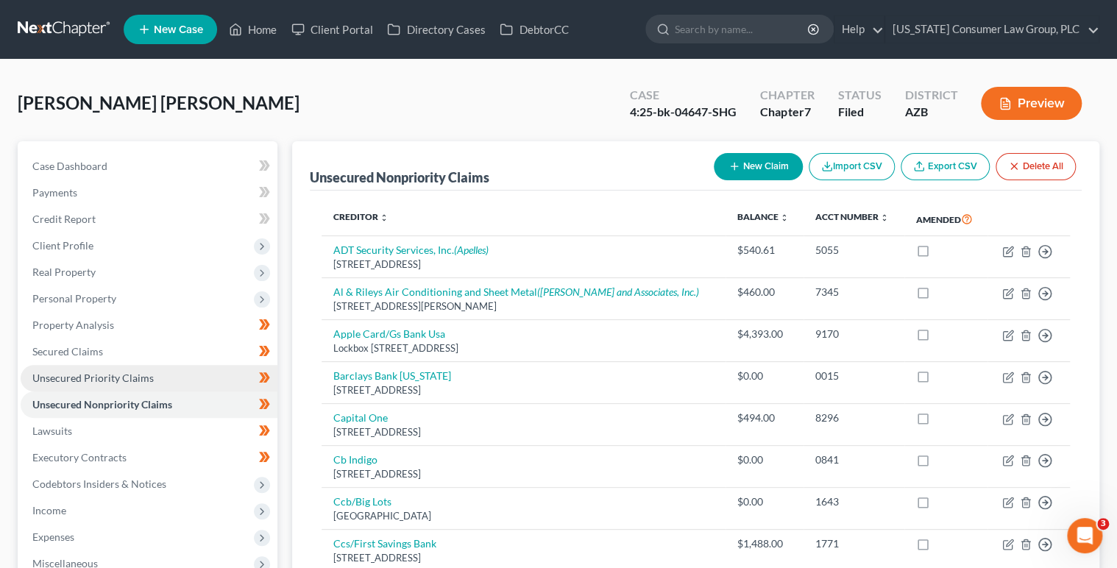
click at [143, 377] on span "Unsecured Priority Claims" at bounding box center [92, 378] width 121 height 13
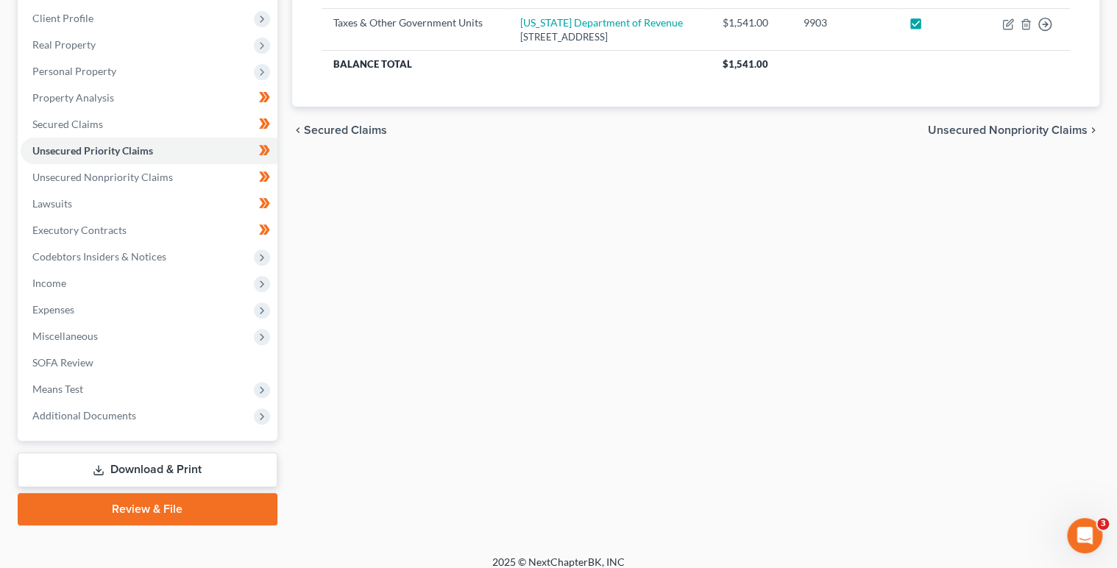
scroll to position [239, 0]
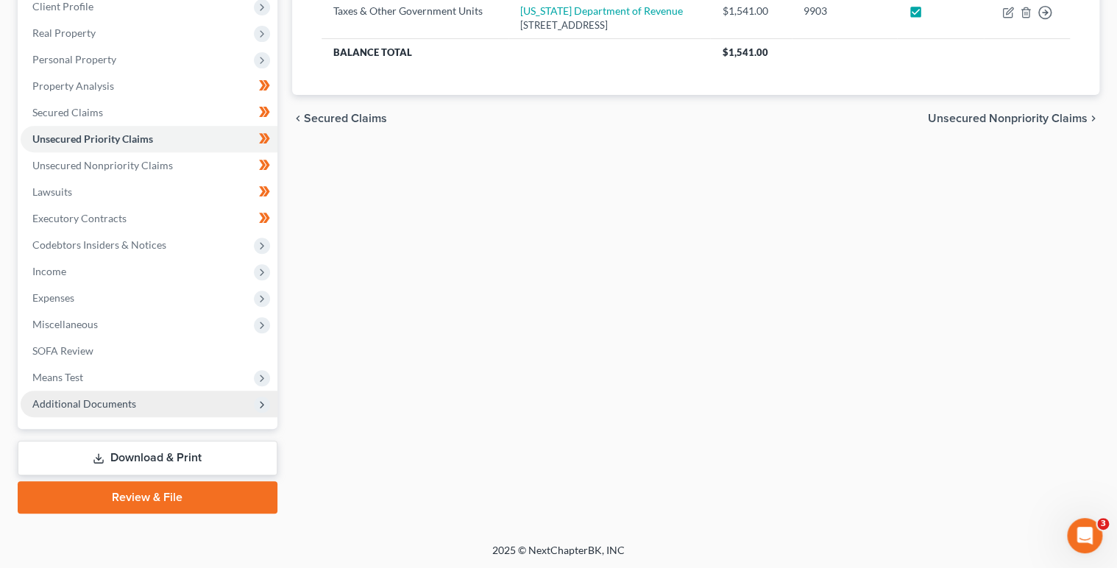
click at [64, 404] on span "Additional Documents" at bounding box center [84, 403] width 104 height 13
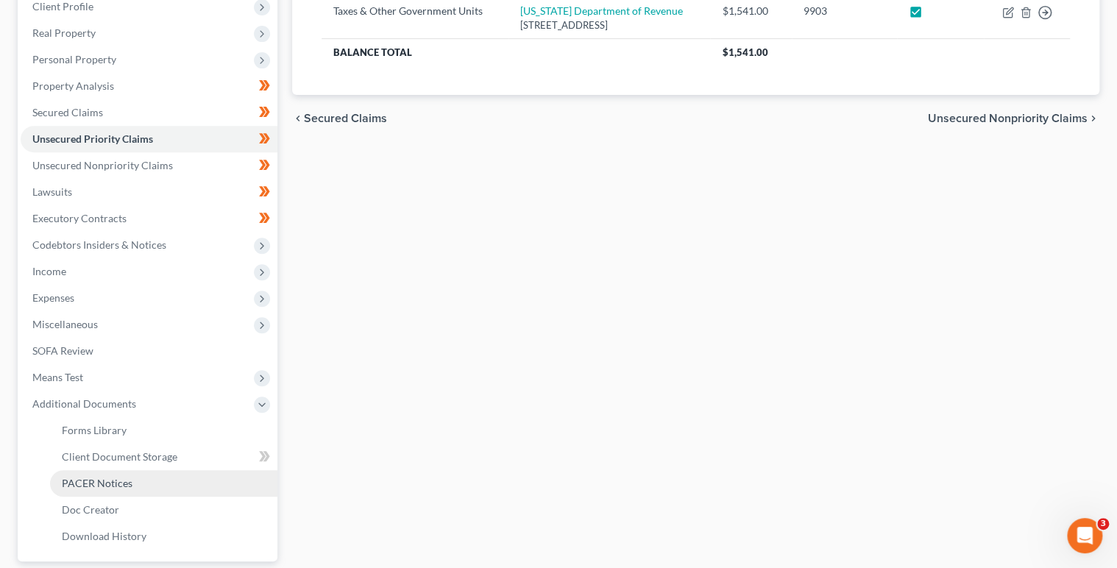
click at [163, 487] on link "PACER Notices" at bounding box center [163, 483] width 227 height 26
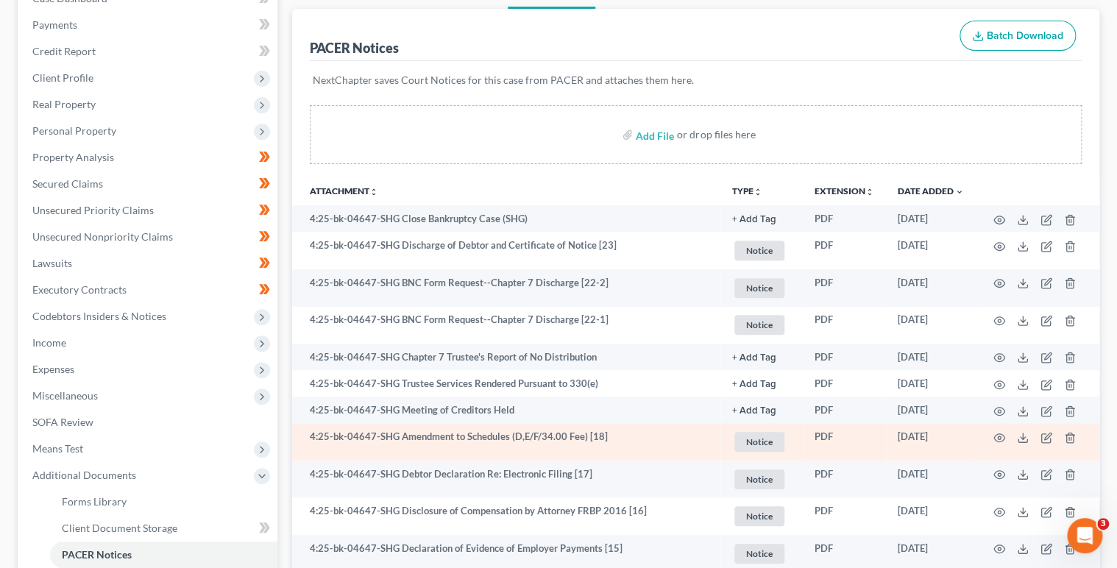
scroll to position [176, 0]
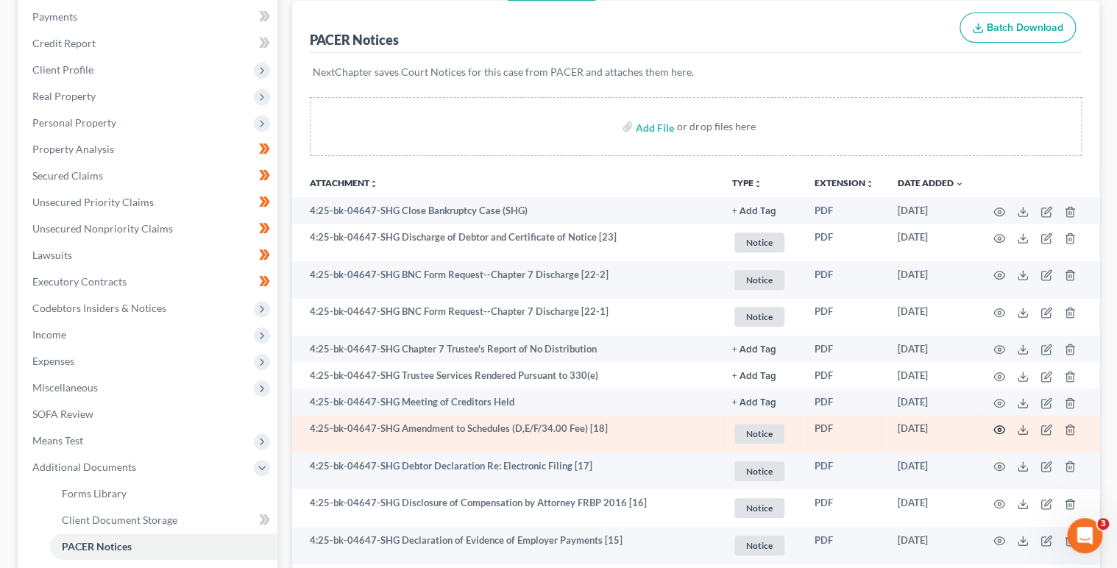
click at [995, 428] on icon "button" at bounding box center [999, 430] width 12 height 12
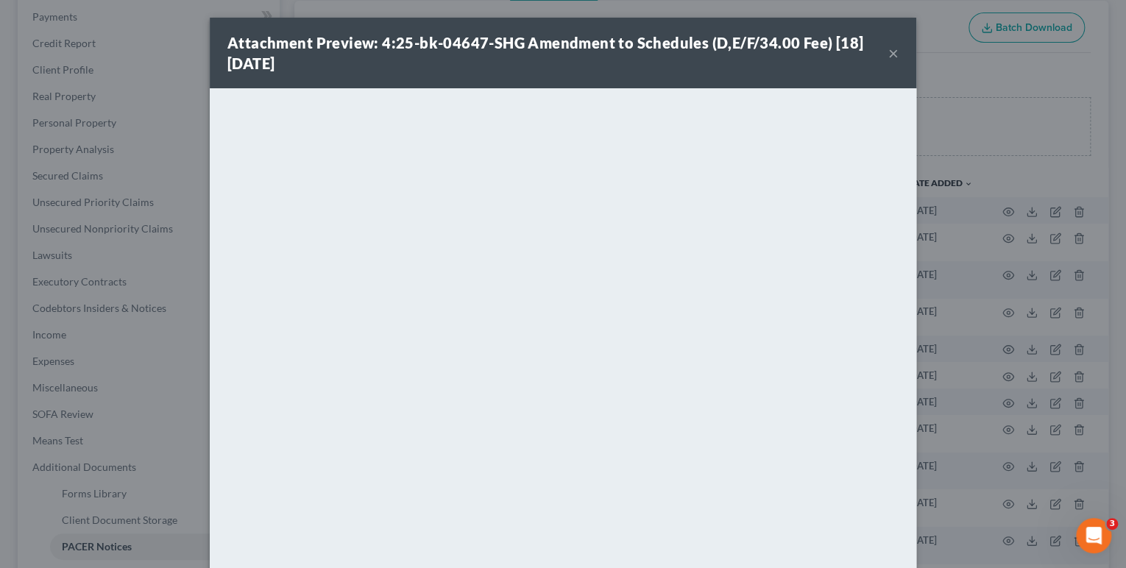
click at [888, 56] on button "×" at bounding box center [893, 53] width 10 height 18
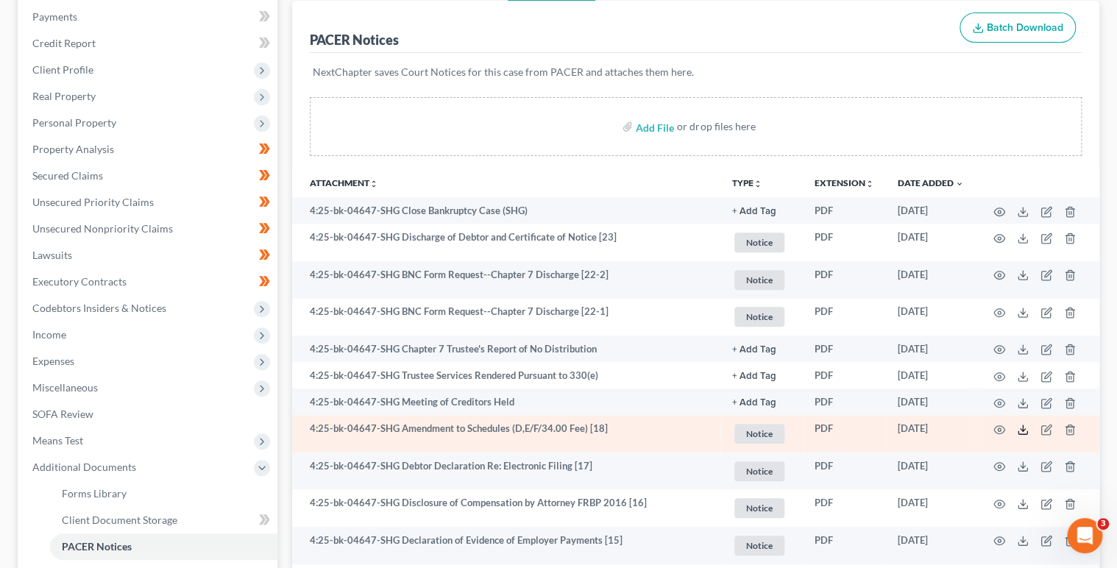
click at [1022, 432] on icon at bounding box center [1023, 430] width 12 height 12
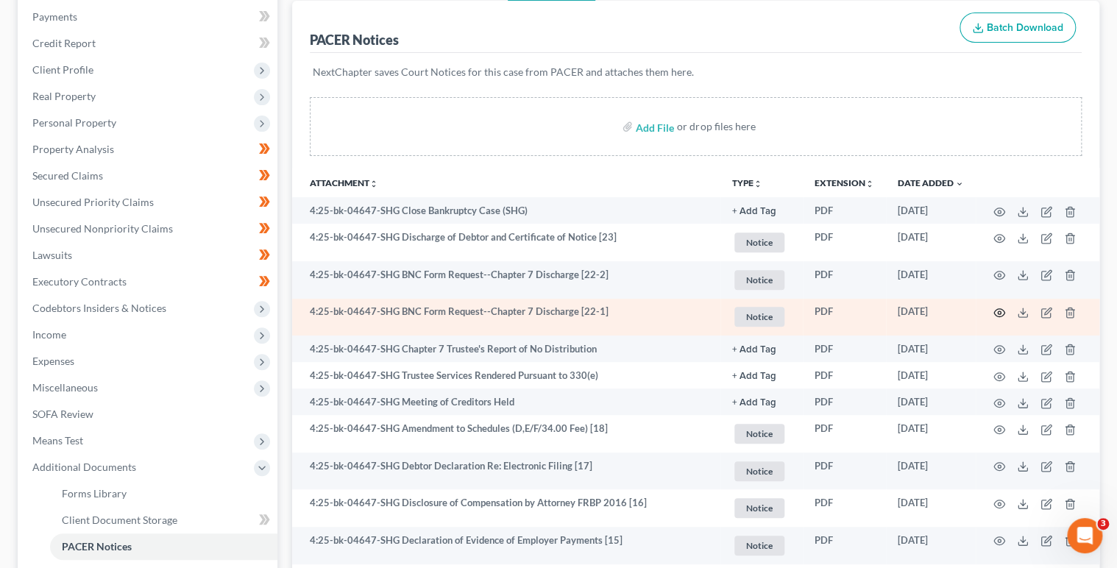
click at [998, 308] on icon "button" at bounding box center [999, 313] width 12 height 12
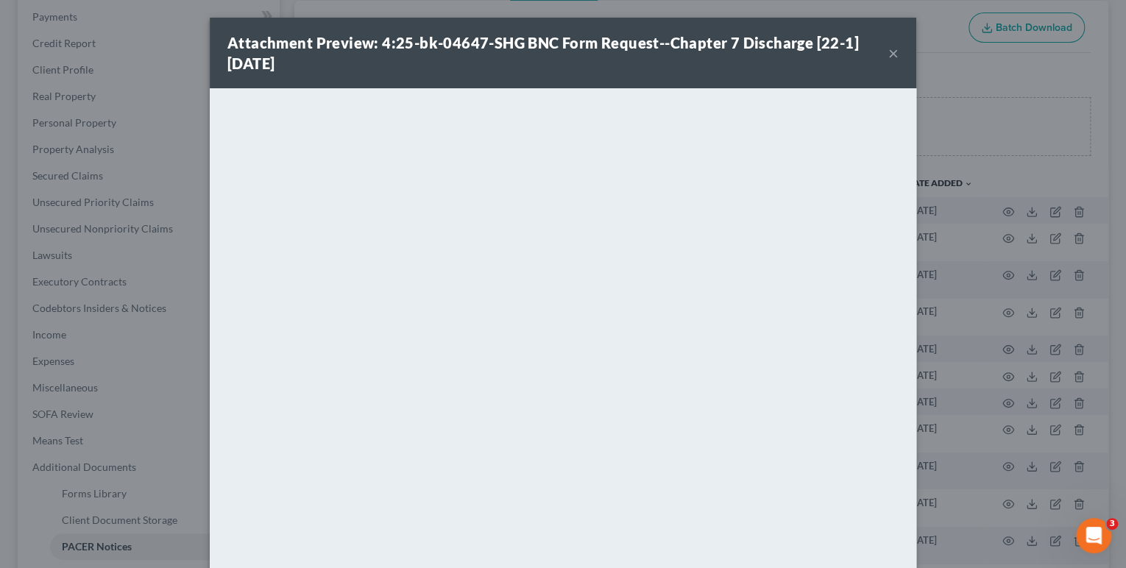
click at [744, 49] on strong "Attachment Preview: 4:25-bk-04647-SHG BNC Form Request--Chapter 7 Discharge [22…" at bounding box center [542, 53] width 631 height 38
click at [889, 53] on button "×" at bounding box center [893, 53] width 10 height 18
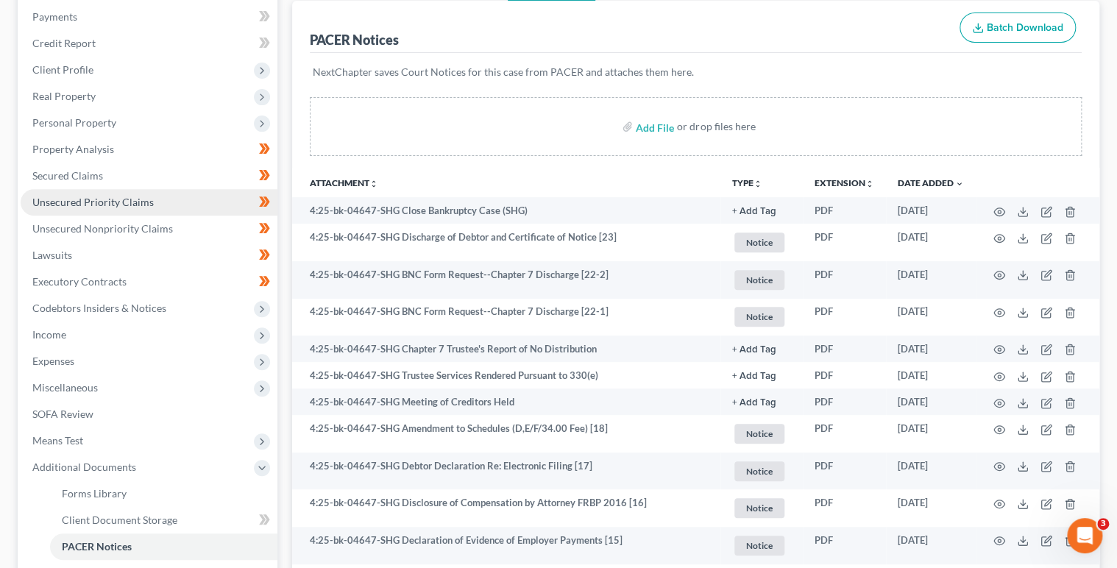
click at [118, 196] on span "Unsecured Priority Claims" at bounding box center [92, 202] width 121 height 13
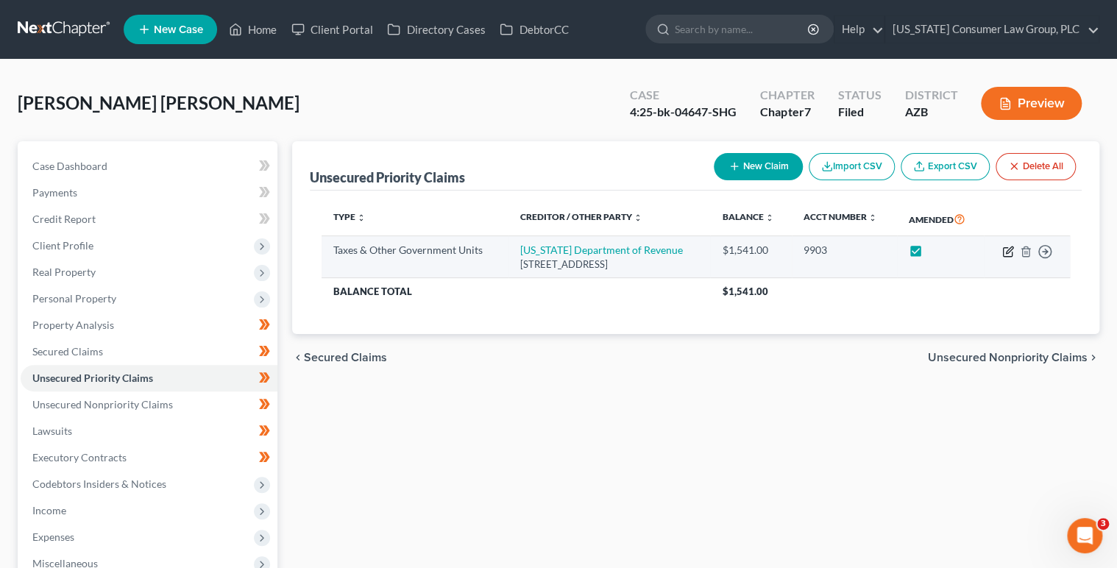
click at [1004, 252] on icon "button" at bounding box center [1008, 252] width 12 height 12
select select "2"
select select "14"
select select "0"
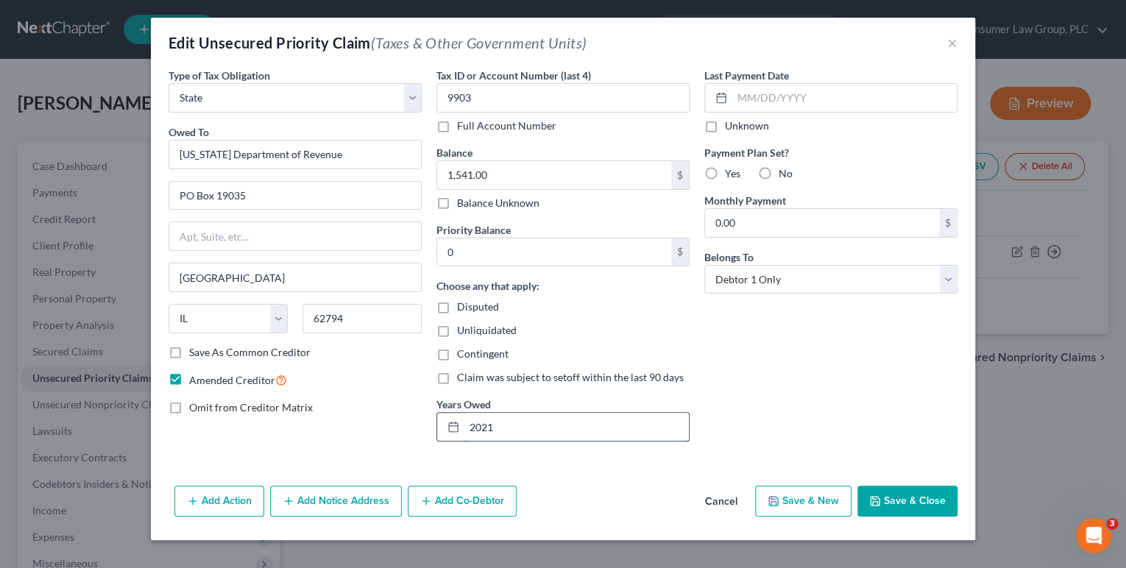
click at [588, 431] on input "2021" at bounding box center [576, 427] width 224 height 28
click at [795, 401] on div "Last Payment Date Unknown Payment Plan Set? Yes No Monthly Payment 0.00 $ Belon…" at bounding box center [831, 260] width 268 height 385
click at [927, 511] on button "Save & Close" at bounding box center [907, 501] width 100 height 31
click at [925, 505] on button "Save & Close" at bounding box center [907, 501] width 100 height 31
click at [925, 502] on button "Save & Close" at bounding box center [907, 501] width 100 height 31
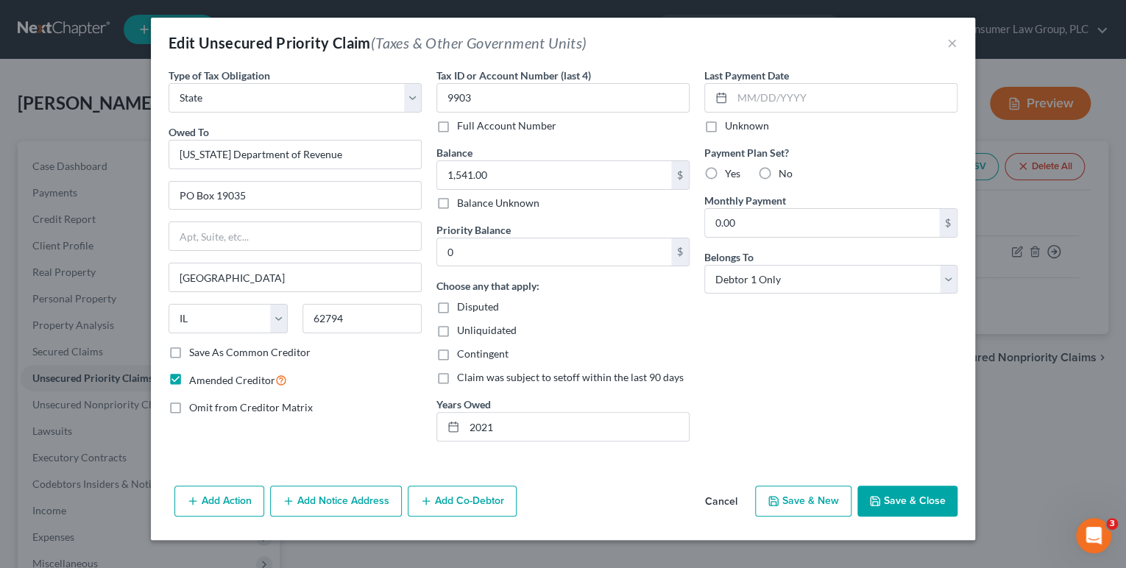
click at [925, 502] on button "Save & Close" at bounding box center [907, 501] width 100 height 31
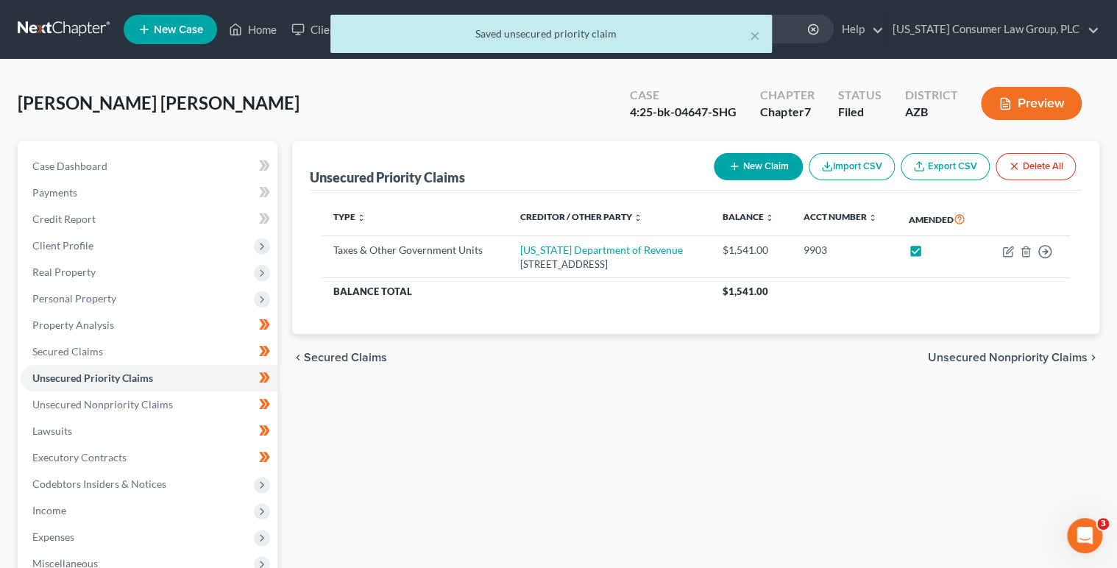
click at [260, 41] on div "× Saved unsecured priority claim" at bounding box center [551, 38] width 1117 height 46
click at [260, 40] on div "× Saved unsecured priority claim" at bounding box center [551, 38] width 1117 height 46
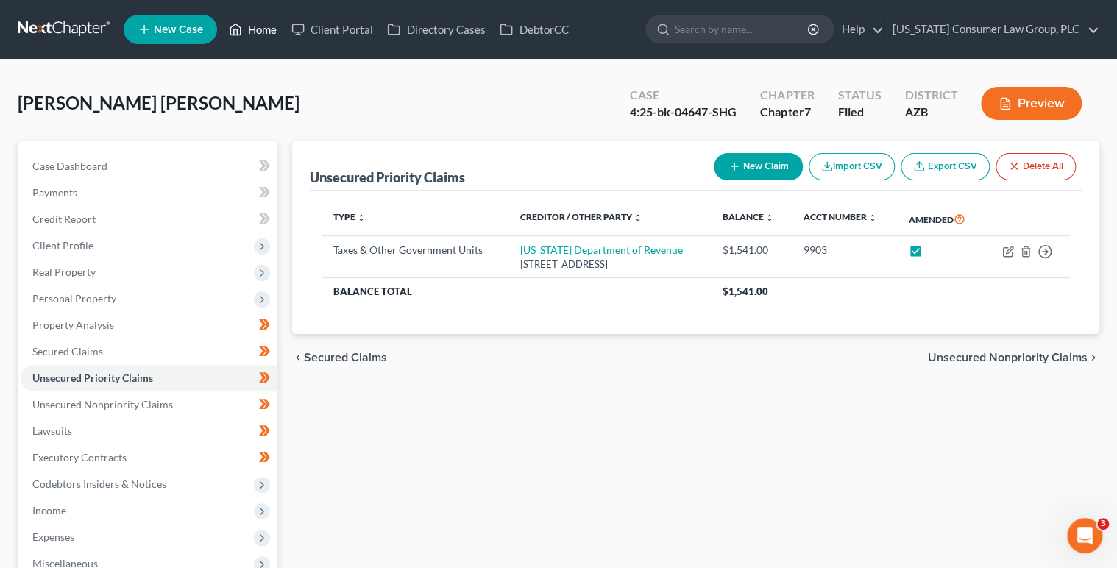
click at [260, 36] on link "Home" at bounding box center [252, 29] width 63 height 26
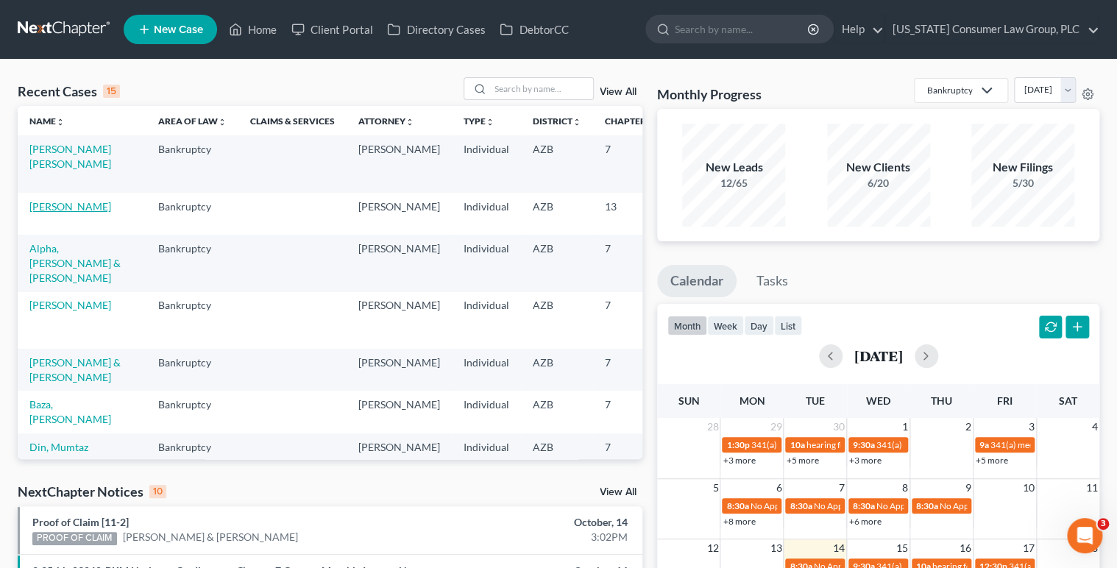
click at [39, 213] on link "[PERSON_NAME]" at bounding box center [70, 206] width 82 height 13
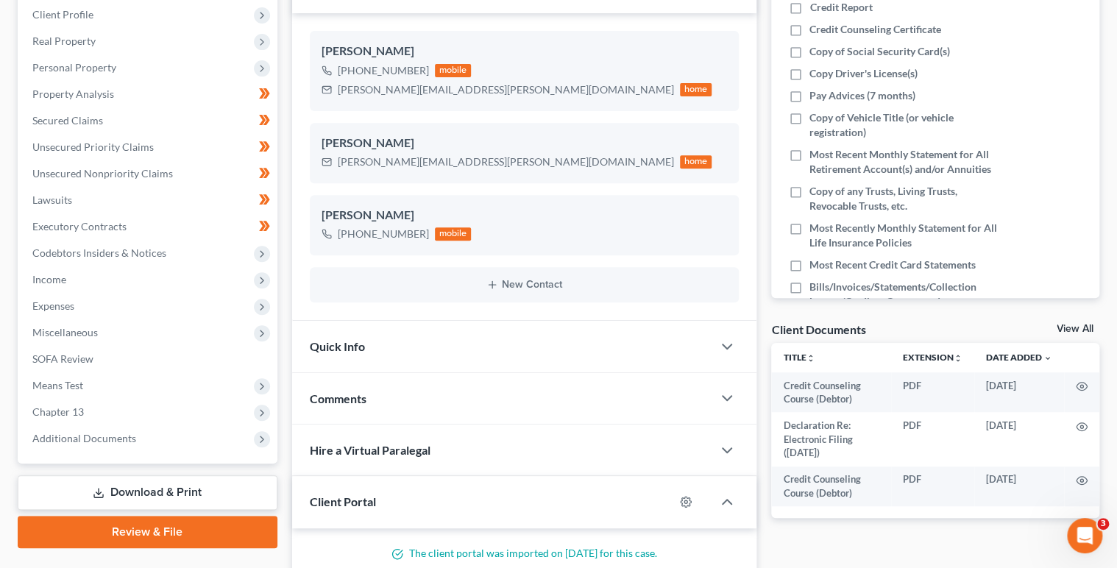
scroll to position [289, 0]
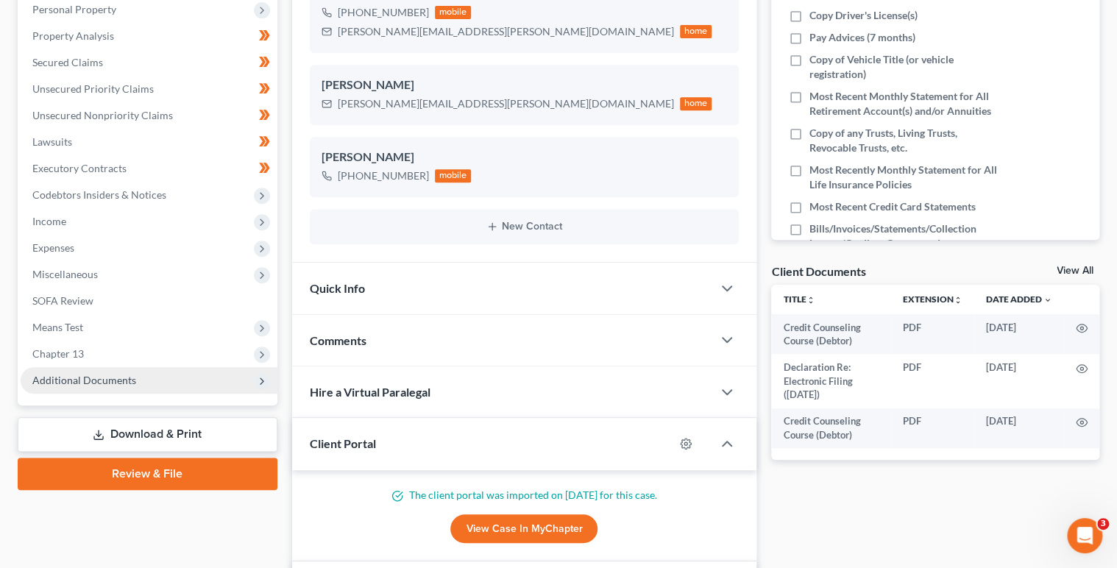
click at [123, 382] on span "Additional Documents" at bounding box center [84, 380] width 104 height 13
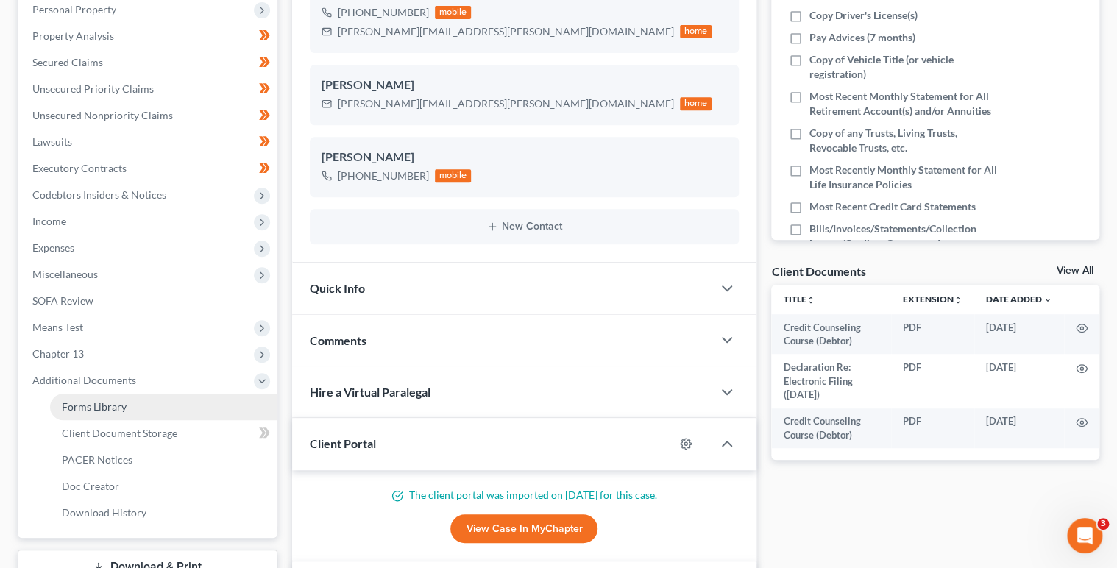
click at [141, 406] on link "Forms Library" at bounding box center [163, 407] width 227 height 26
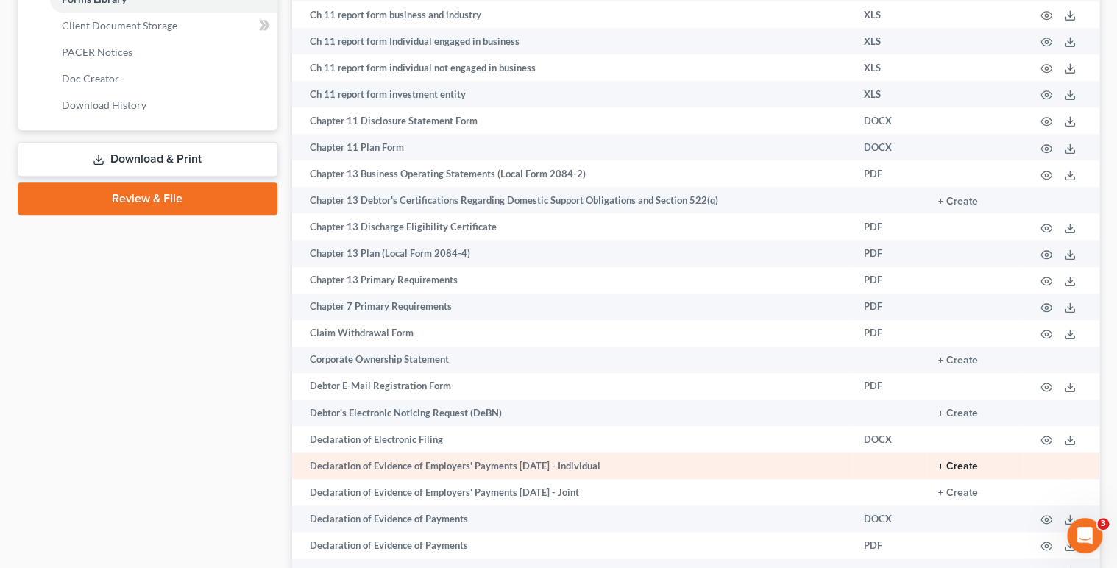
scroll to position [697, 0]
click at [961, 471] on button "+ Create" at bounding box center [958, 466] width 40 height 10
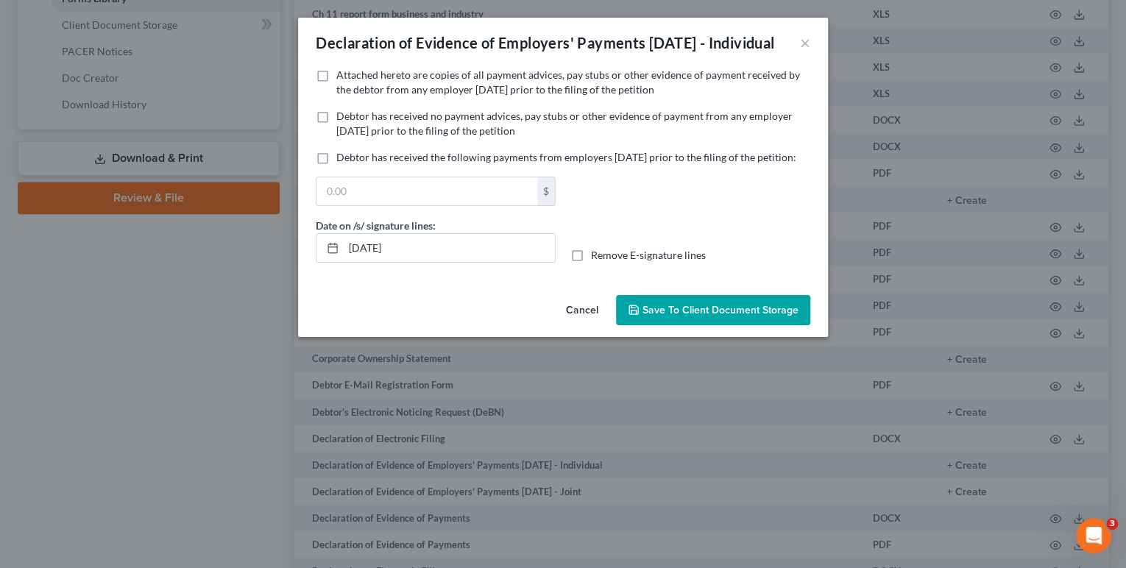
click at [477, 96] on span "Attached hereto are copies of all payment advices, pay stubs or other evidence …" at bounding box center [567, 81] width 463 height 27
click at [352, 77] on input "Attached hereto are copies of all payment advices, pay stubs or other evidence …" at bounding box center [347, 73] width 10 height 10
checkbox input "true"
drag, startPoint x: 461, startPoint y: 286, endPoint x: 305, endPoint y: 272, distance: 156.6
click at [305, 272] on div "No additional information is needed to generate this form. Attached hereto are …" at bounding box center [563, 178] width 530 height 221
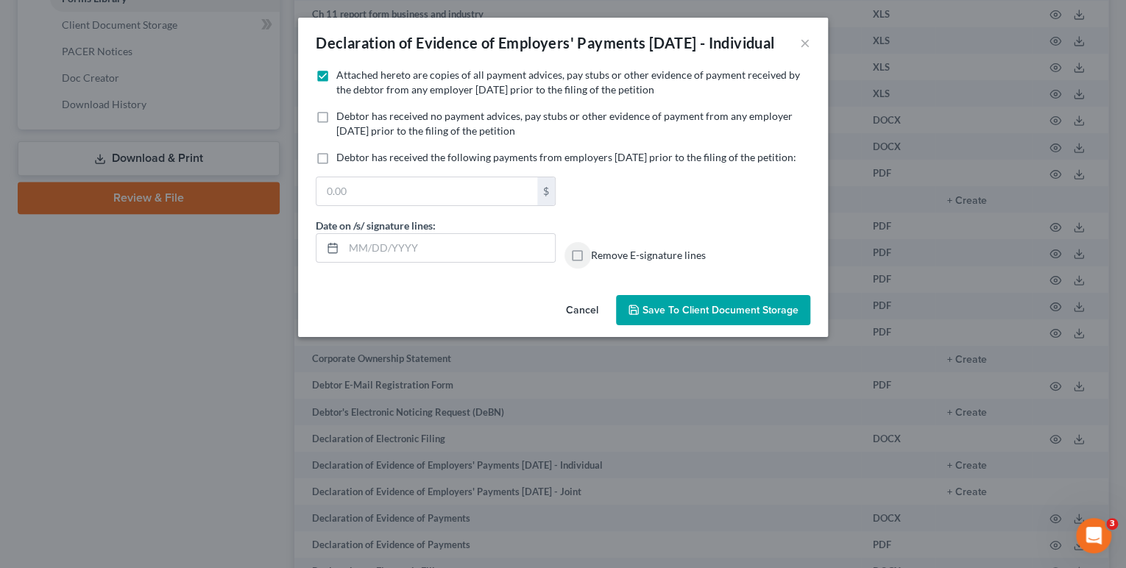
click at [597, 248] on input "Remove E-signature lines" at bounding box center [602, 253] width 10 height 10
checkbox input "true"
click at [705, 316] on span "Save to Client Document Storage" at bounding box center [720, 310] width 156 height 13
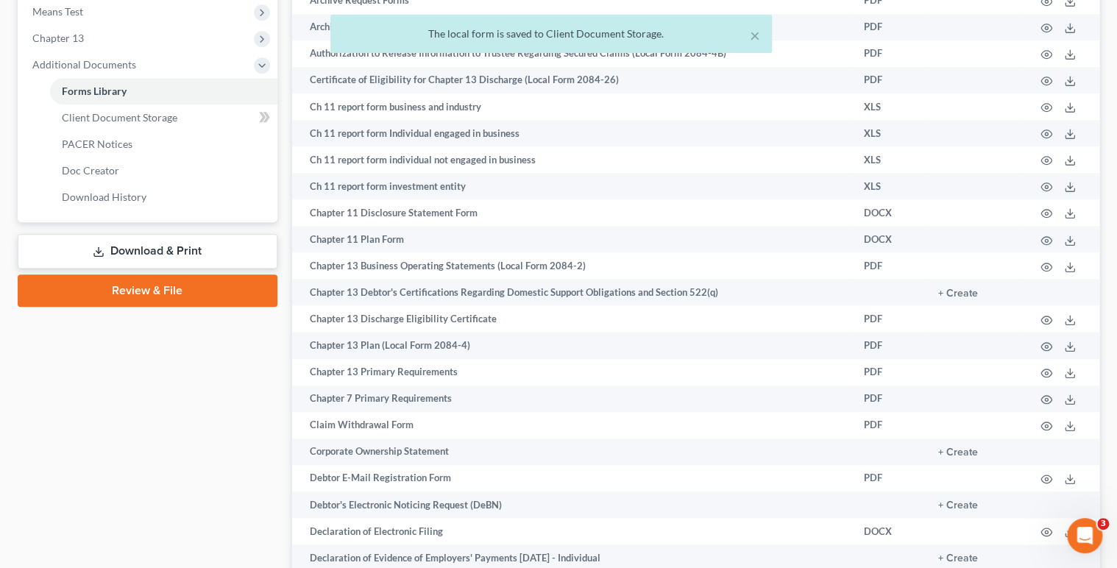
scroll to position [550, 0]
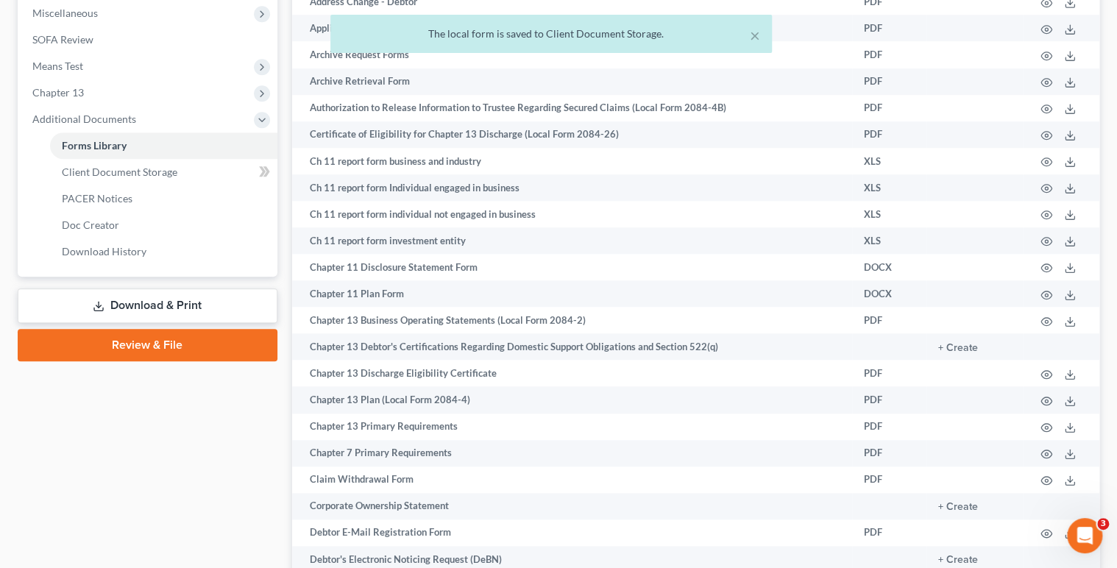
click at [136, 304] on link "Download & Print" at bounding box center [148, 305] width 260 height 35
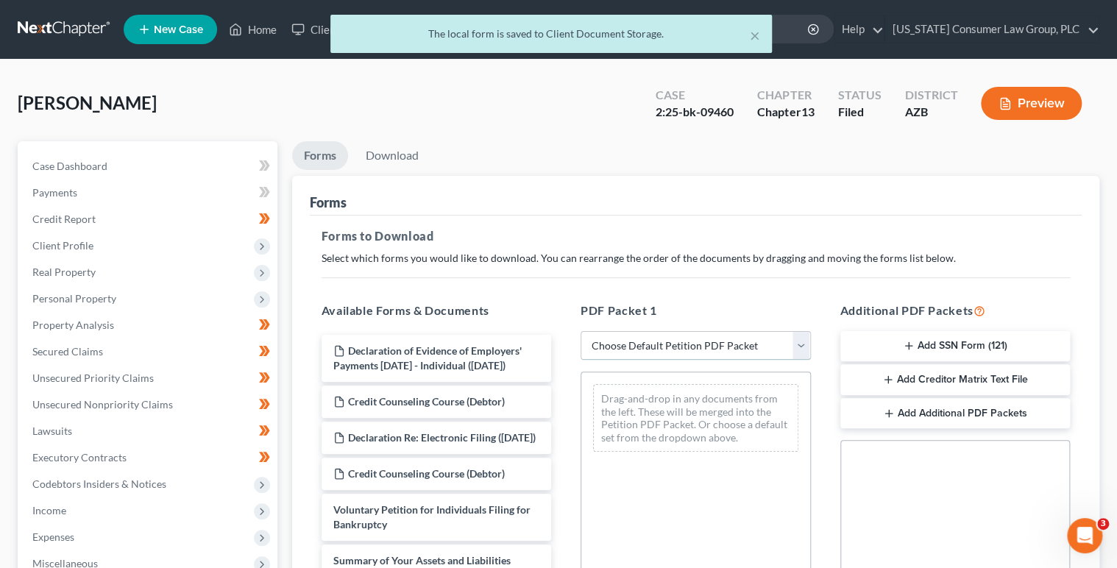
click at [722, 341] on select "Choose Default Petition PDF Packet Complete Bankruptcy Petition (all forms and …" at bounding box center [695, 345] width 230 height 29
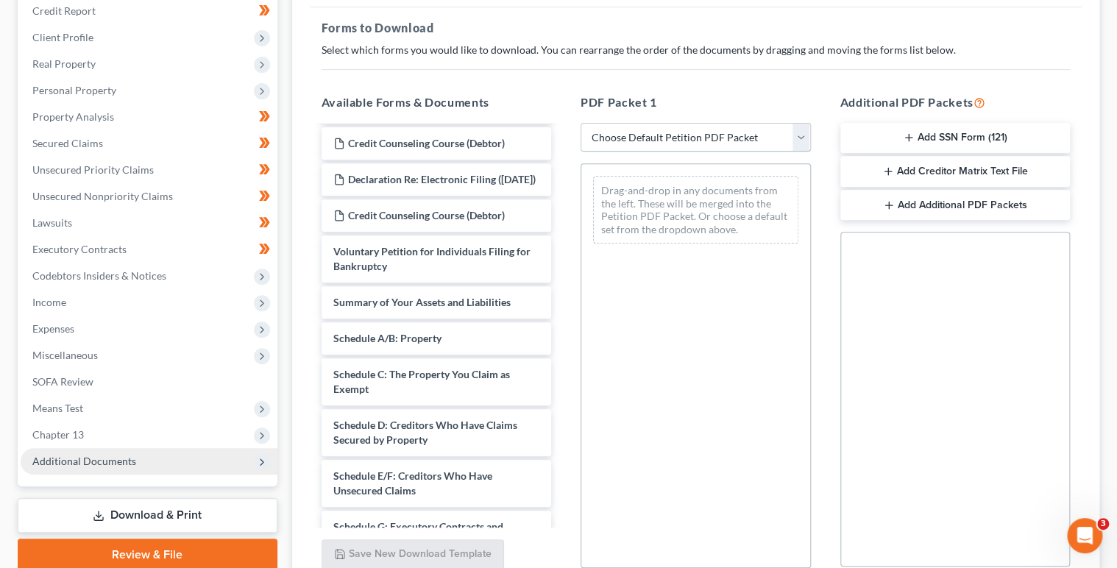
scroll to position [206, 0]
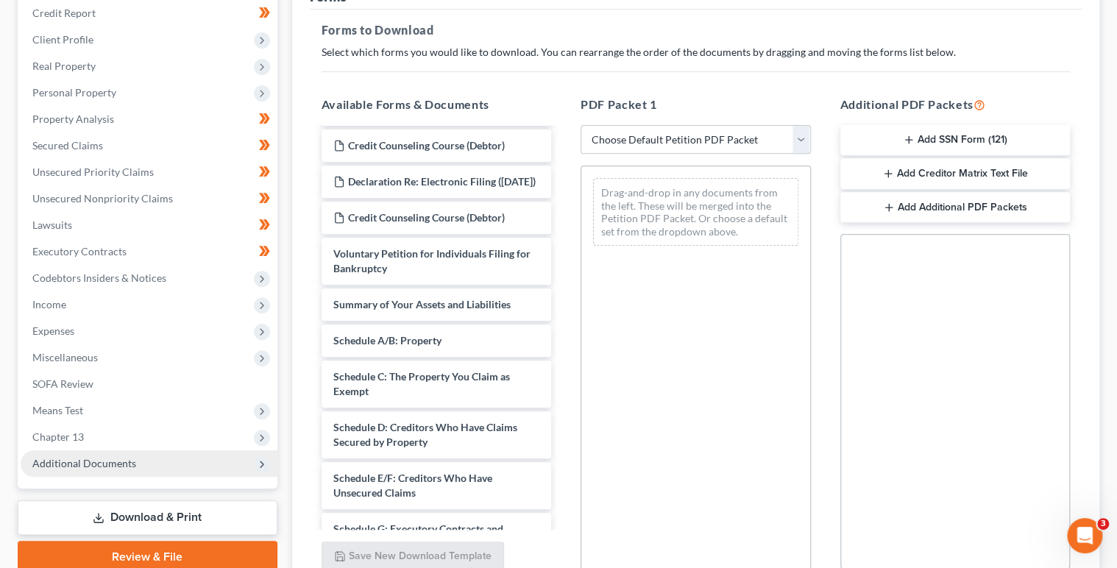
click at [119, 463] on span "Additional Documents" at bounding box center [84, 463] width 104 height 13
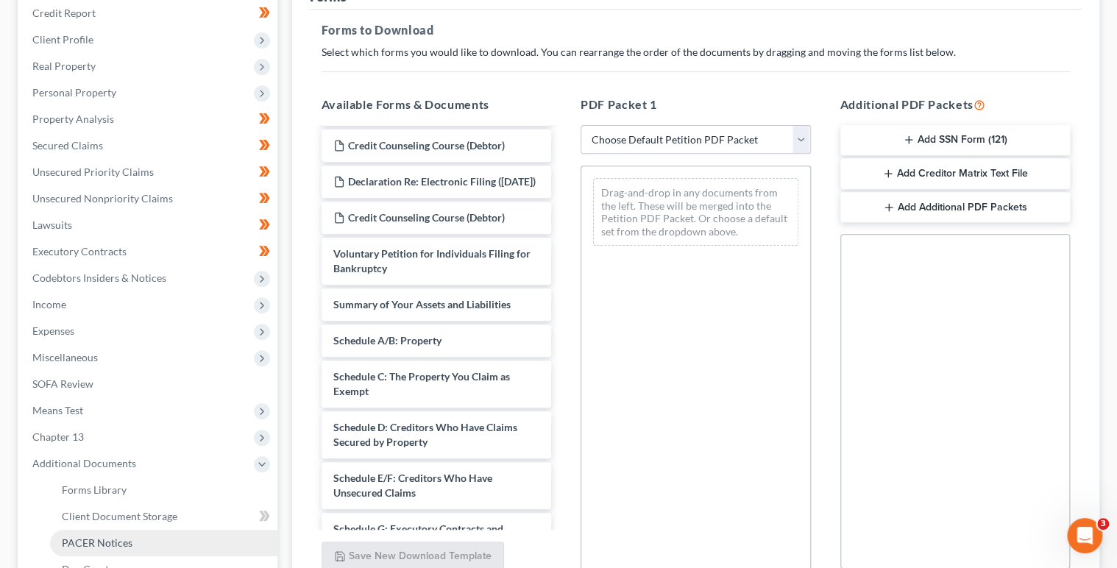
click at [173, 522] on link "PACER Notices" at bounding box center [163, 543] width 227 height 26
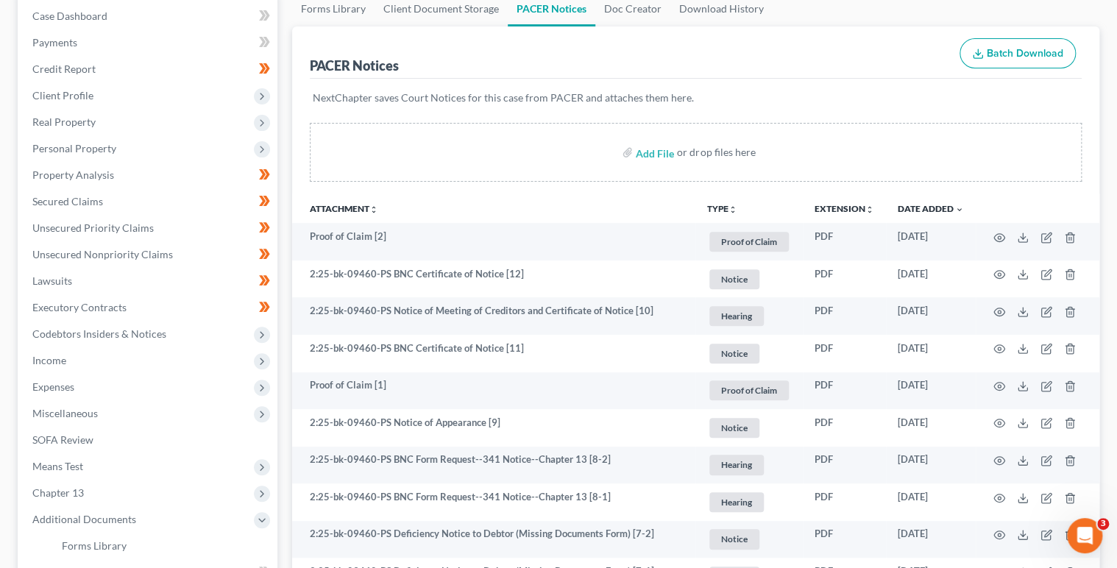
scroll to position [159, 0]
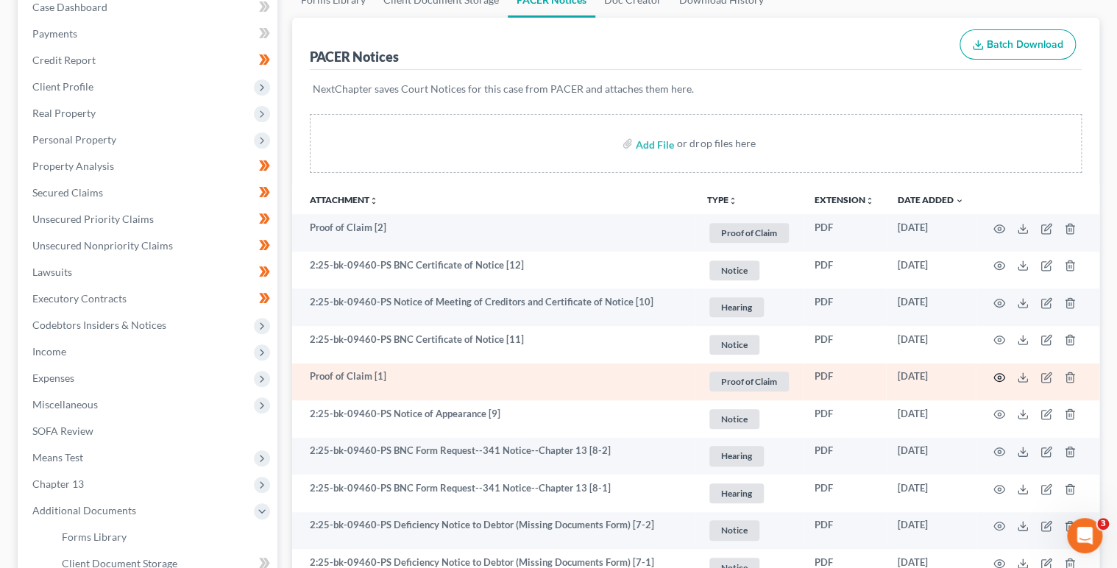
click at [995, 381] on icon "button" at bounding box center [999, 378] width 12 height 12
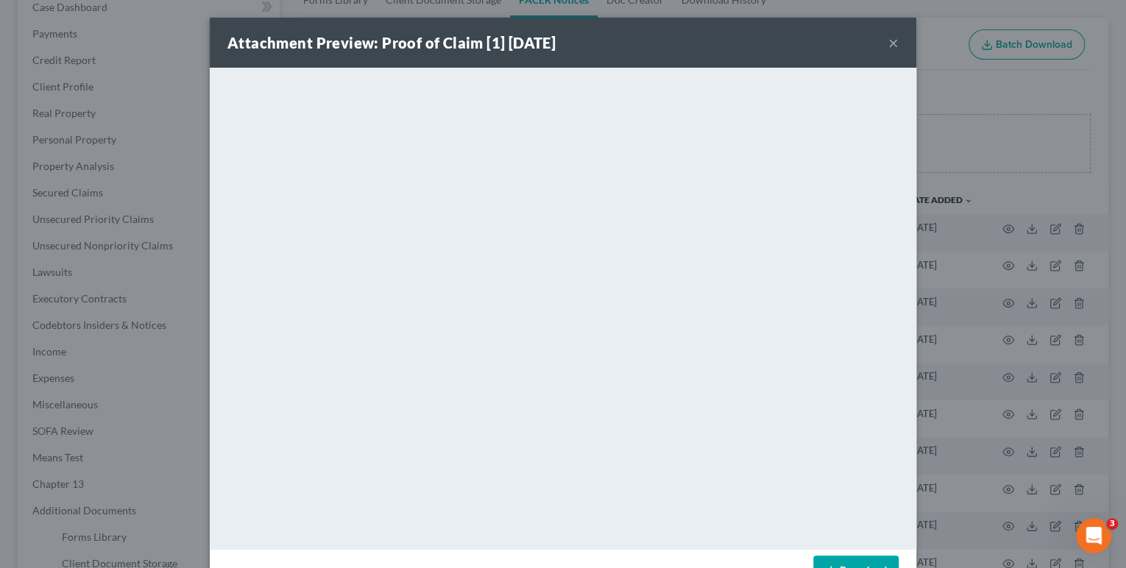
click at [889, 49] on button "×" at bounding box center [893, 43] width 10 height 18
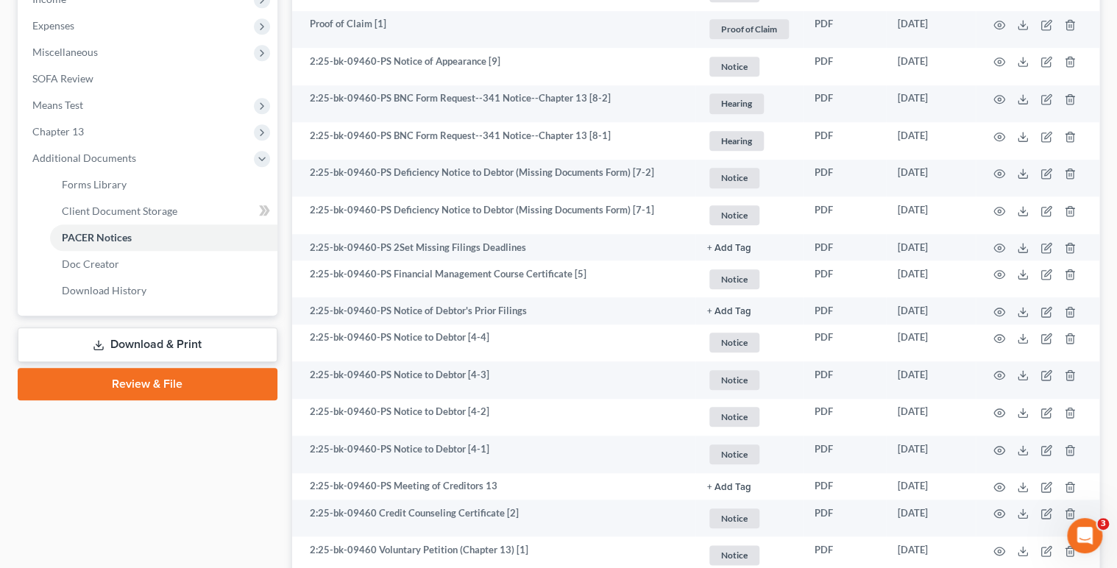
scroll to position [459, 0]
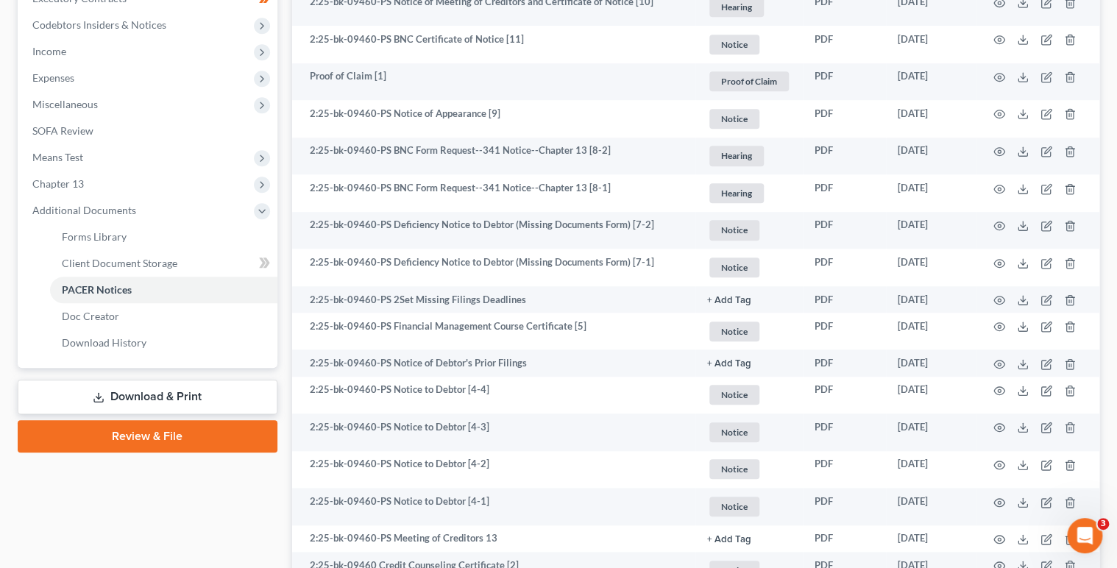
click at [128, 397] on link "Download & Print" at bounding box center [148, 397] width 260 height 35
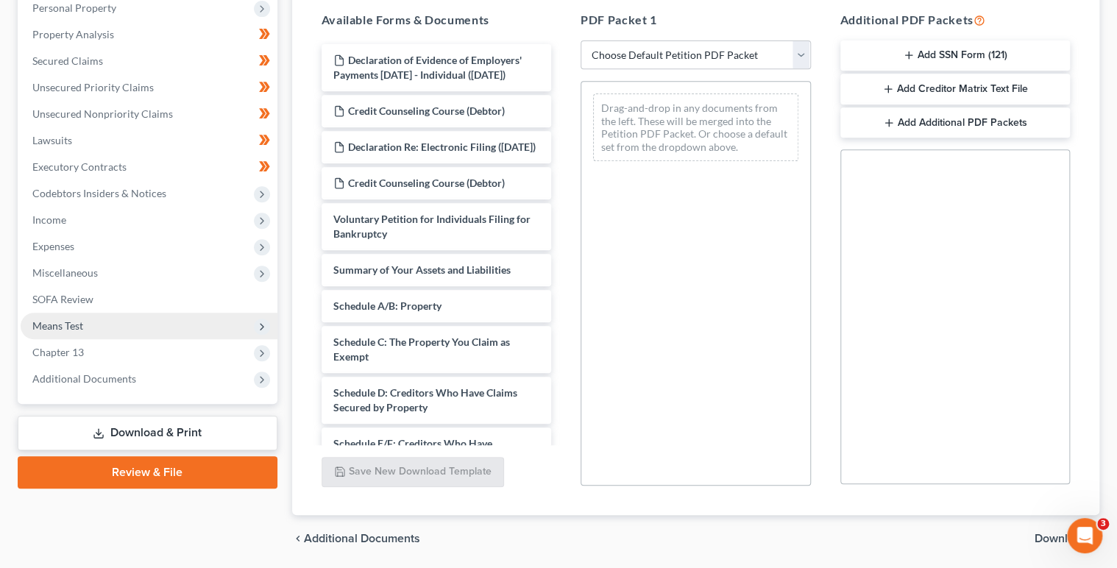
scroll to position [291, 0]
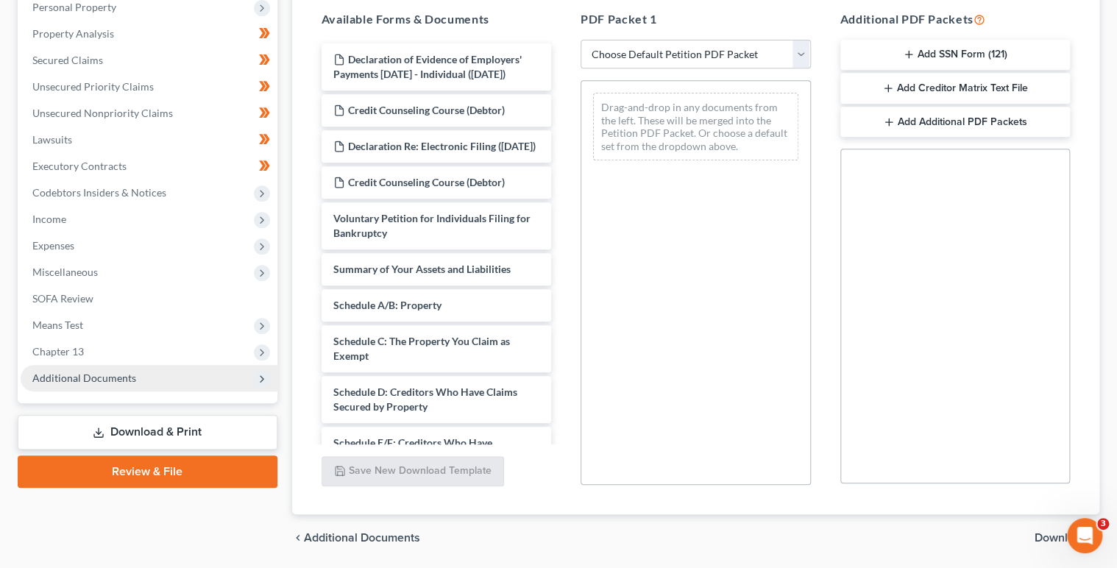
click at [113, 380] on span "Additional Documents" at bounding box center [84, 378] width 104 height 13
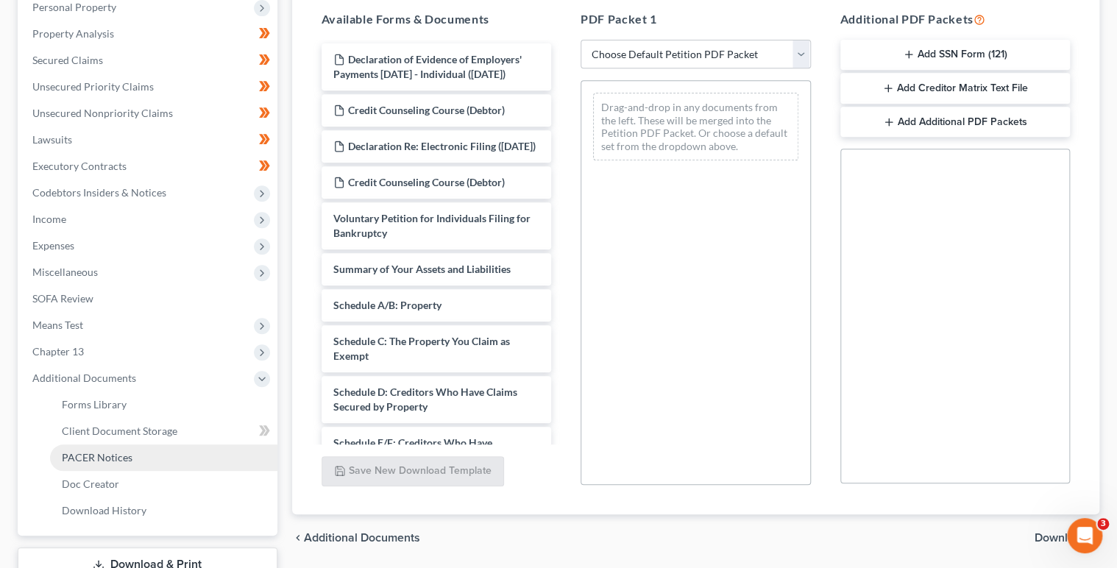
click at [124, 464] on link "PACER Notices" at bounding box center [163, 457] width 227 height 26
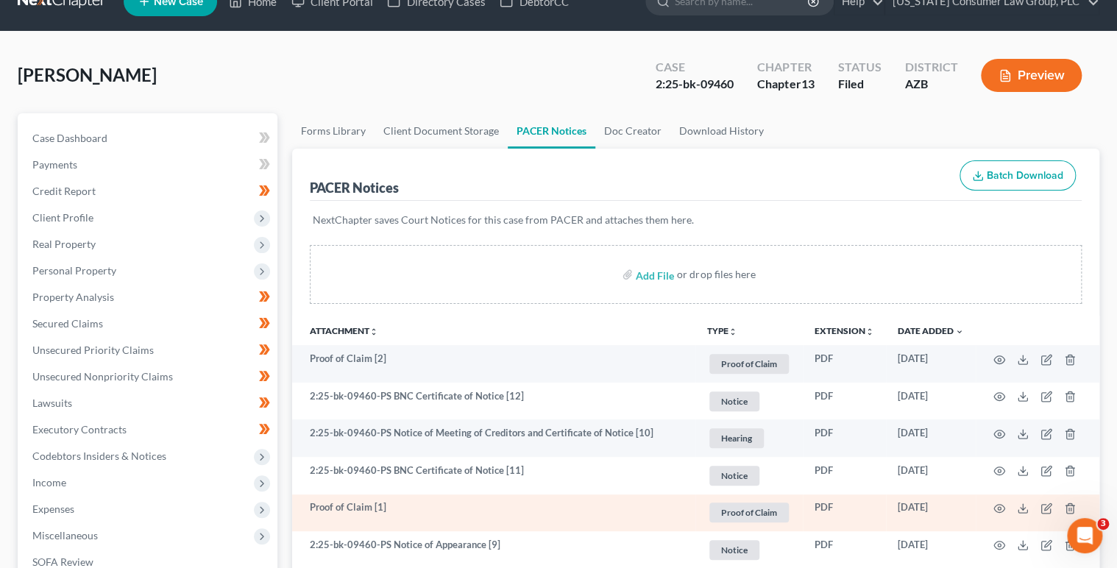
scroll to position [39, 0]
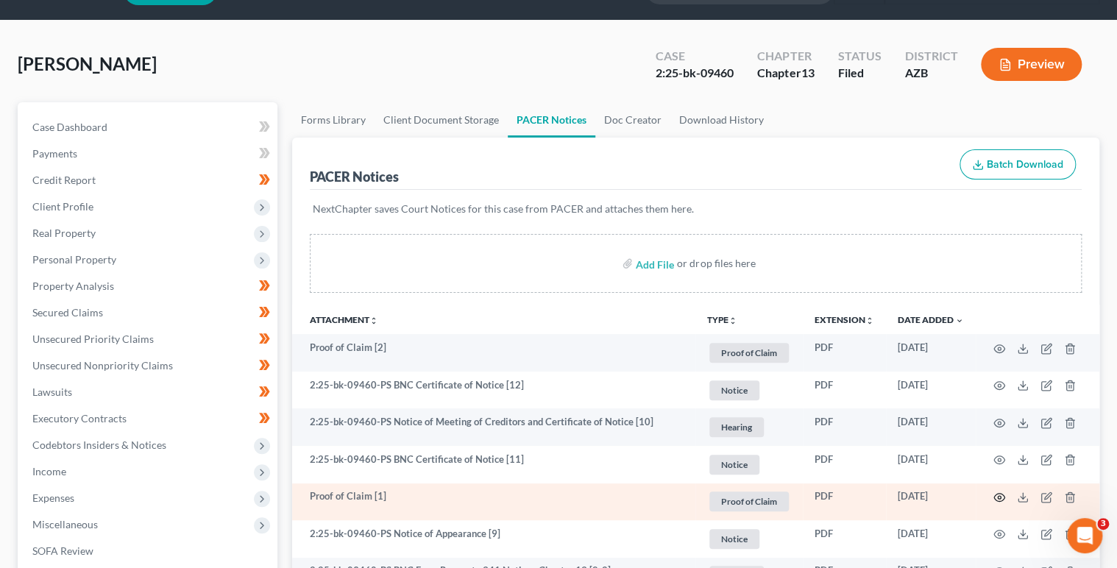
click at [999, 494] on icon "button" at bounding box center [999, 497] width 12 height 12
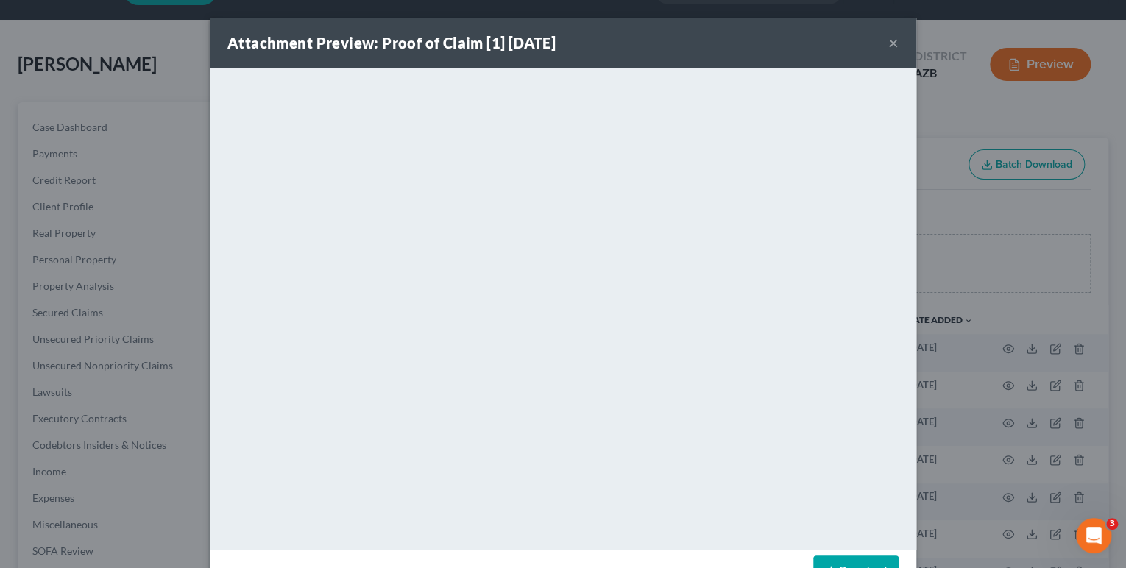
click at [889, 39] on button "×" at bounding box center [893, 43] width 10 height 18
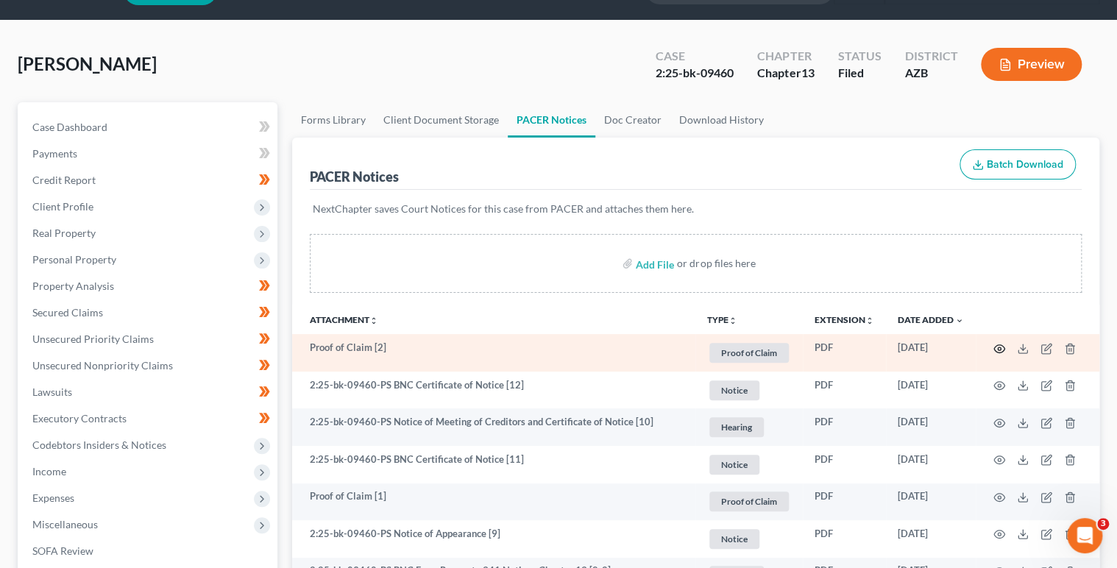
click at [1000, 345] on icon "button" at bounding box center [999, 349] width 12 height 12
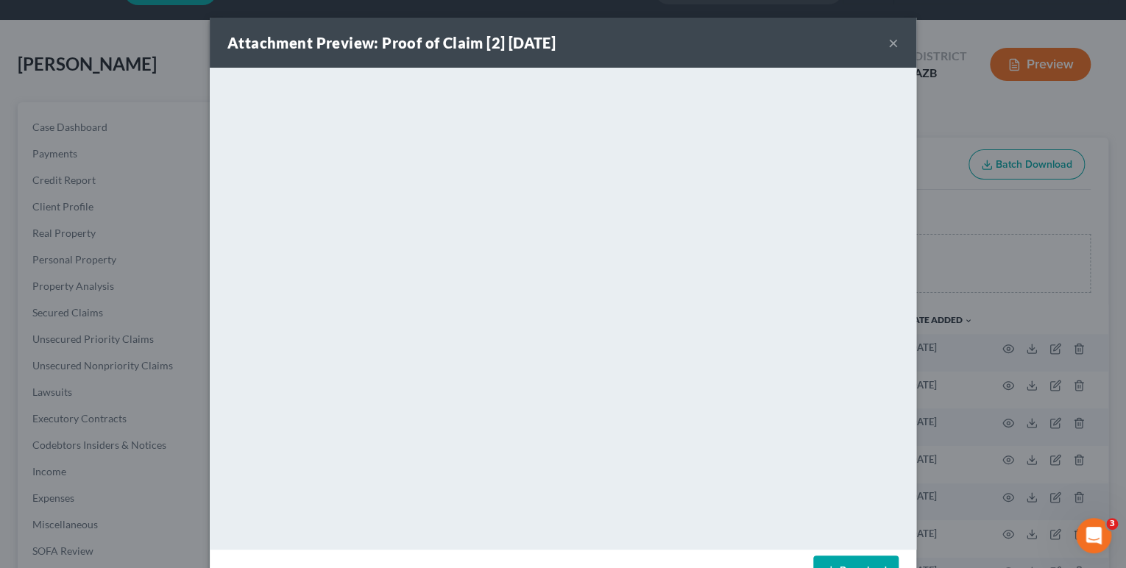
click at [881, 45] on div "Attachment Preview: Proof of Claim [2] [DATE] ×" at bounding box center [563, 43] width 706 height 50
click at [892, 41] on button "×" at bounding box center [893, 43] width 10 height 18
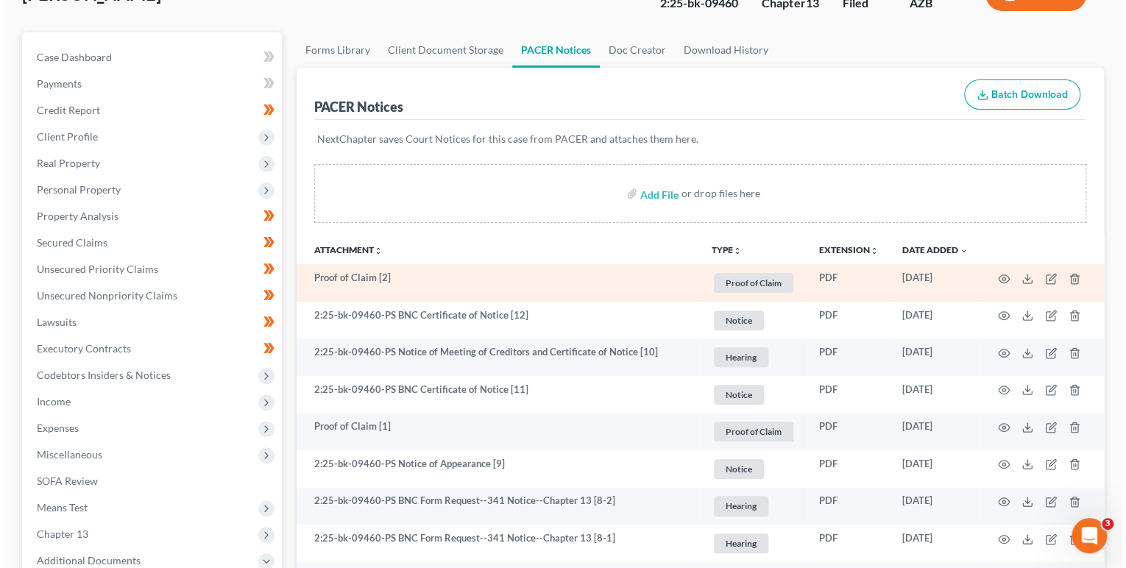
scroll to position [194, 0]
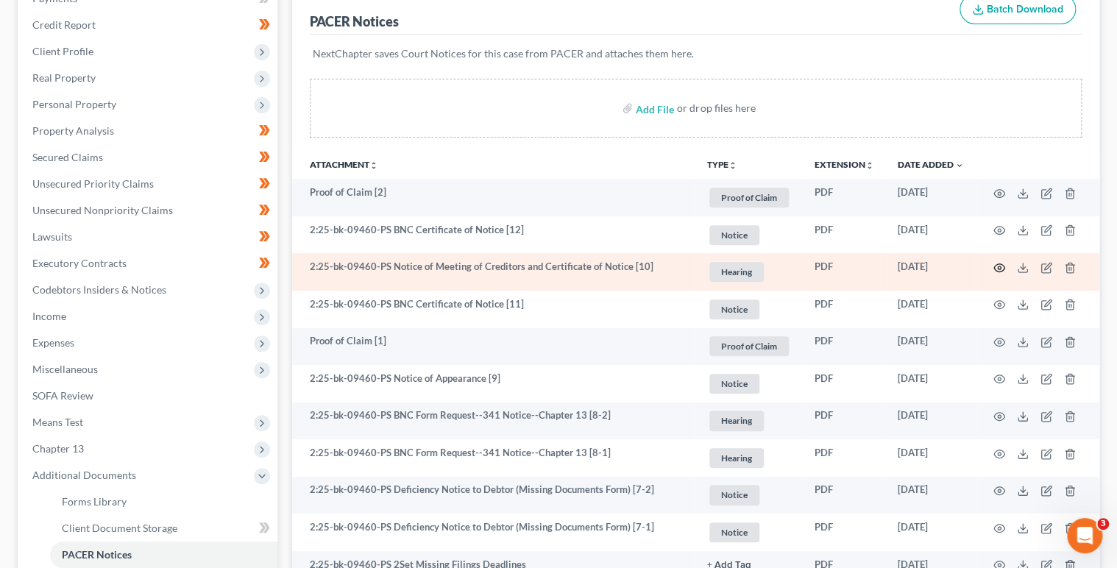
click at [997, 269] on icon "button" at bounding box center [999, 268] width 11 height 8
